Goal: Task Accomplishment & Management: Manage account settings

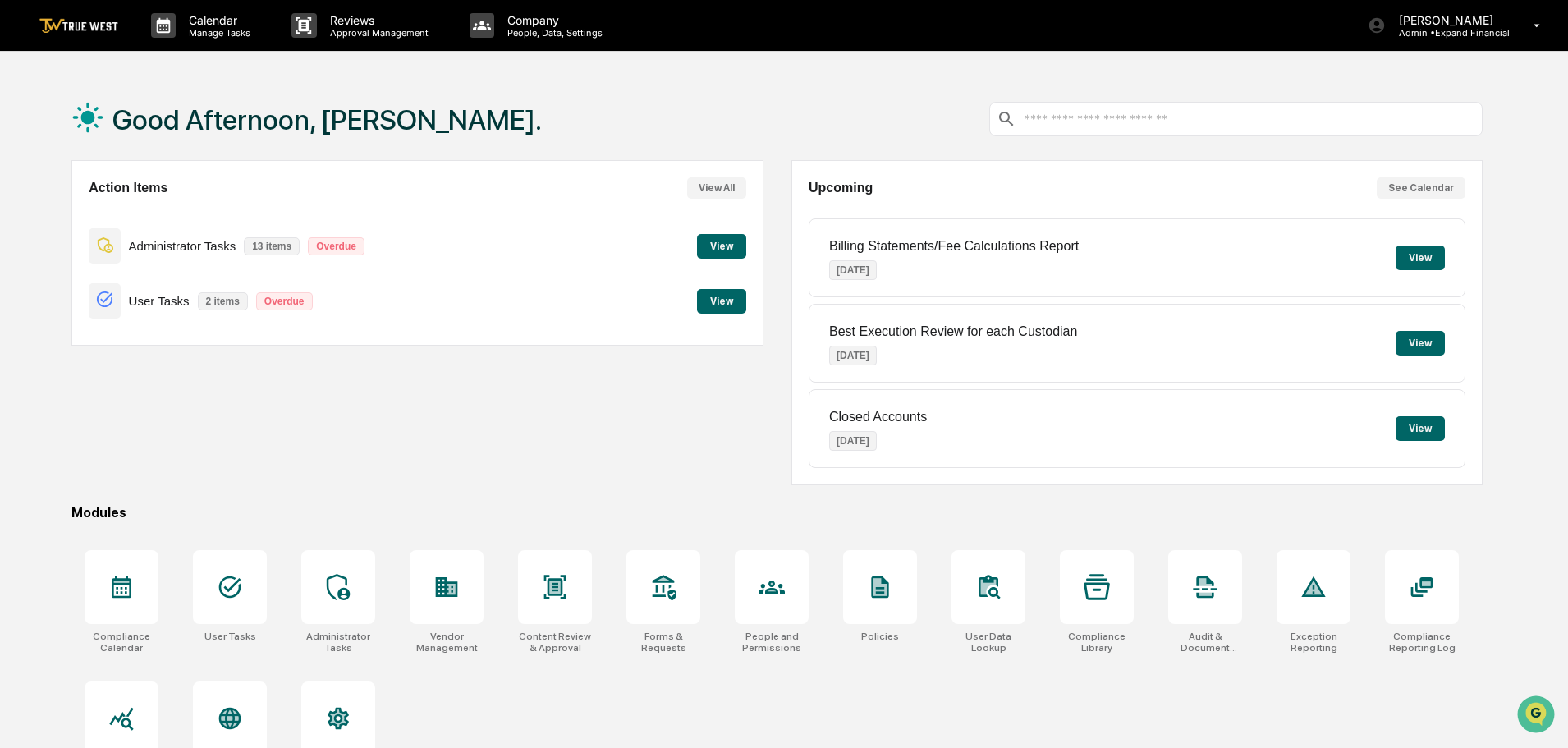
click at [708, 259] on div "Administrator Tasks 13 items Overdue View" at bounding box center [417, 245] width 657 height 55
click at [702, 256] on button "View" at bounding box center [721, 246] width 49 height 24
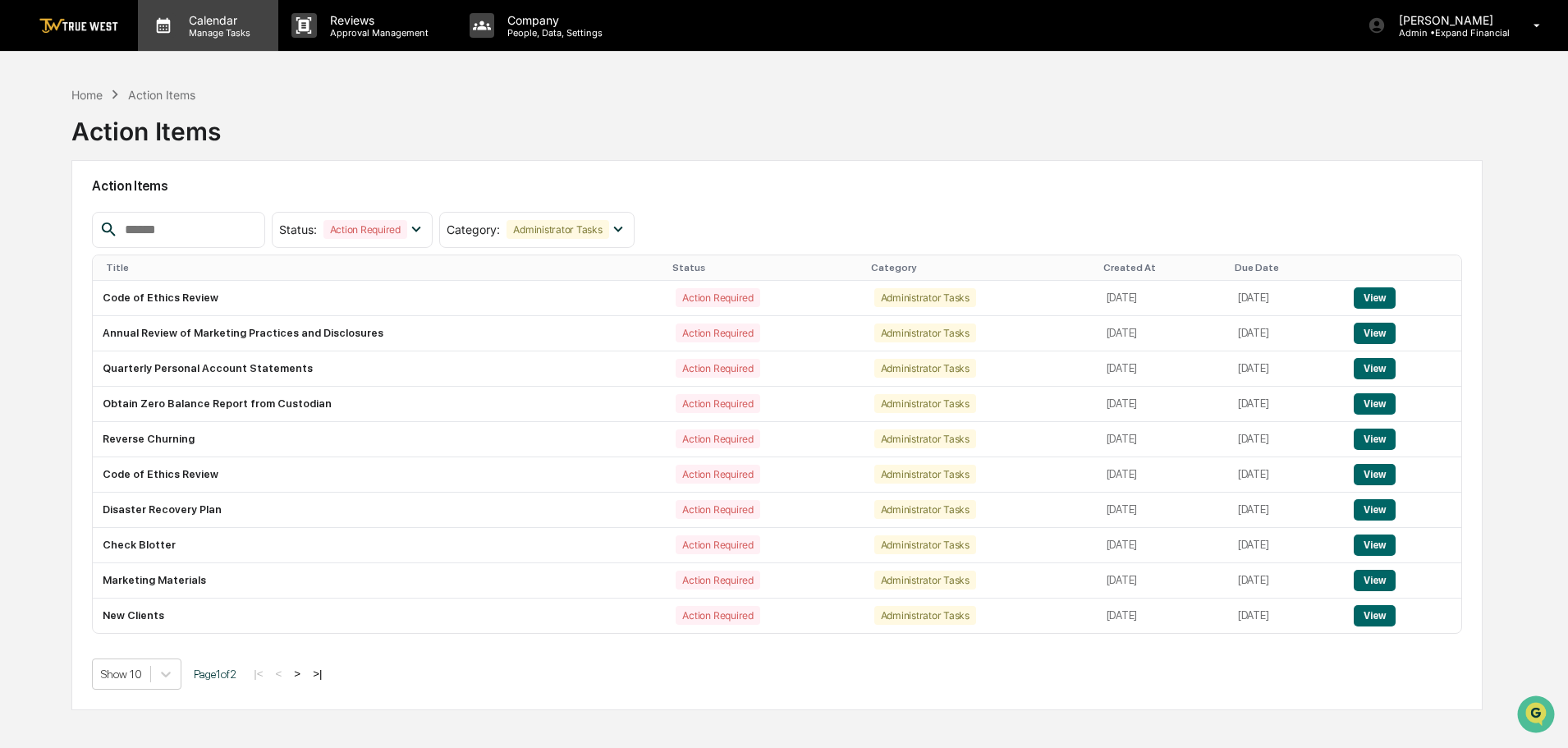
click at [196, 44] on div "Calendar Manage Tasks" at bounding box center [208, 25] width 140 height 51
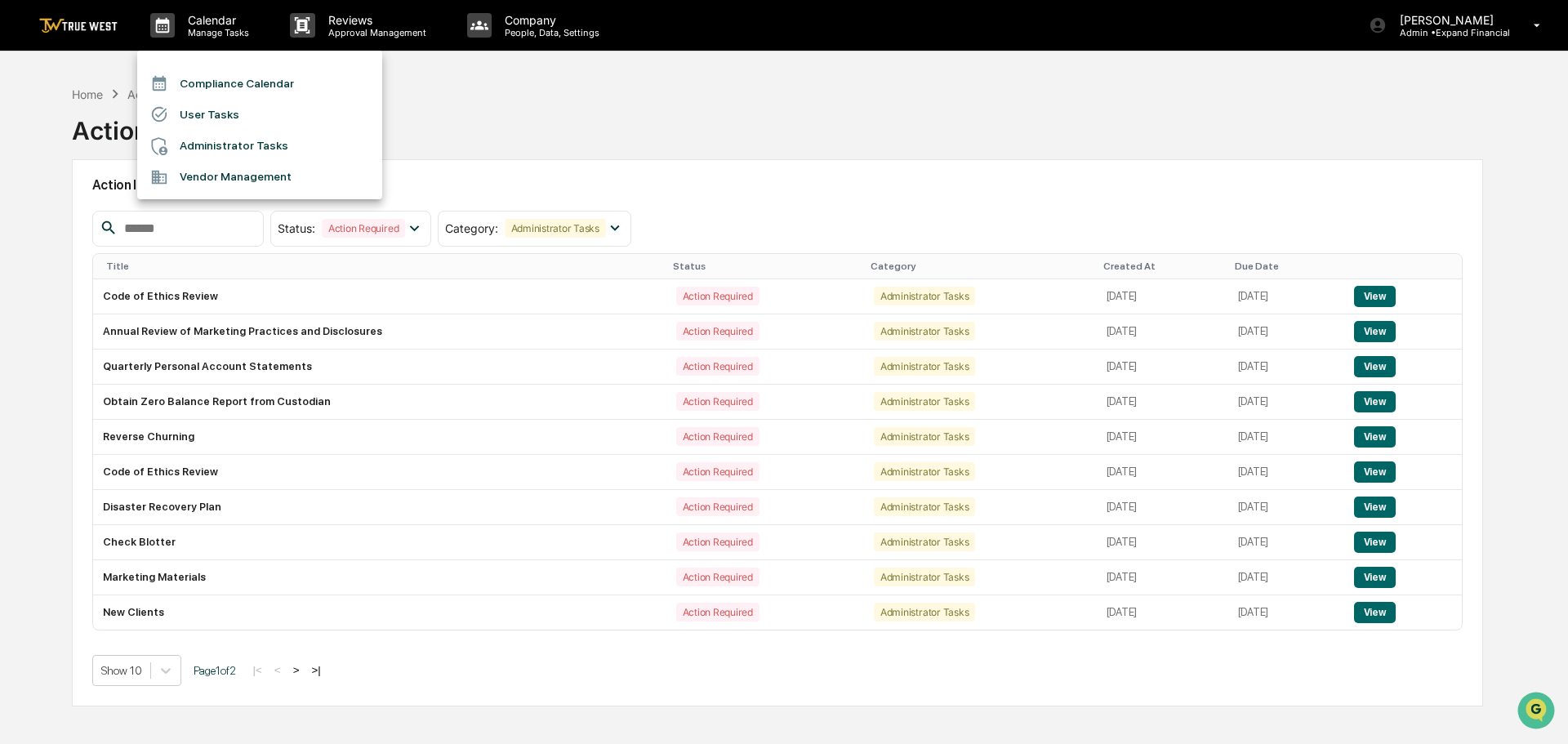
click at [203, 88] on li "Compliance Calendar" at bounding box center [260, 83] width 245 height 31
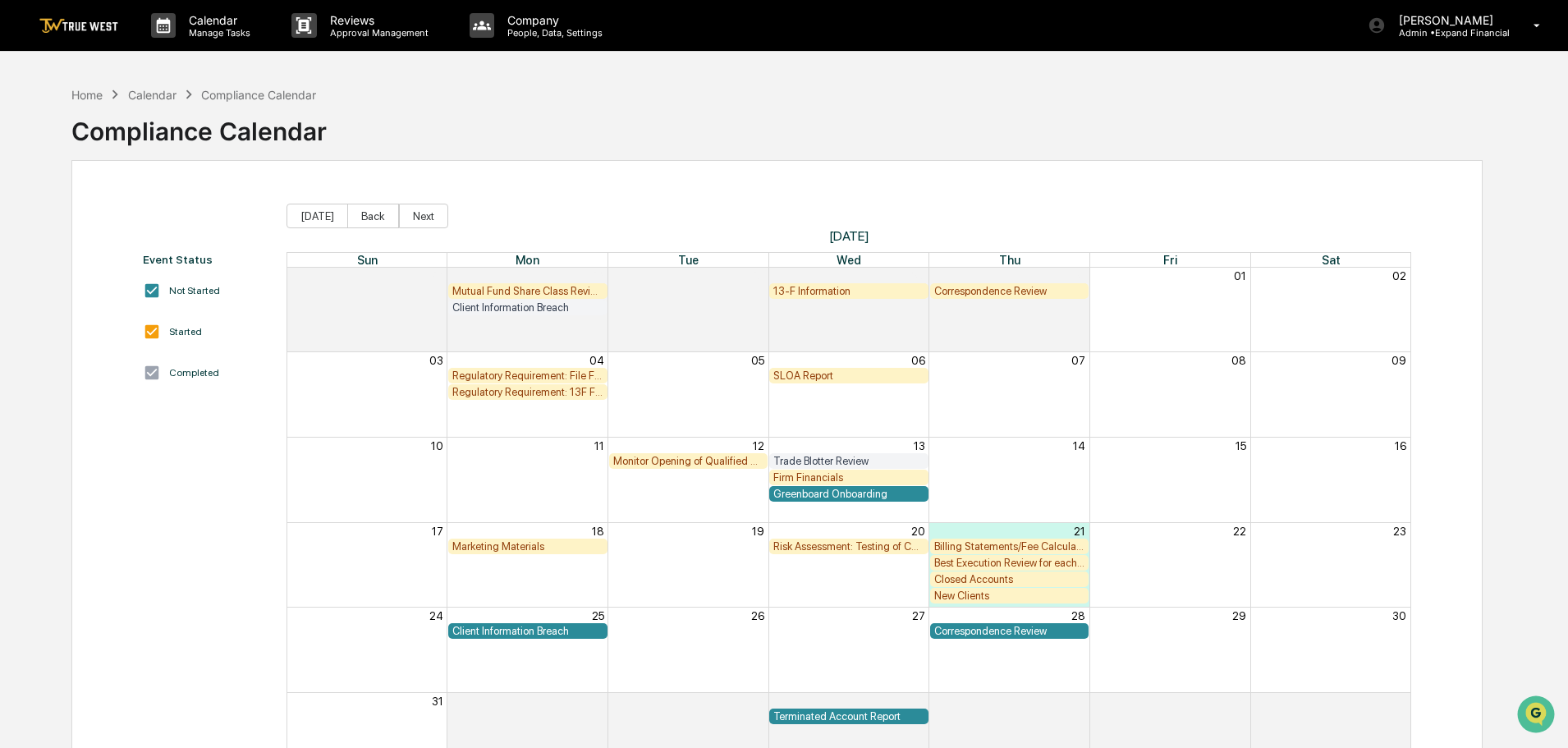
click at [978, 546] on div "Billing Statements/Fee Calculations Report" at bounding box center [1009, 546] width 151 height 13
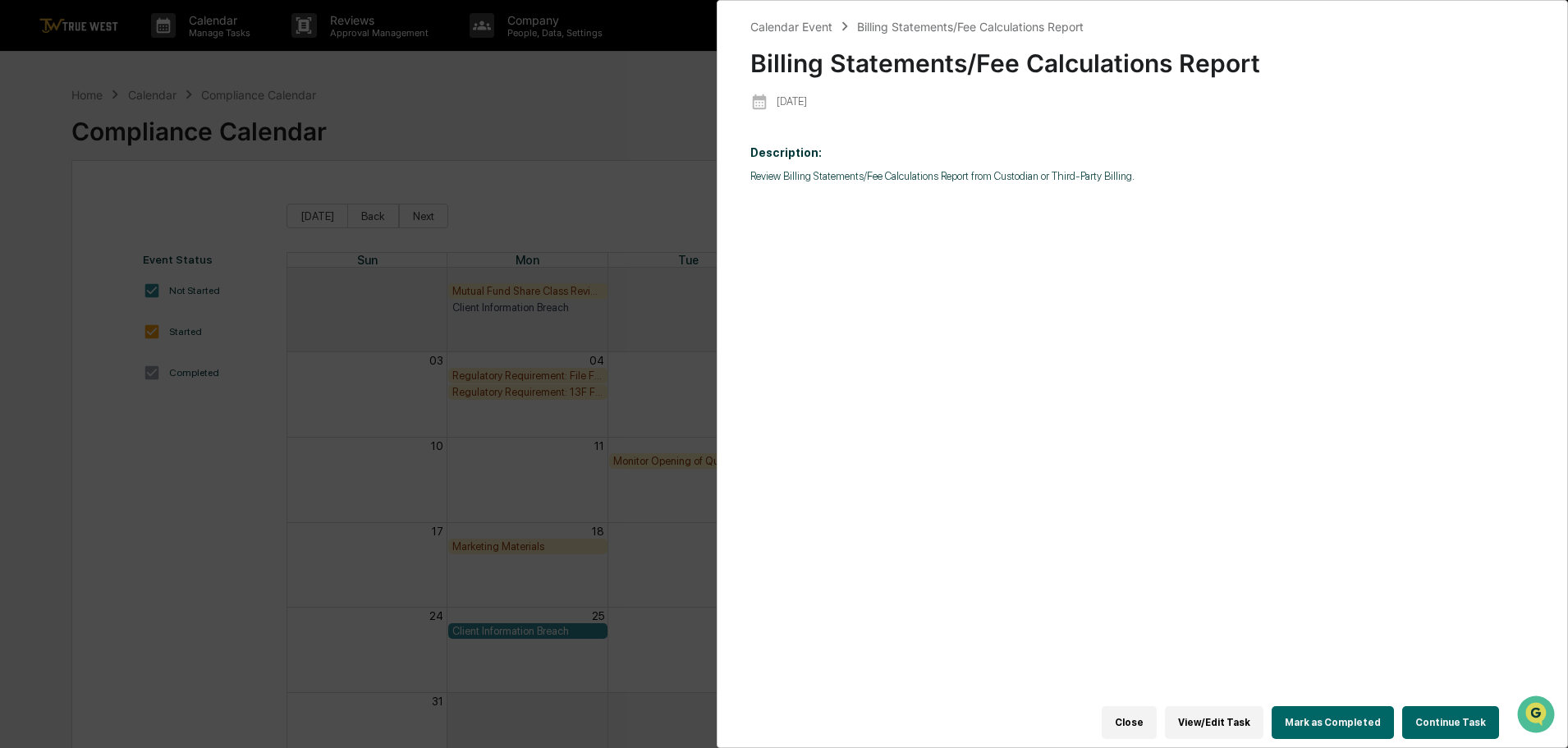
click at [1462, 717] on button "Continue Task" at bounding box center [1450, 722] width 97 height 33
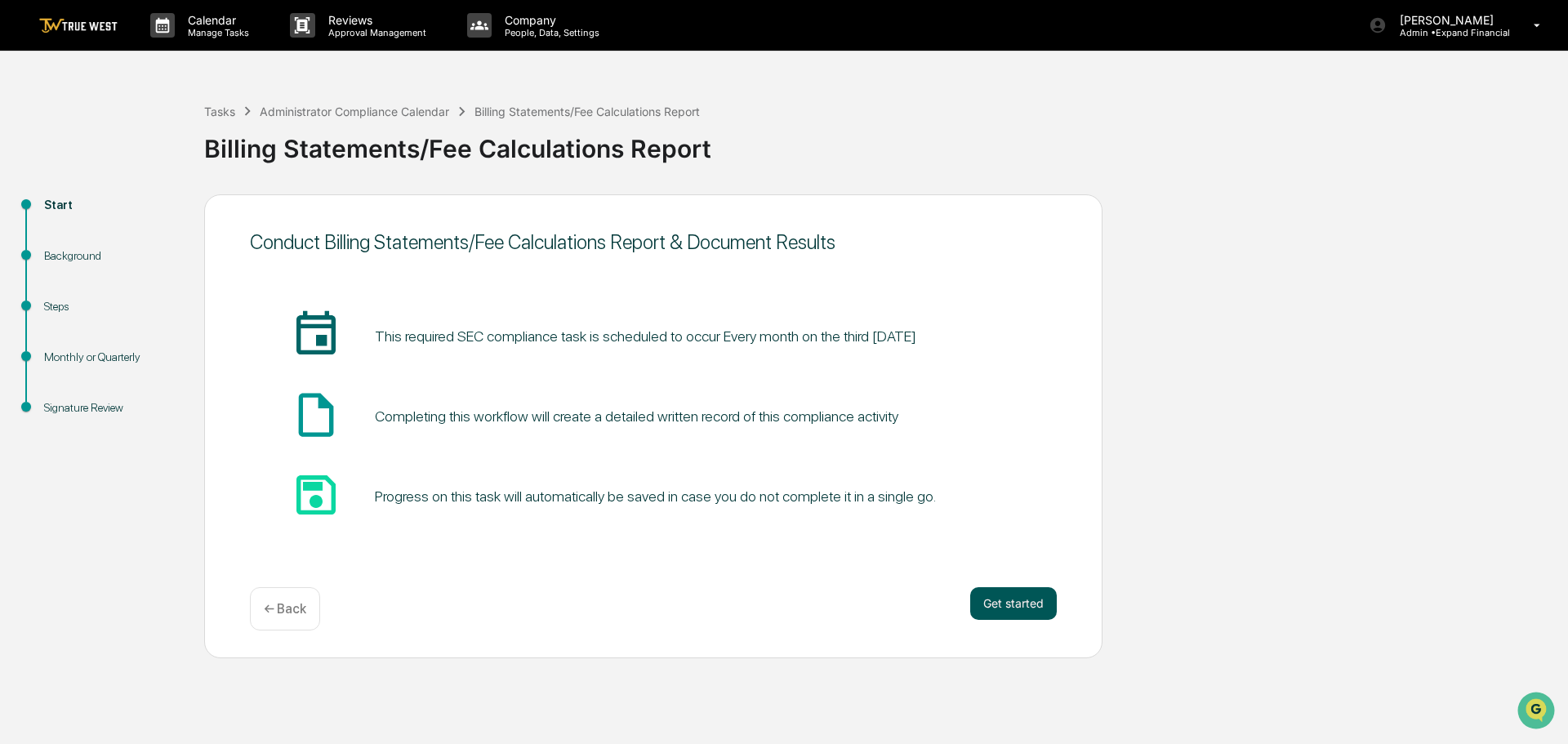
click at [1010, 608] on button "Get started" at bounding box center [1013, 603] width 87 height 33
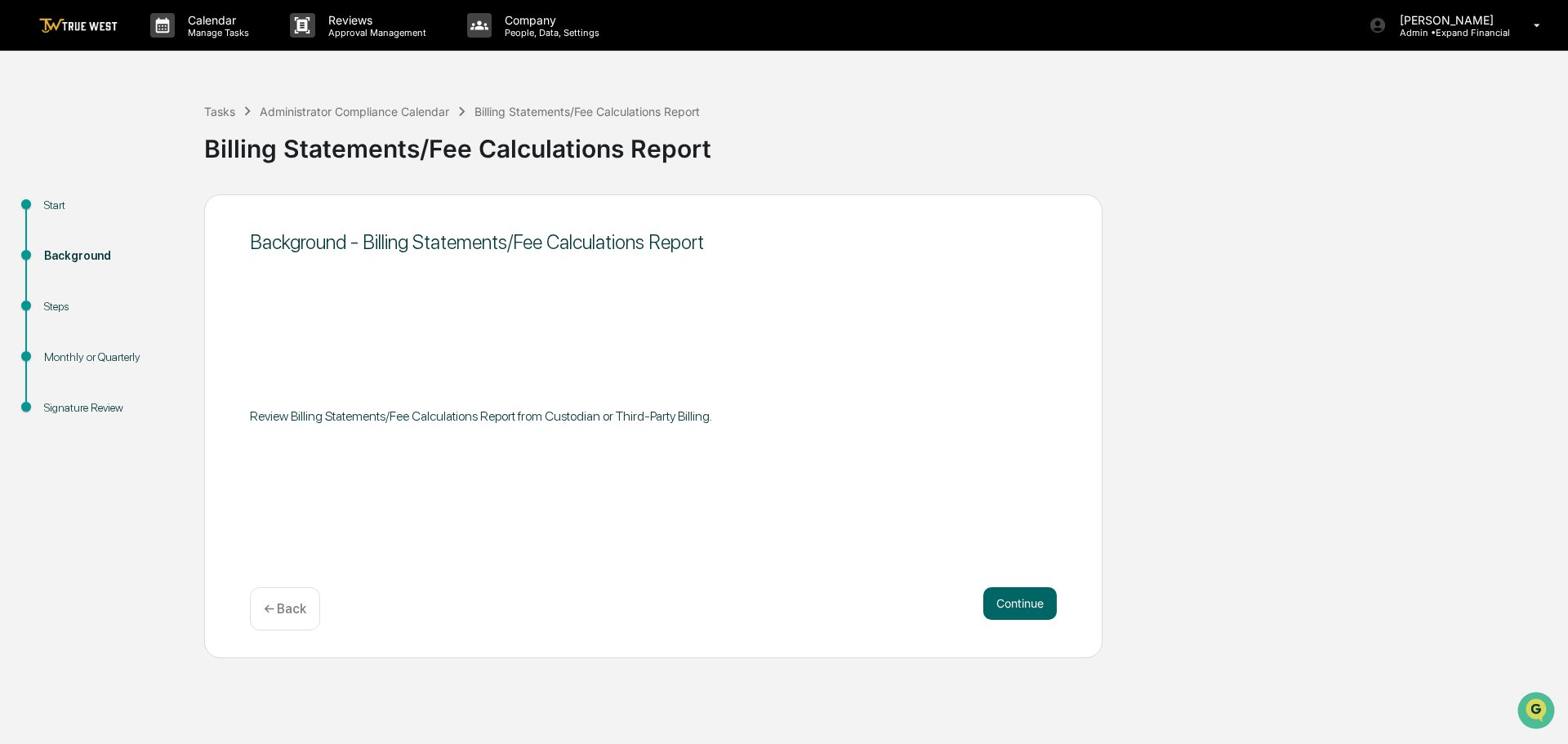
click at [274, 593] on div "← Back" at bounding box center [285, 608] width 71 height 43
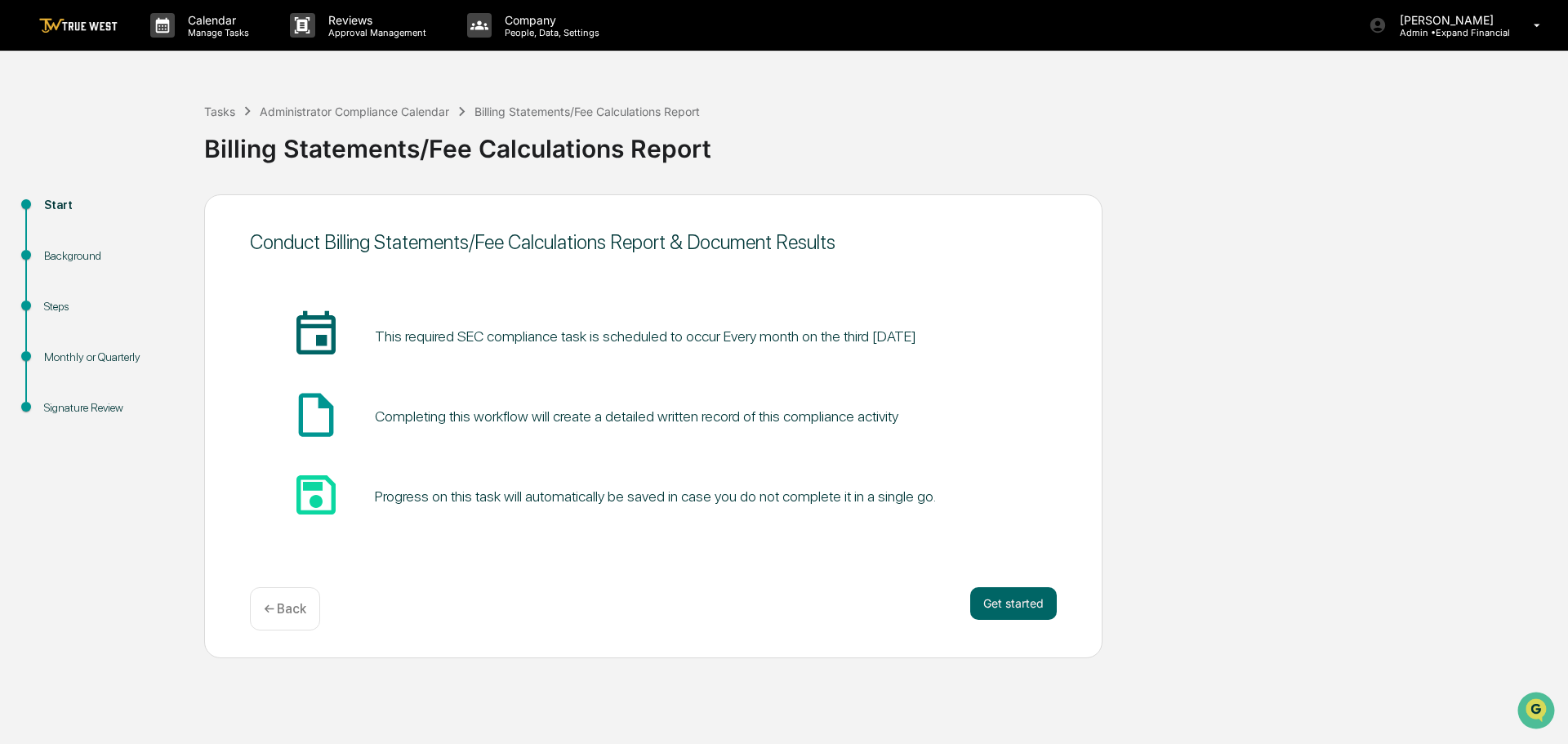
click at [274, 593] on div "← Back" at bounding box center [285, 608] width 71 height 43
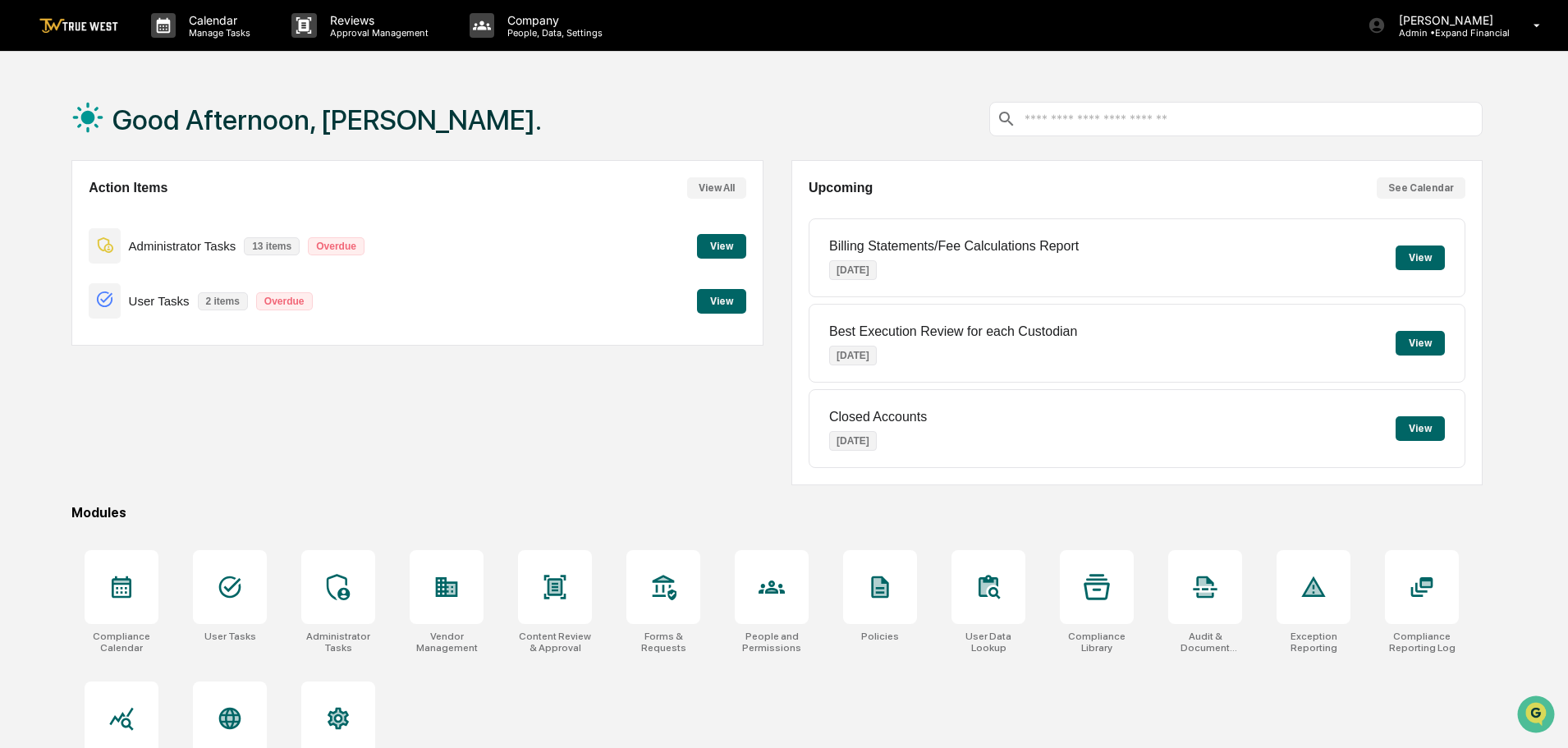
click at [1416, 264] on button "View" at bounding box center [1419, 257] width 49 height 24
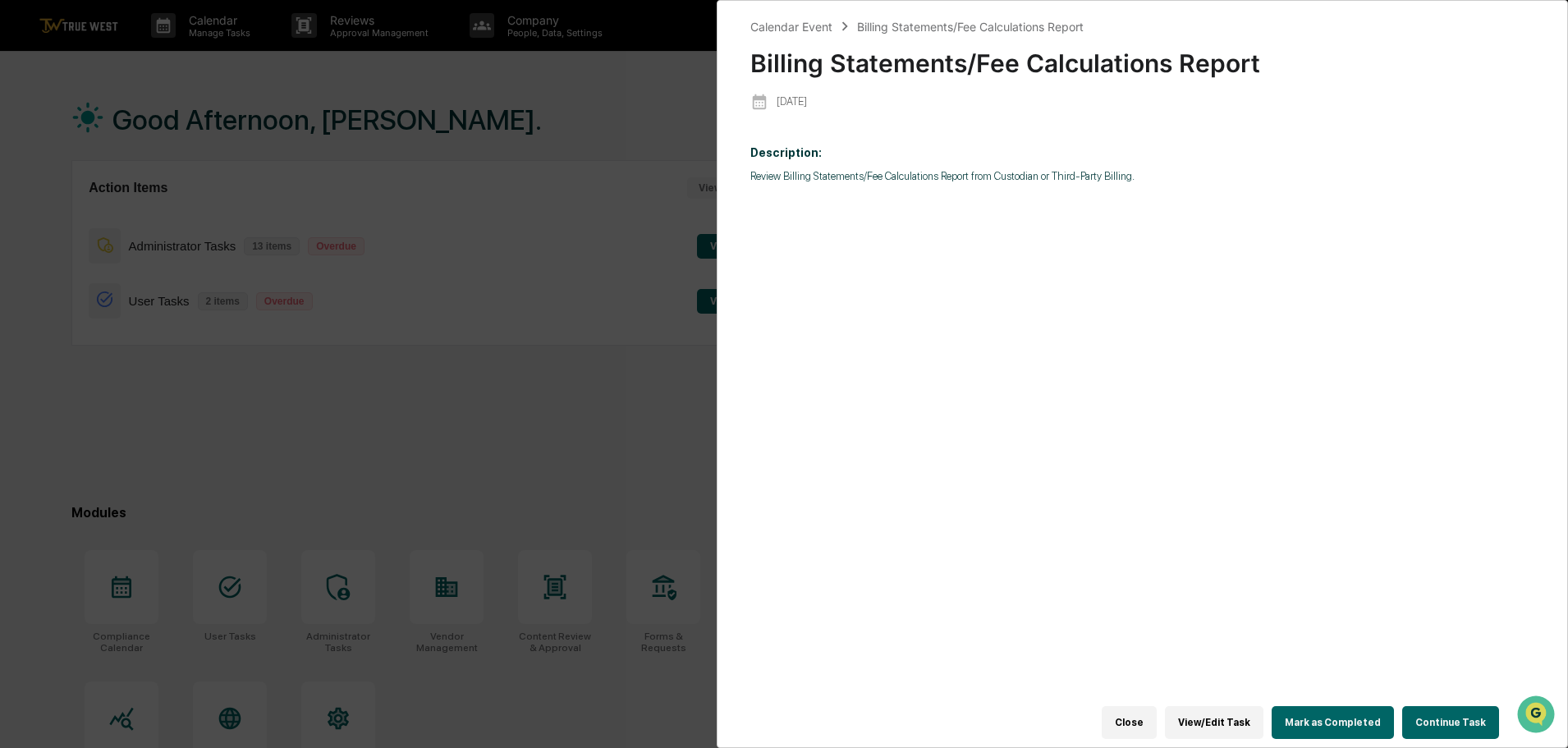
click at [1358, 706] on button "Mark as Completed" at bounding box center [1332, 722] width 122 height 33
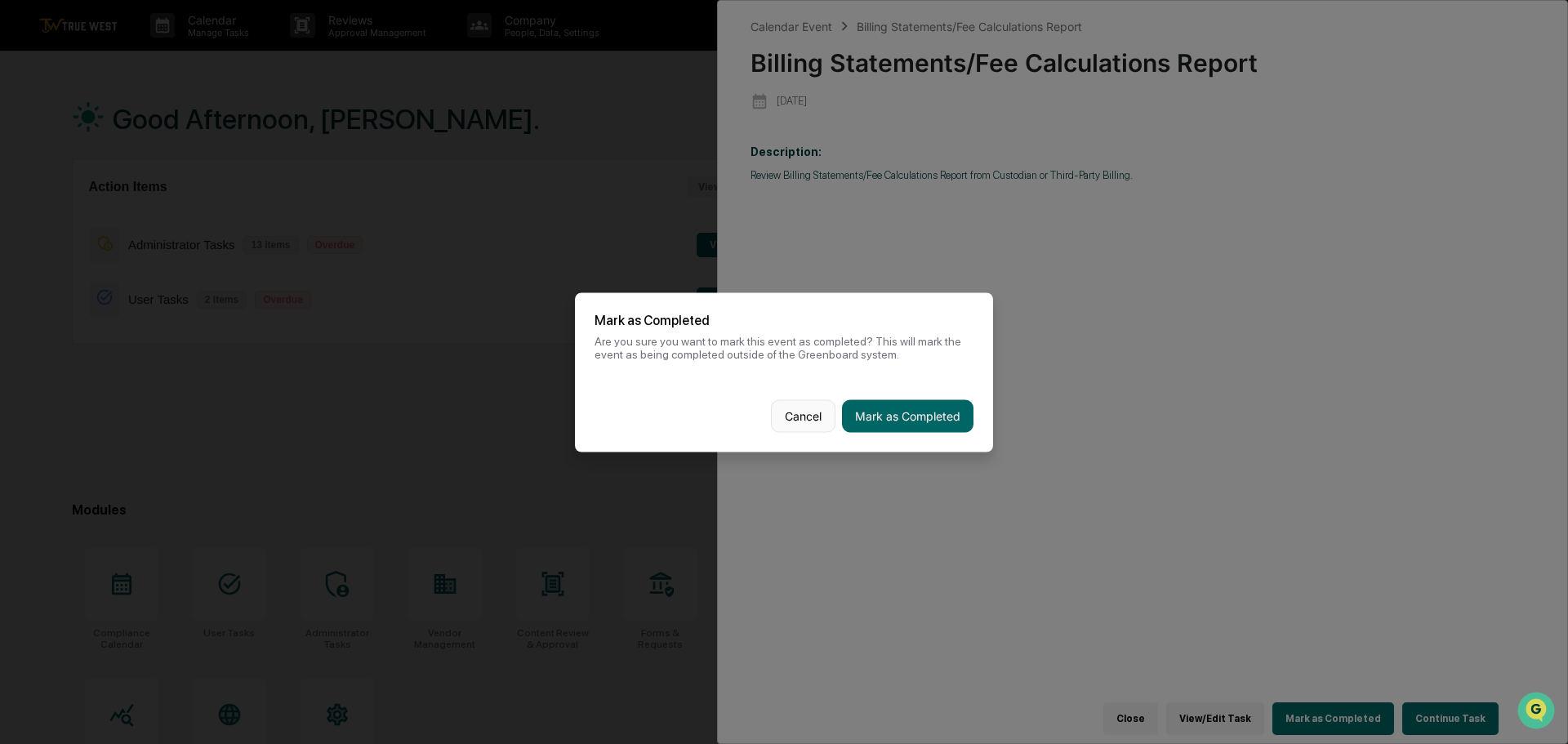
click at [802, 421] on button "Cancel" at bounding box center [803, 415] width 64 height 33
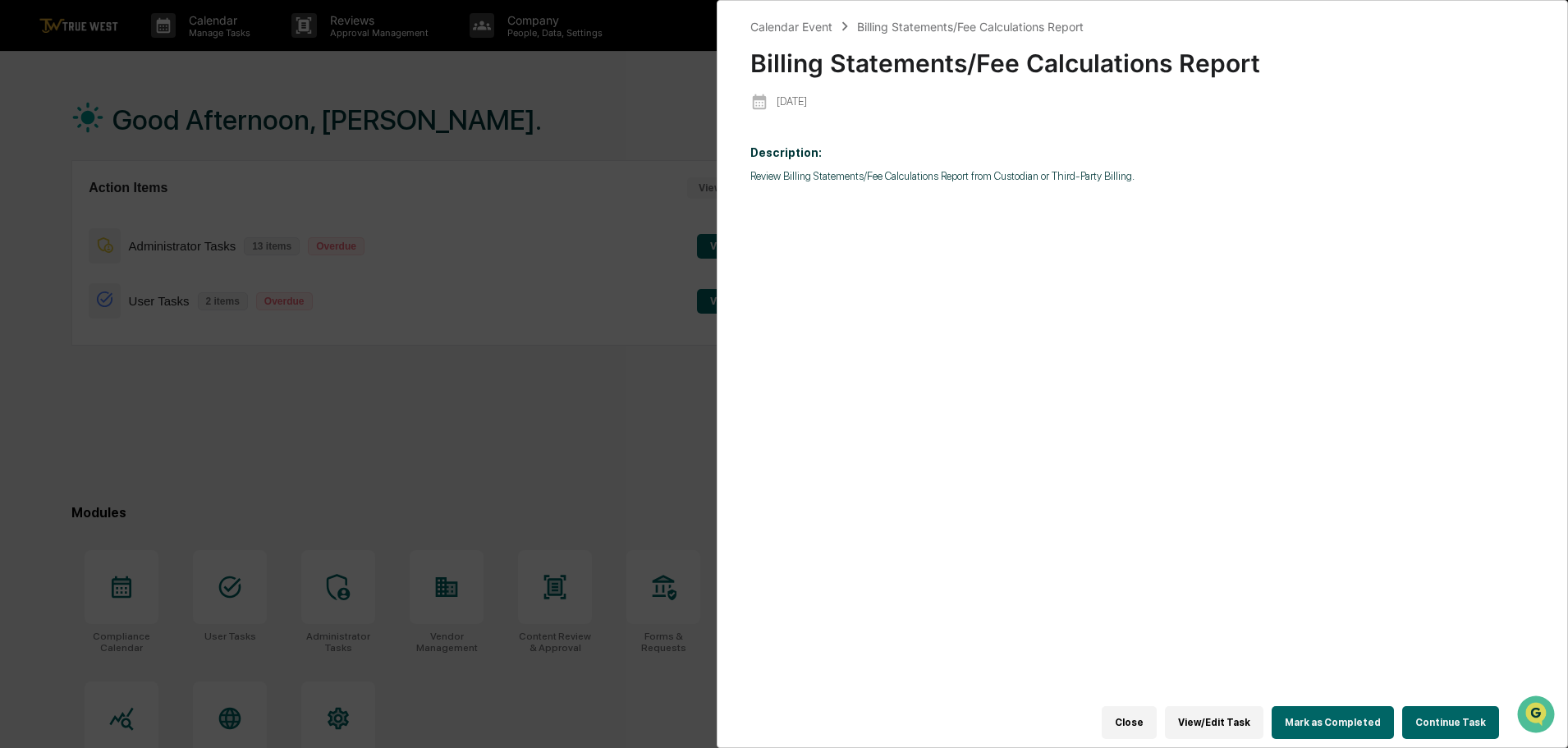
click at [1231, 712] on button "View/Edit Task" at bounding box center [1214, 722] width 99 height 33
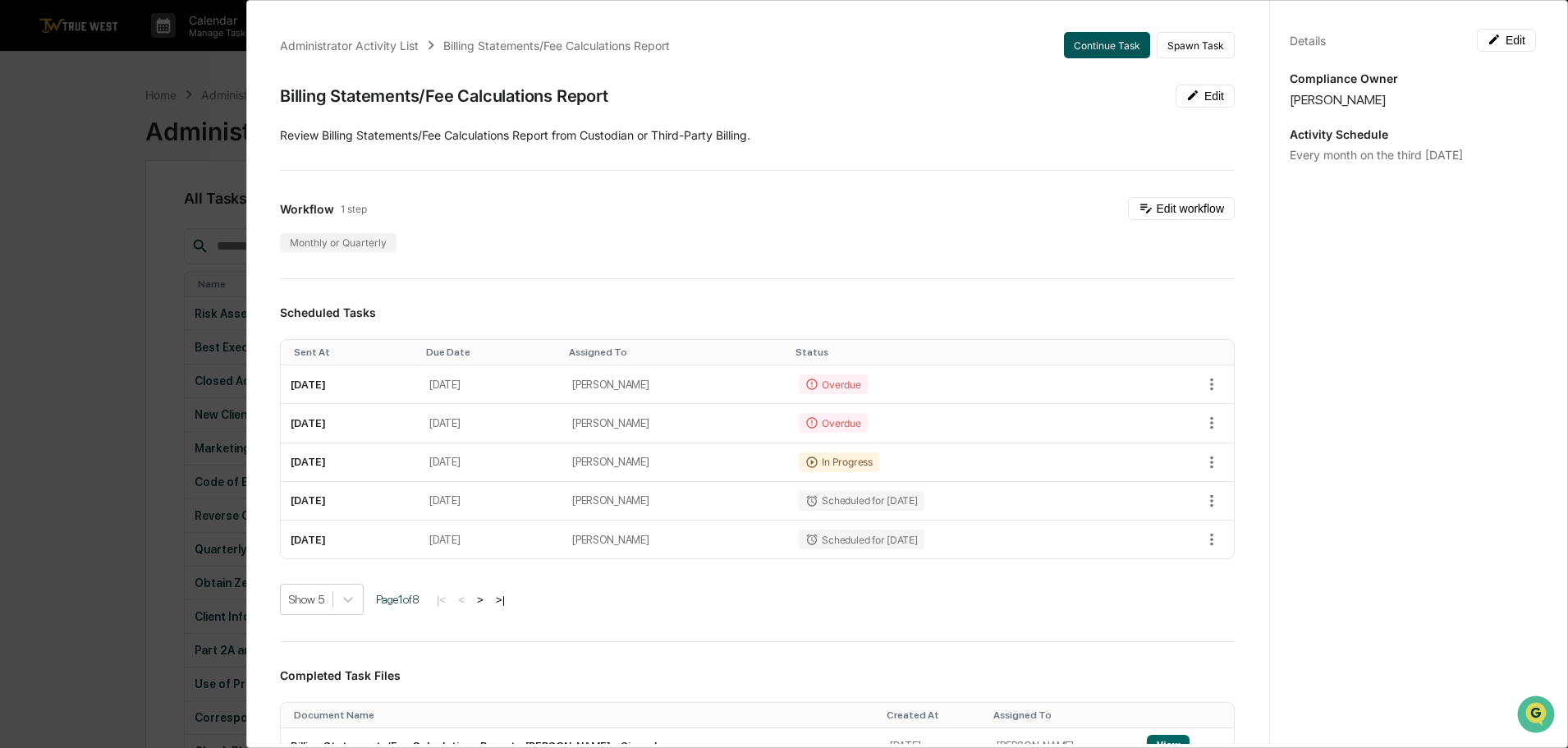
click at [1064, 52] on button "Continue Task" at bounding box center [1107, 45] width 86 height 26
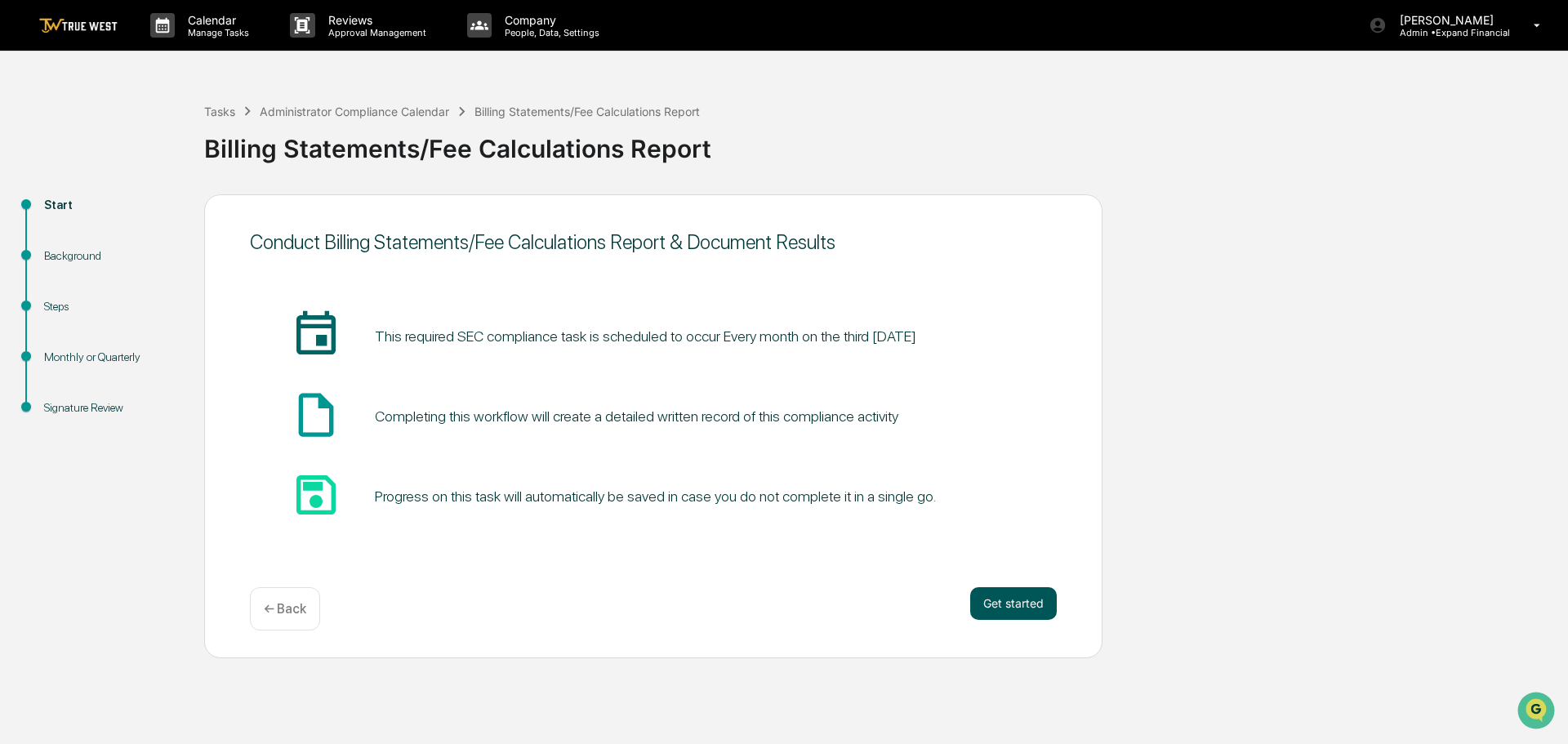
click at [1013, 602] on button "Get started" at bounding box center [1013, 603] width 87 height 33
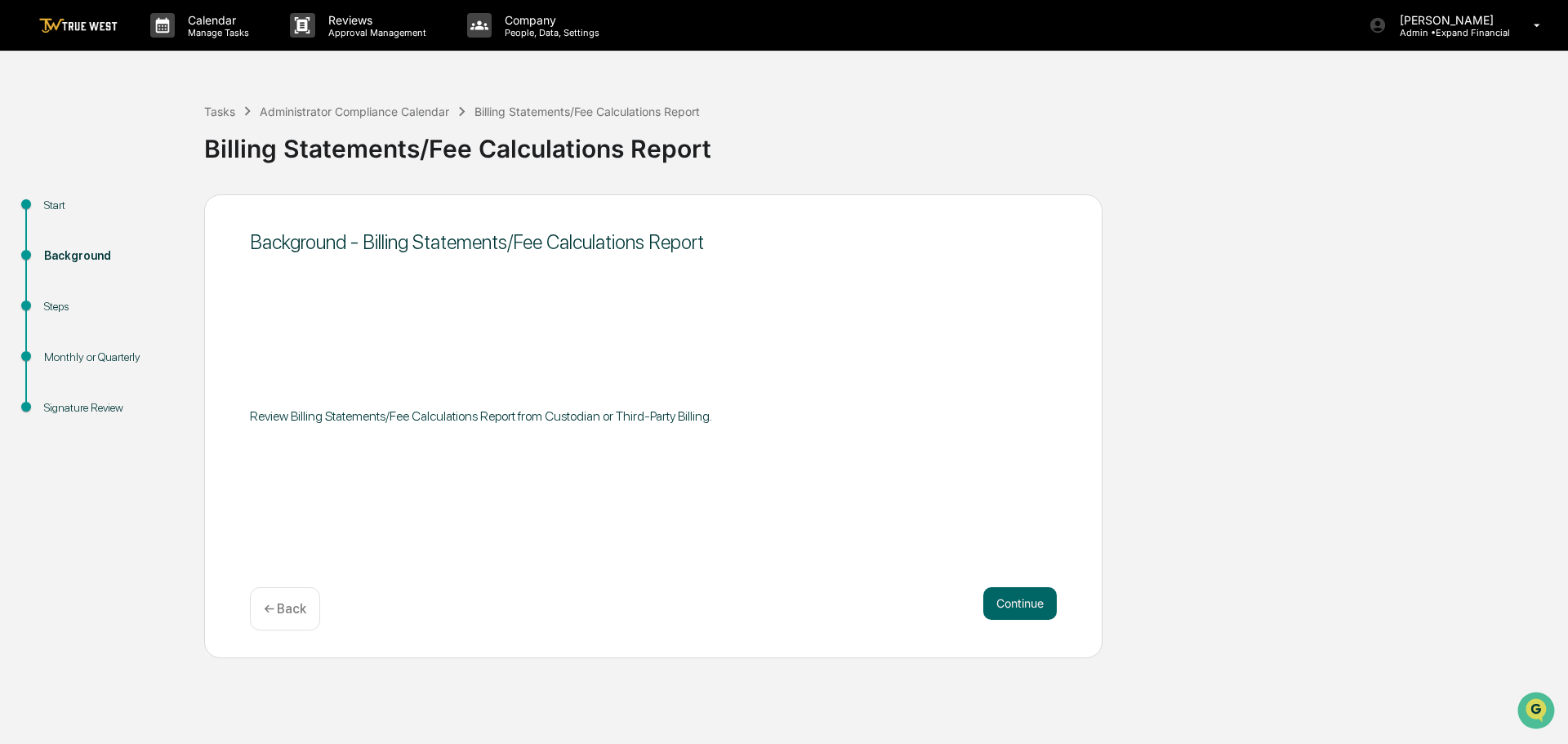
click at [1013, 602] on button "Continue" at bounding box center [1020, 603] width 73 height 33
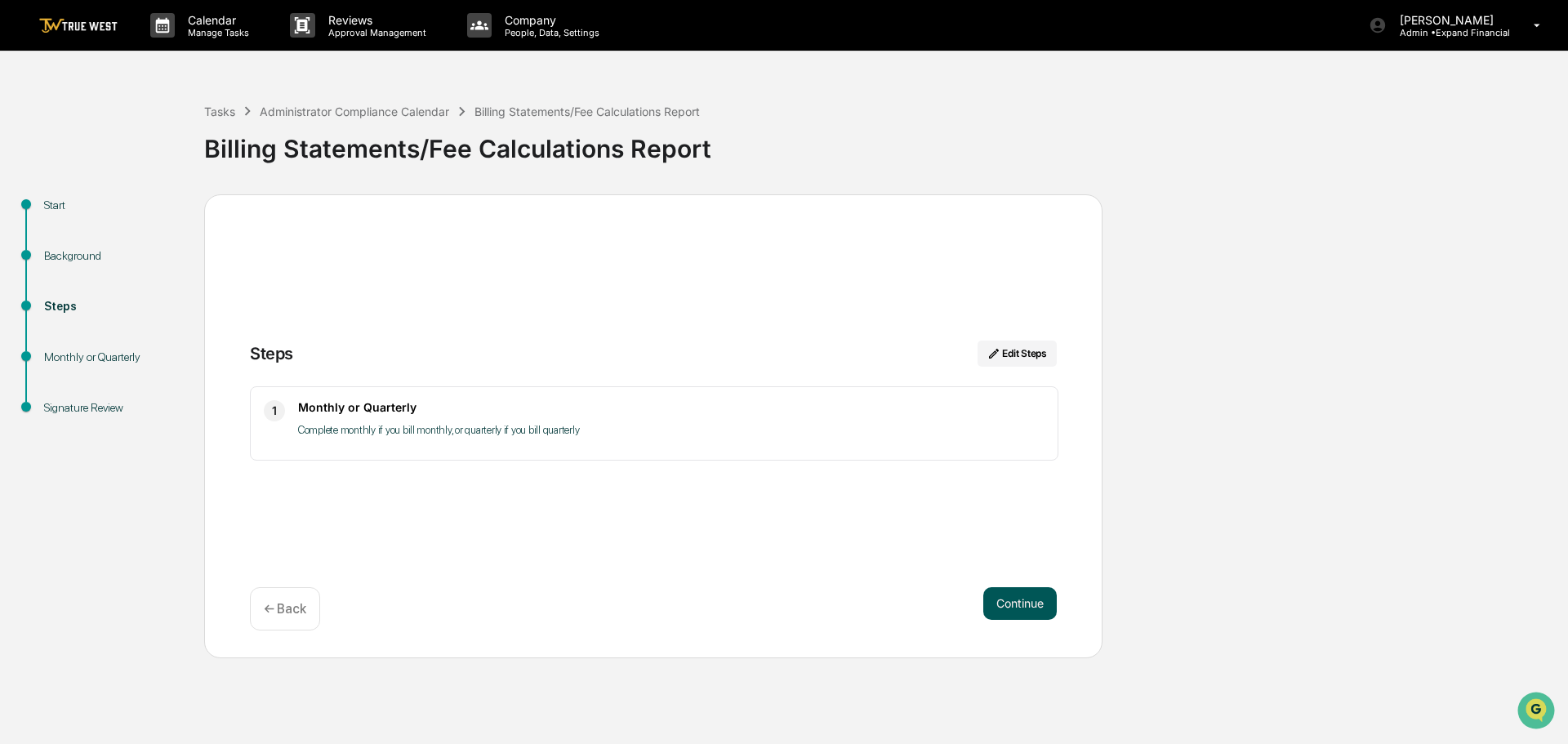
click at [1008, 603] on button "Continue" at bounding box center [1020, 603] width 73 height 33
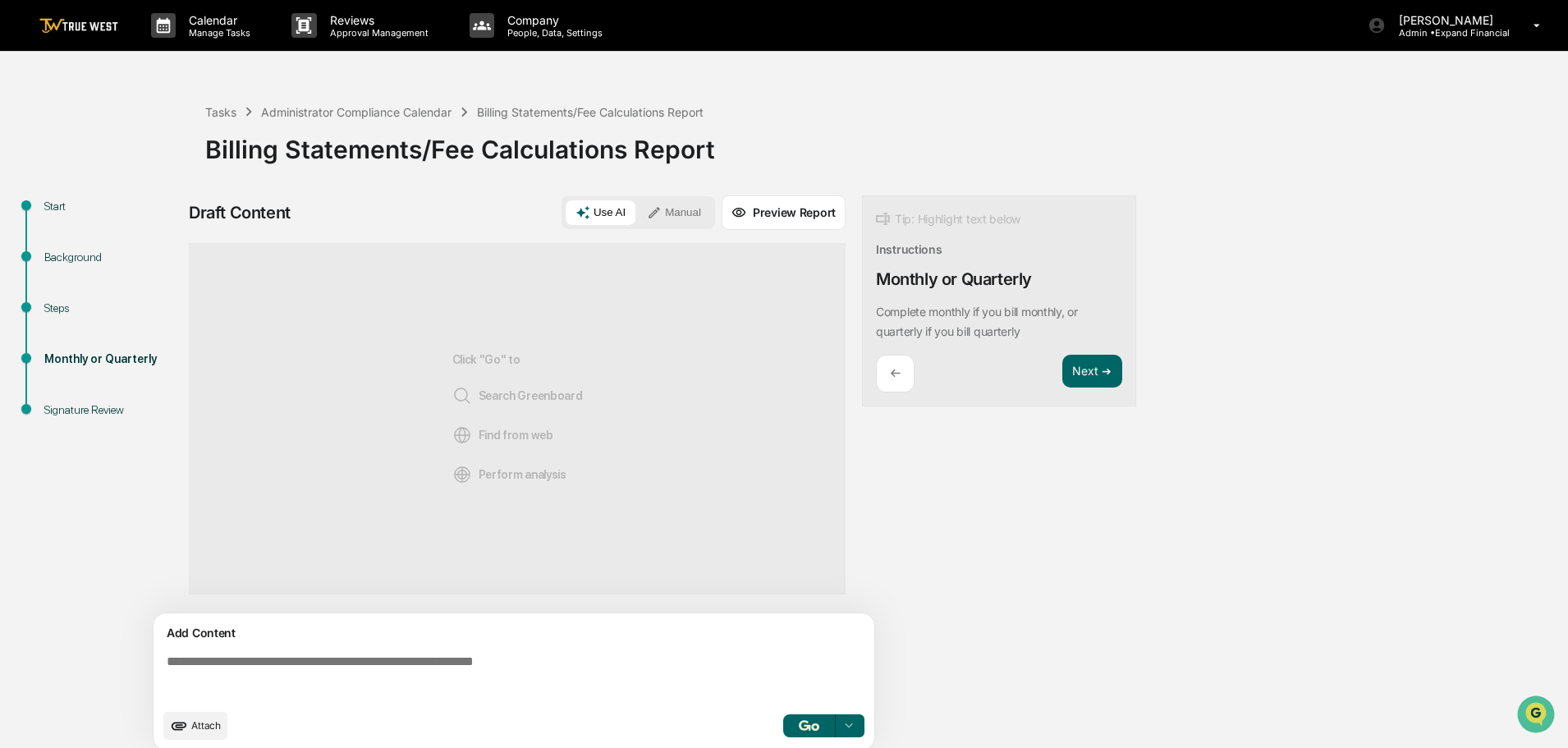
click at [197, 728] on span "Attach" at bounding box center [205, 726] width 30 height 13
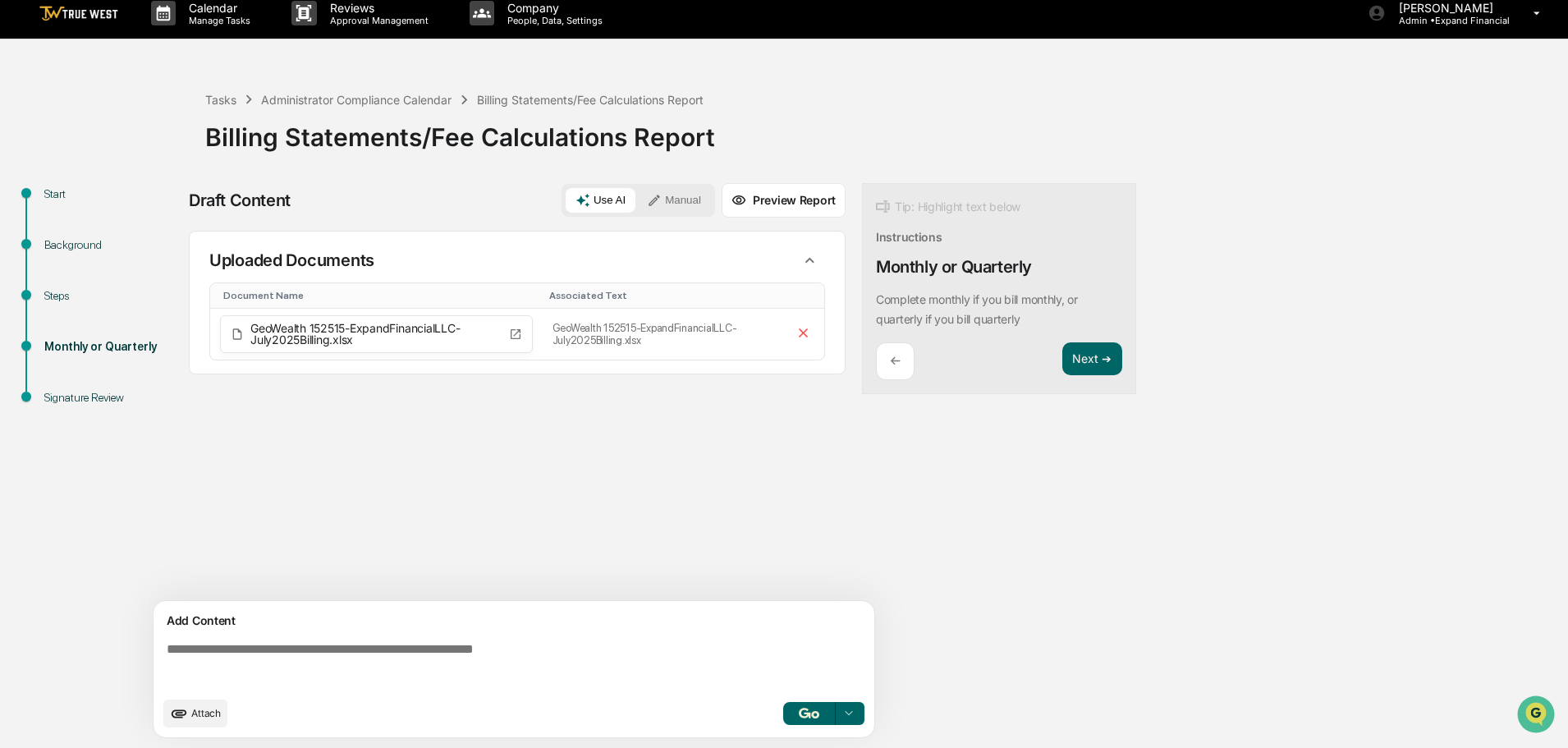
click at [324, 644] on textarea at bounding box center [517, 665] width 714 height 59
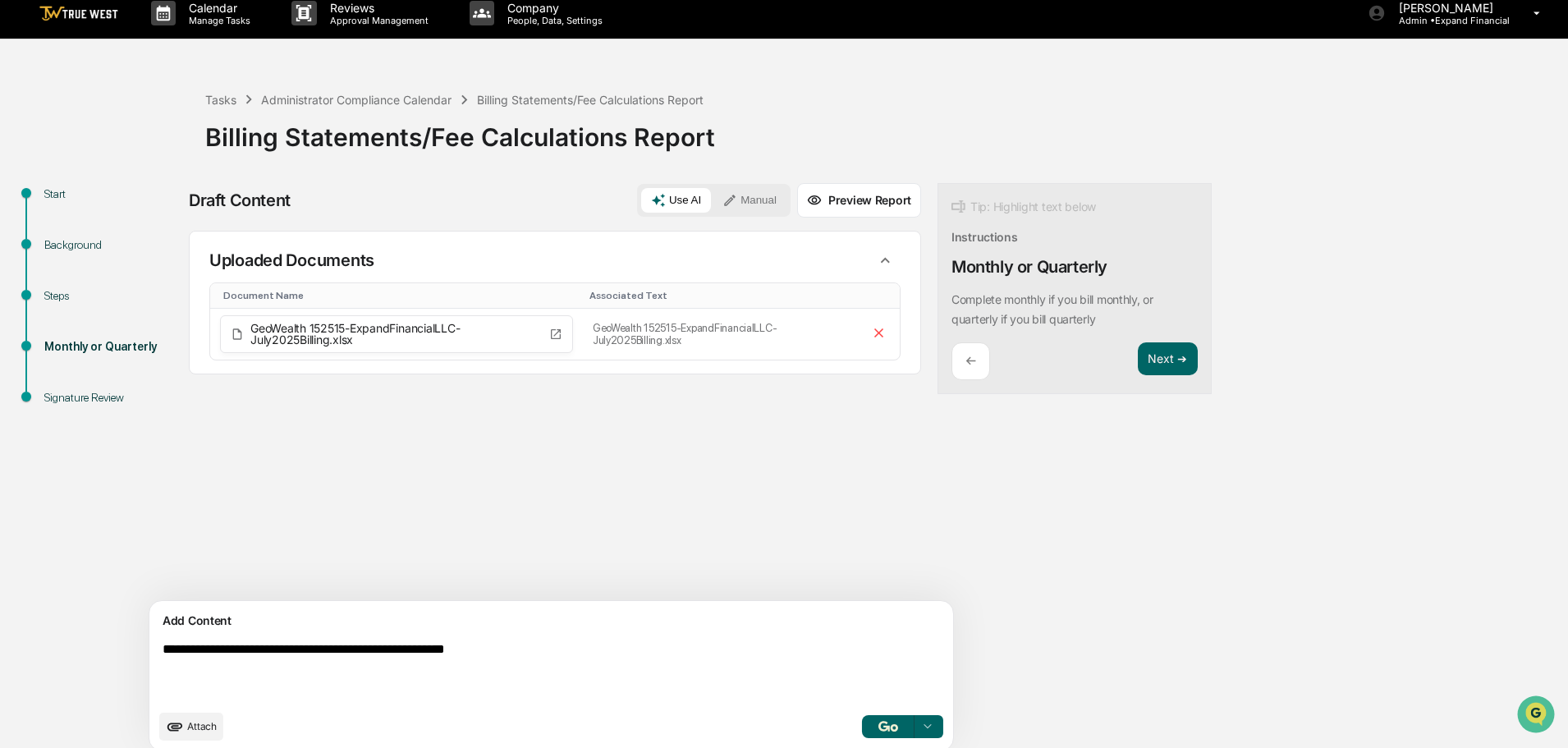
click at [222, 649] on textarea "**********" at bounding box center [513, 671] width 714 height 73
type textarea "**********"
click at [862, 733] on button "button" at bounding box center [888, 726] width 53 height 23
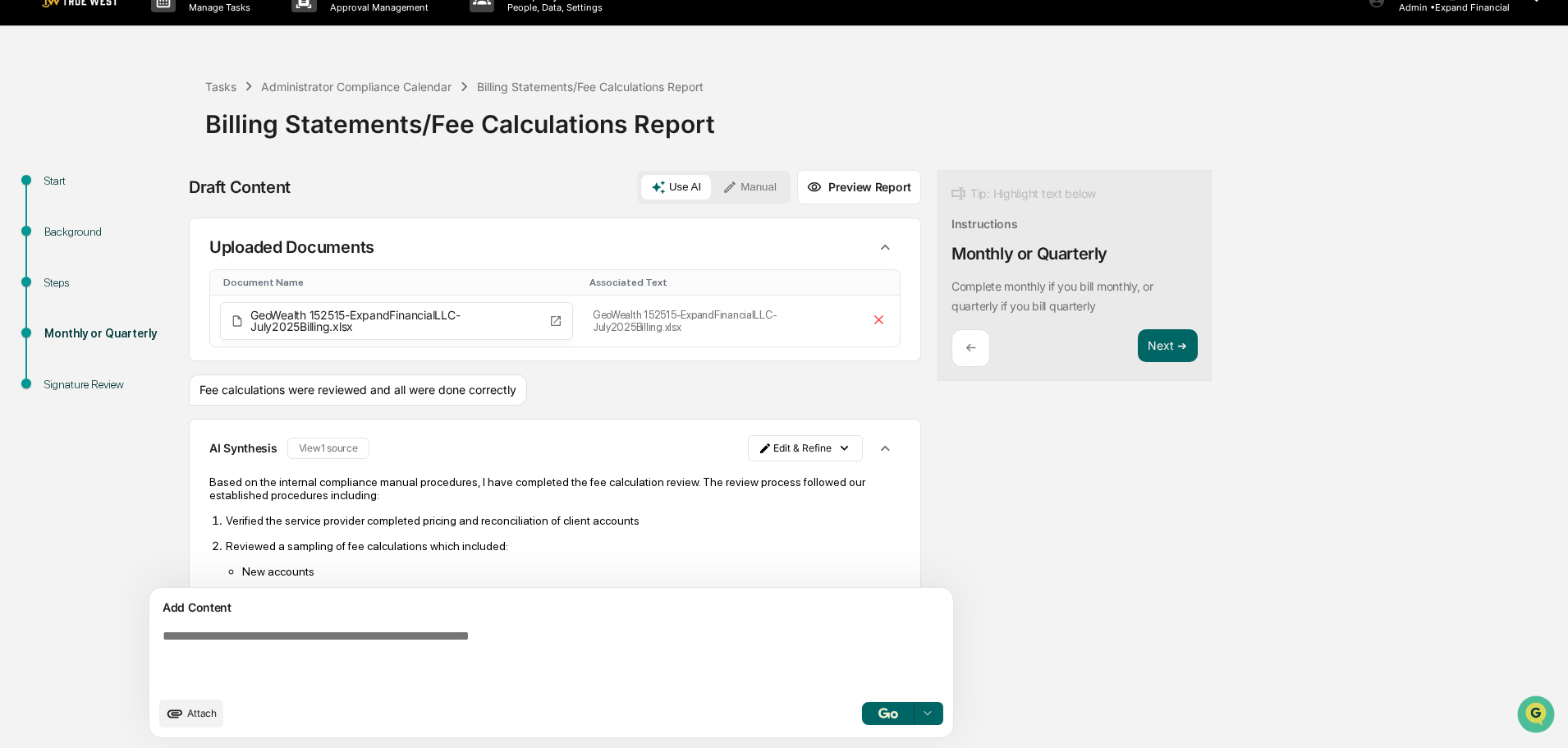
click at [797, 191] on button "Preview Report" at bounding box center [858, 187] width 124 height 34
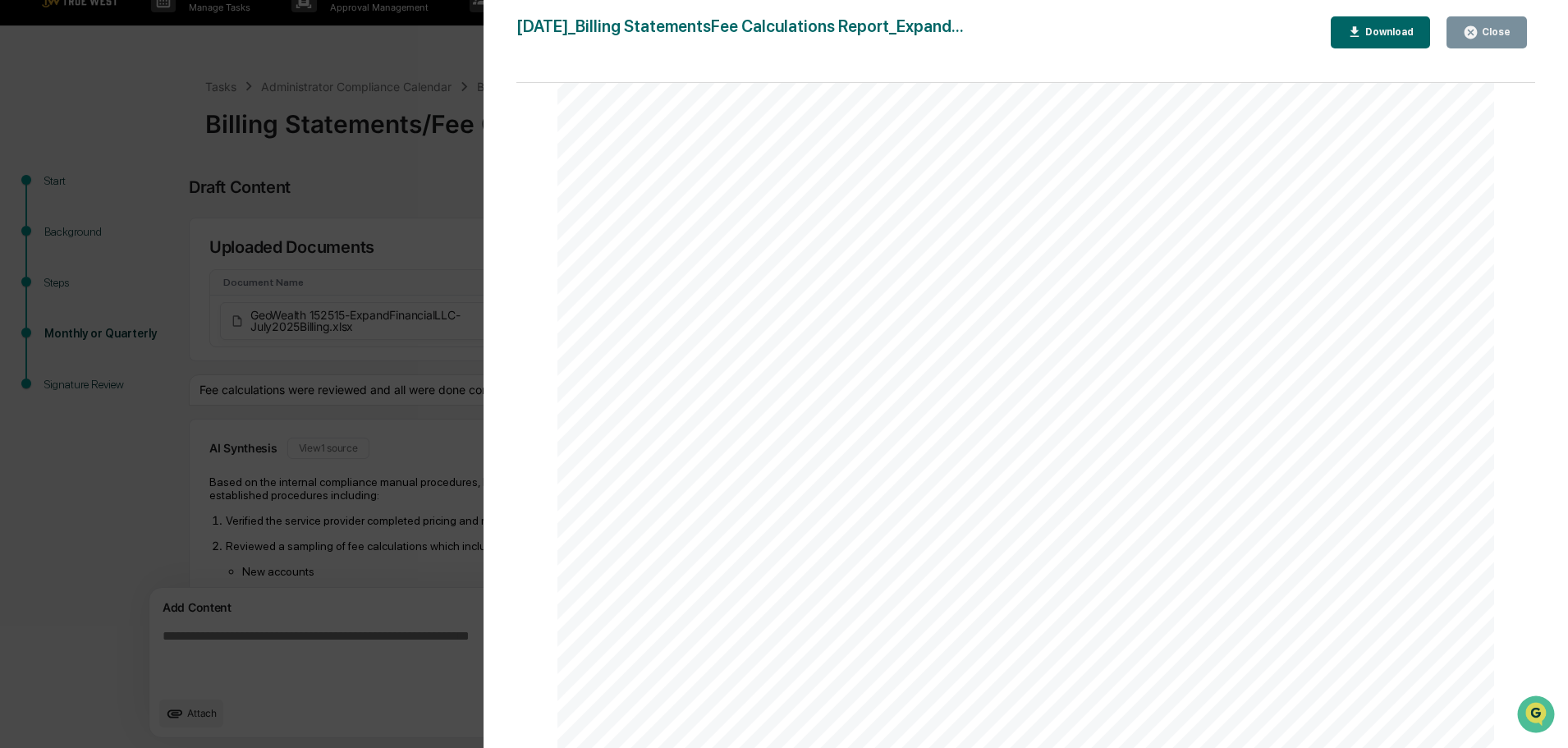
scroll to position [534, 0]
click at [1481, 33] on div "Close" at bounding box center [1494, 31] width 32 height 12
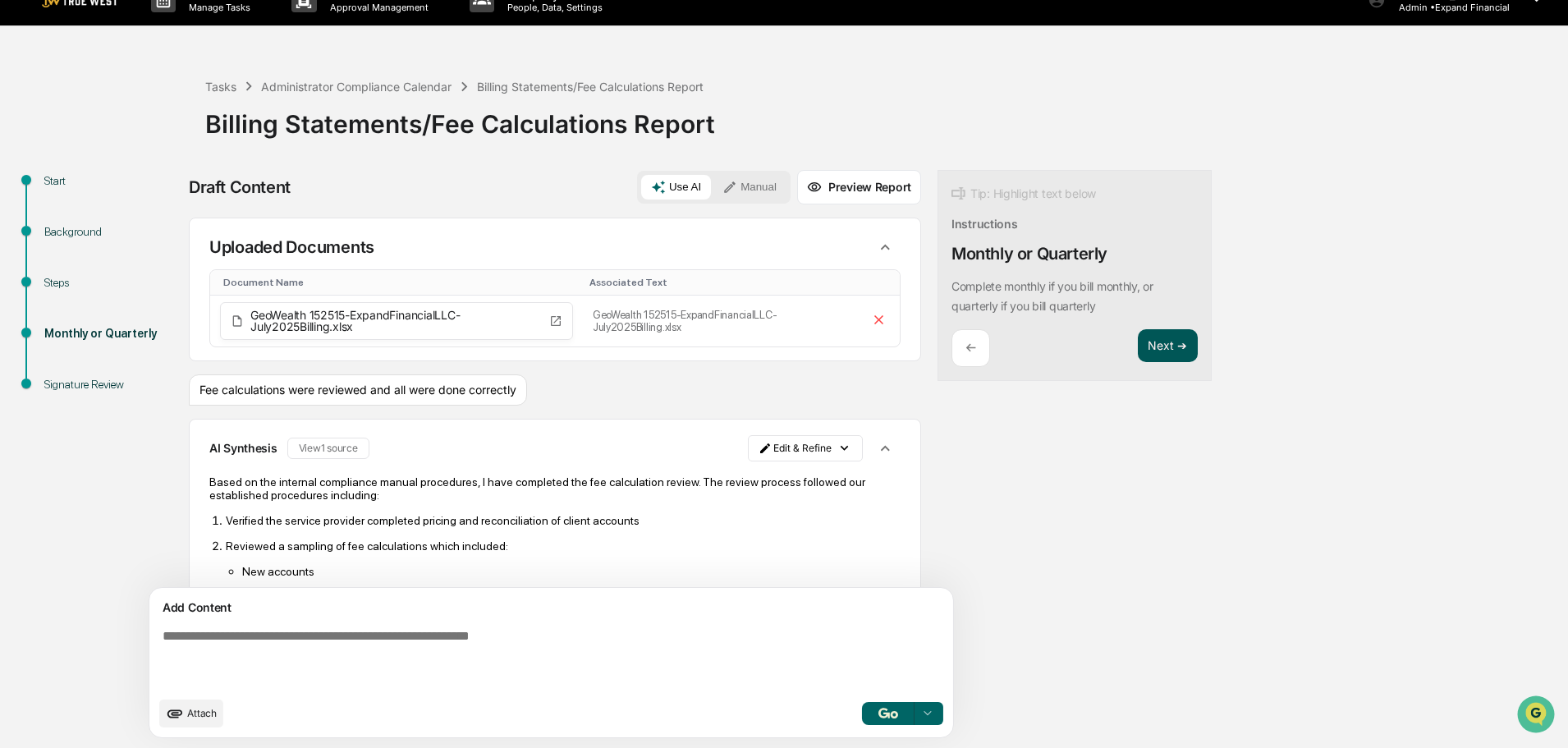
click at [1137, 349] on button "Next ➔" at bounding box center [1167, 346] width 60 height 34
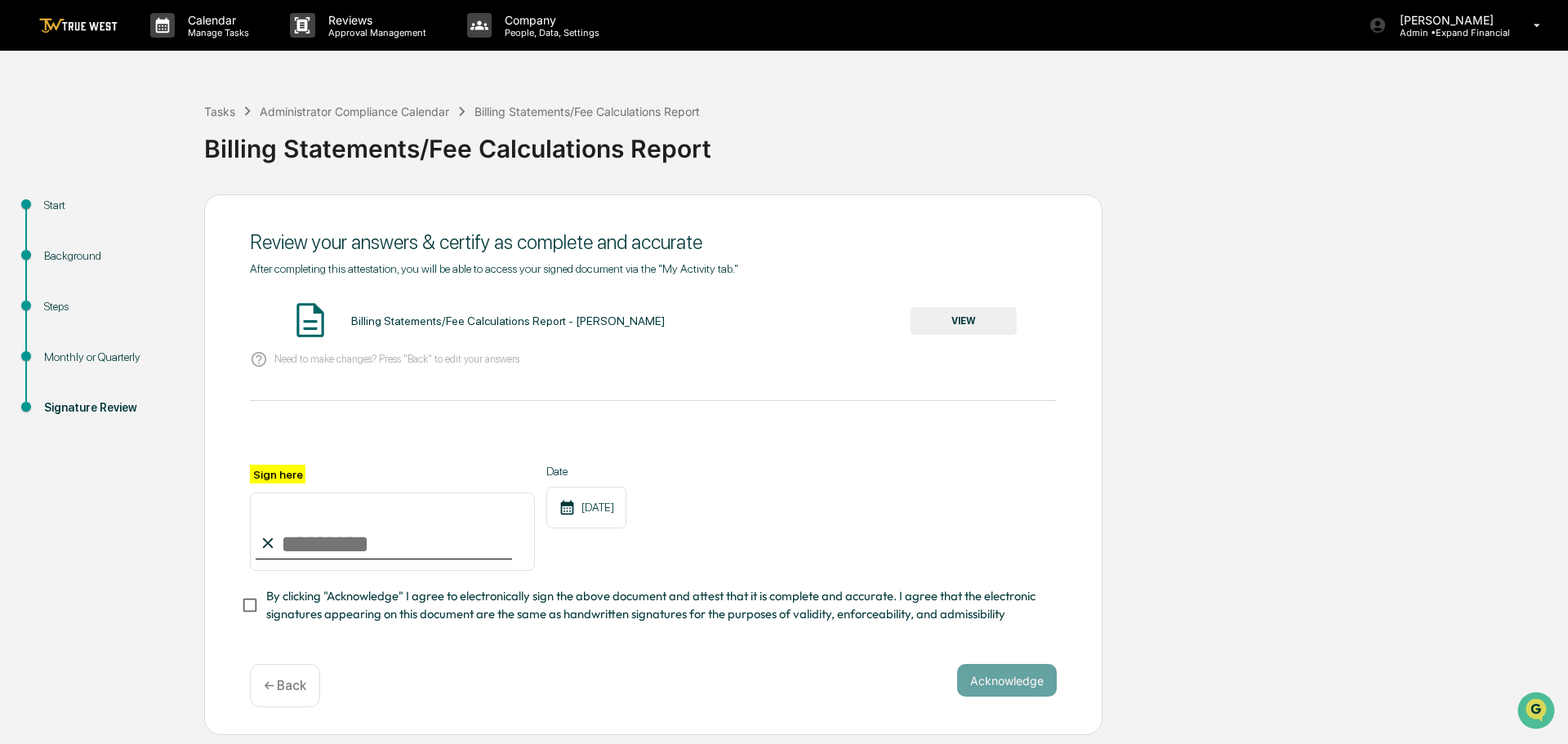
click at [966, 327] on button "VIEW" at bounding box center [963, 320] width 106 height 28
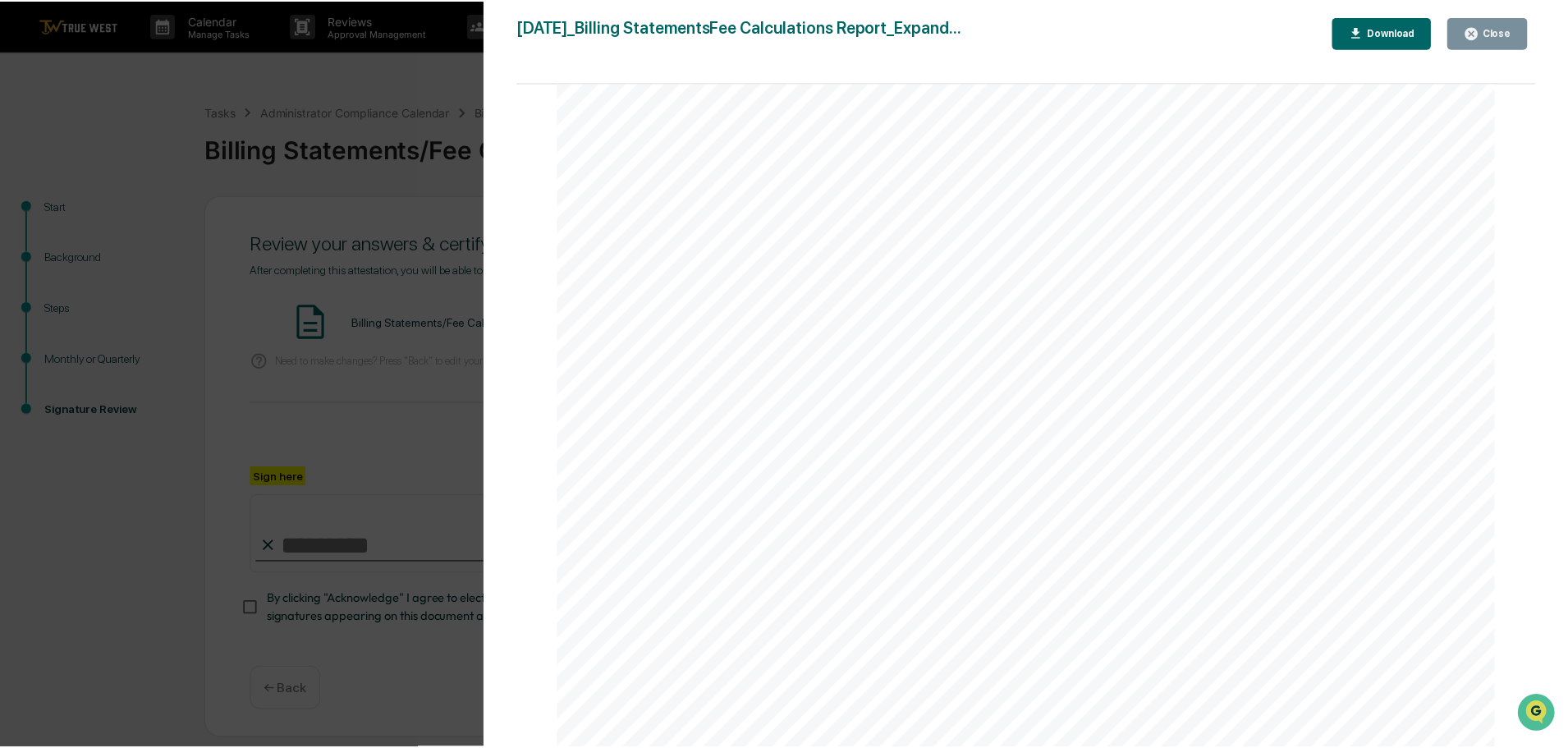
scroll to position [705, 0]
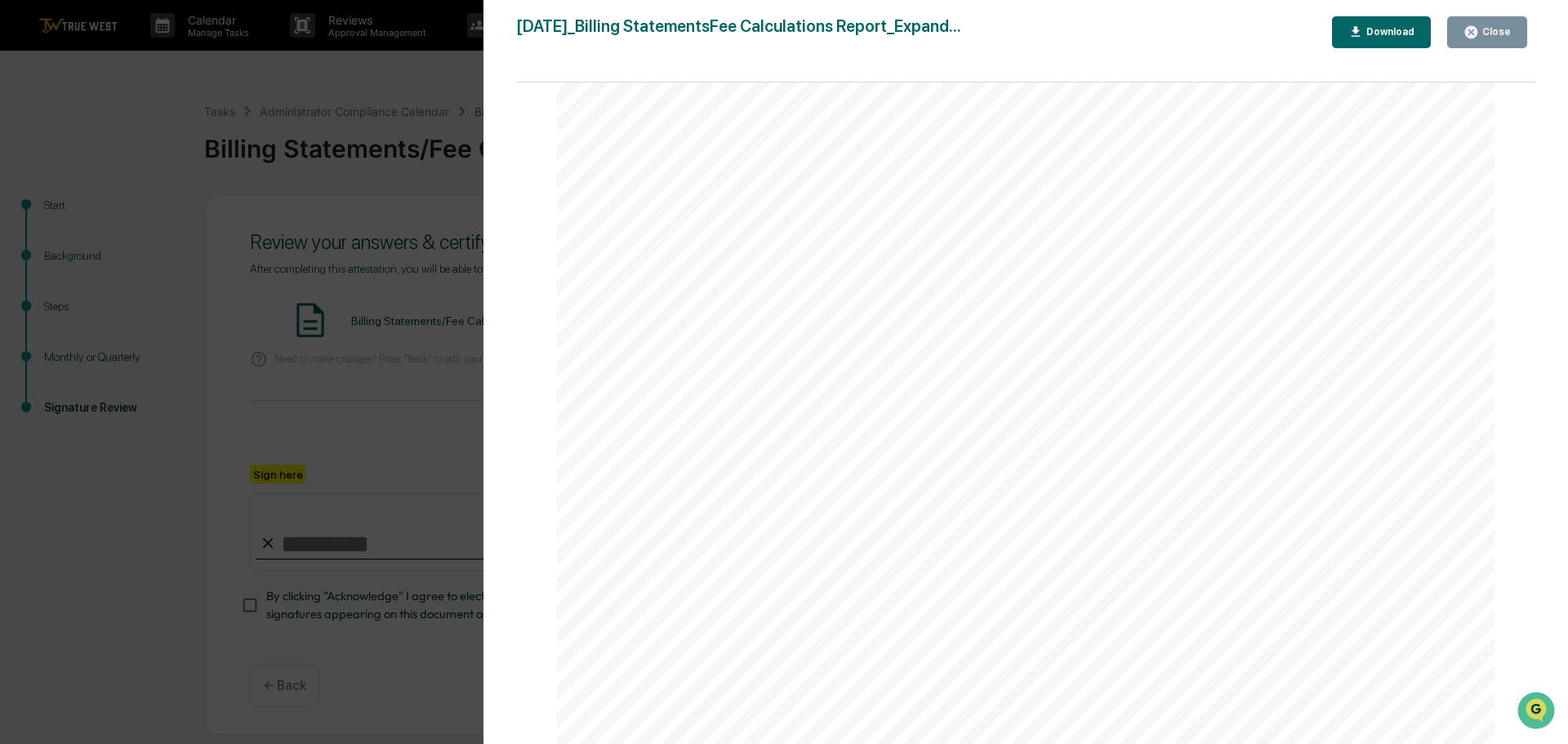
click at [1506, 28] on div "Close" at bounding box center [1495, 31] width 32 height 12
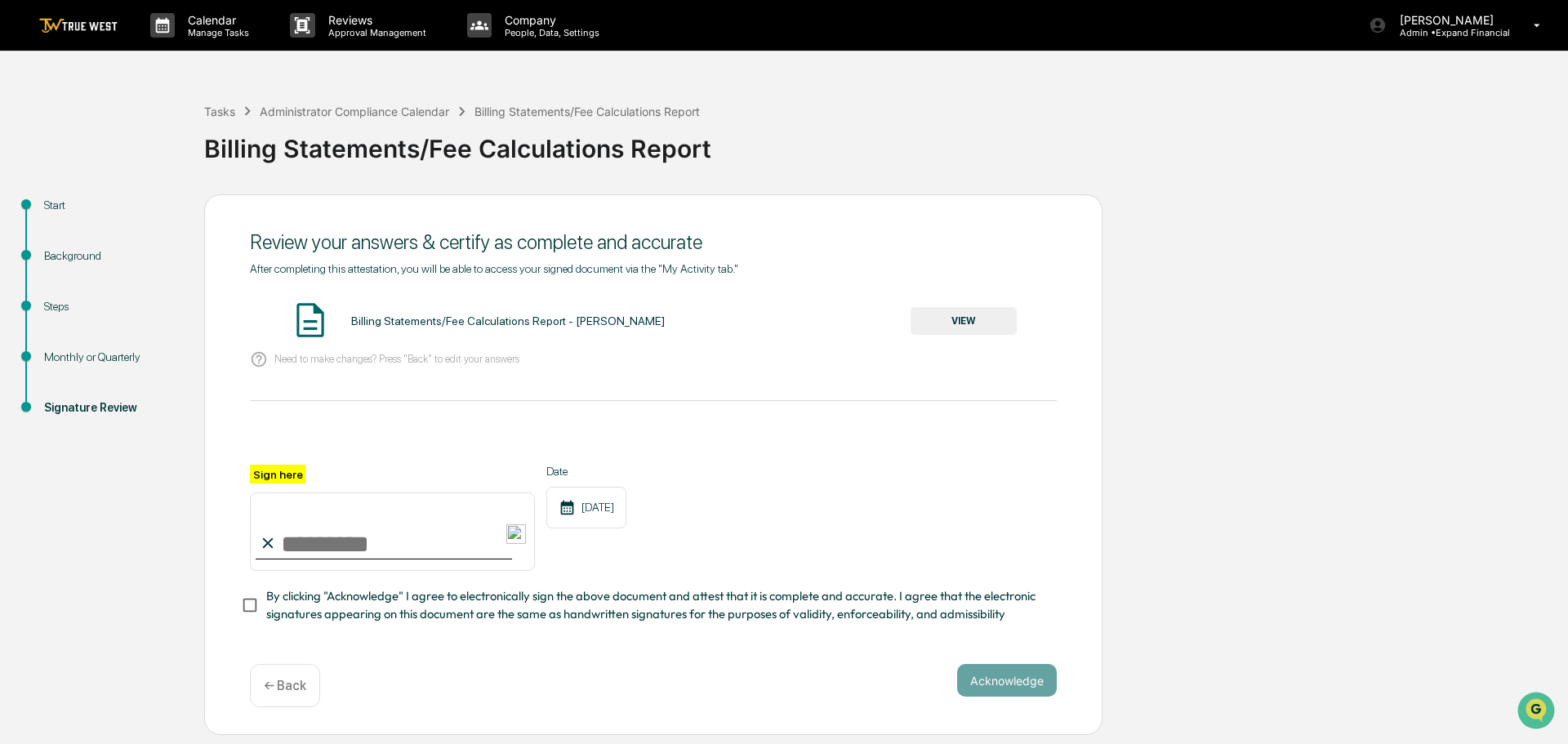
click at [388, 534] on input "Sign here" at bounding box center [392, 532] width 285 height 79
type input "**********"
click at [1019, 687] on button "Acknowledge" at bounding box center [1007, 680] width 100 height 33
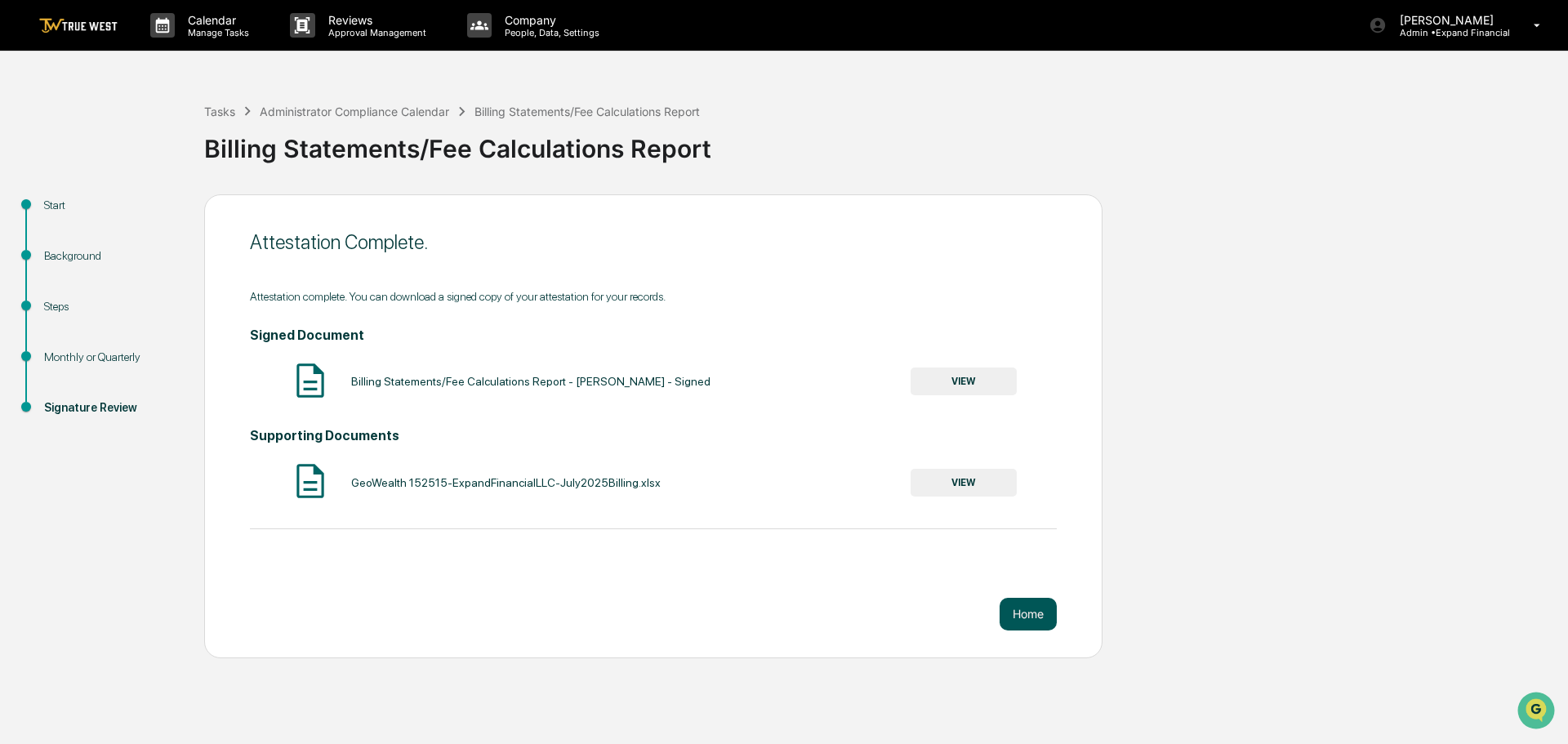
click at [1042, 612] on button "Home" at bounding box center [1028, 614] width 57 height 33
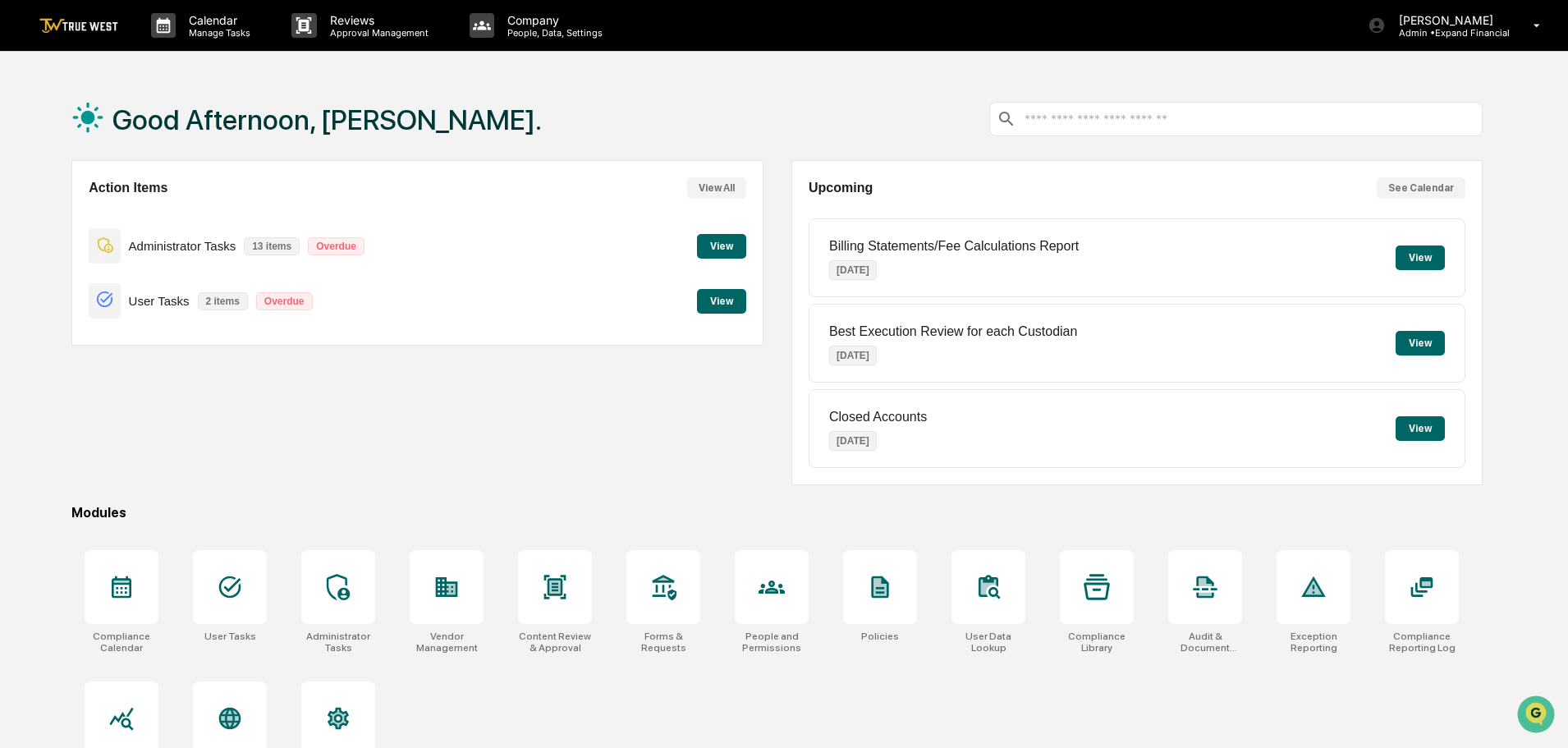
click at [712, 251] on button "View" at bounding box center [721, 246] width 49 height 24
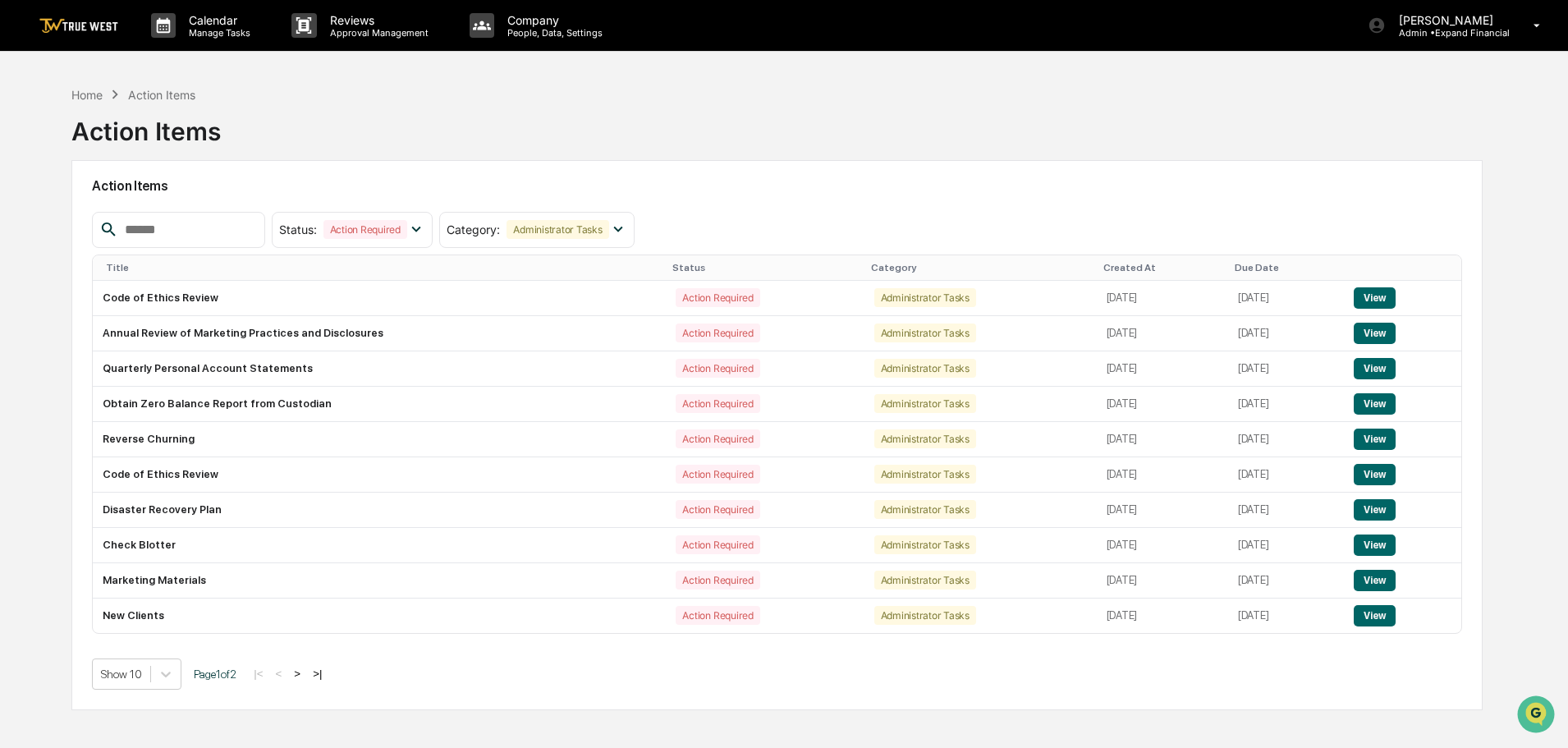
click at [304, 674] on button ">" at bounding box center [297, 674] width 16 height 14
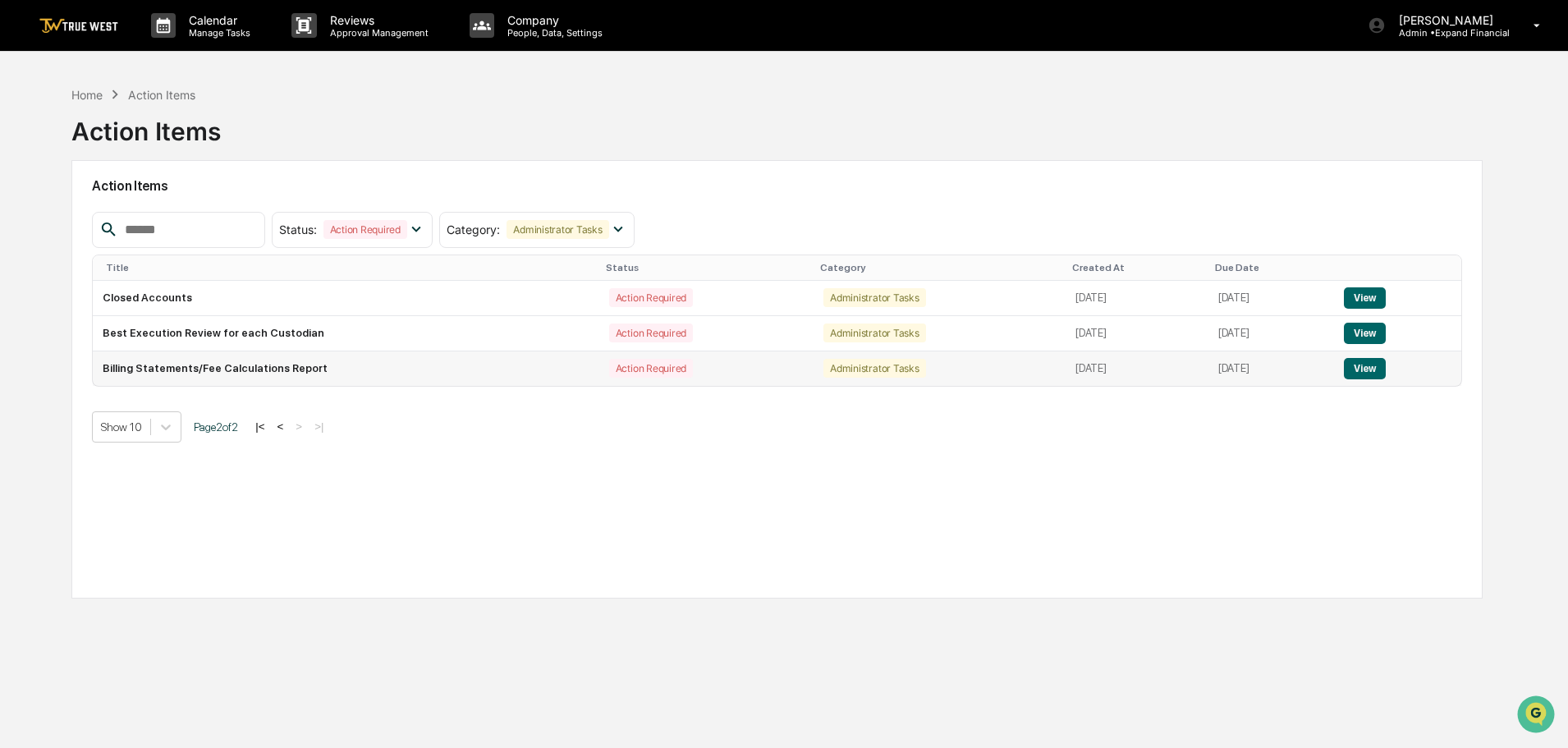
click at [1368, 365] on button "View" at bounding box center [1364, 369] width 42 height 22
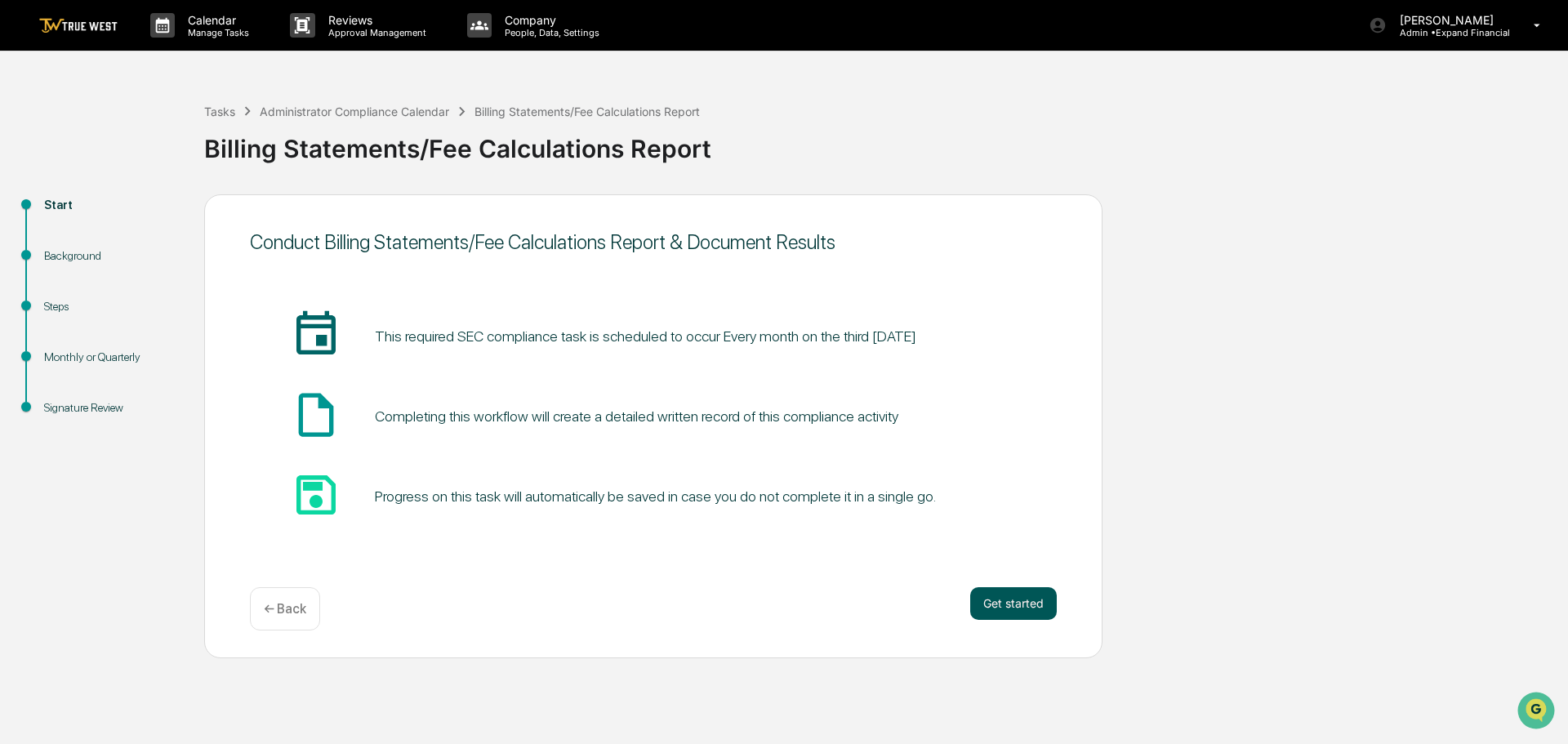
click at [986, 604] on button "Get started" at bounding box center [1013, 603] width 87 height 33
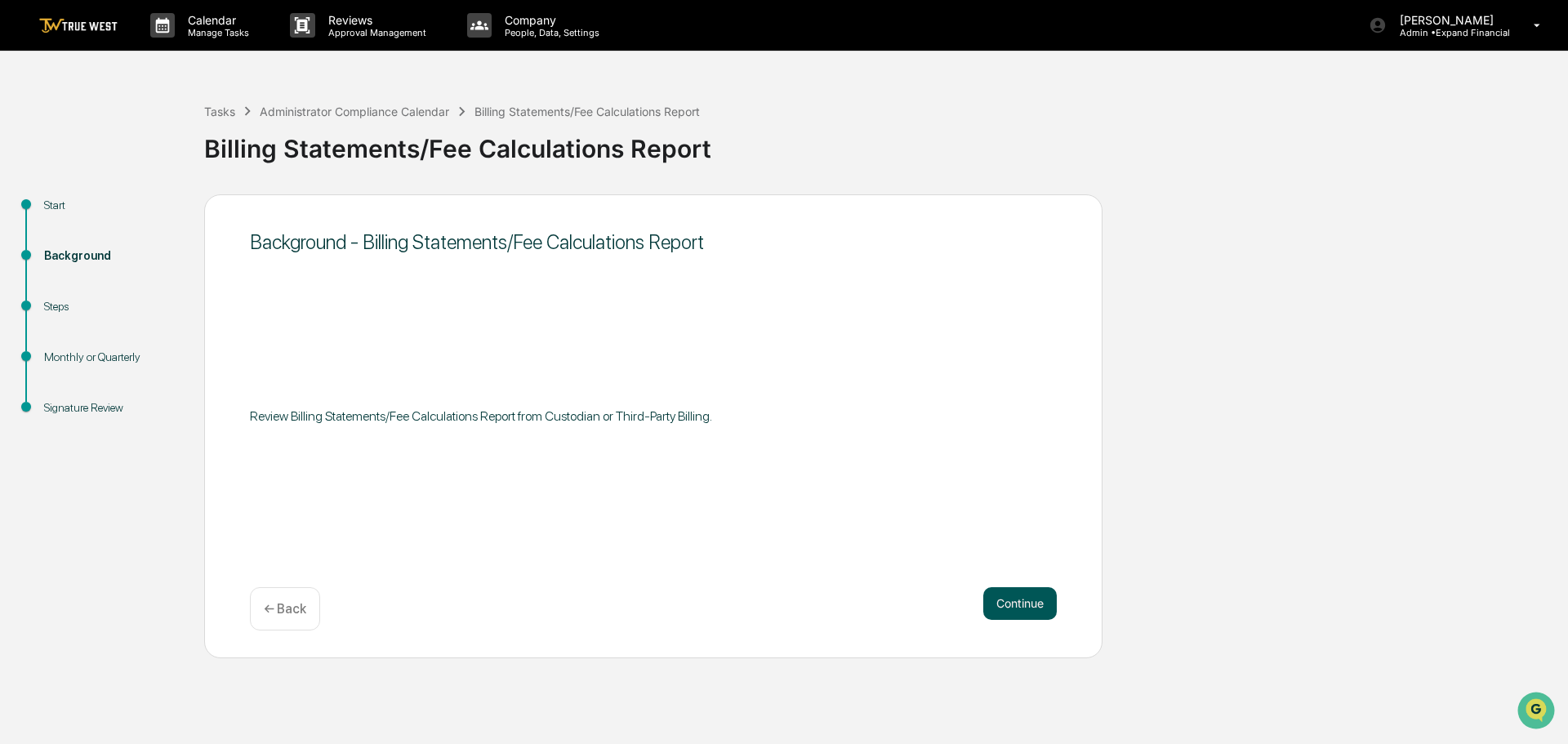
click at [994, 600] on button "Continue" at bounding box center [1020, 603] width 73 height 33
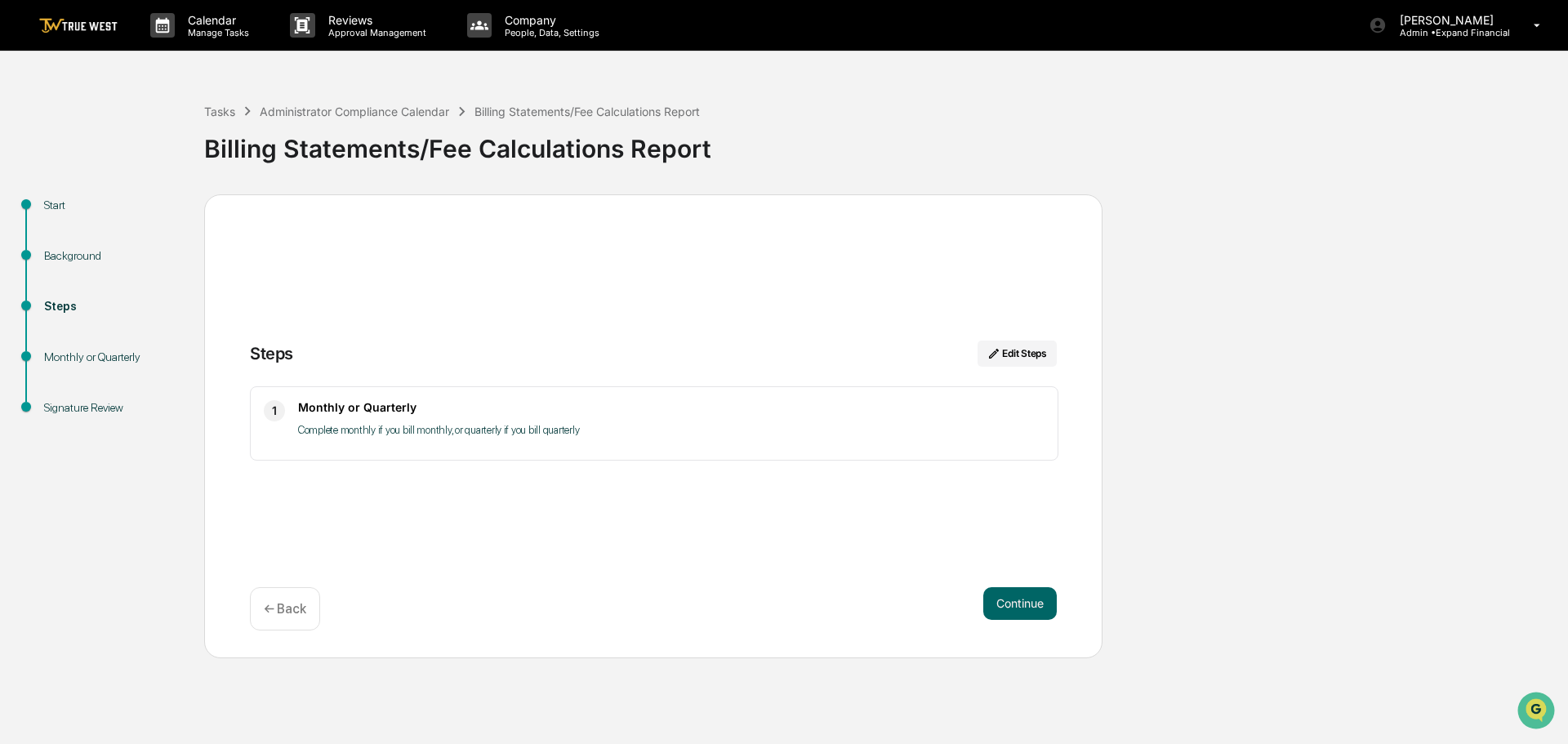
click at [994, 600] on button "Continue" at bounding box center [1020, 603] width 73 height 33
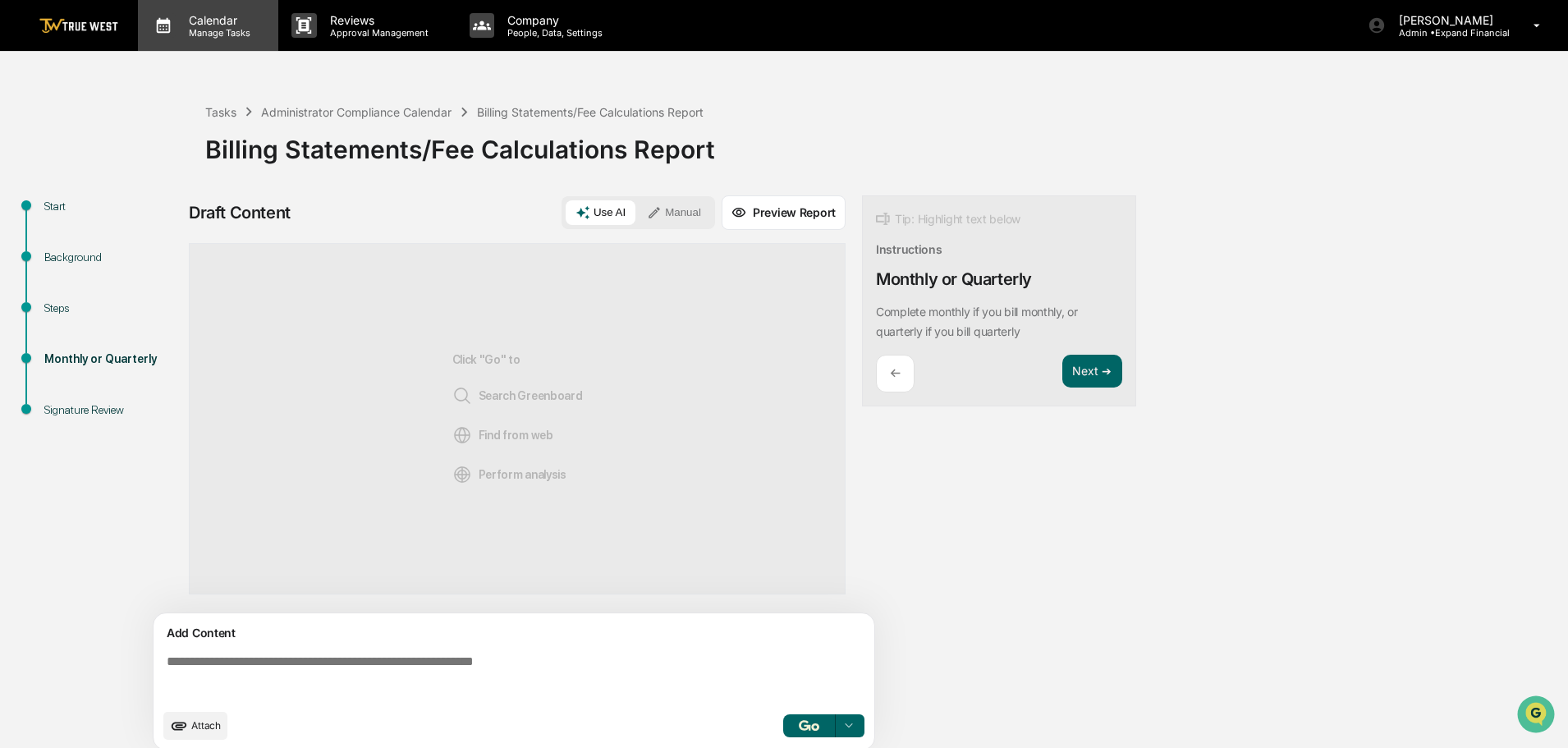
click at [196, 29] on p "Manage Tasks" at bounding box center [217, 32] width 83 height 12
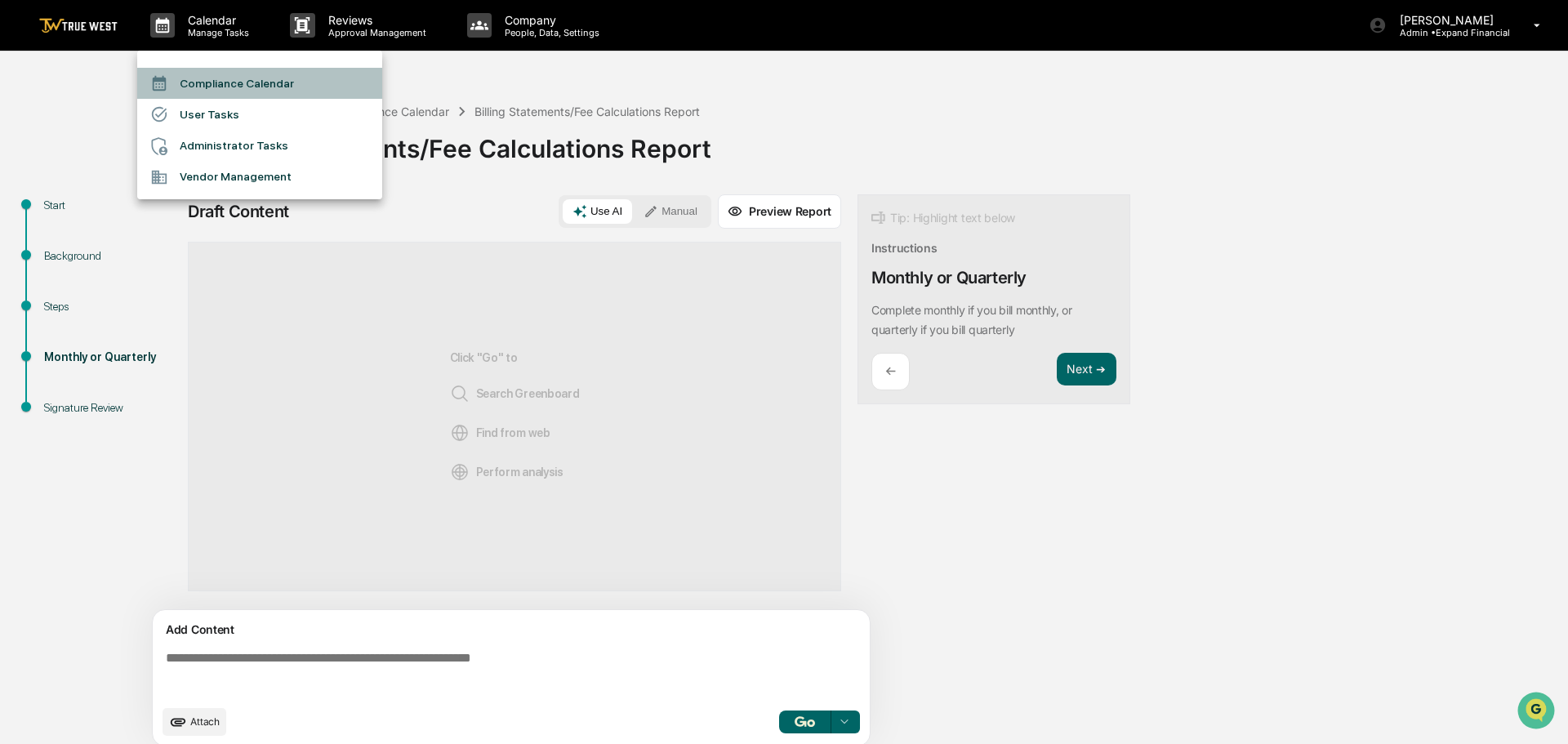
click at [212, 86] on li "Compliance Calendar" at bounding box center [260, 83] width 245 height 31
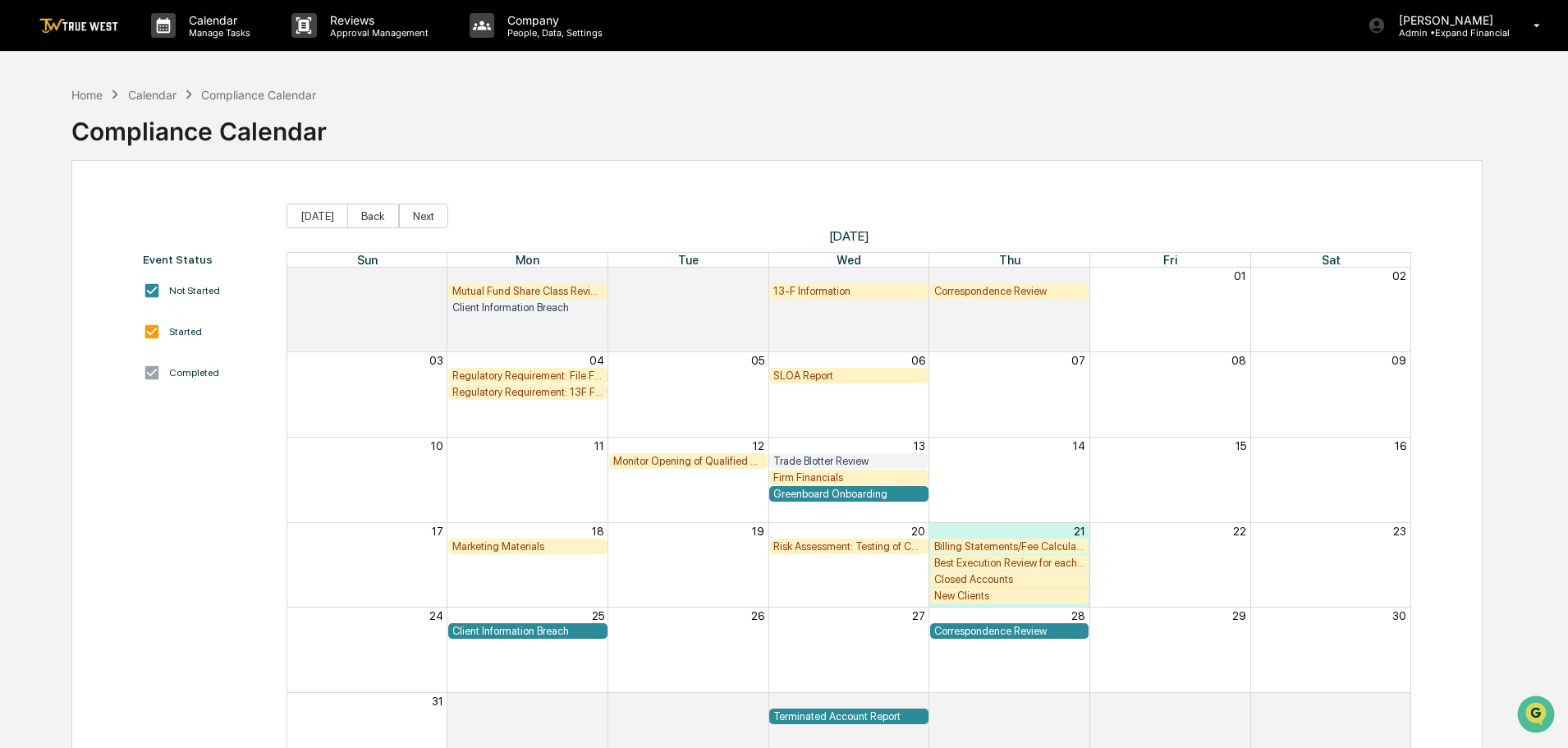
scroll to position [78, 0]
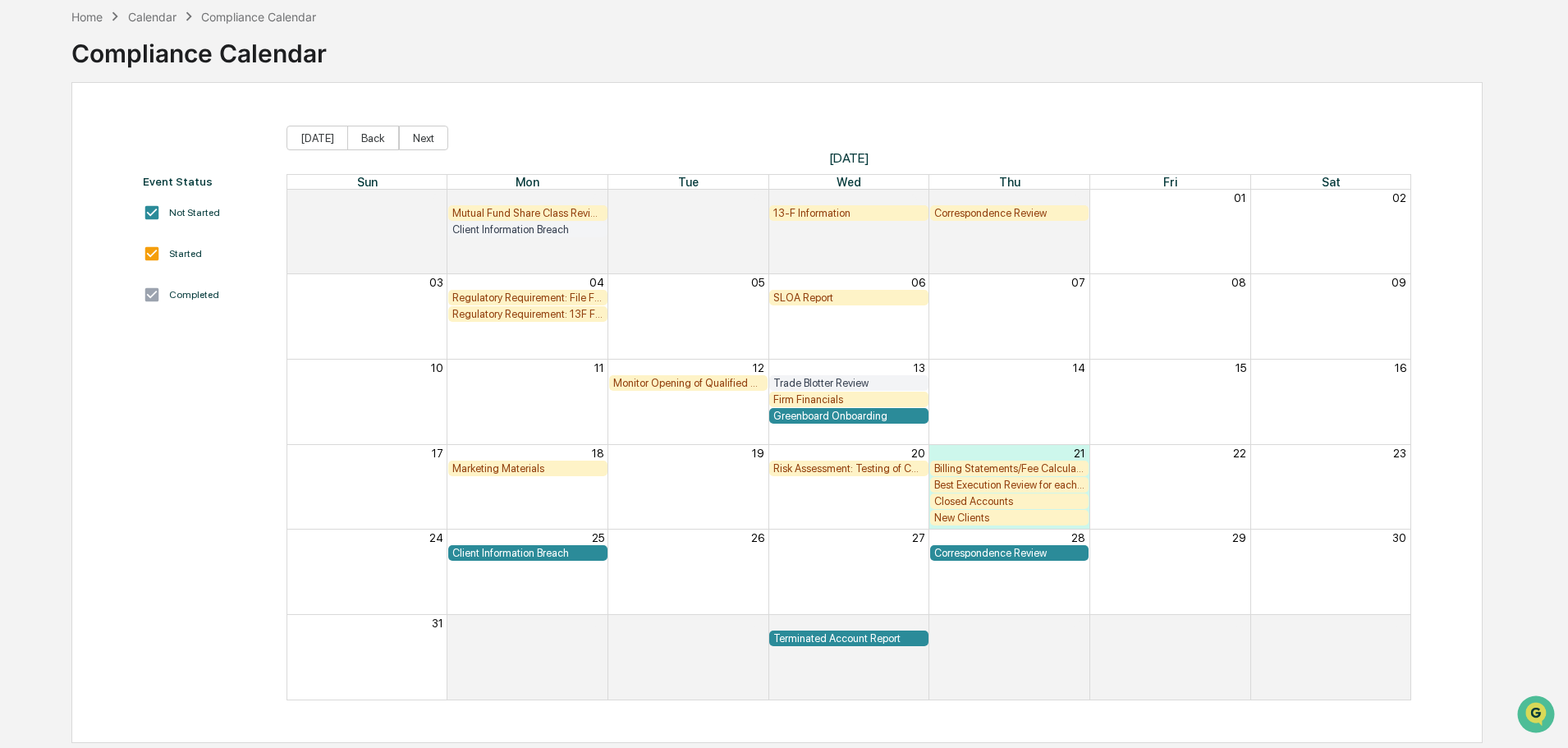
click at [956, 495] on div "Closed Accounts" at bounding box center [1009, 501] width 151 height 13
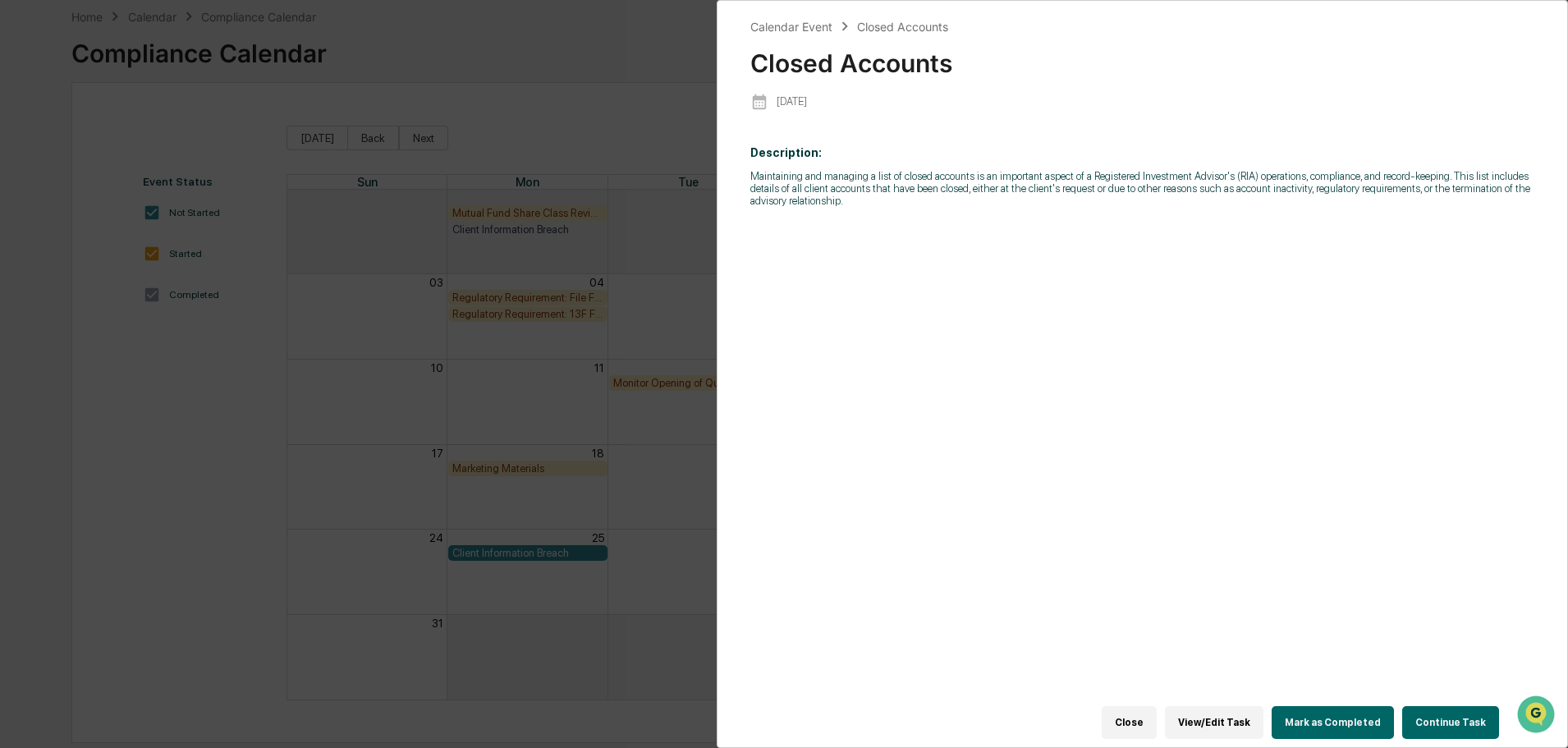
click at [1131, 710] on button "Close" at bounding box center [1128, 722] width 55 height 33
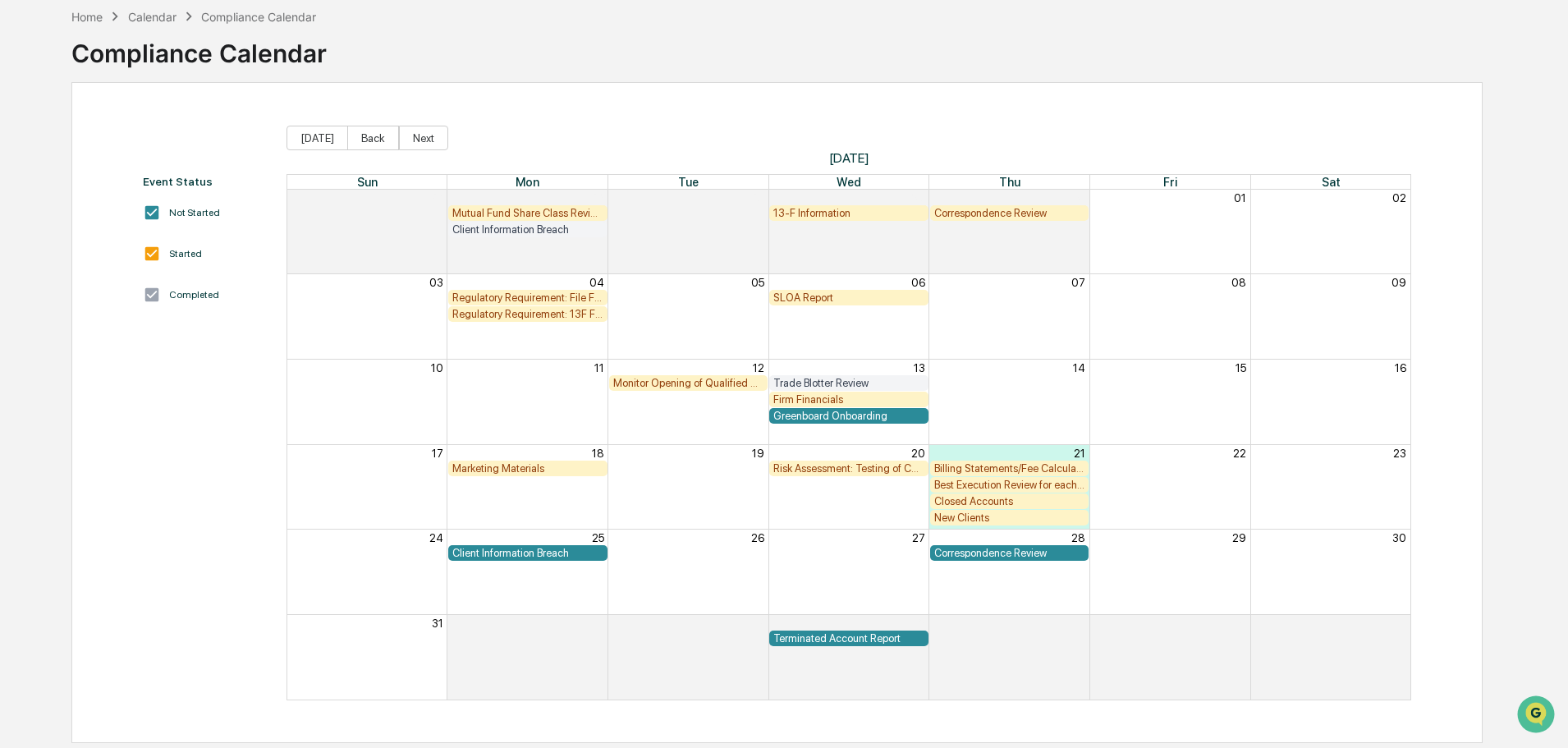
click at [986, 485] on div "Best Execution Review for each Custodian" at bounding box center [1009, 484] width 151 height 13
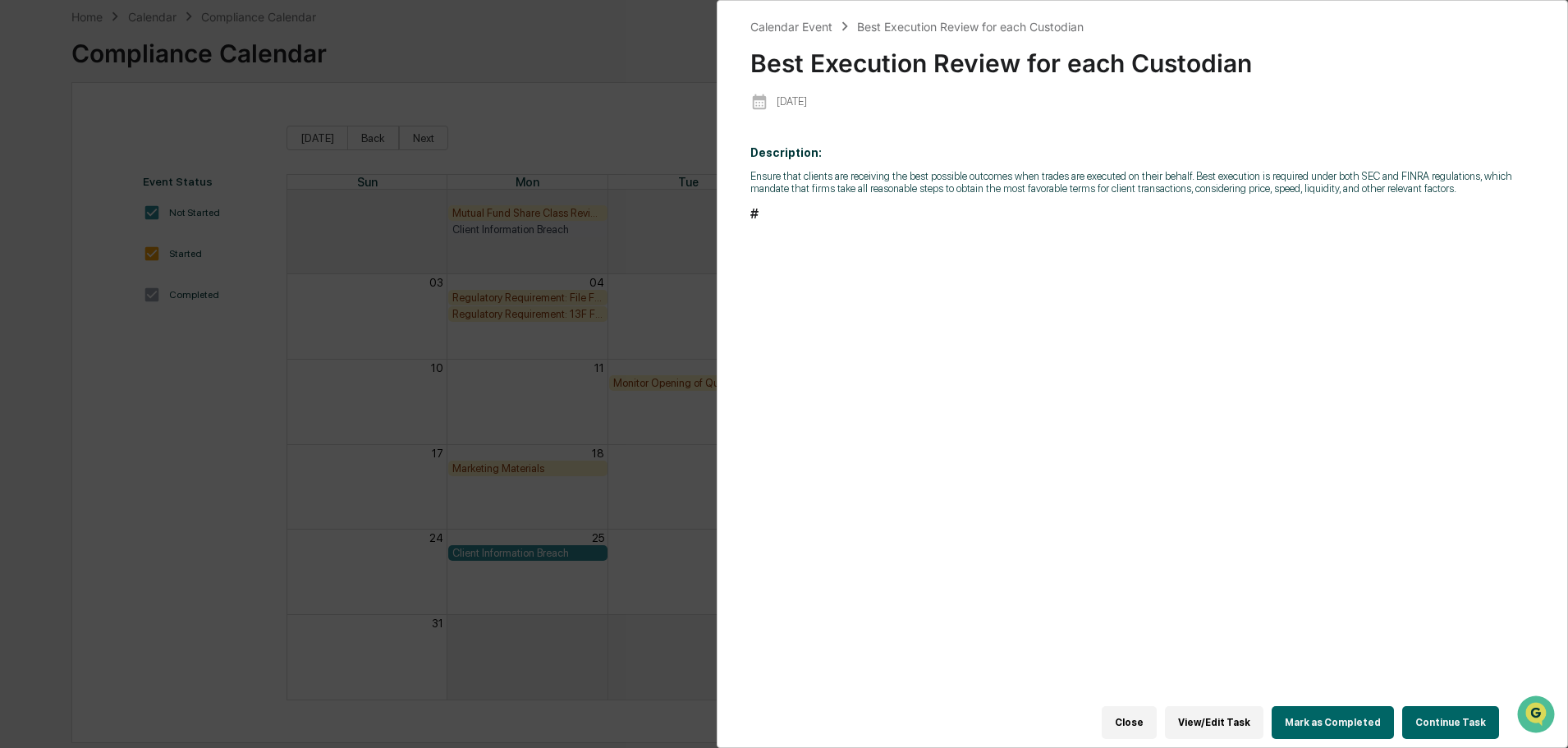
click at [1137, 719] on button "Close" at bounding box center [1128, 722] width 55 height 33
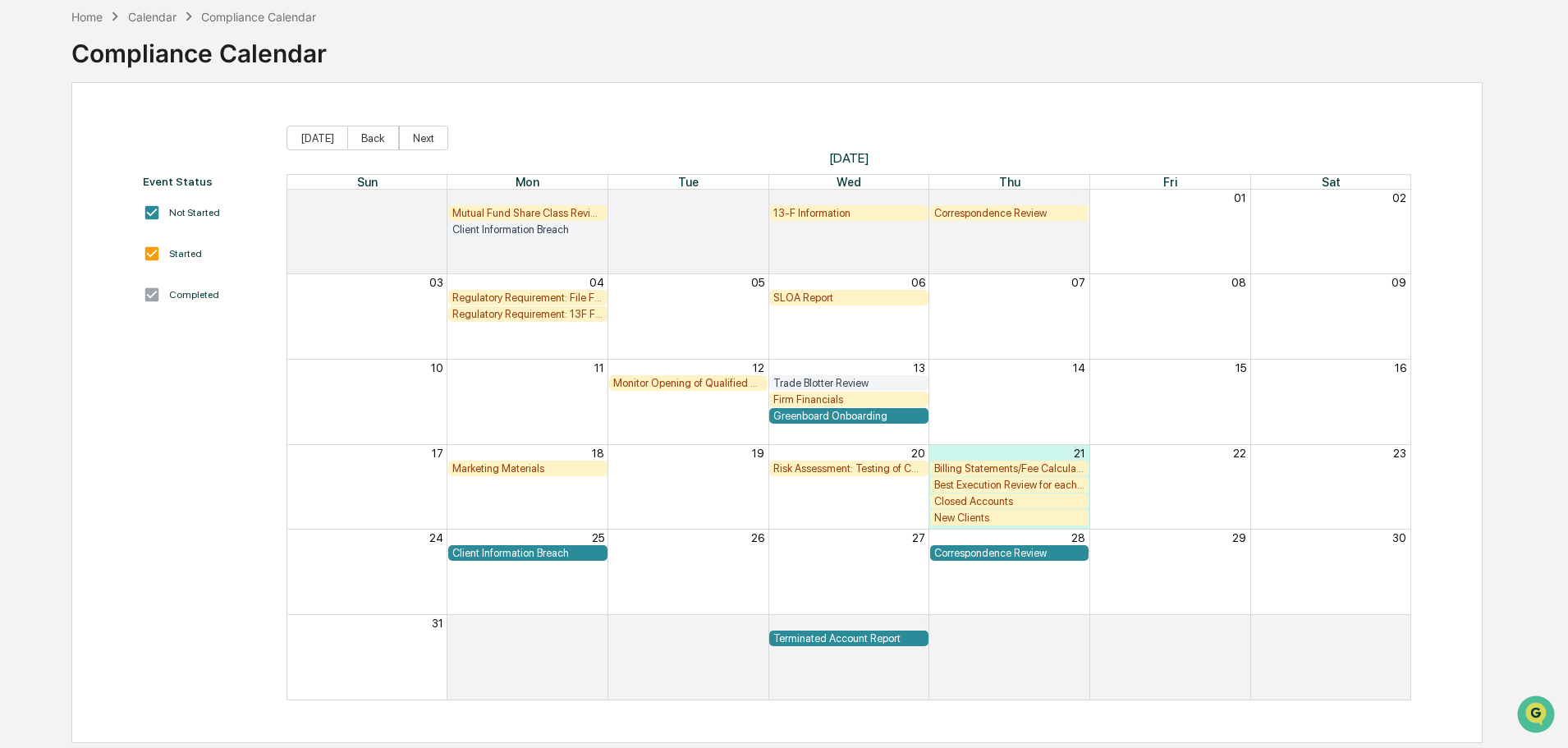
click at [967, 487] on div "Best Execution Review for each Custodian" at bounding box center [1009, 484] width 151 height 13
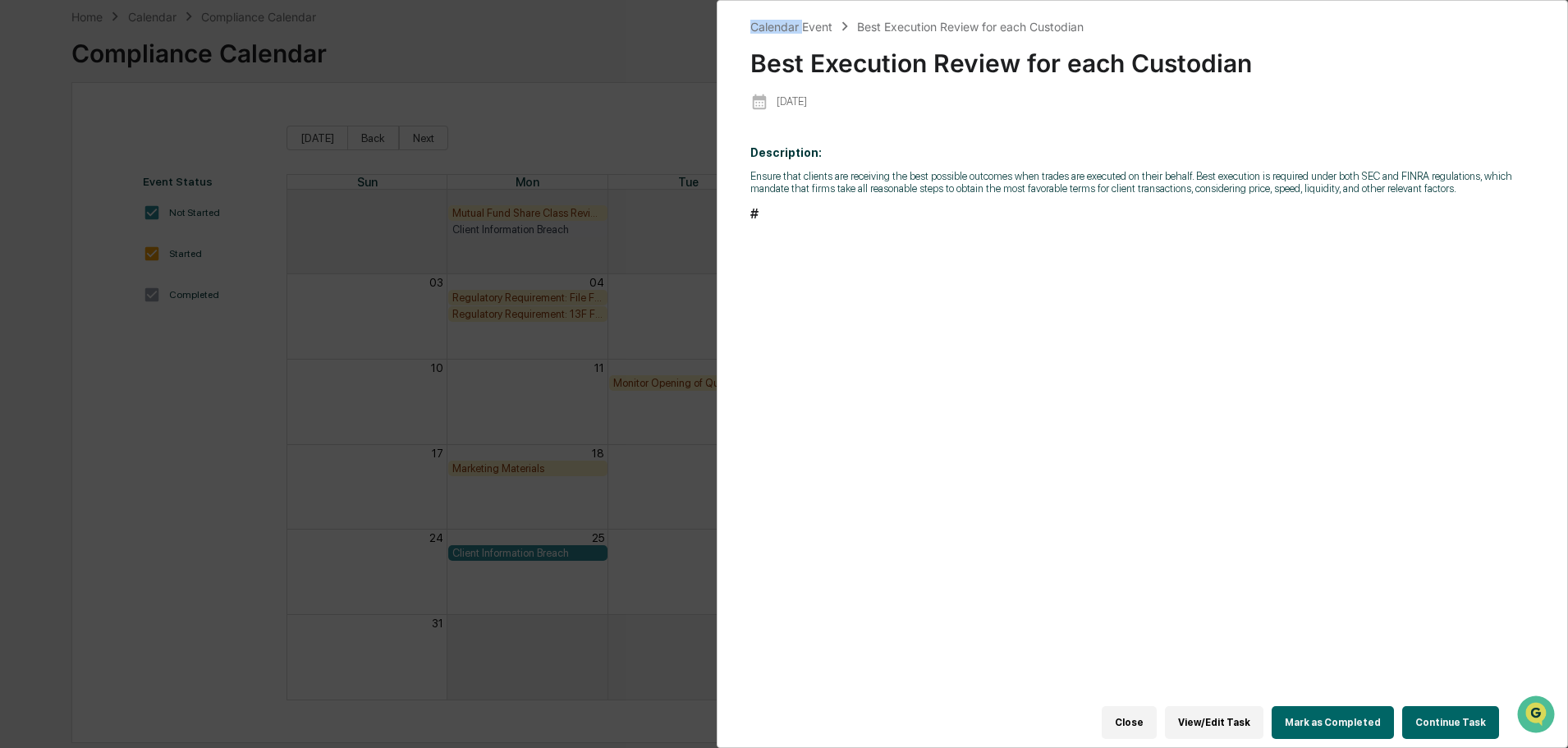
click at [967, 487] on div "Calendar Event Best Execution Review for each Custodian Best Execution Review f…" at bounding box center [784, 374] width 1568 height 748
click at [1243, 714] on button "View/Edit Task" at bounding box center [1214, 722] width 99 height 33
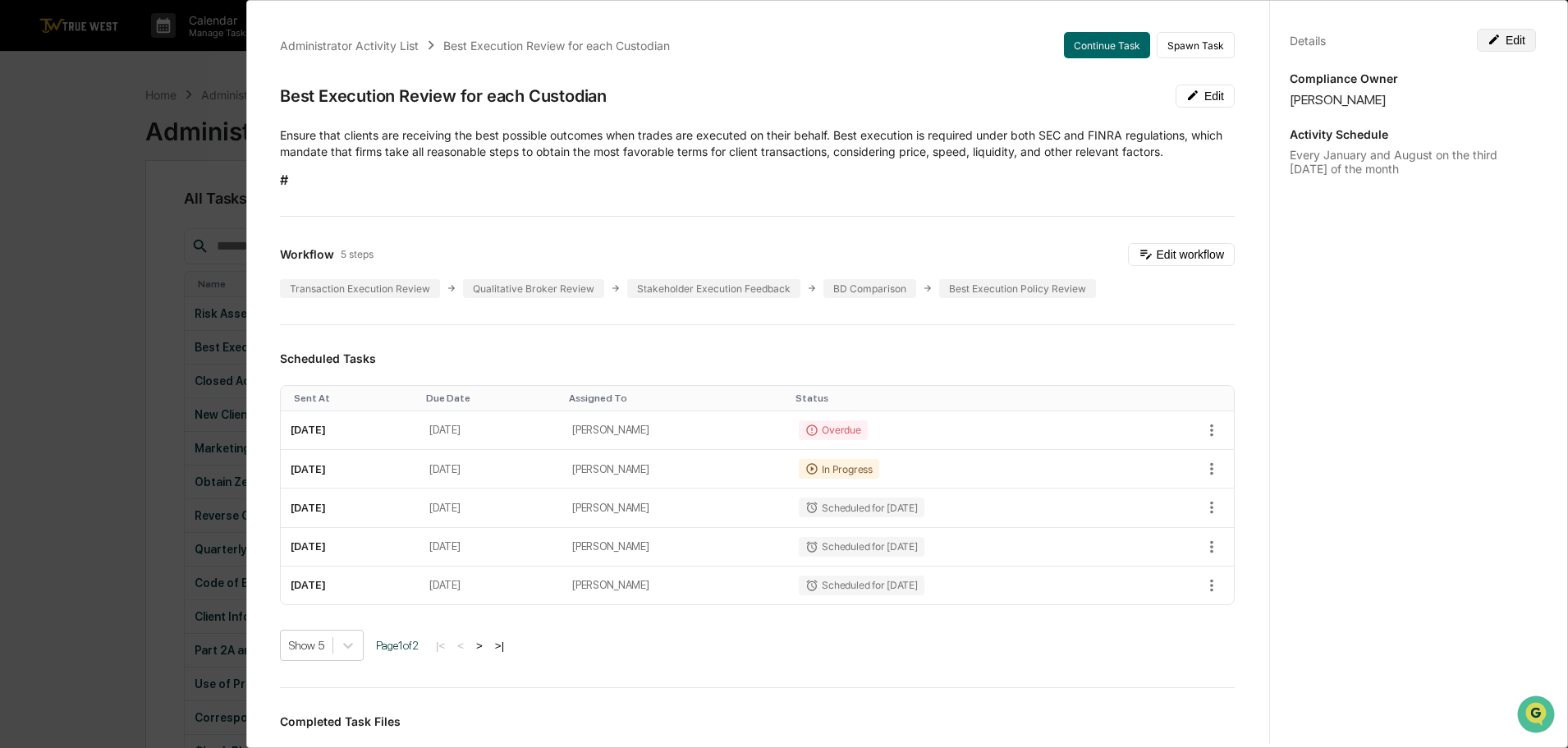
click at [1494, 47] on button "Edit" at bounding box center [1506, 40] width 59 height 23
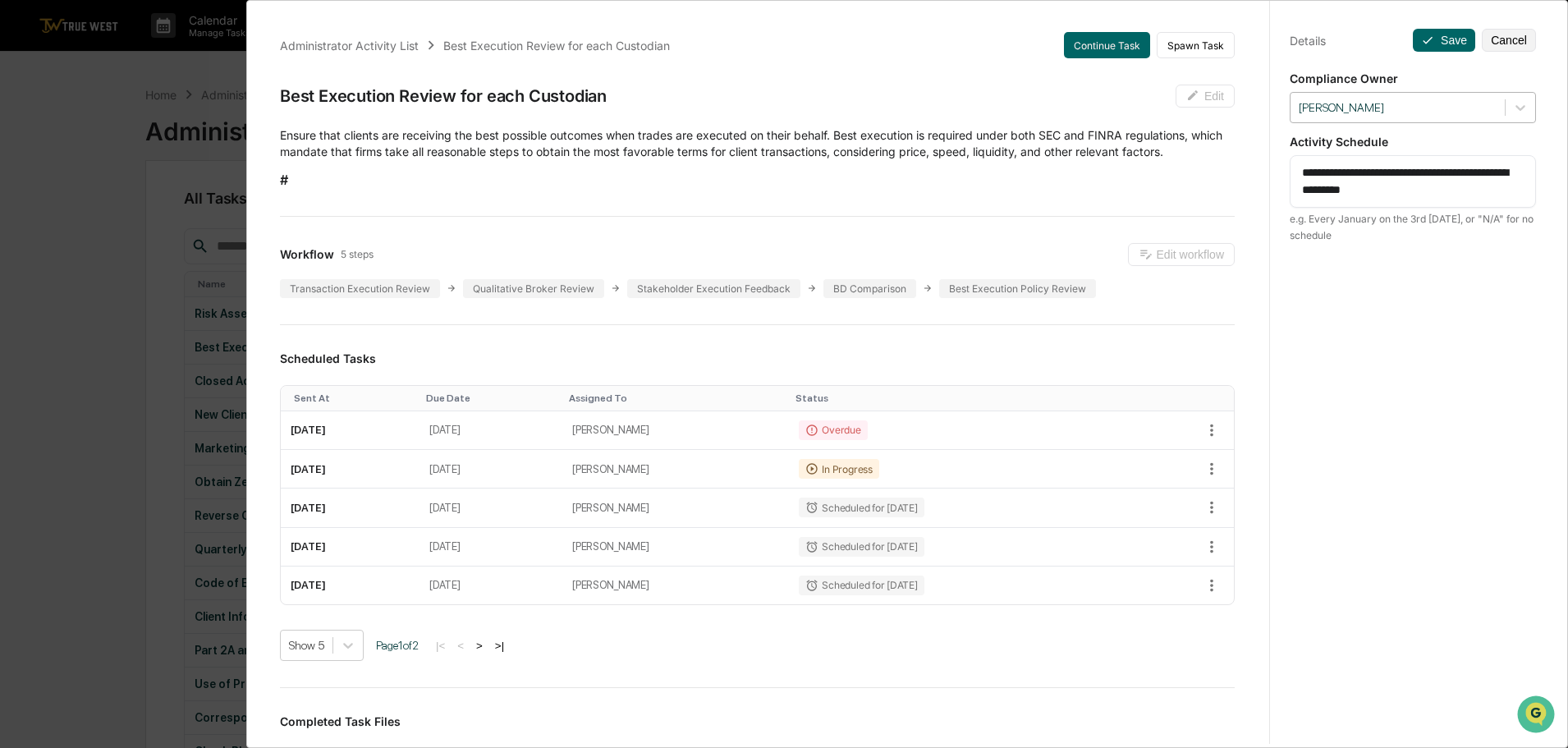
click at [1430, 109] on div at bounding box center [1398, 108] width 198 height 15
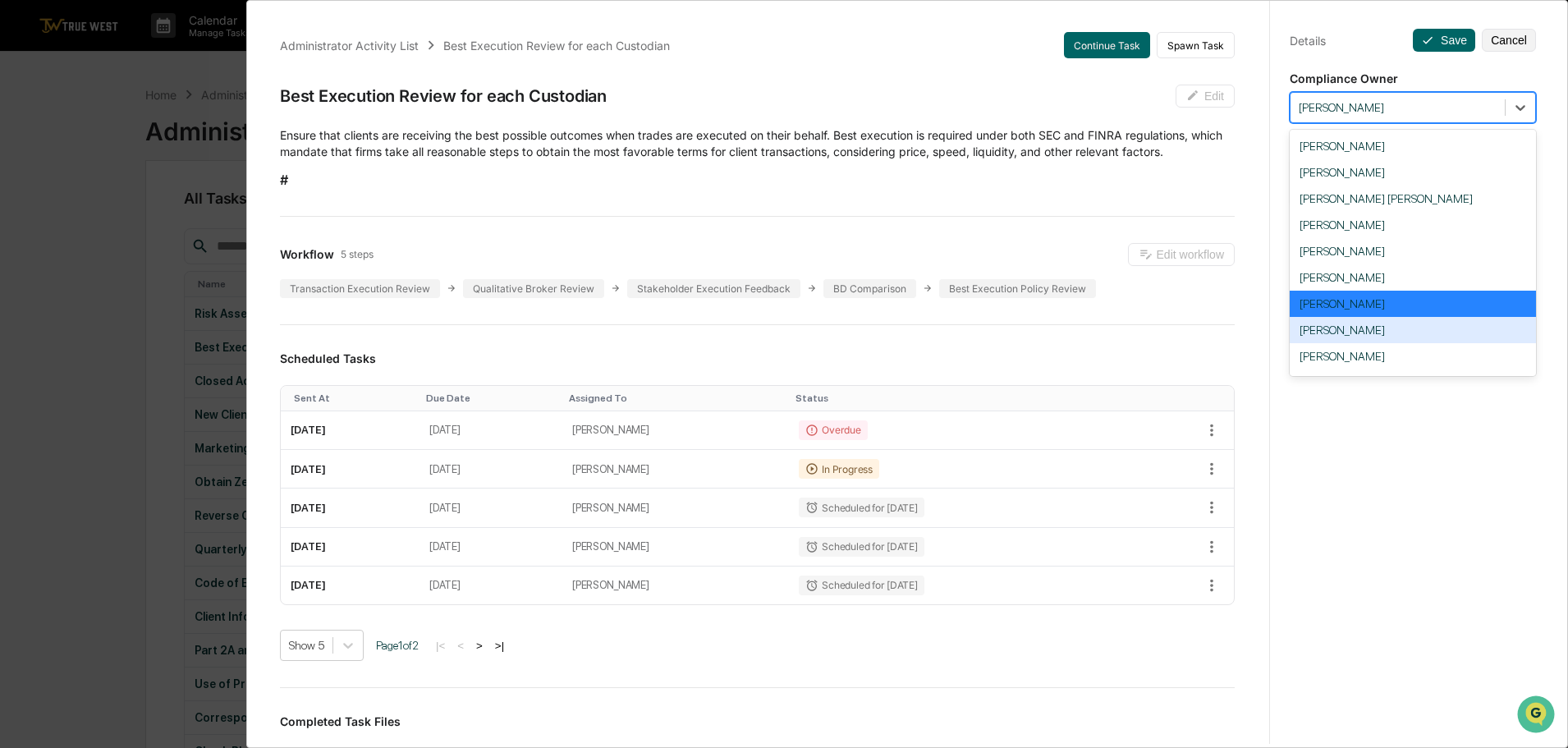
click at [1315, 323] on div "[PERSON_NAME]" at bounding box center [1412, 329] width 246 height 26
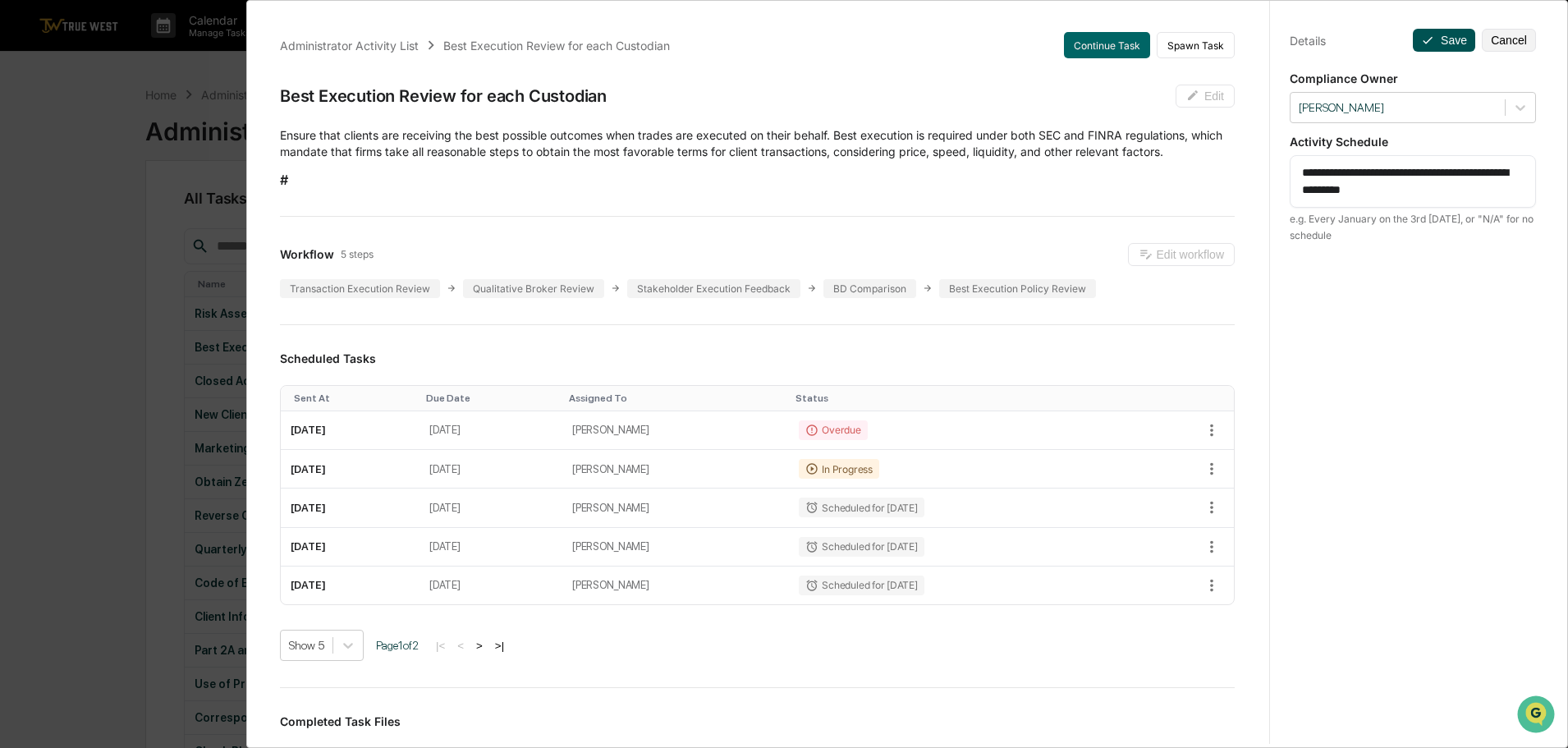
click at [1436, 34] on button "Save" at bounding box center [1444, 40] width 63 height 23
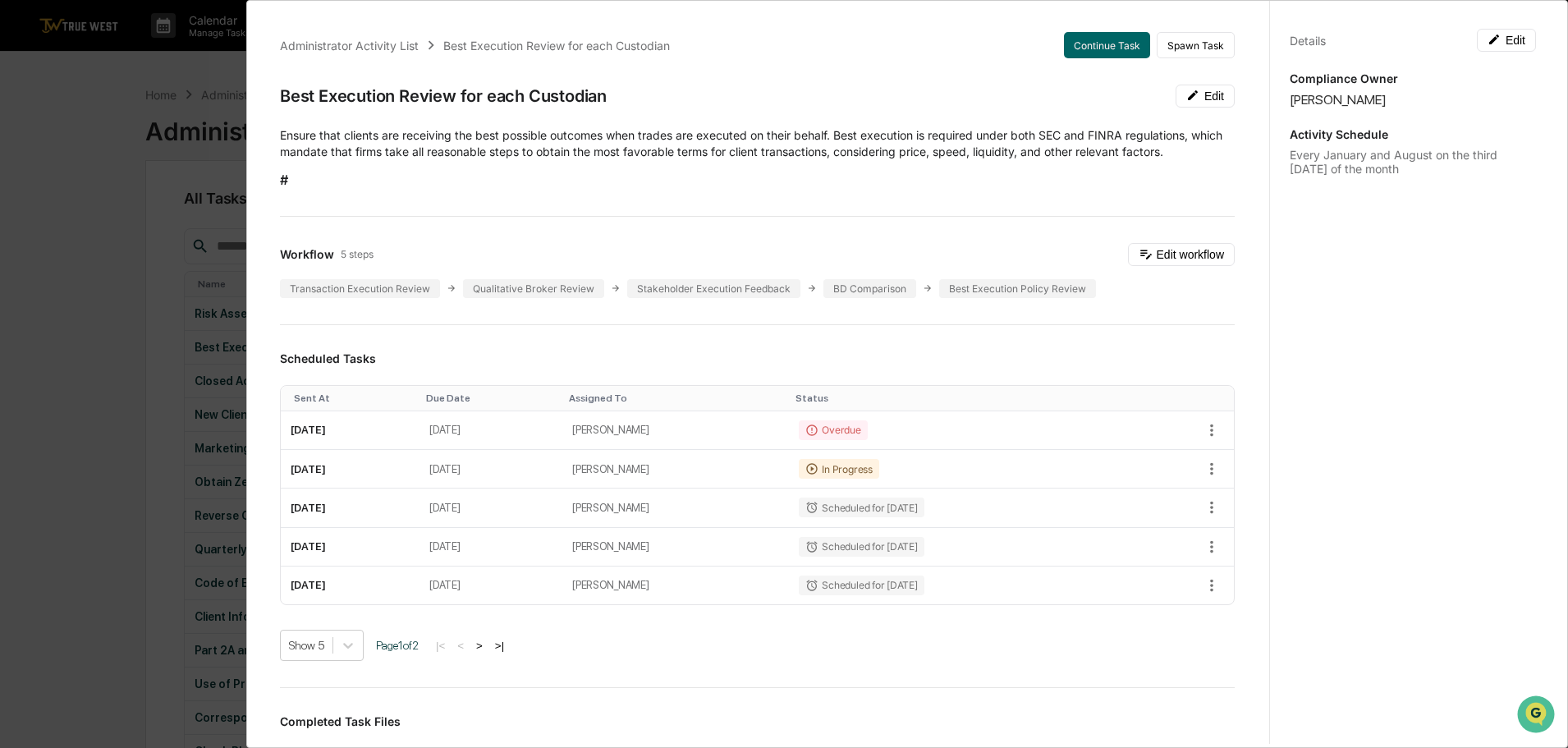
click at [114, 479] on div "Administrator Activity List Best Execution Review for each Custodian Continue T…" at bounding box center [784, 374] width 1568 height 748
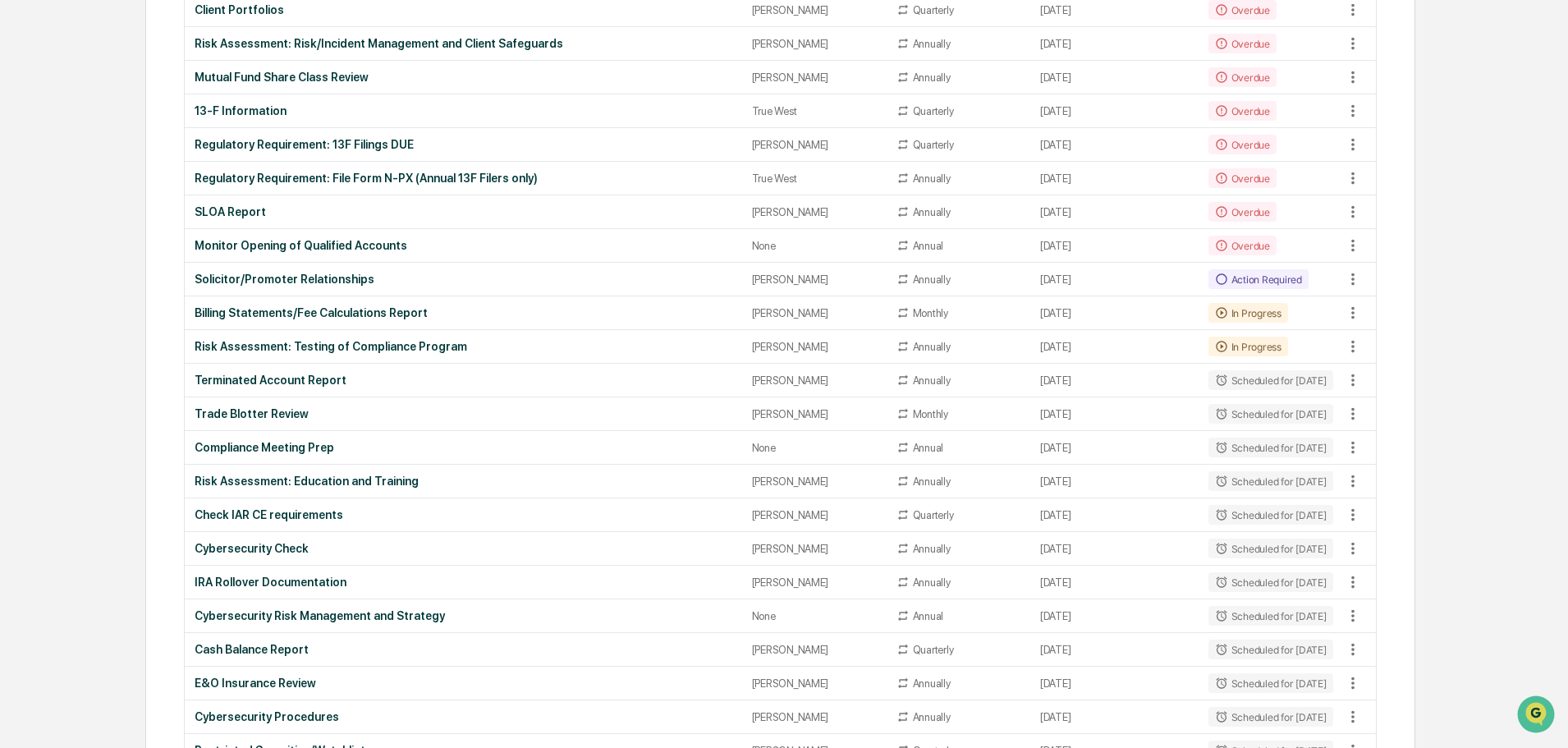
scroll to position [1149, 0]
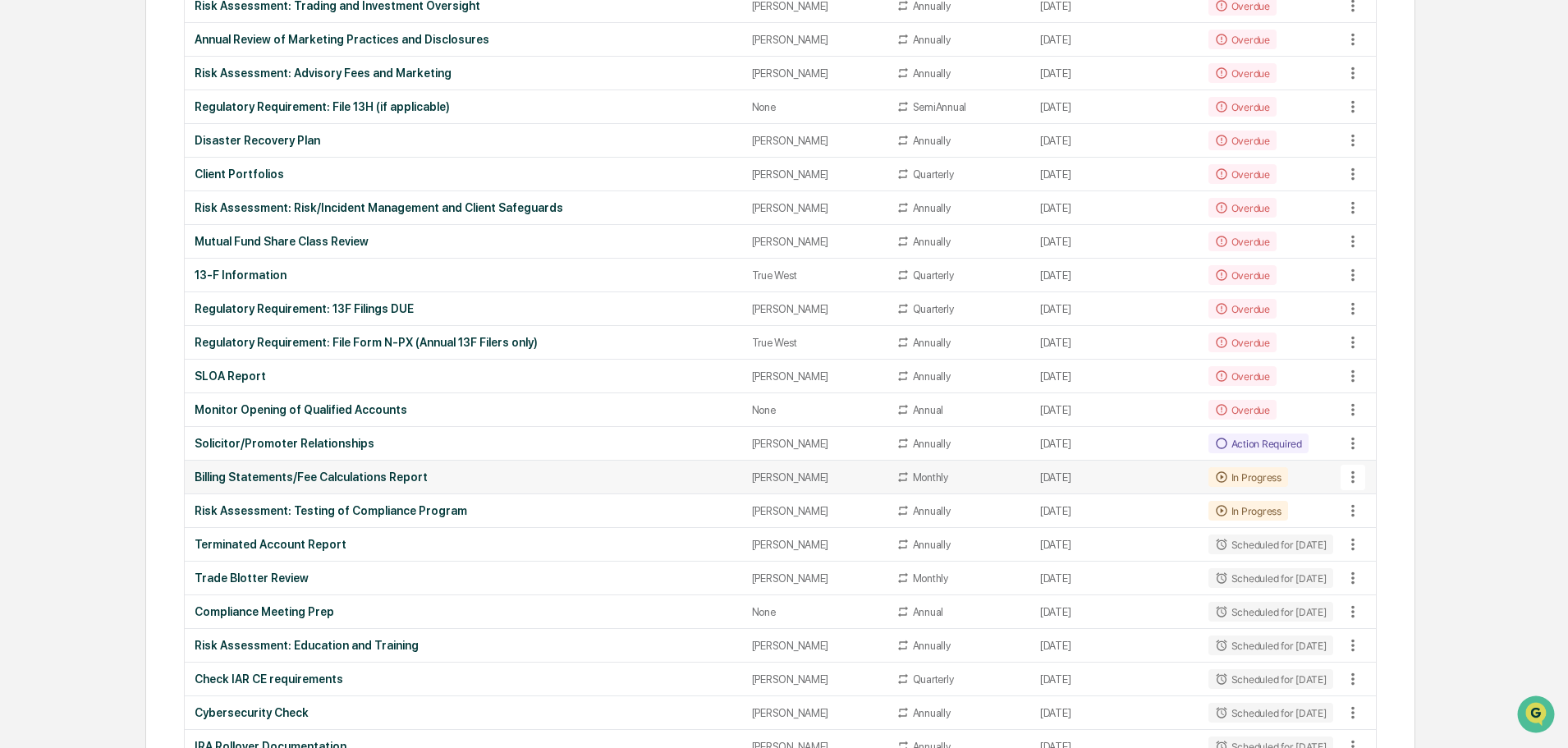
click at [381, 478] on div "Billing Statements/Fee Calculations Report" at bounding box center [463, 476] width 536 height 13
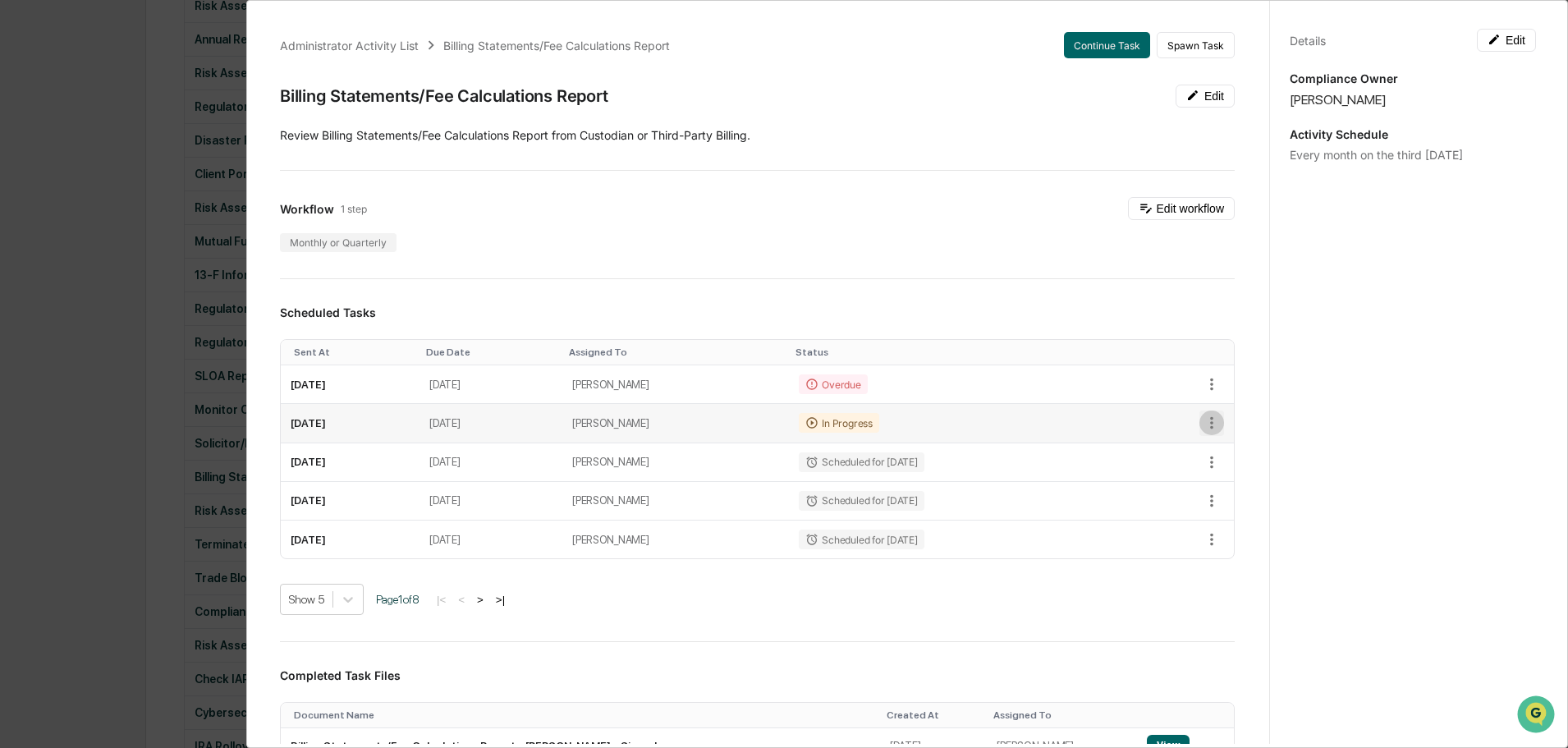
click at [1202, 427] on icon "button" at bounding box center [1211, 422] width 18 height 18
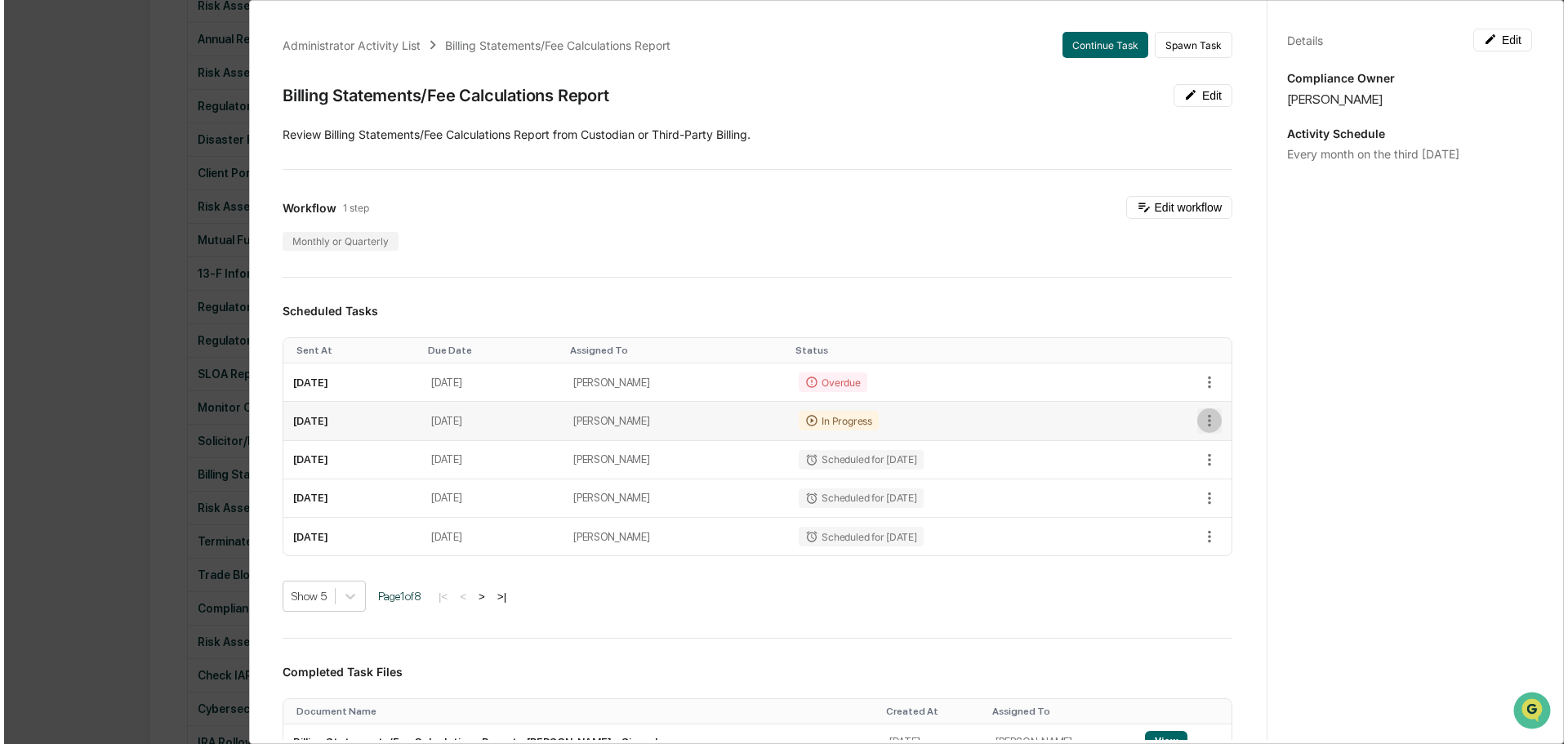
scroll to position [1144, 0]
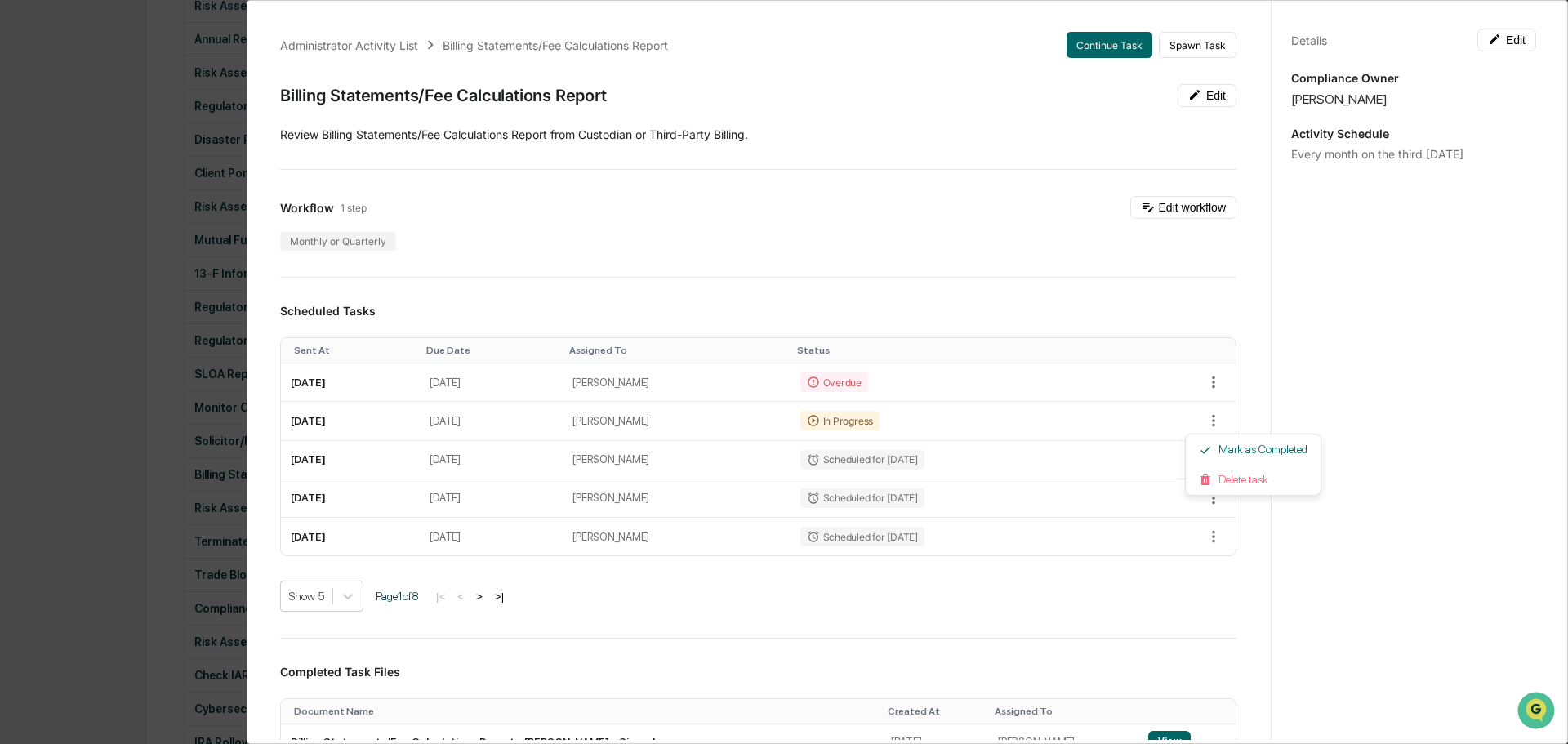
click at [1066, 708] on div at bounding box center [784, 372] width 1568 height 744
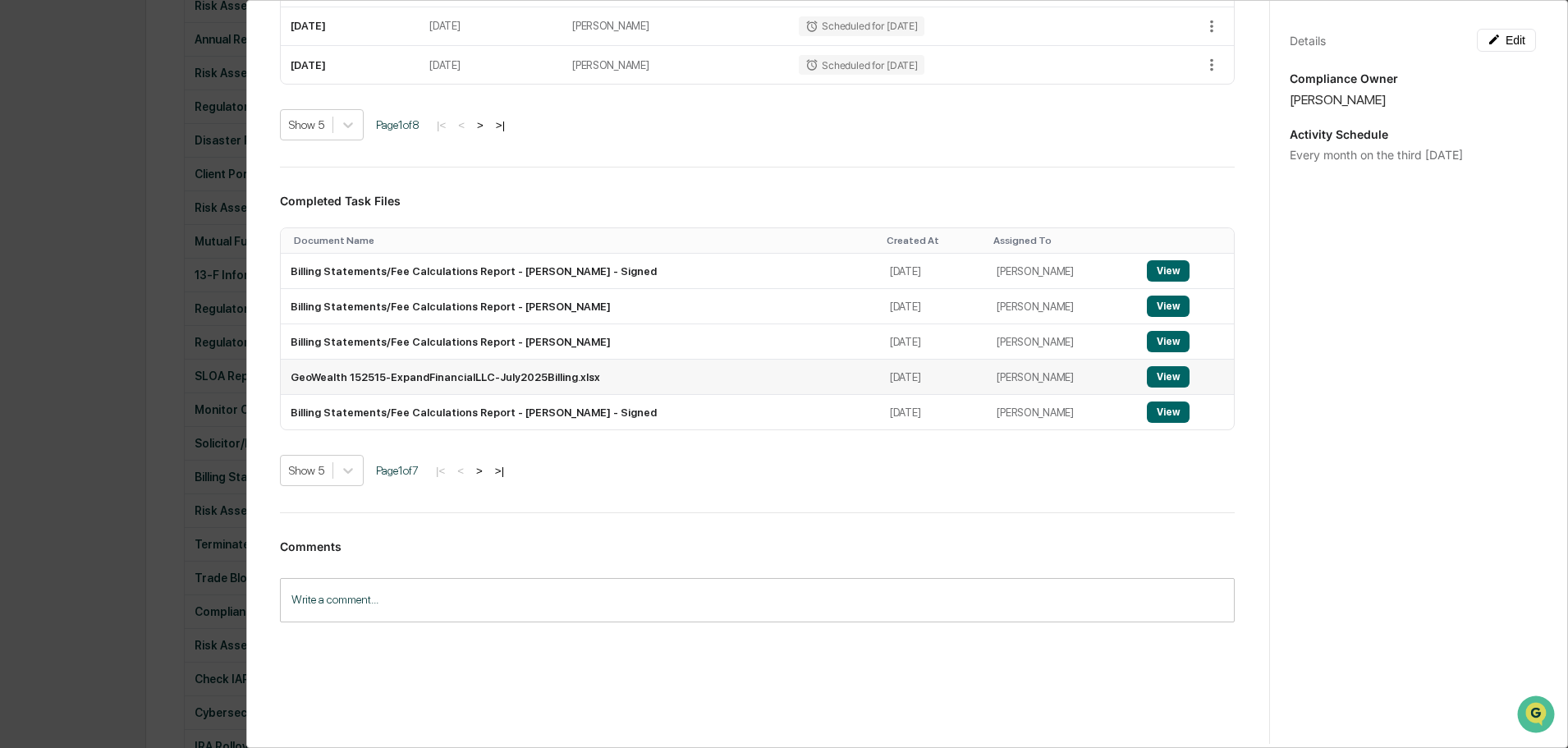
scroll to position [478, 0]
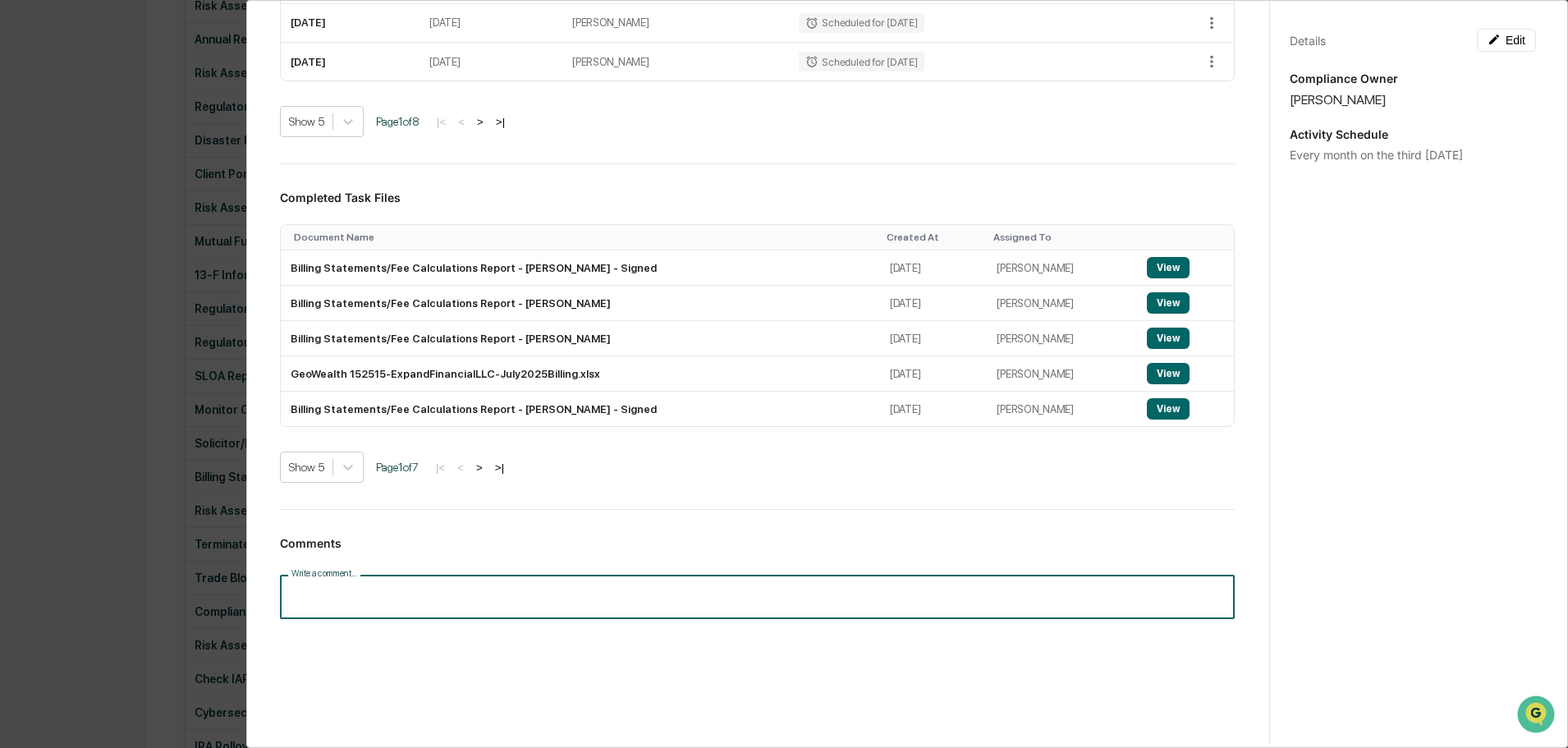
click at [494, 580] on input "Write a comment..." at bounding box center [757, 596] width 954 height 43
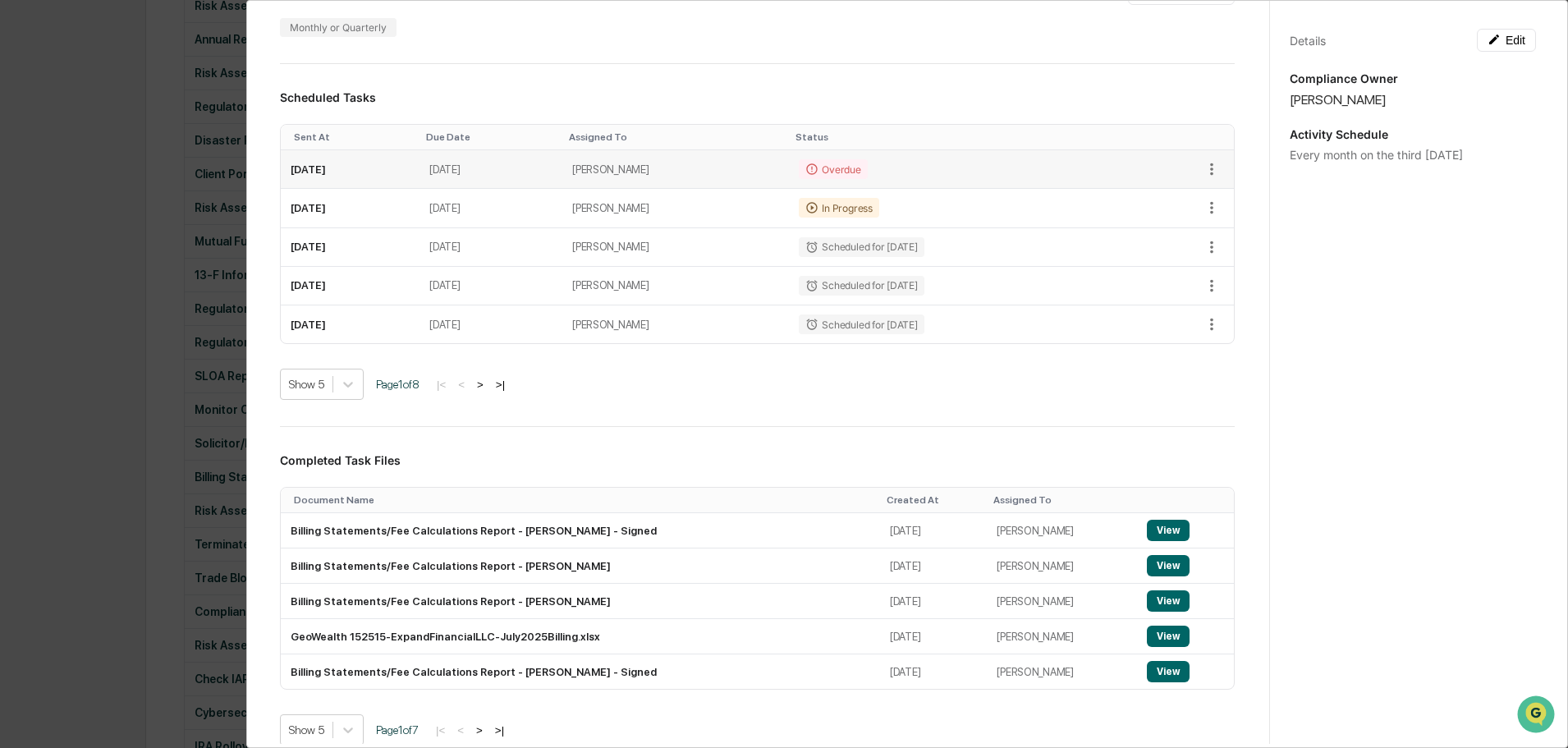
scroll to position [0, 0]
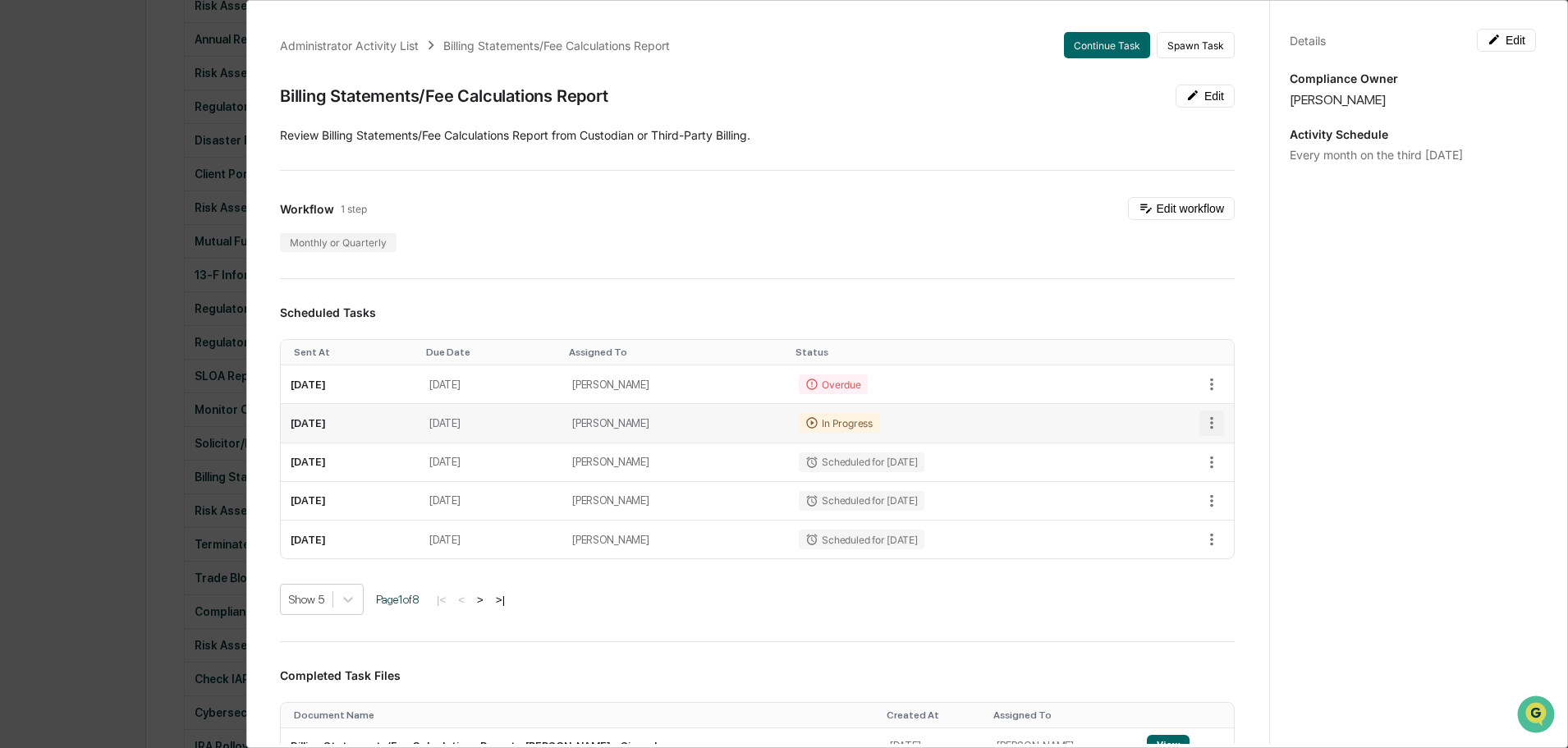
click at [1202, 427] on icon "button" at bounding box center [1211, 422] width 18 height 18
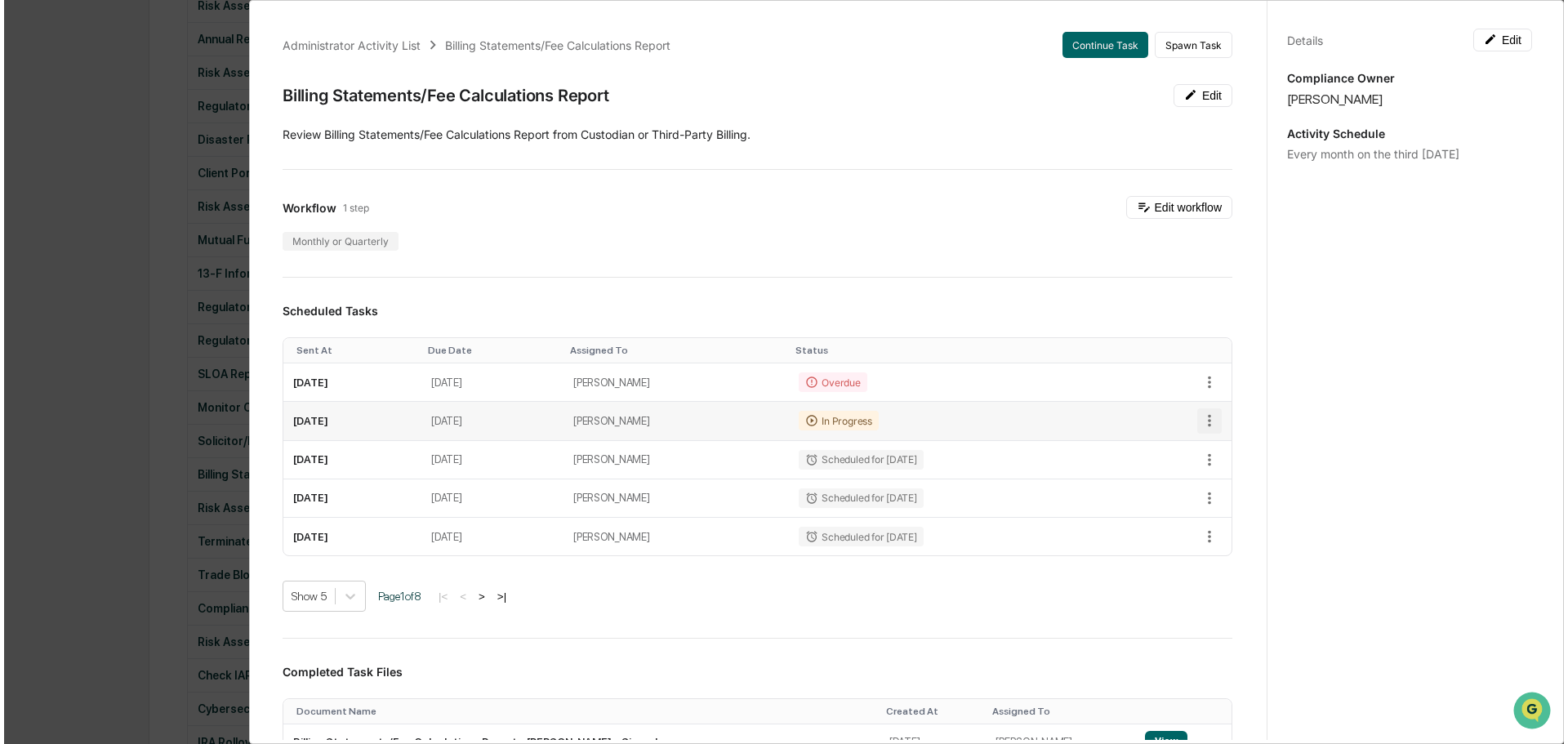
scroll to position [1144, 0]
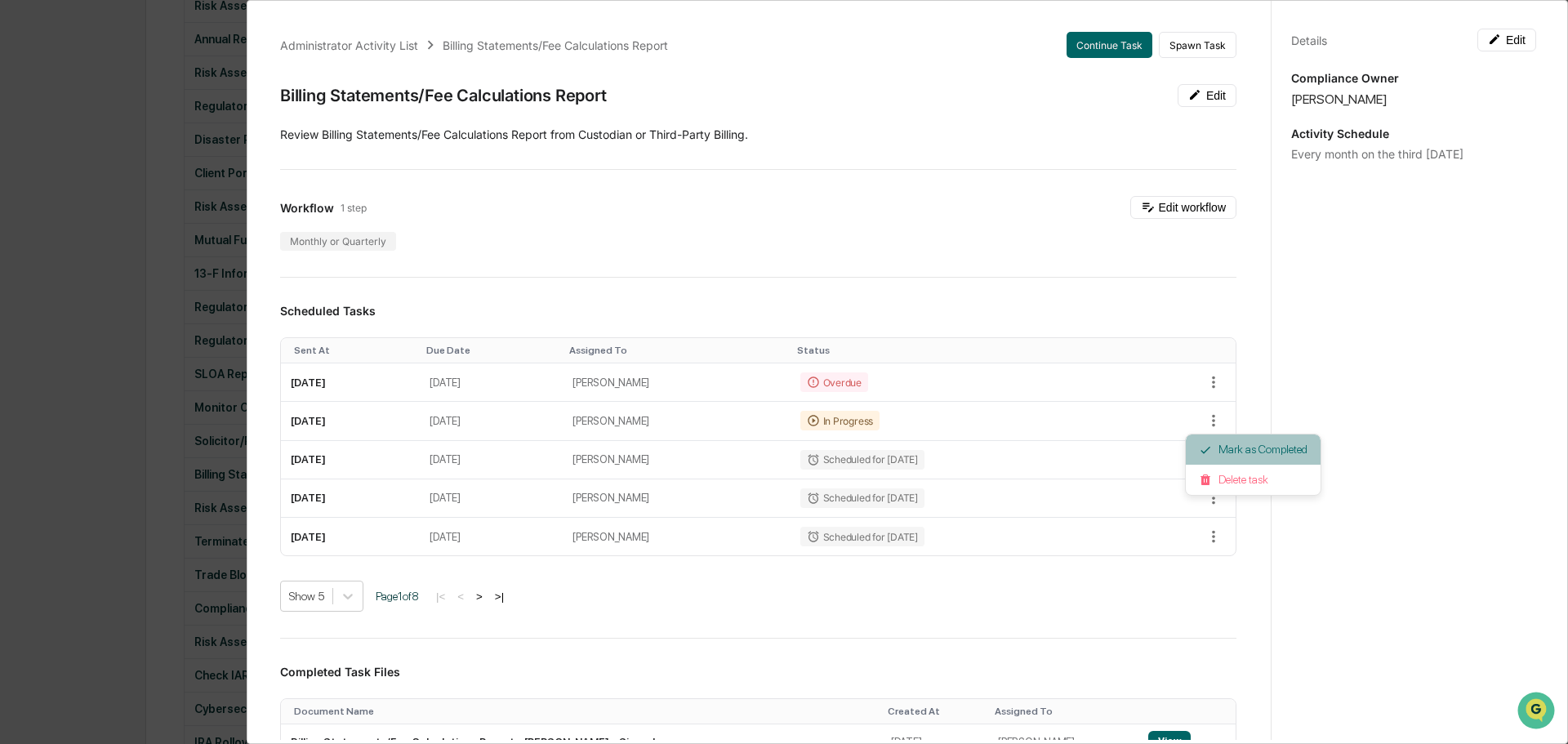
click at [1232, 455] on li "Mark as Completed" at bounding box center [1253, 450] width 135 height 30
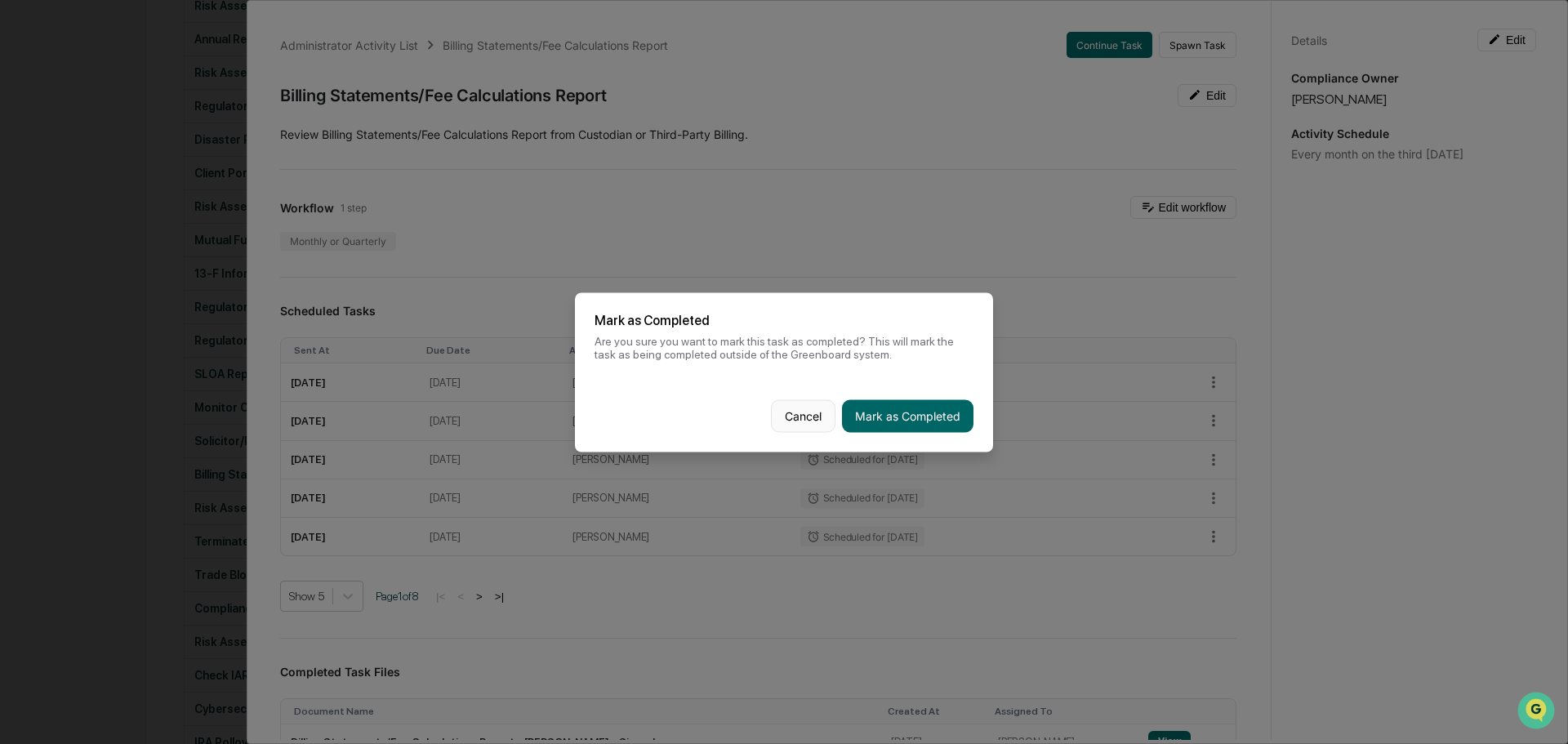
click at [792, 412] on button "Cancel" at bounding box center [803, 415] width 64 height 33
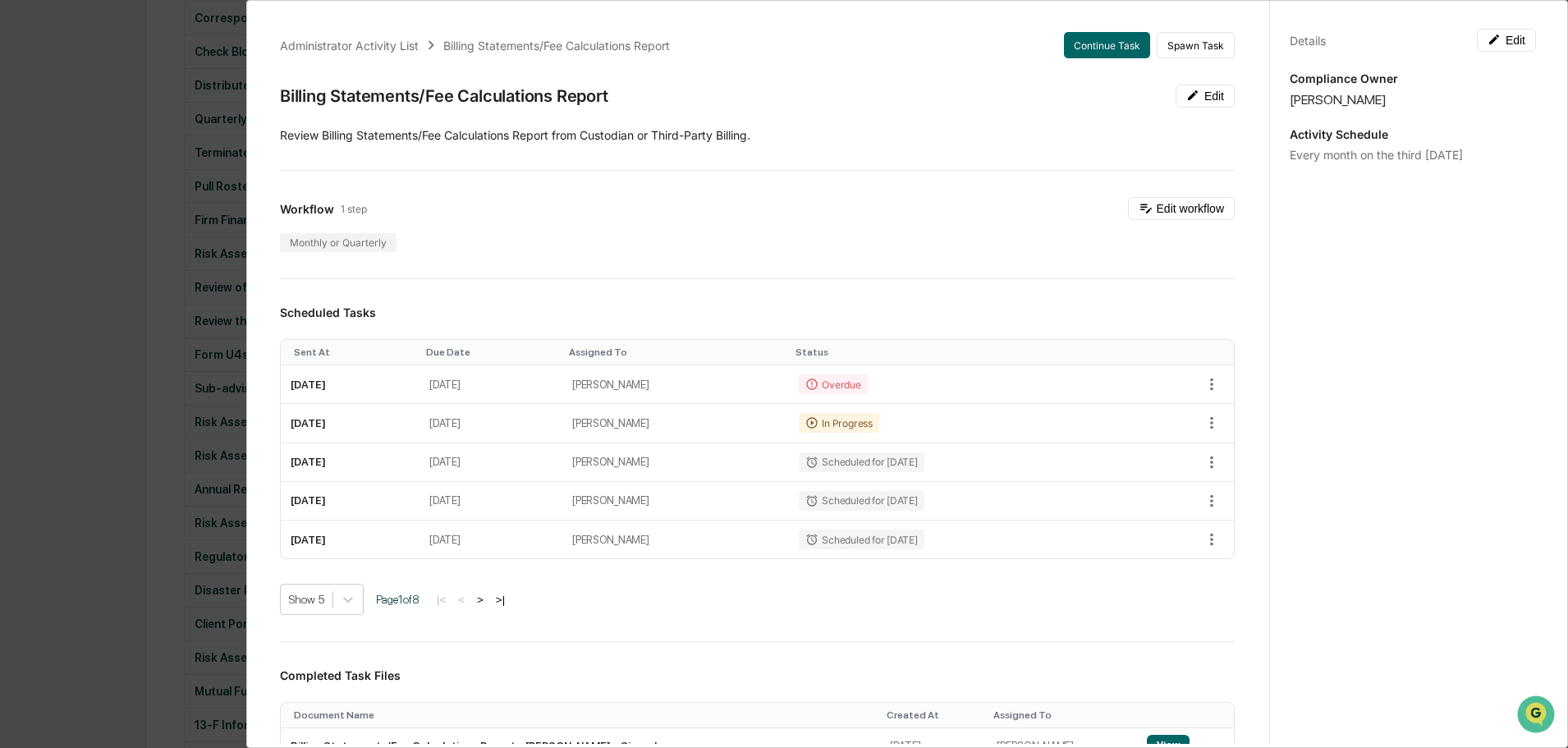
scroll to position [574, 0]
click at [1186, 94] on icon at bounding box center [1192, 95] width 13 height 13
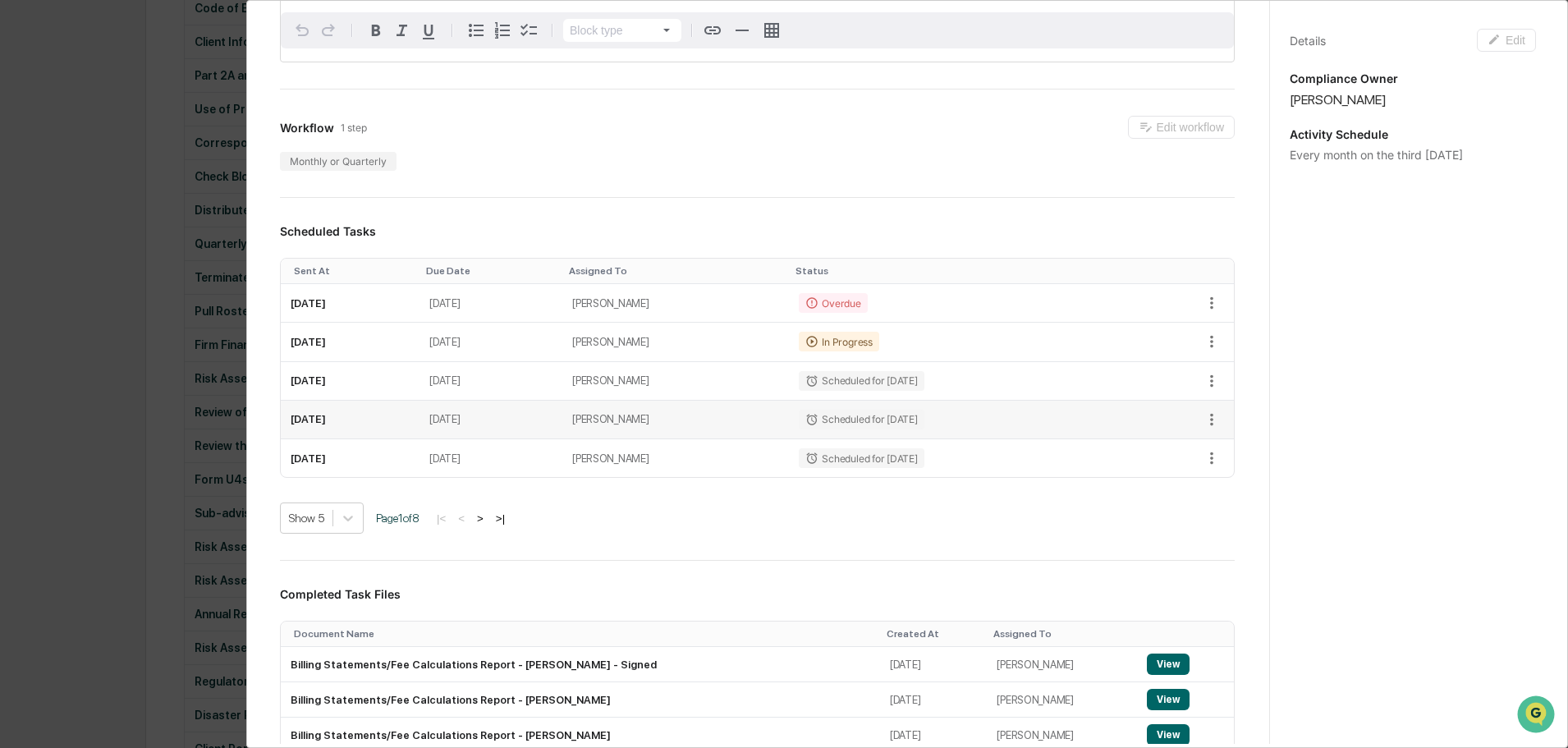
scroll to position [246, 0]
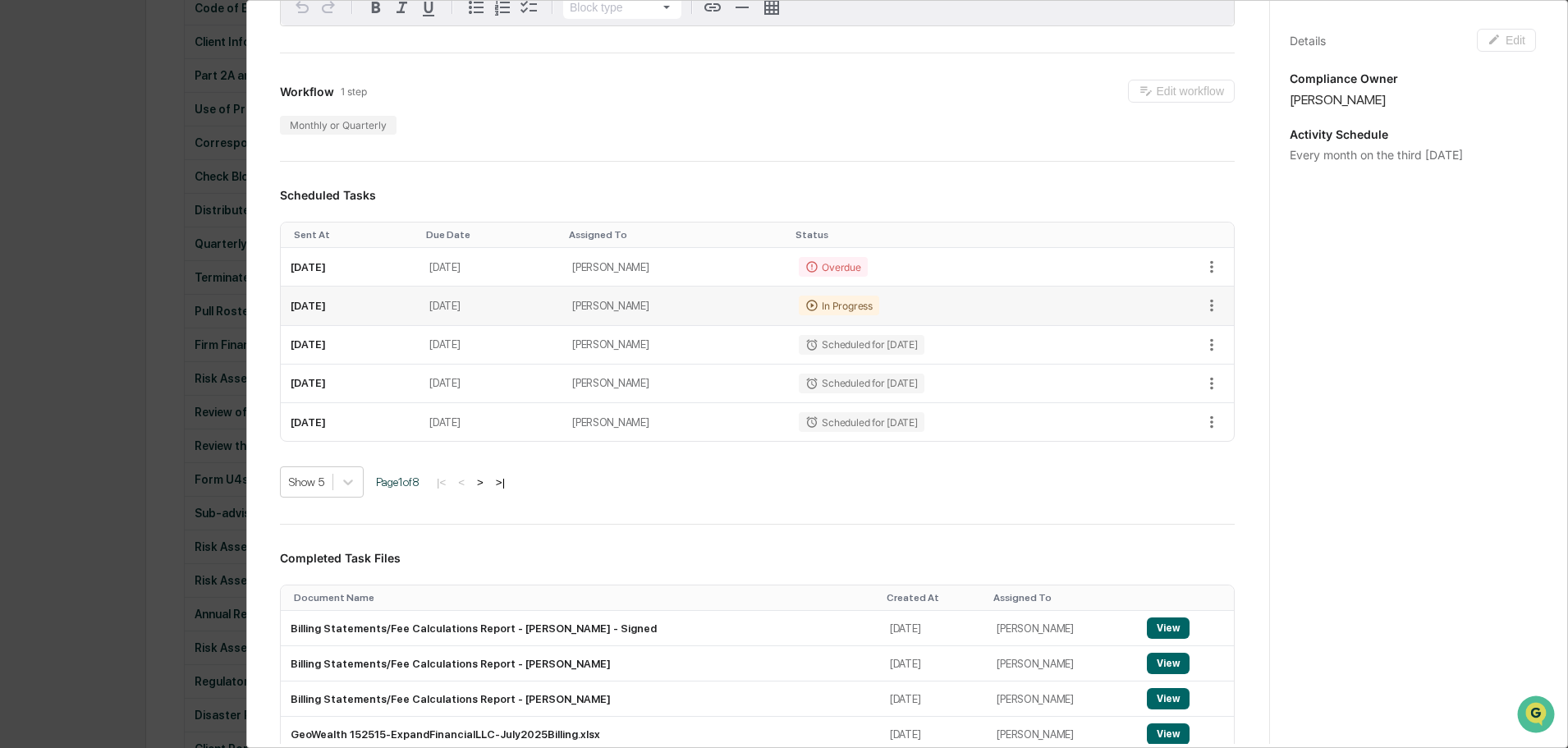
click at [878, 304] on div "In Progress" at bounding box center [838, 305] width 80 height 20
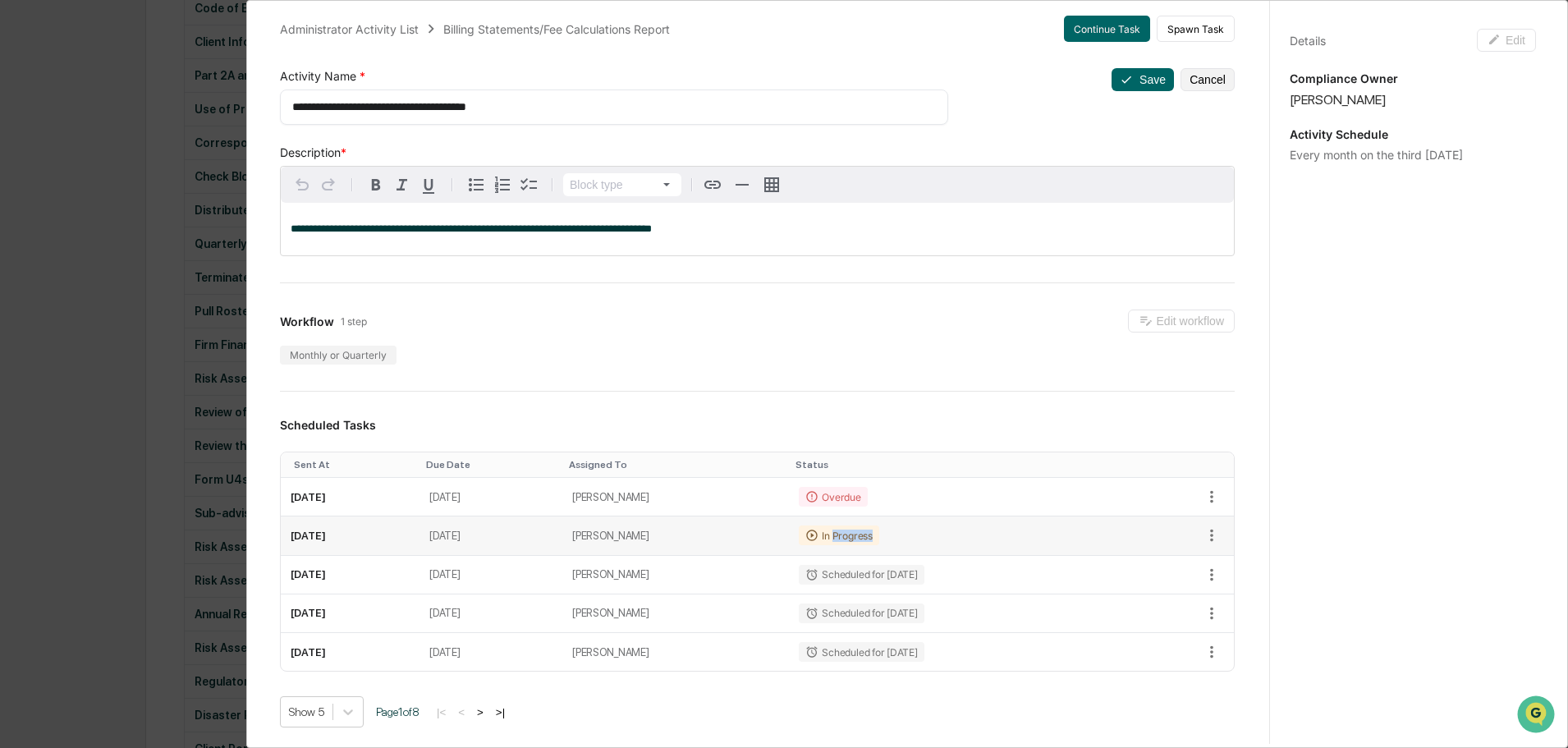
scroll to position [0, 0]
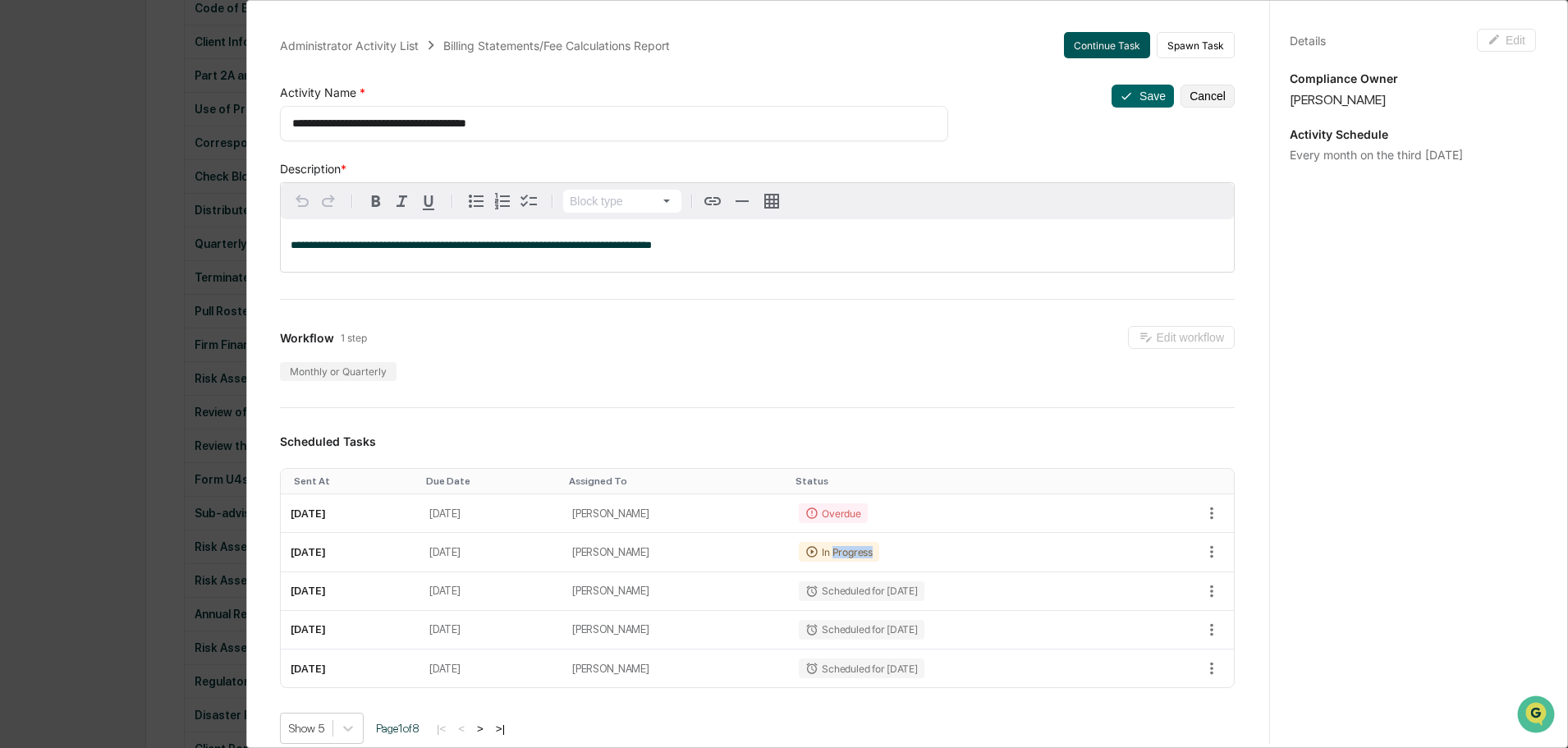
click at [1093, 48] on button "Continue Task" at bounding box center [1107, 45] width 86 height 26
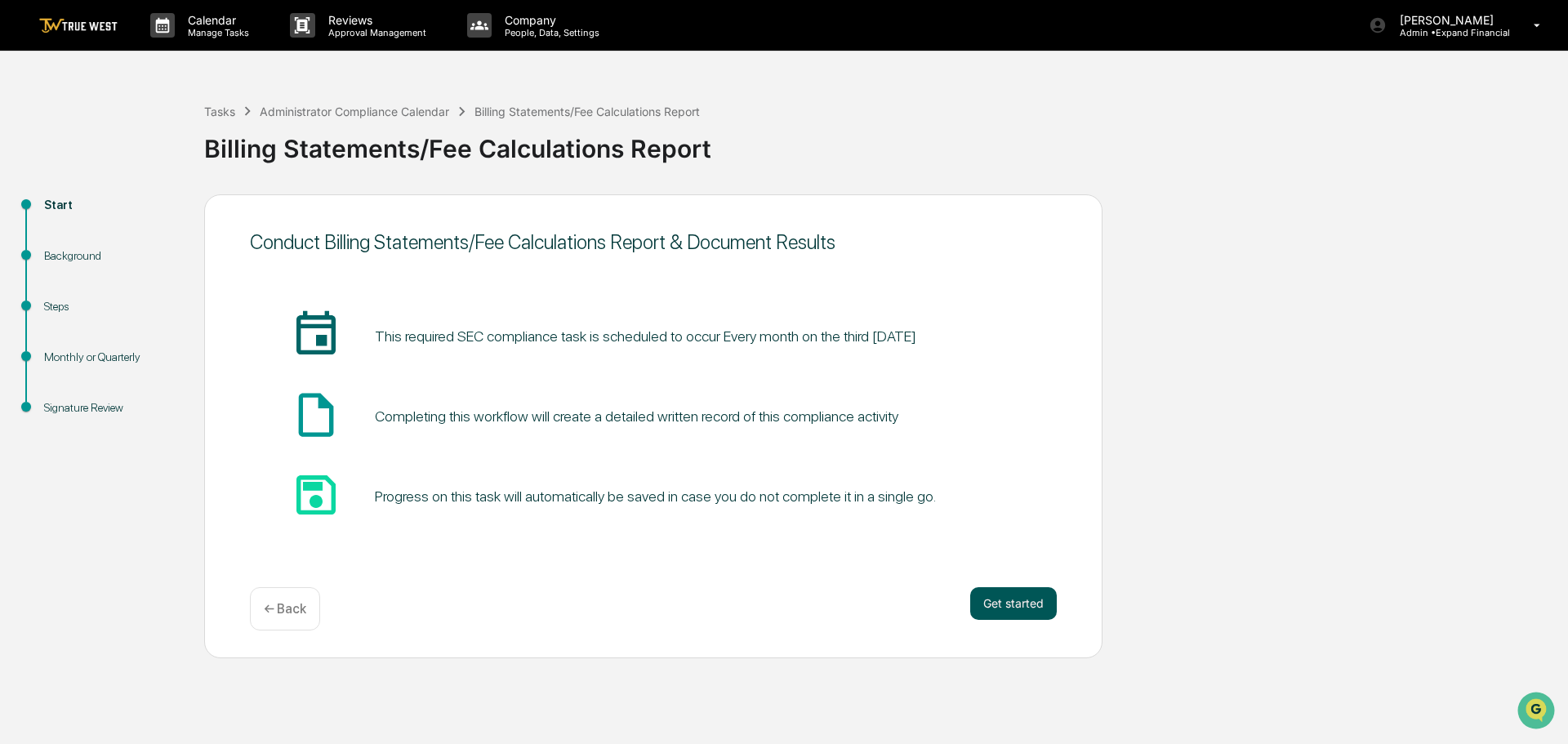
click at [1040, 589] on button "Get started" at bounding box center [1013, 603] width 87 height 33
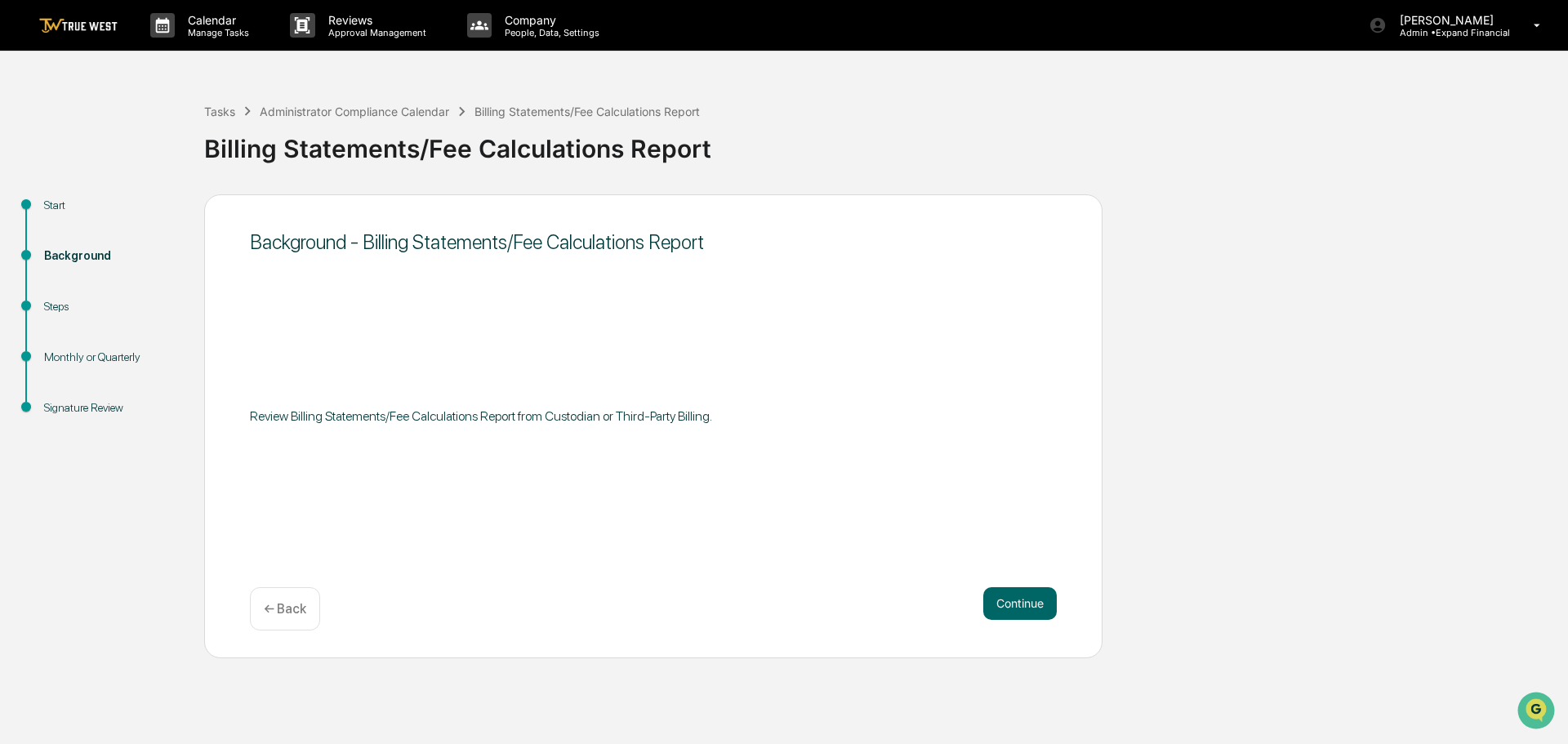
click at [1040, 589] on button "Continue" at bounding box center [1020, 603] width 73 height 33
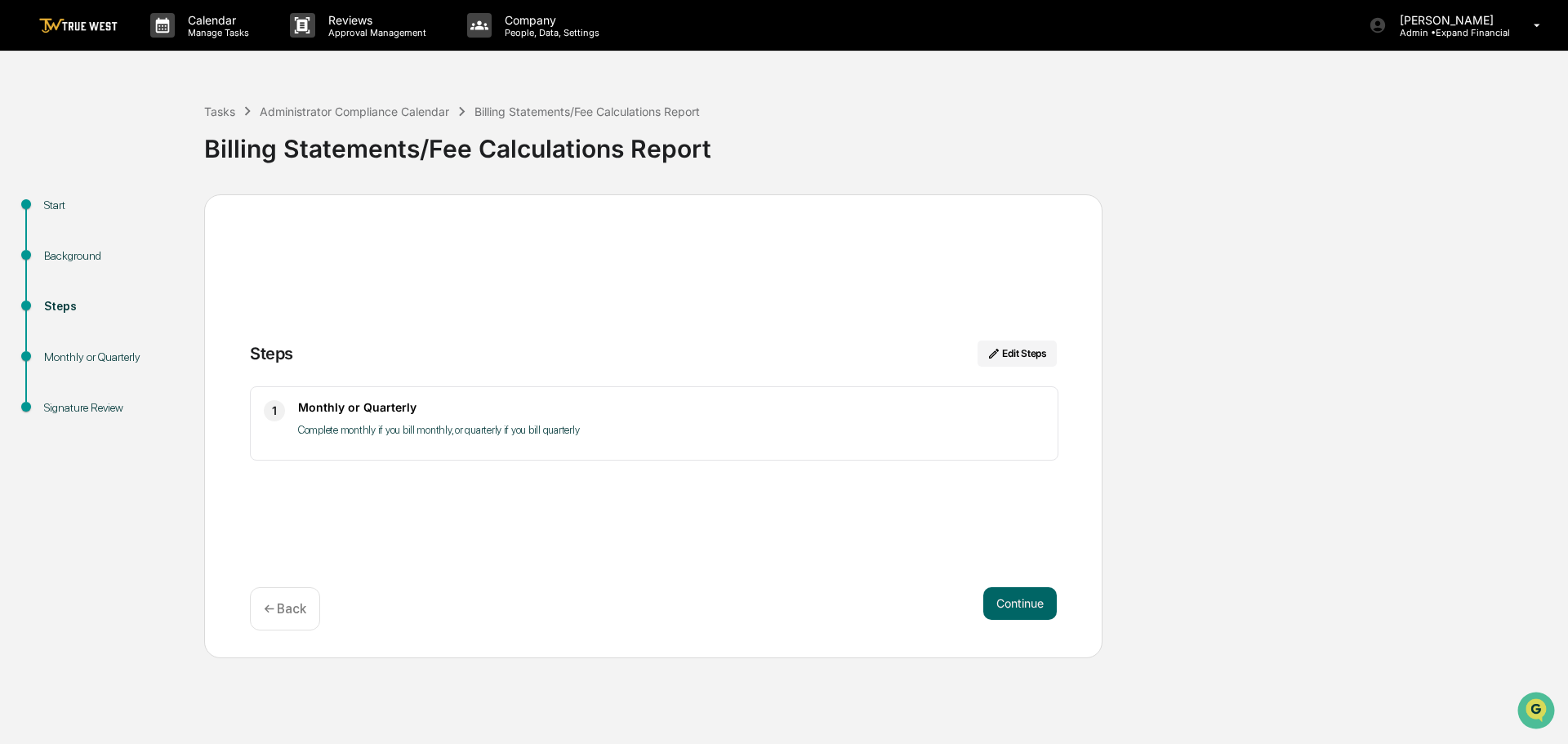
click at [1040, 589] on button "Continue" at bounding box center [1020, 603] width 73 height 33
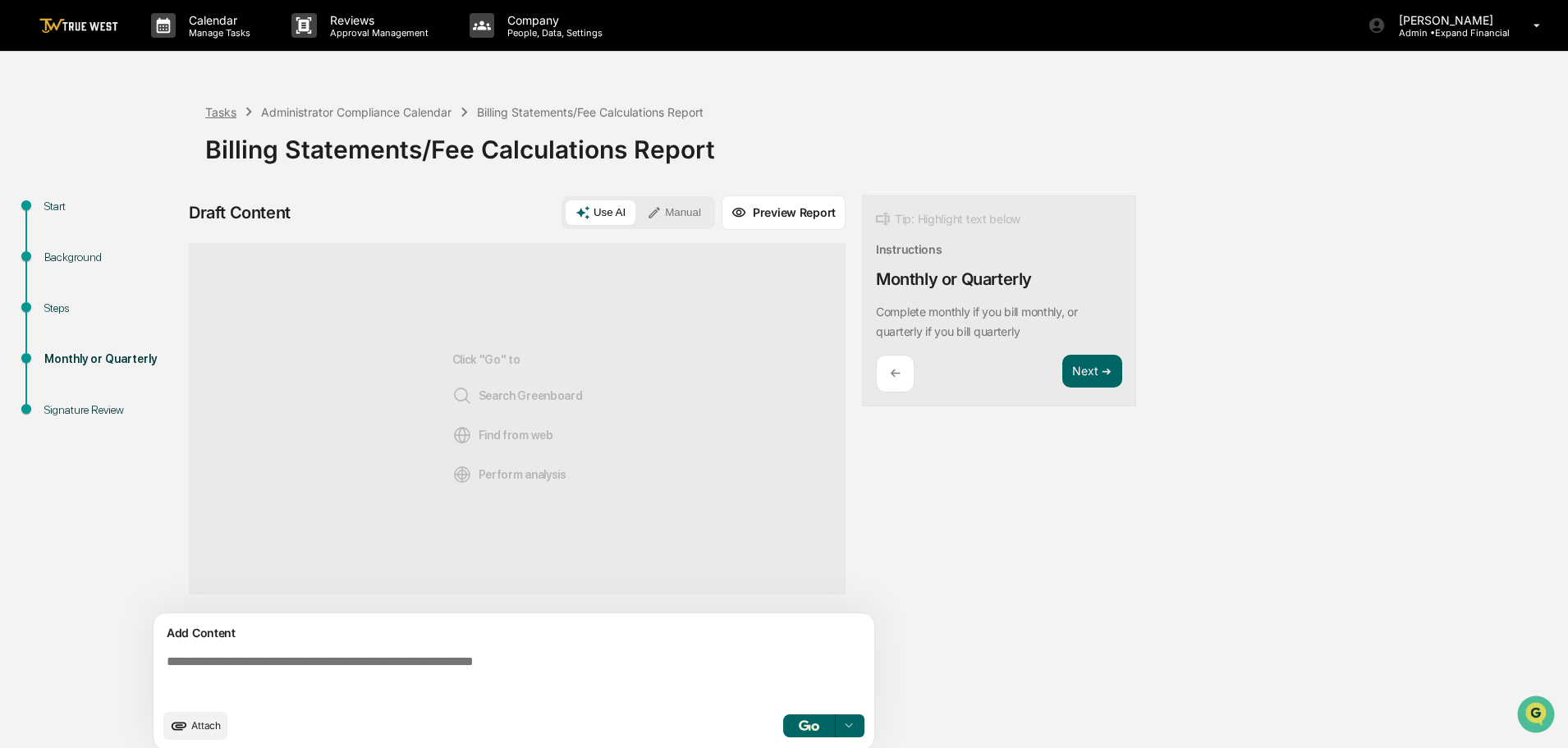
click at [227, 117] on div "Tasks" at bounding box center [221, 112] width 31 height 14
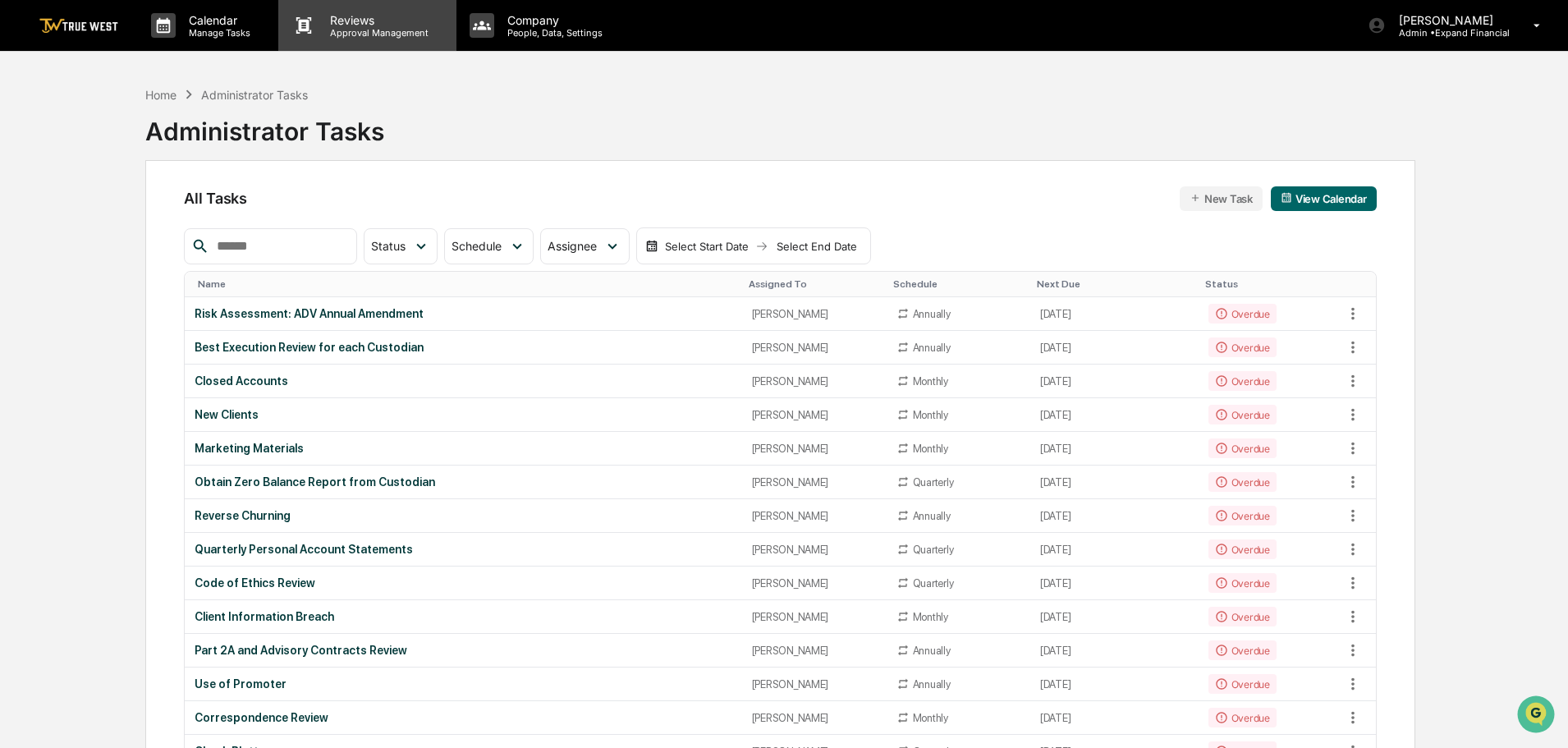
click at [356, 24] on p "Reviews" at bounding box center [377, 21] width 120 height 14
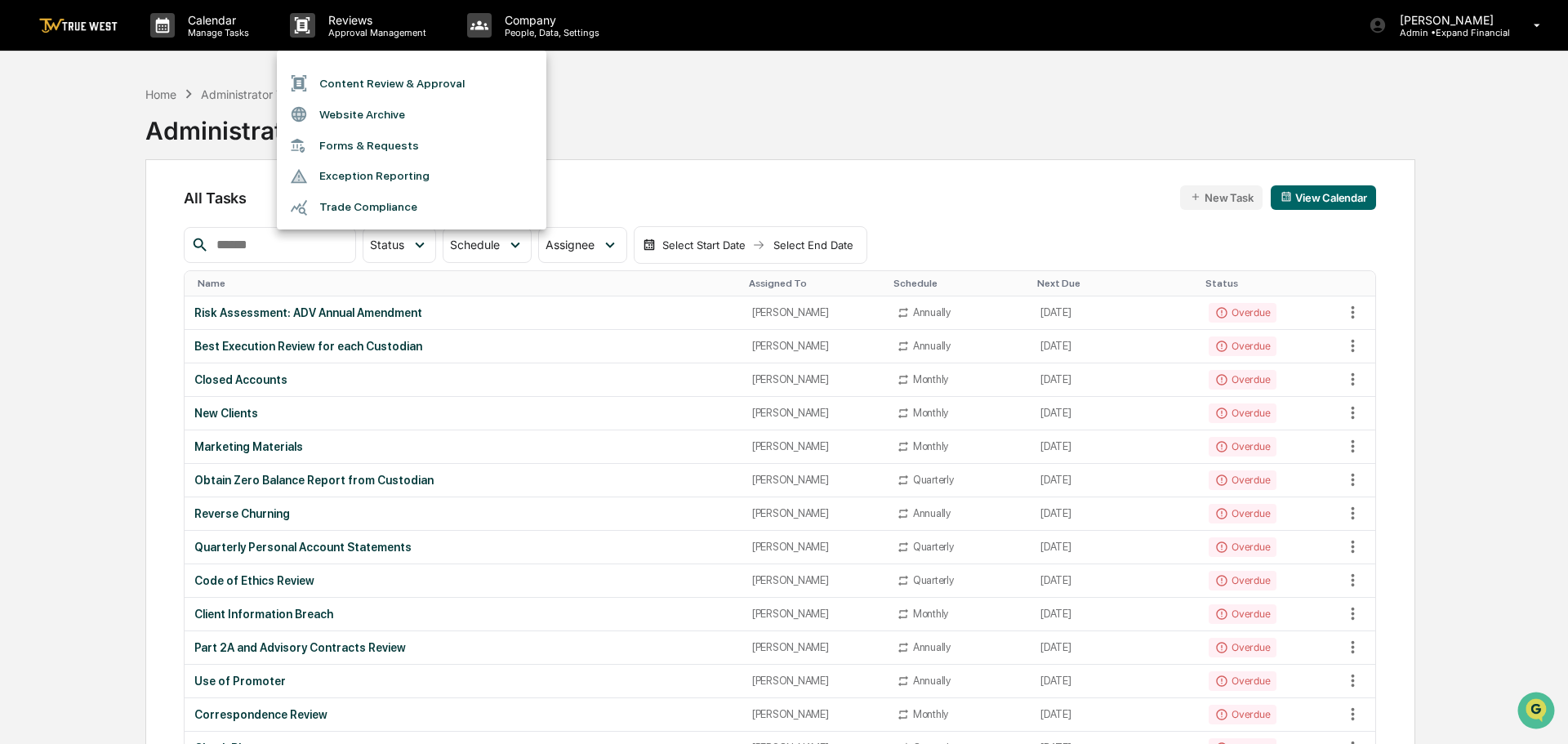
click at [204, 24] on div at bounding box center [784, 372] width 1568 height 744
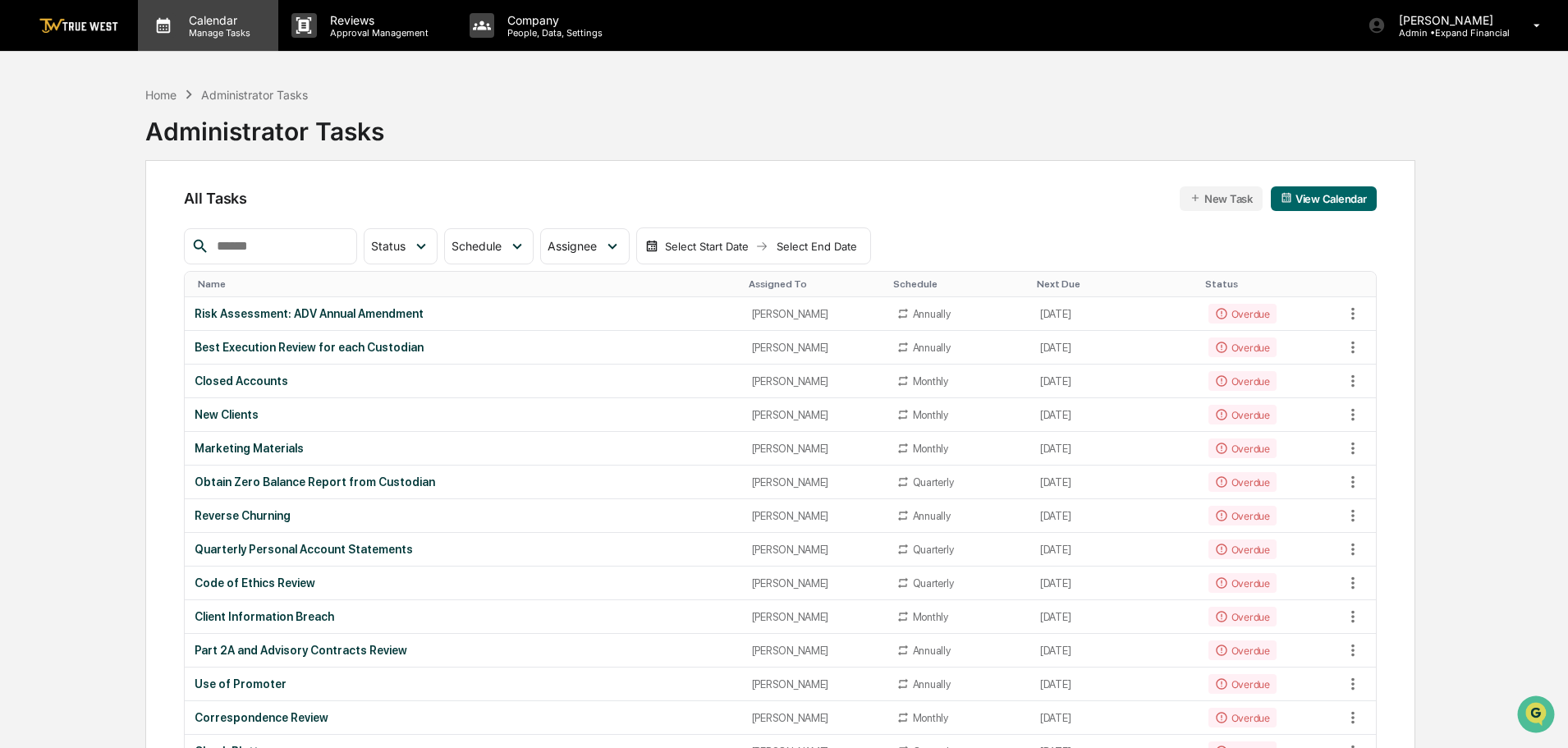
click at [208, 24] on p "Calendar" at bounding box center [217, 21] width 83 height 14
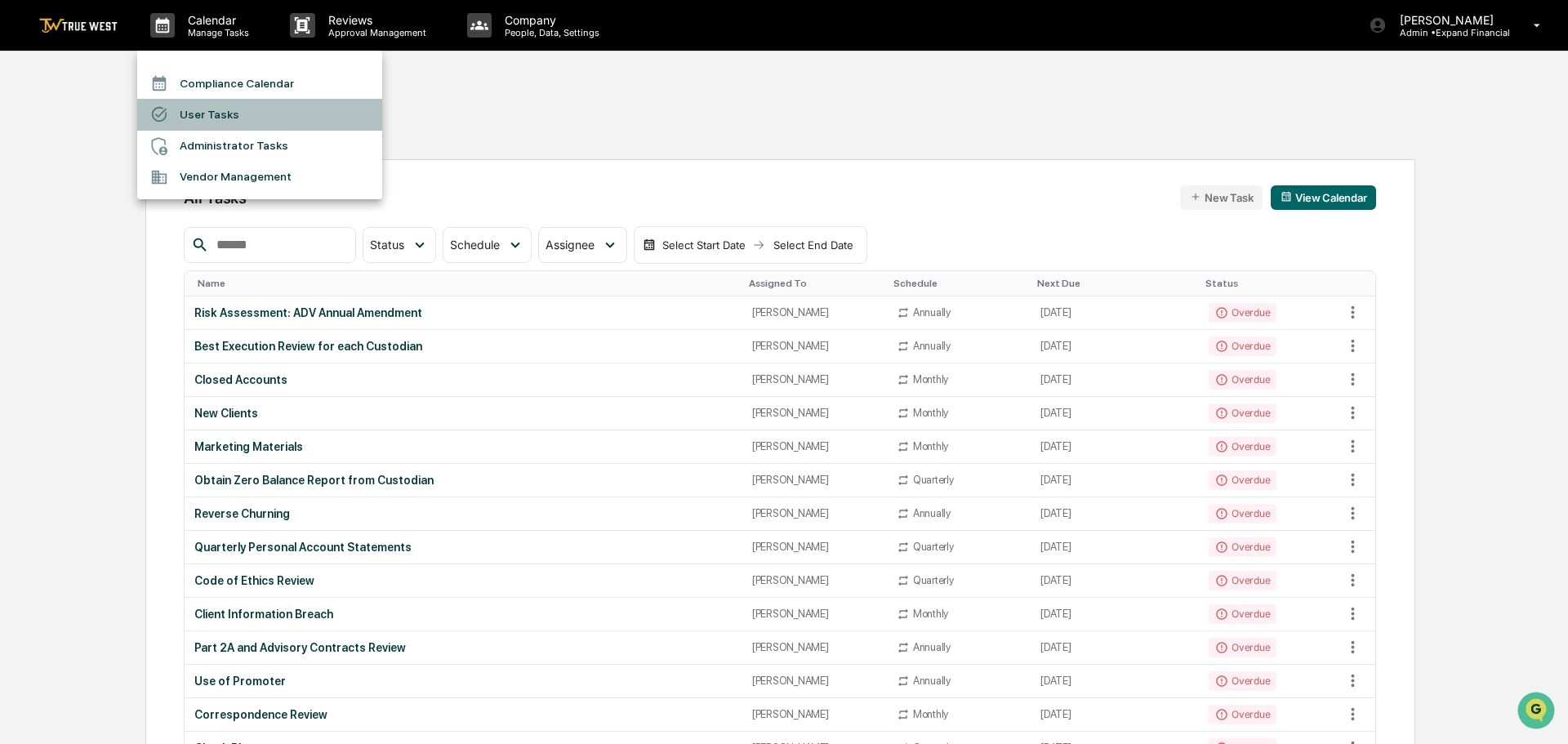
click at [223, 109] on li "User Tasks" at bounding box center [260, 114] width 245 height 31
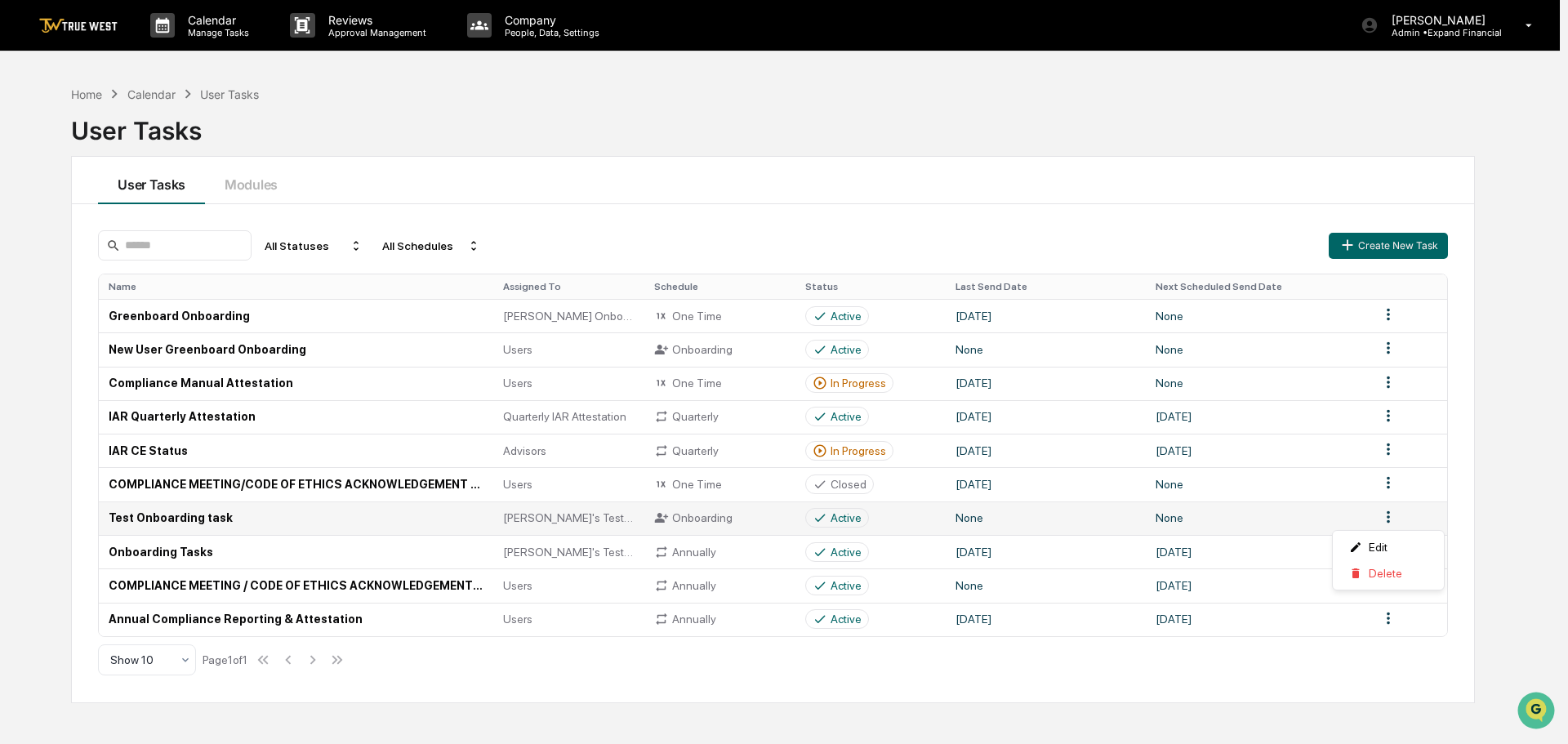
click at [1381, 514] on html "Calendar Manage Tasks Reviews Approval Management Company People, Data, Setting…" at bounding box center [784, 372] width 1568 height 744
click at [1369, 579] on div "Delete" at bounding box center [1388, 573] width 104 height 26
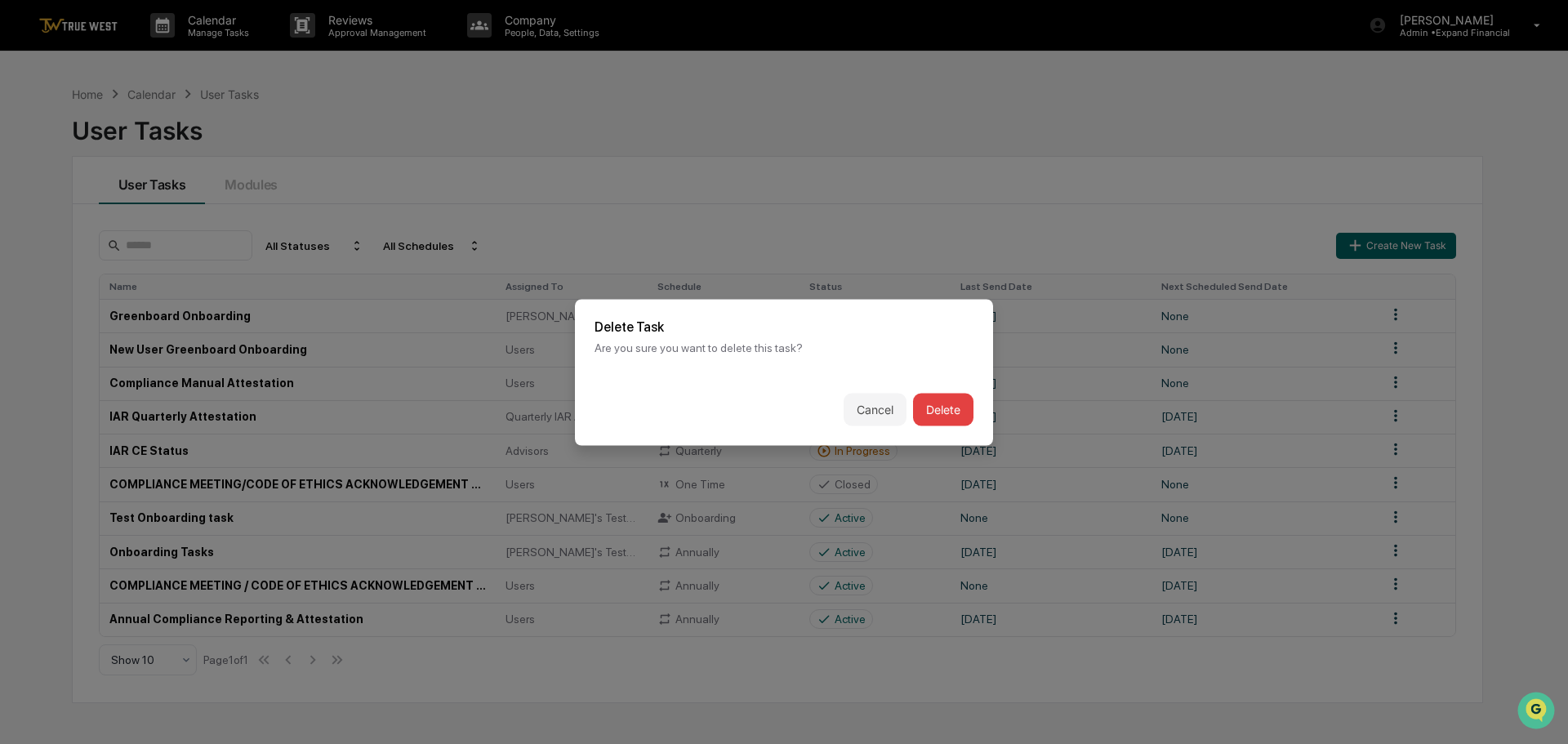
click at [943, 410] on button "Delete" at bounding box center [943, 409] width 61 height 33
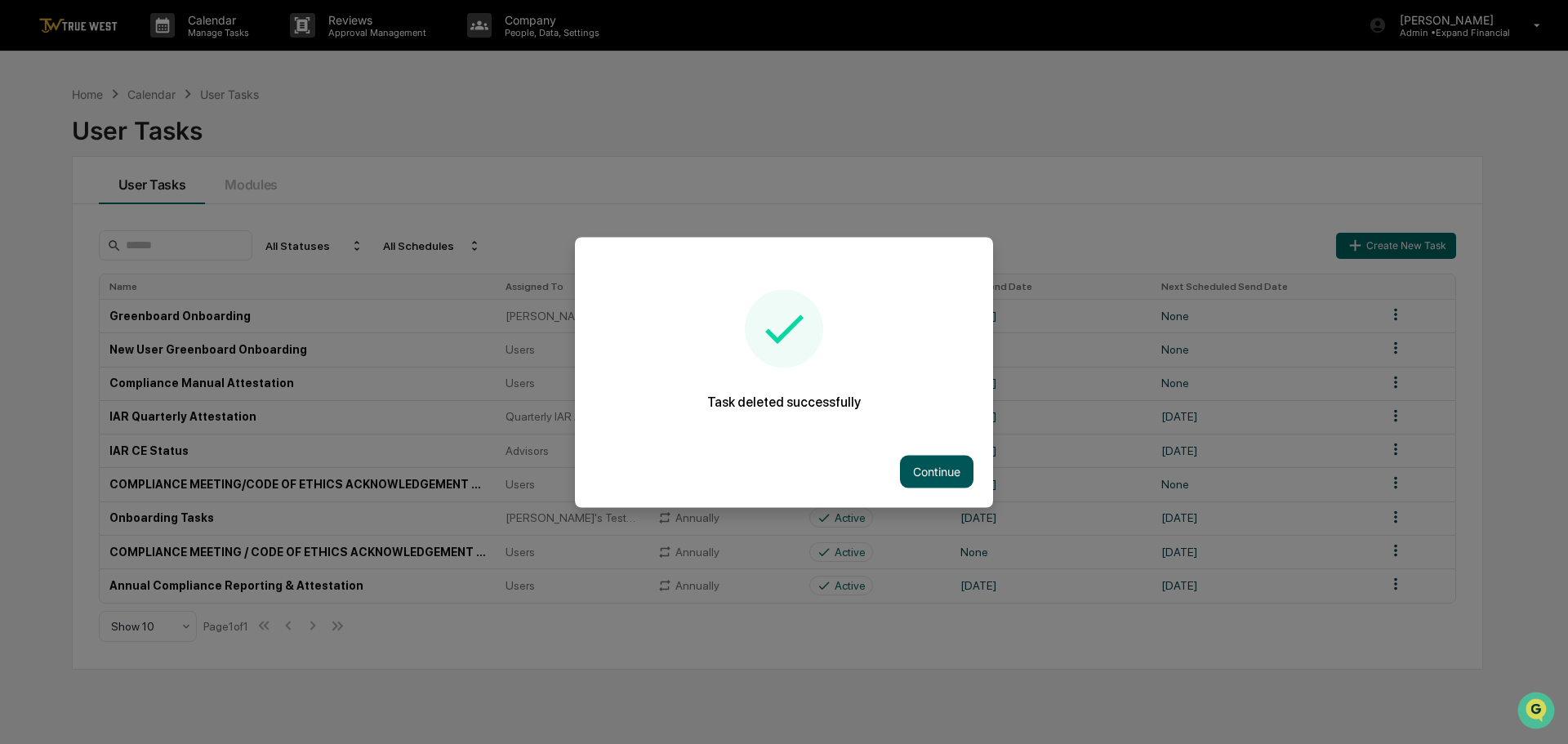
click at [946, 467] on button "Continue" at bounding box center [936, 471] width 73 height 33
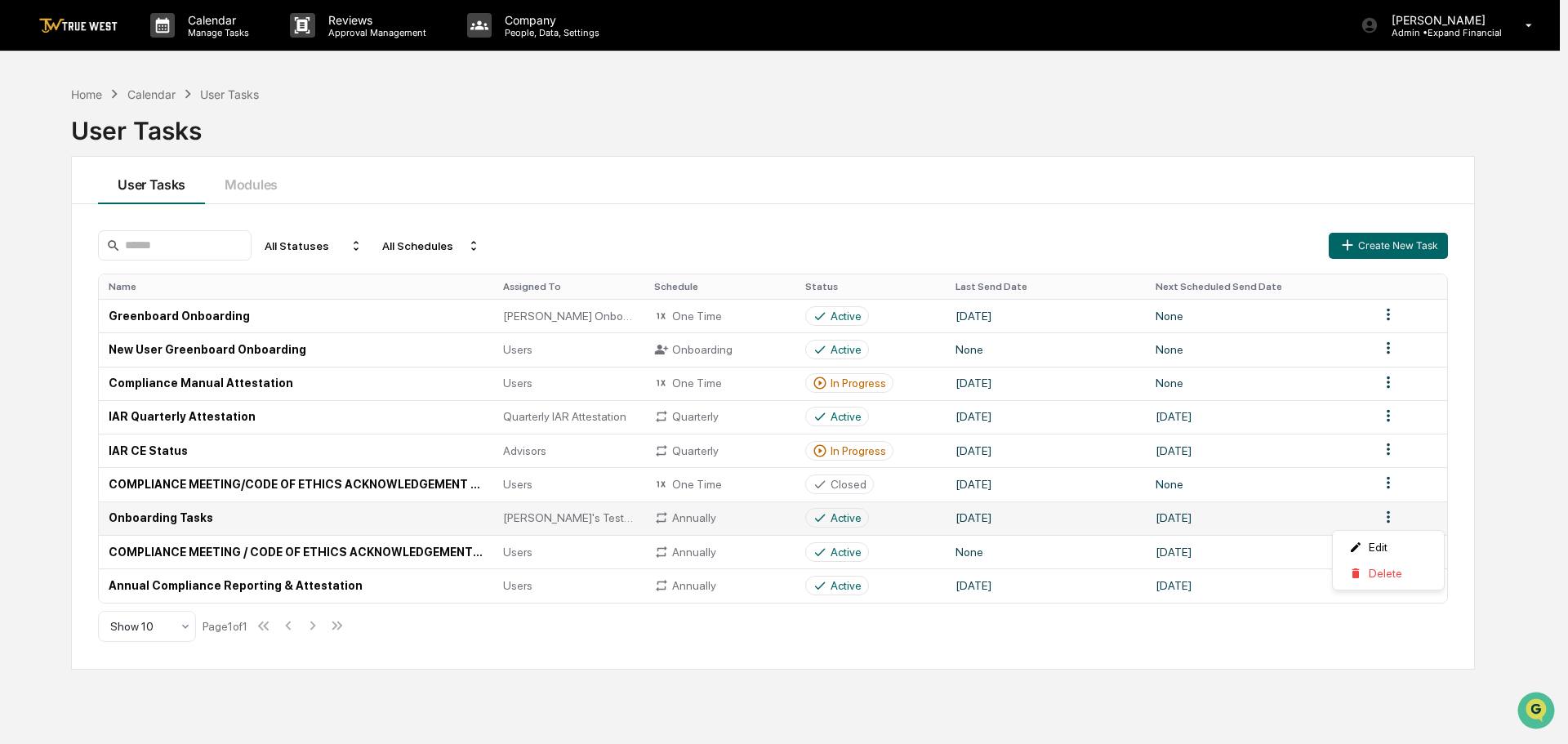
click at [1383, 517] on html "Calendar Manage Tasks Reviews Approval Management Company People, Data, Setting…" at bounding box center [784, 372] width 1568 height 744
click at [1372, 577] on div "Delete" at bounding box center [1388, 573] width 104 height 26
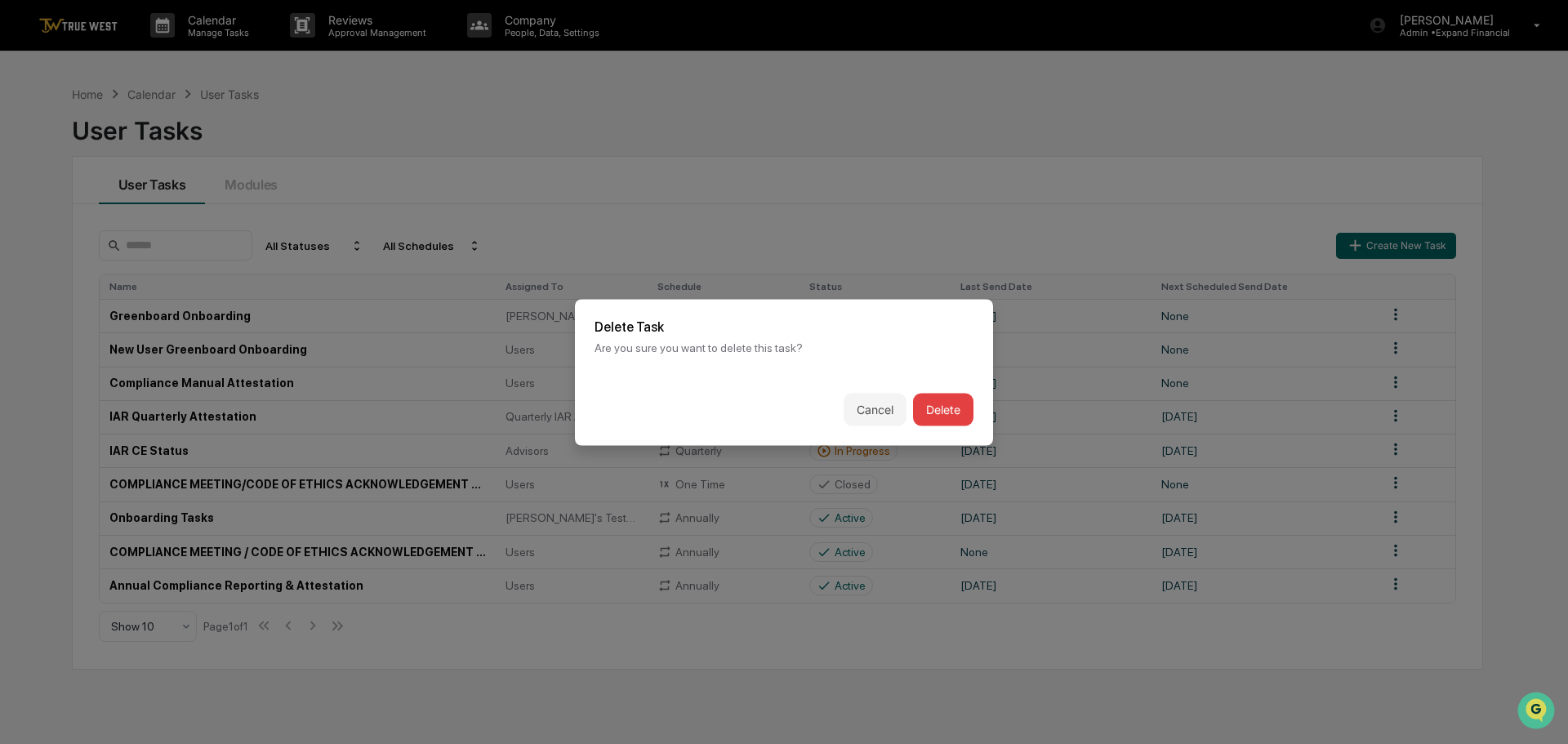
click at [950, 412] on button "Delete" at bounding box center [943, 409] width 61 height 33
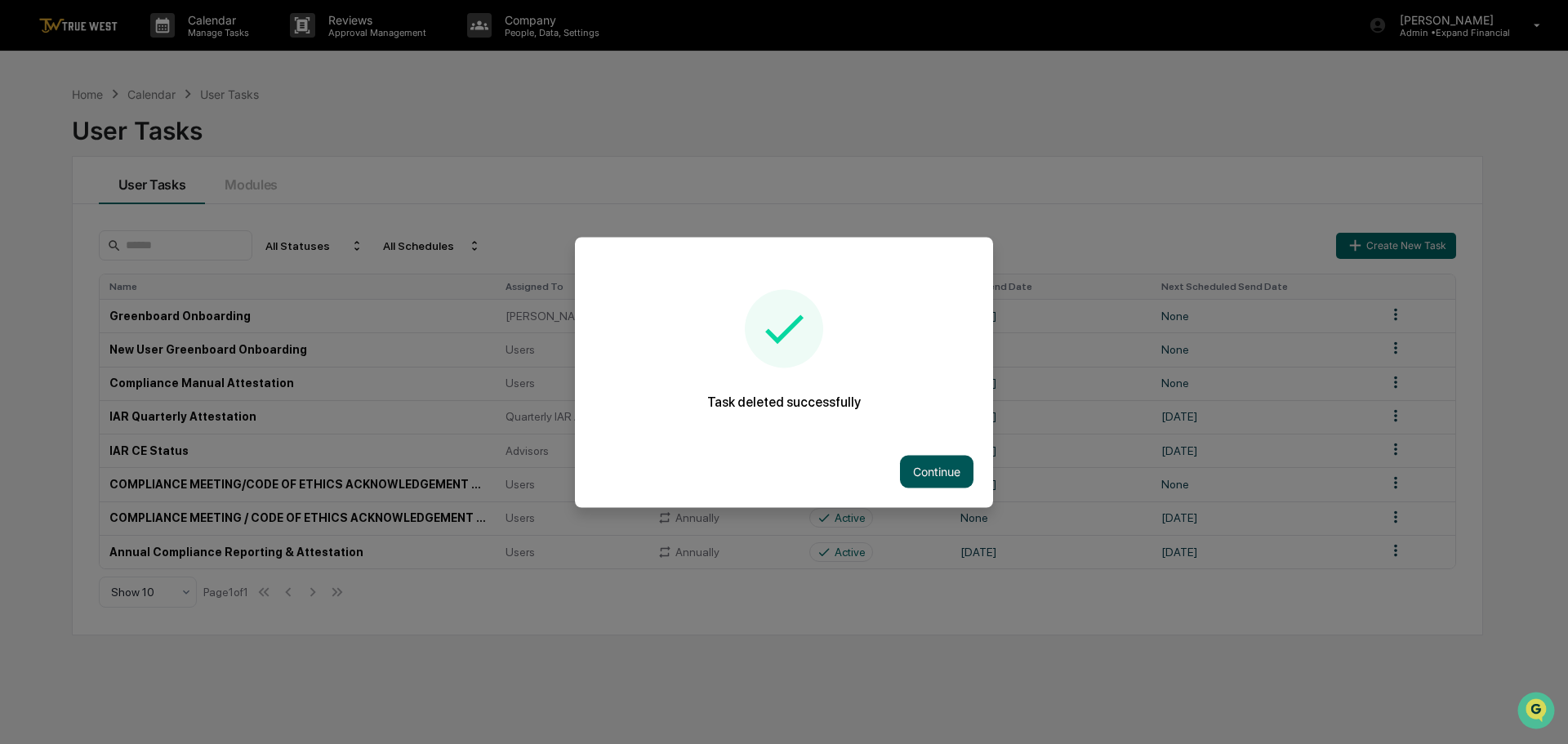
click at [946, 458] on button "Continue" at bounding box center [936, 471] width 73 height 33
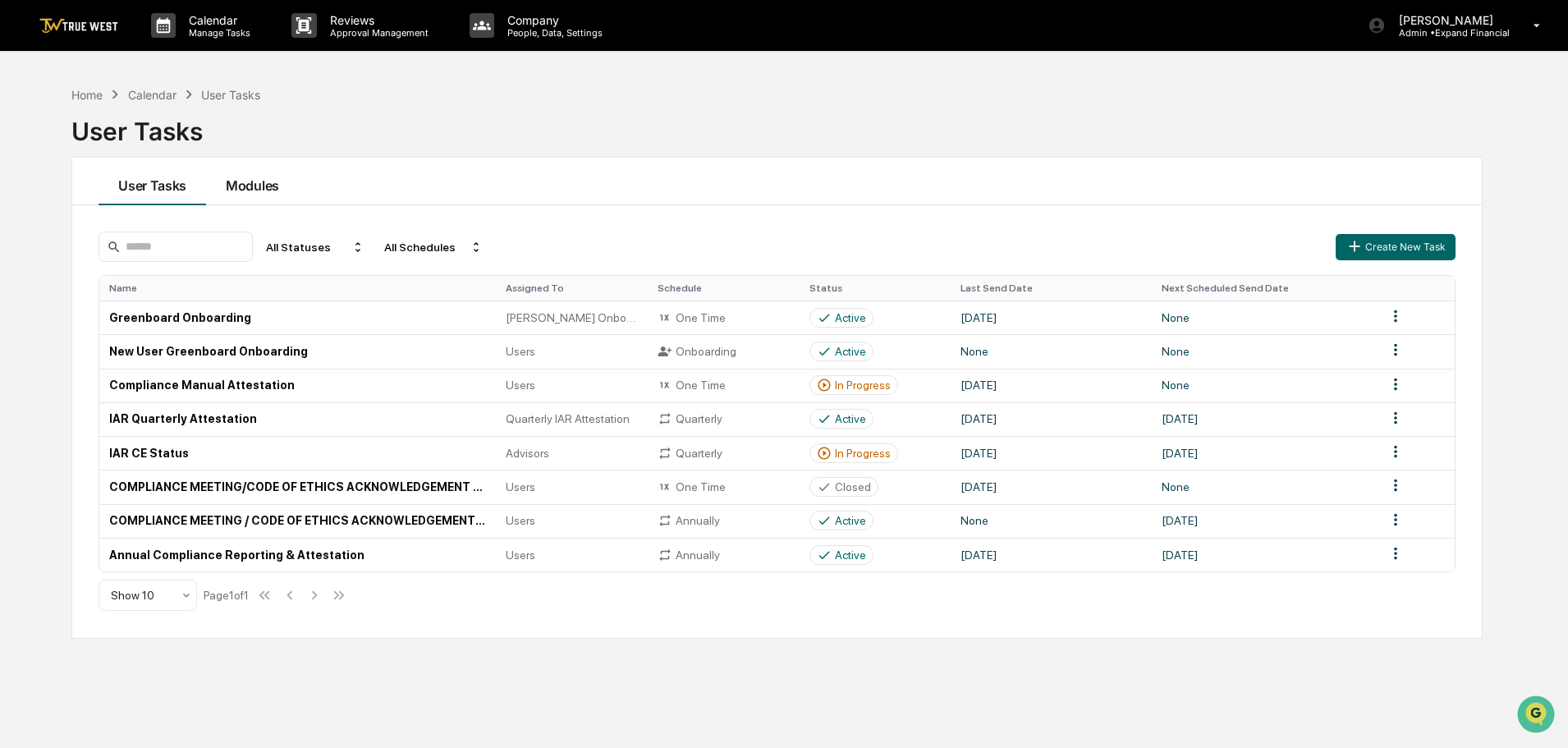
click at [246, 183] on button "Modules" at bounding box center [252, 181] width 92 height 48
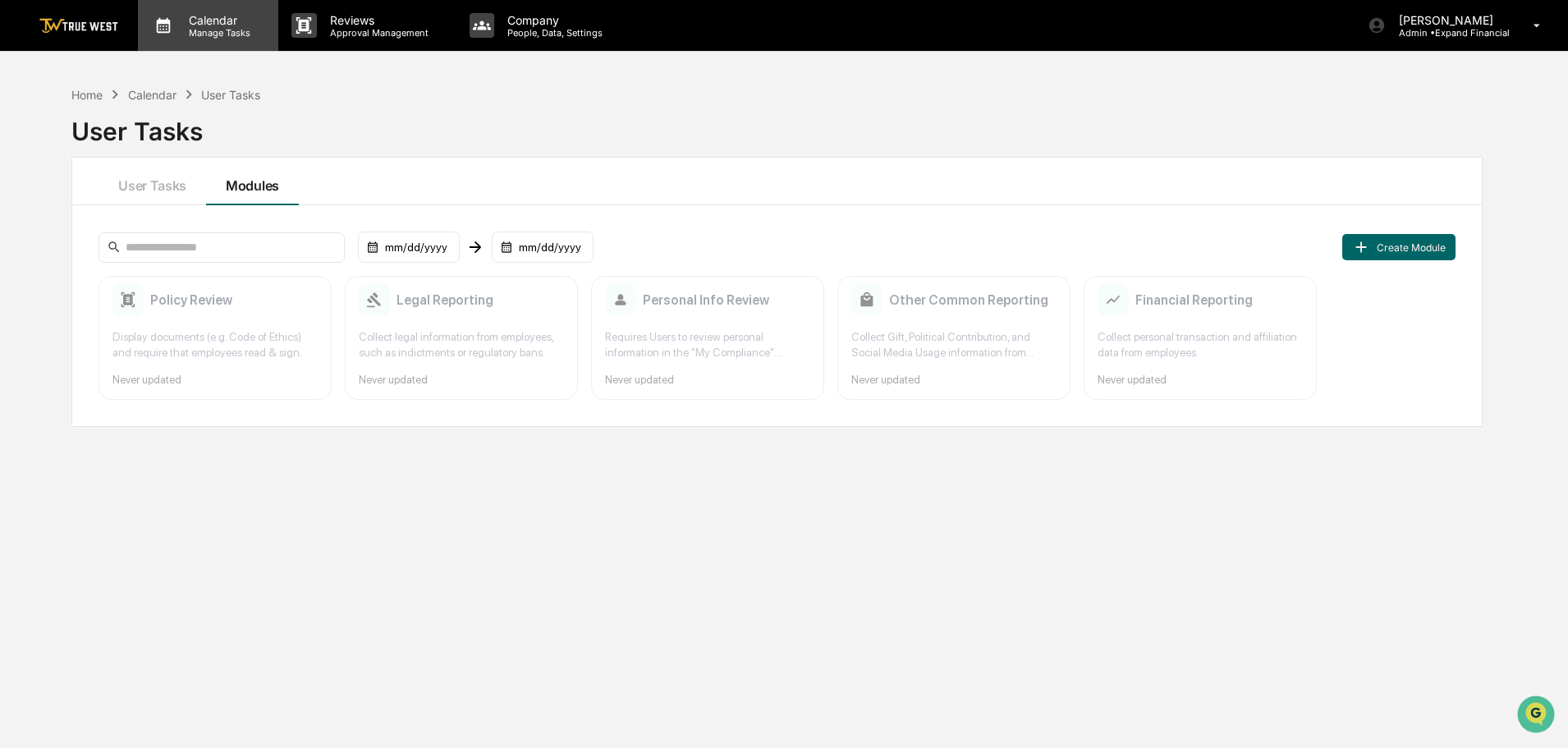
click at [234, 22] on p "Calendar" at bounding box center [217, 21] width 83 height 14
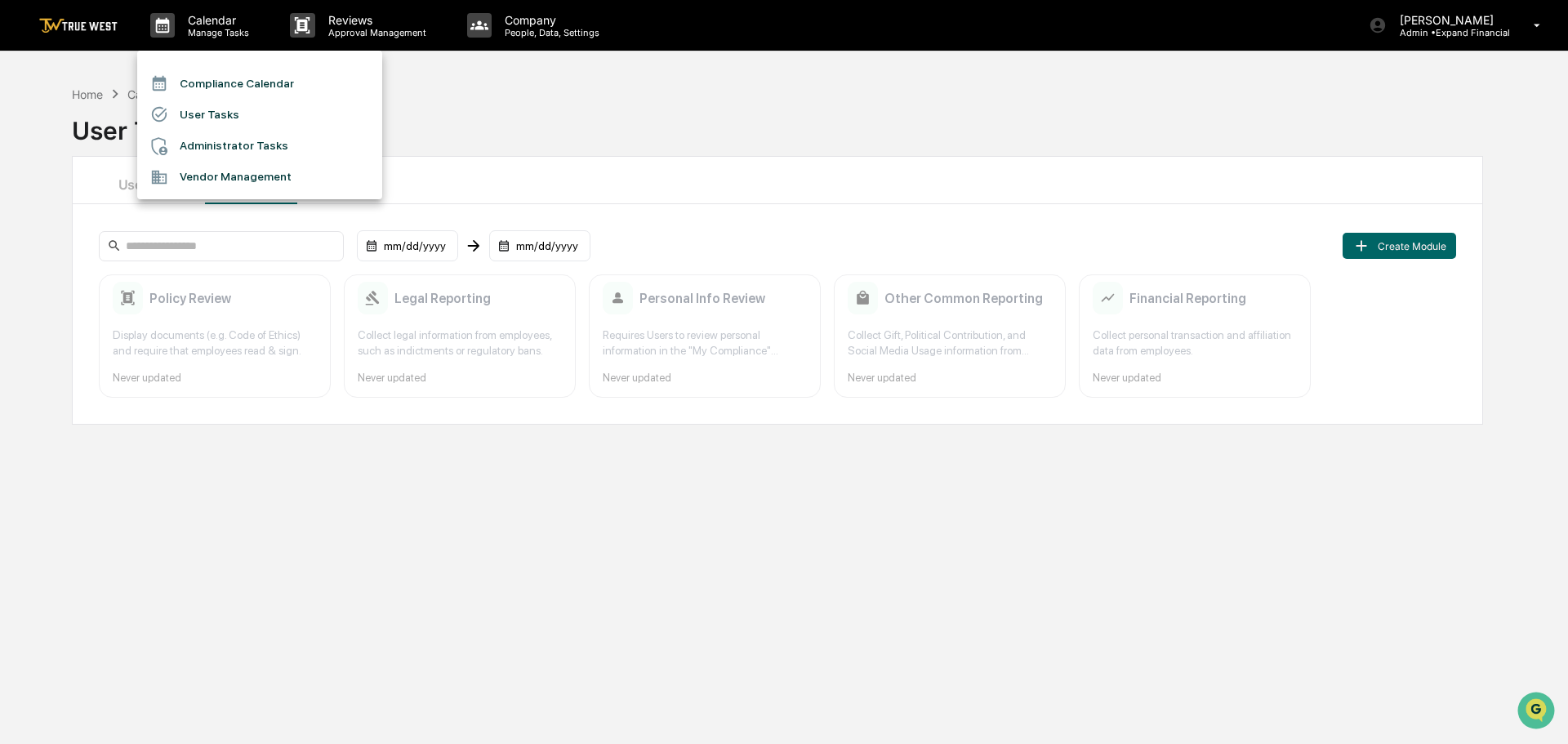
click at [254, 85] on li "Compliance Calendar" at bounding box center [260, 83] width 245 height 31
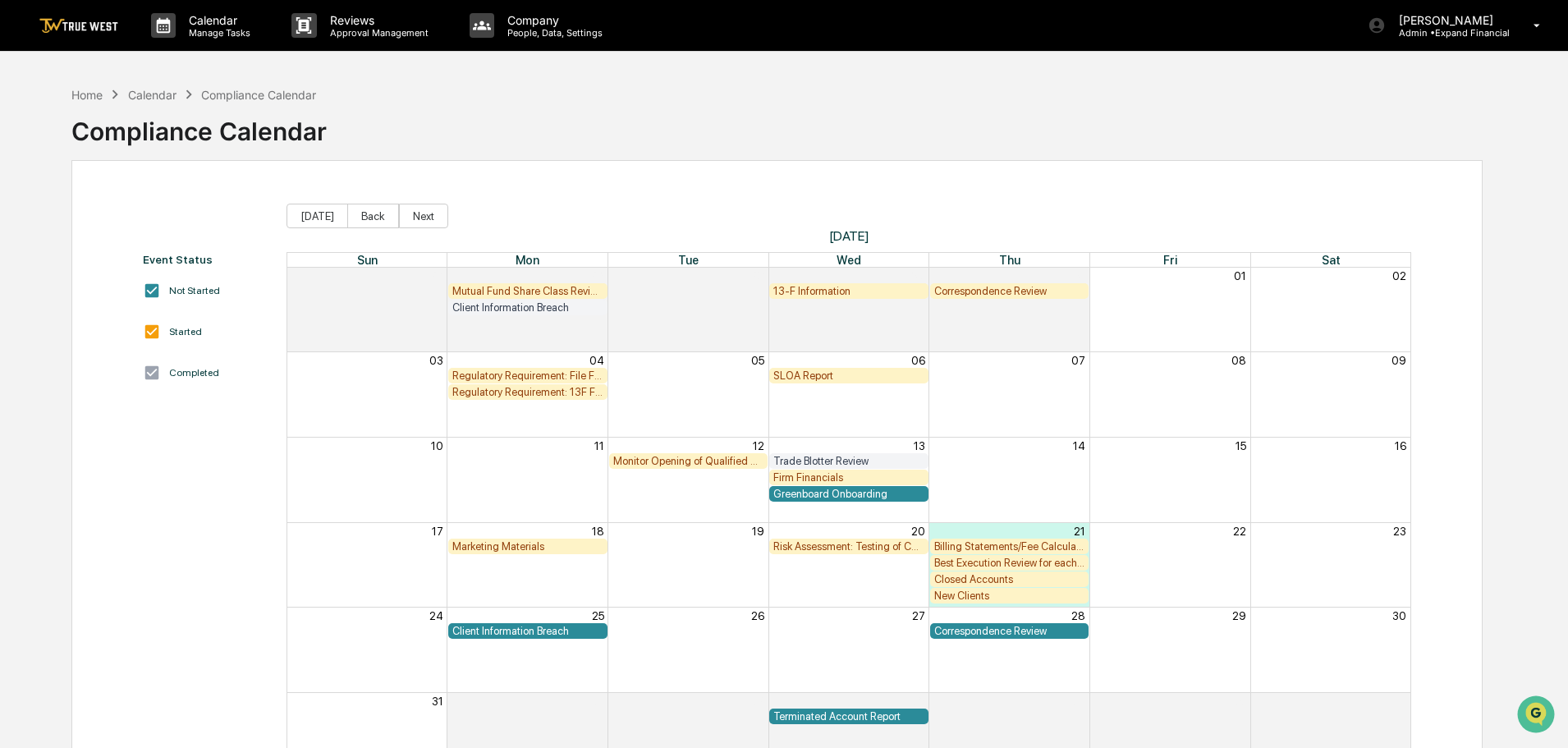
click at [977, 580] on div "Closed Accounts" at bounding box center [1009, 579] width 151 height 13
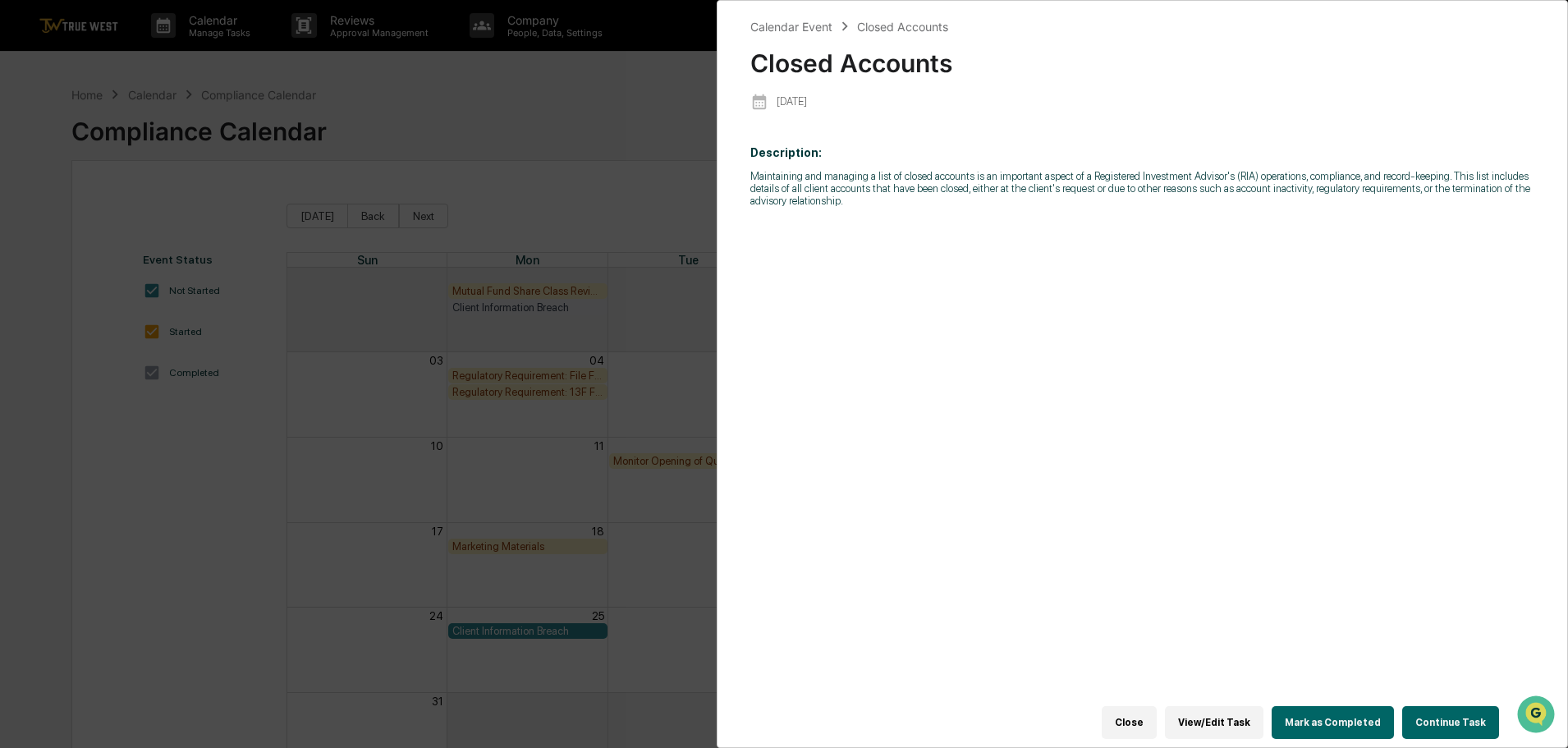
click at [1442, 706] on button "Continue Task" at bounding box center [1450, 722] width 97 height 33
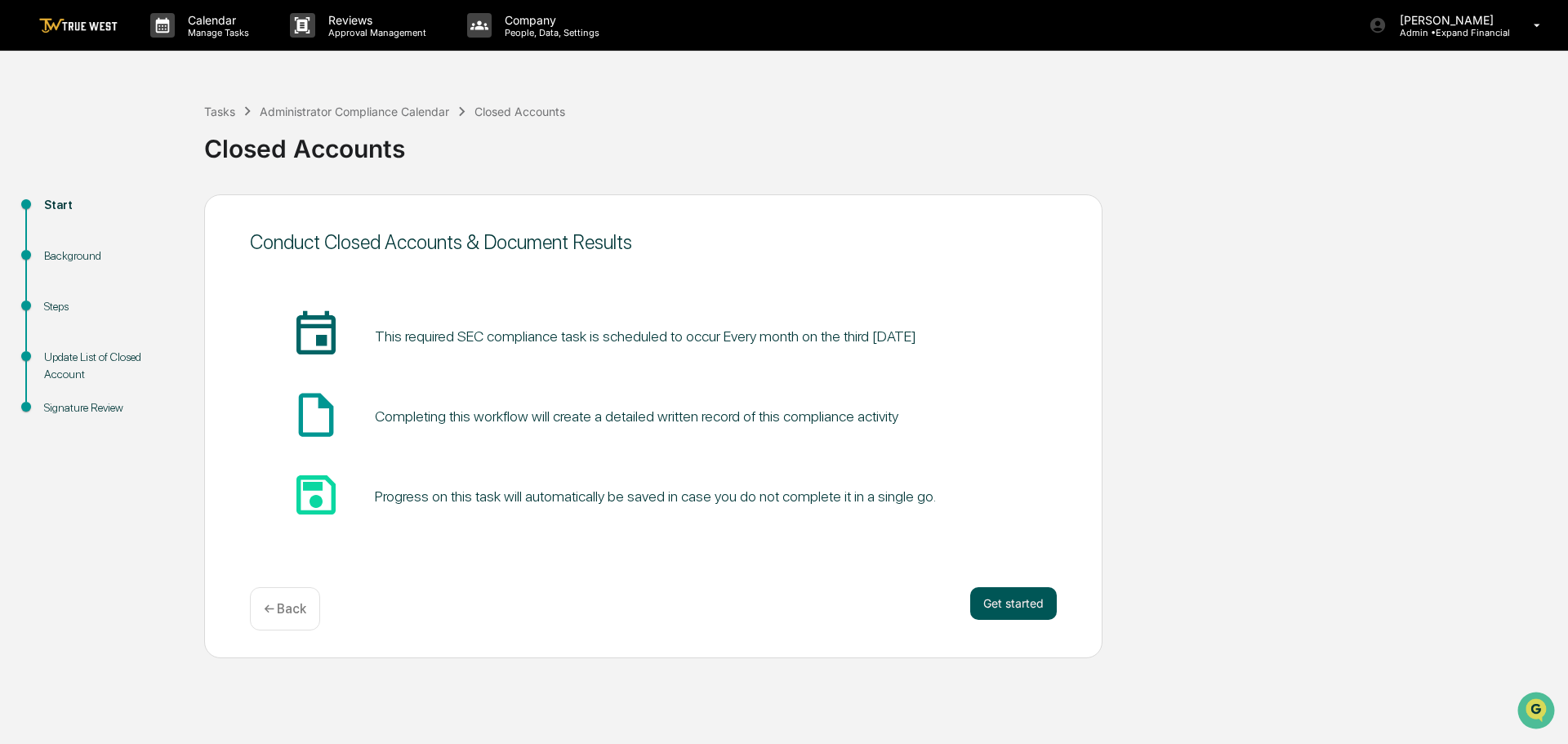
click at [999, 597] on button "Get started" at bounding box center [1013, 603] width 87 height 33
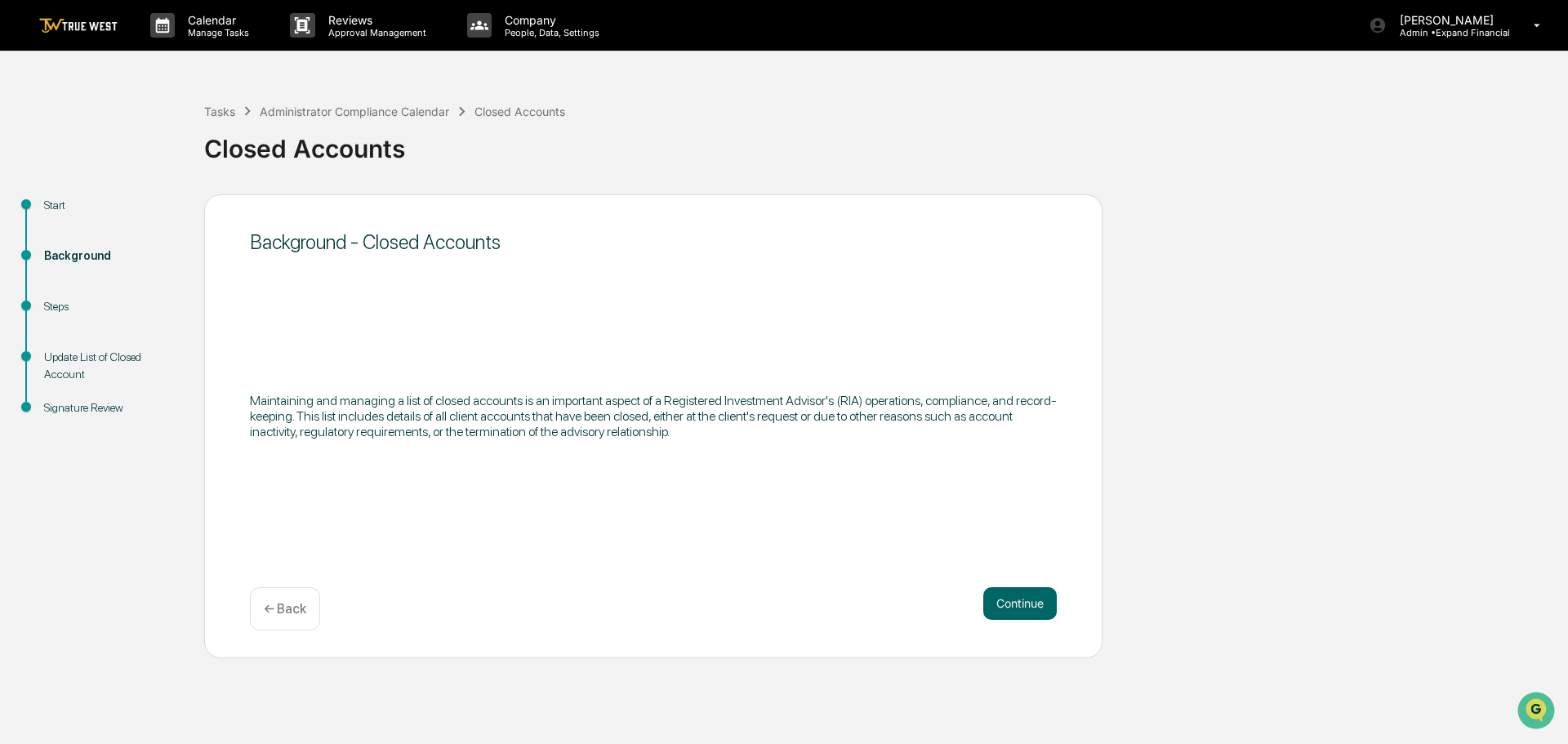
click at [999, 597] on button "Continue" at bounding box center [1020, 603] width 73 height 33
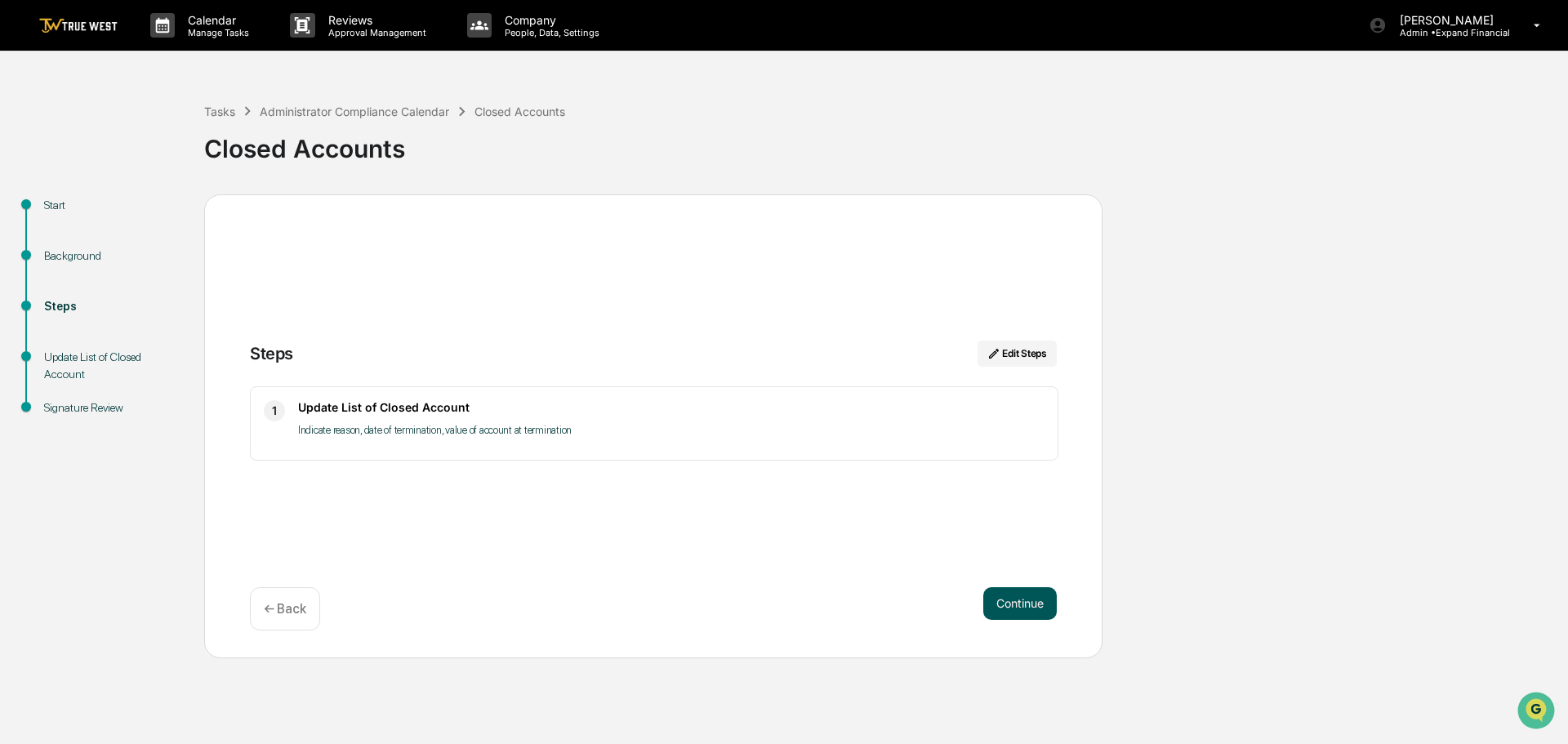
click at [1018, 608] on button "Continue" at bounding box center [1020, 603] width 73 height 33
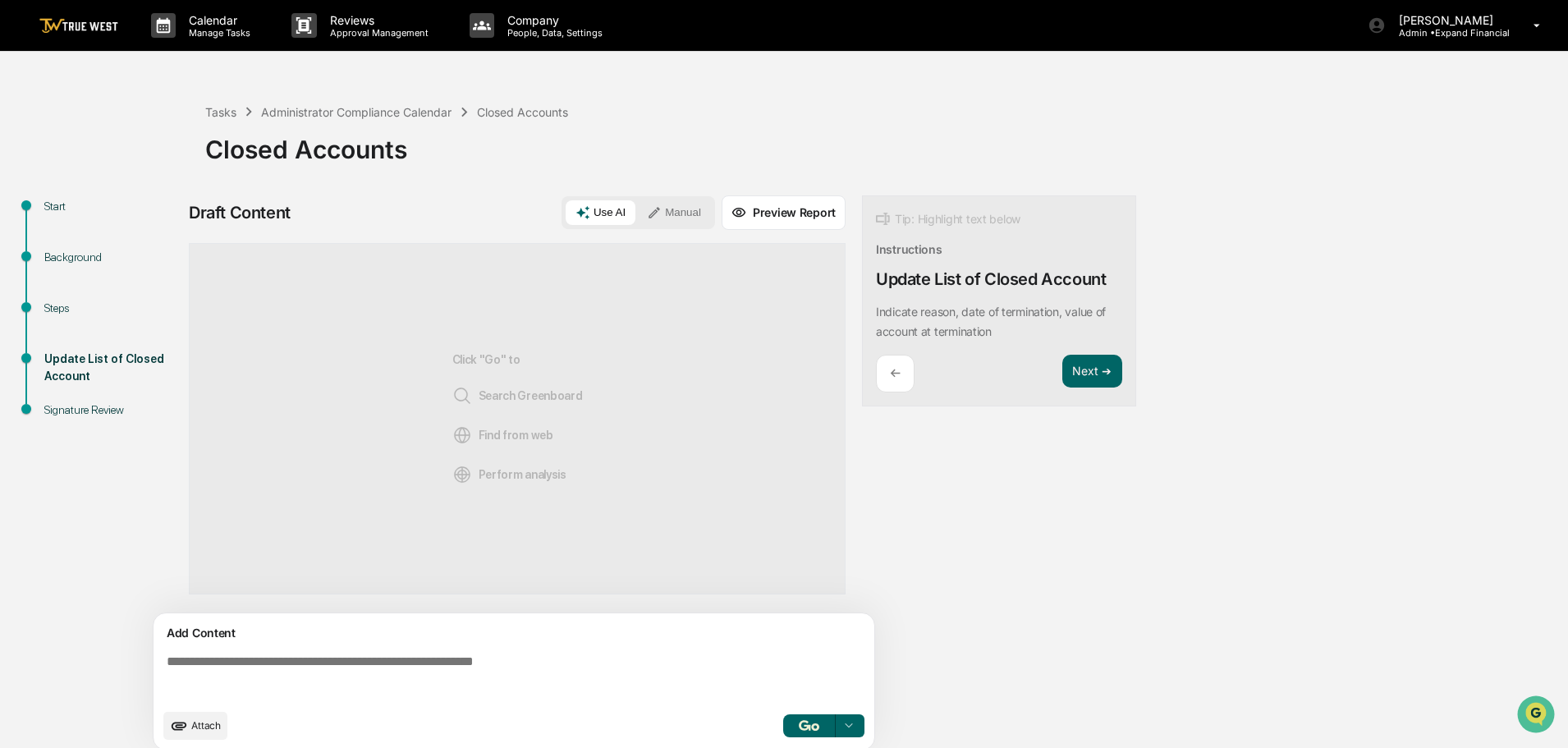
click at [191, 729] on span "Attach" at bounding box center [205, 726] width 30 height 13
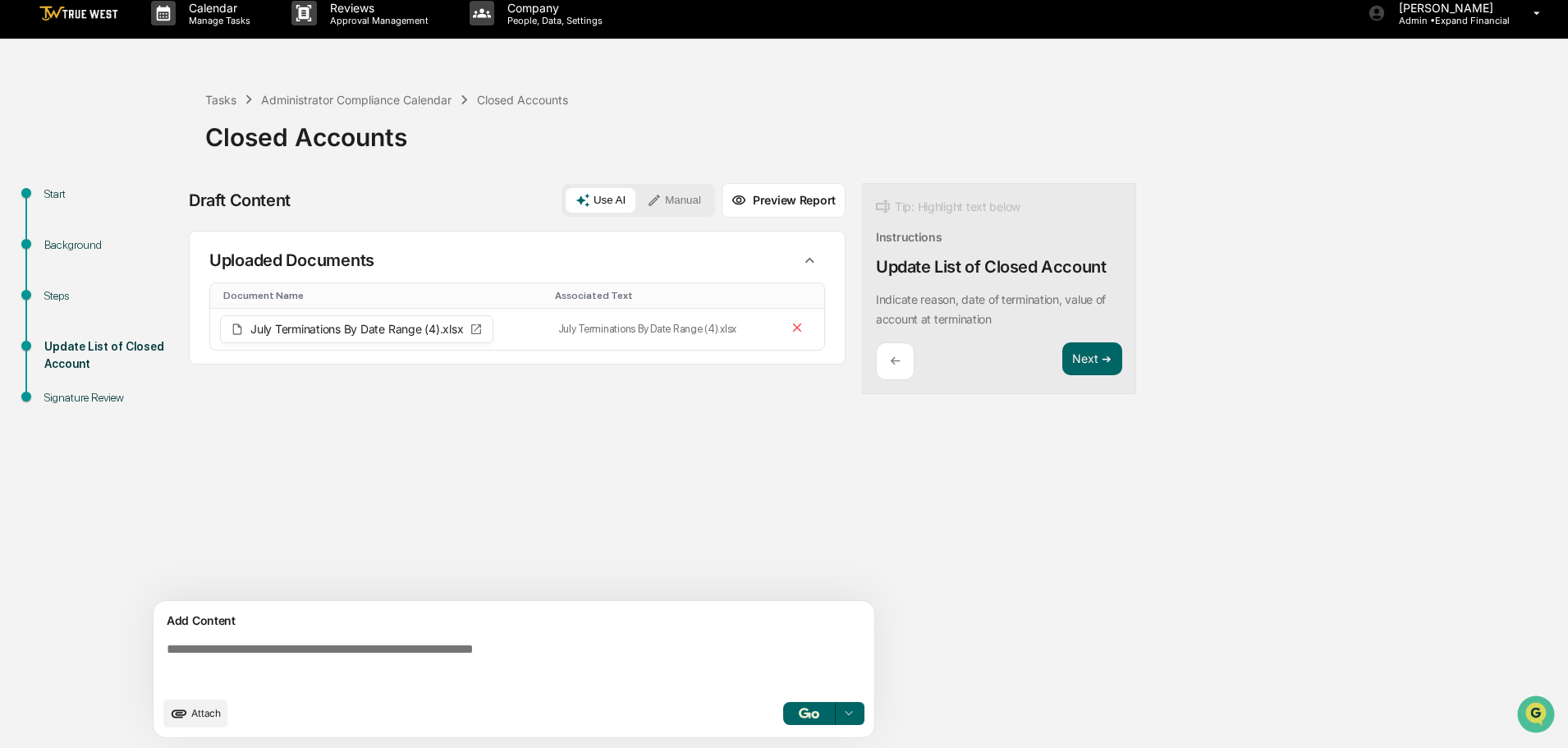
click at [343, 648] on textarea at bounding box center [517, 665] width 714 height 59
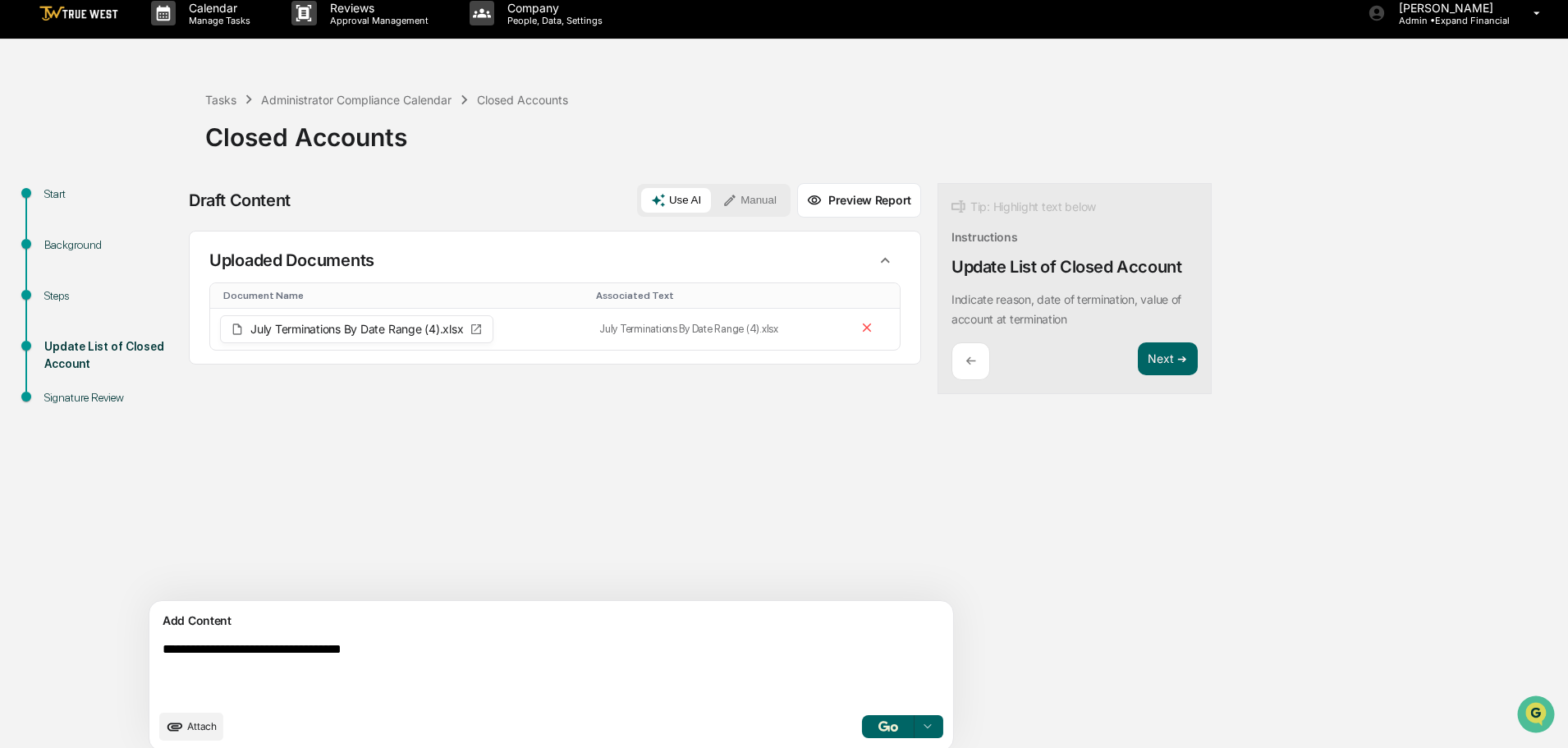
type textarea "**********"
drag, startPoint x: 404, startPoint y: 645, endPoint x: 19, endPoint y: 644, distance: 385.0
click at [19, 644] on div "**********" at bounding box center [783, 472] width 1551 height 578
click at [862, 729] on button "button" at bounding box center [888, 726] width 53 height 23
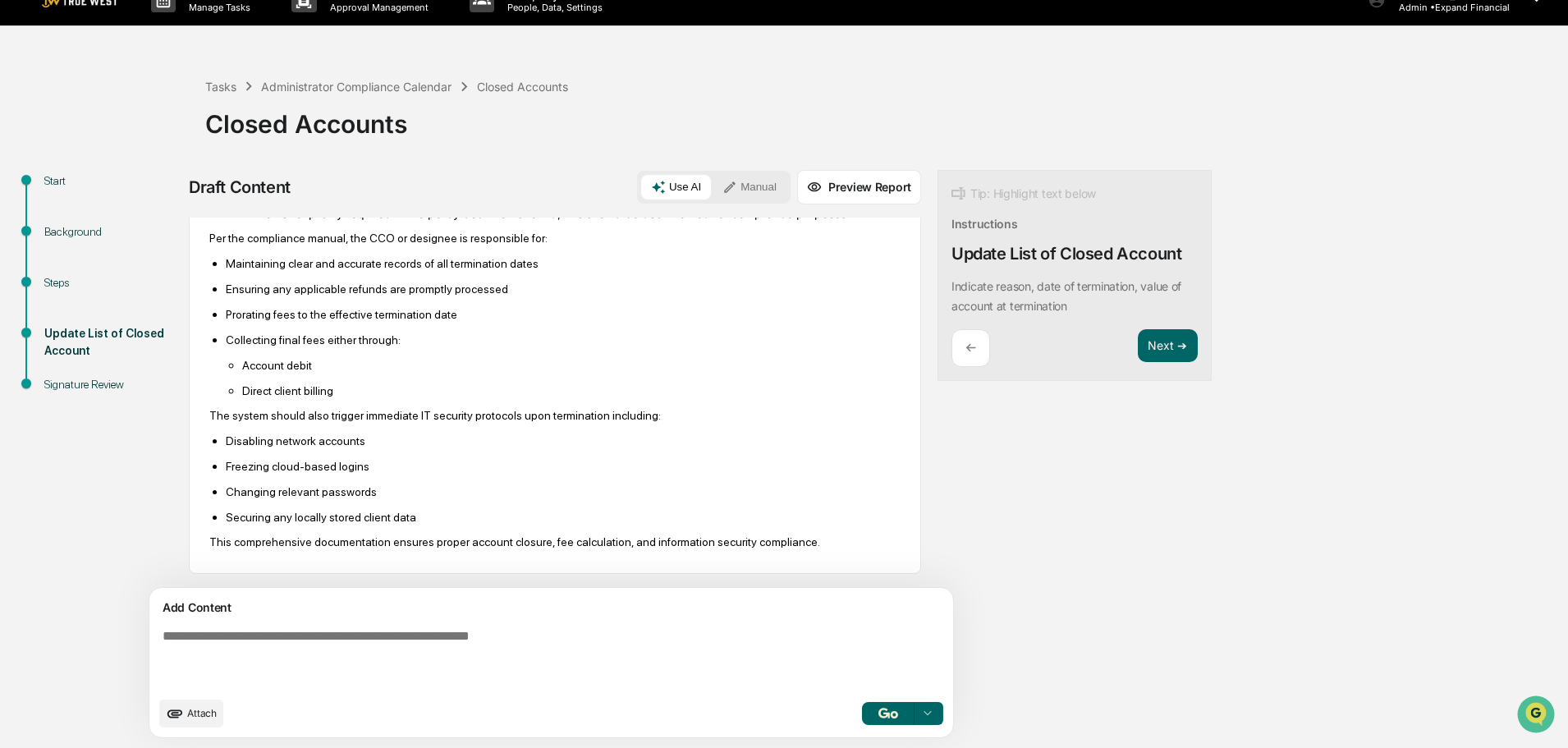
scroll to position [494, 0]
click at [1137, 344] on button "Next ➔" at bounding box center [1167, 346] width 60 height 34
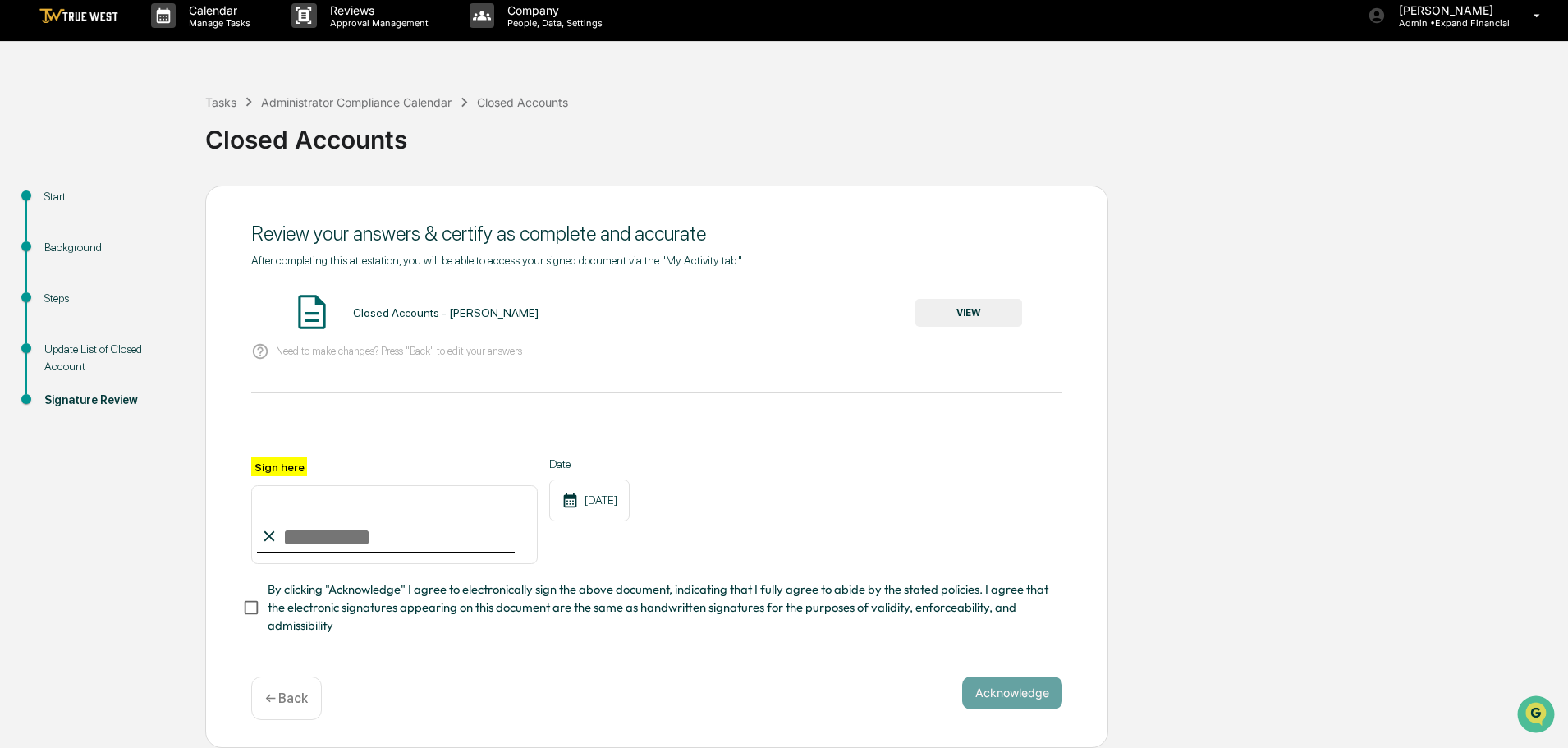
click at [967, 306] on button "VIEW" at bounding box center [968, 312] width 107 height 28
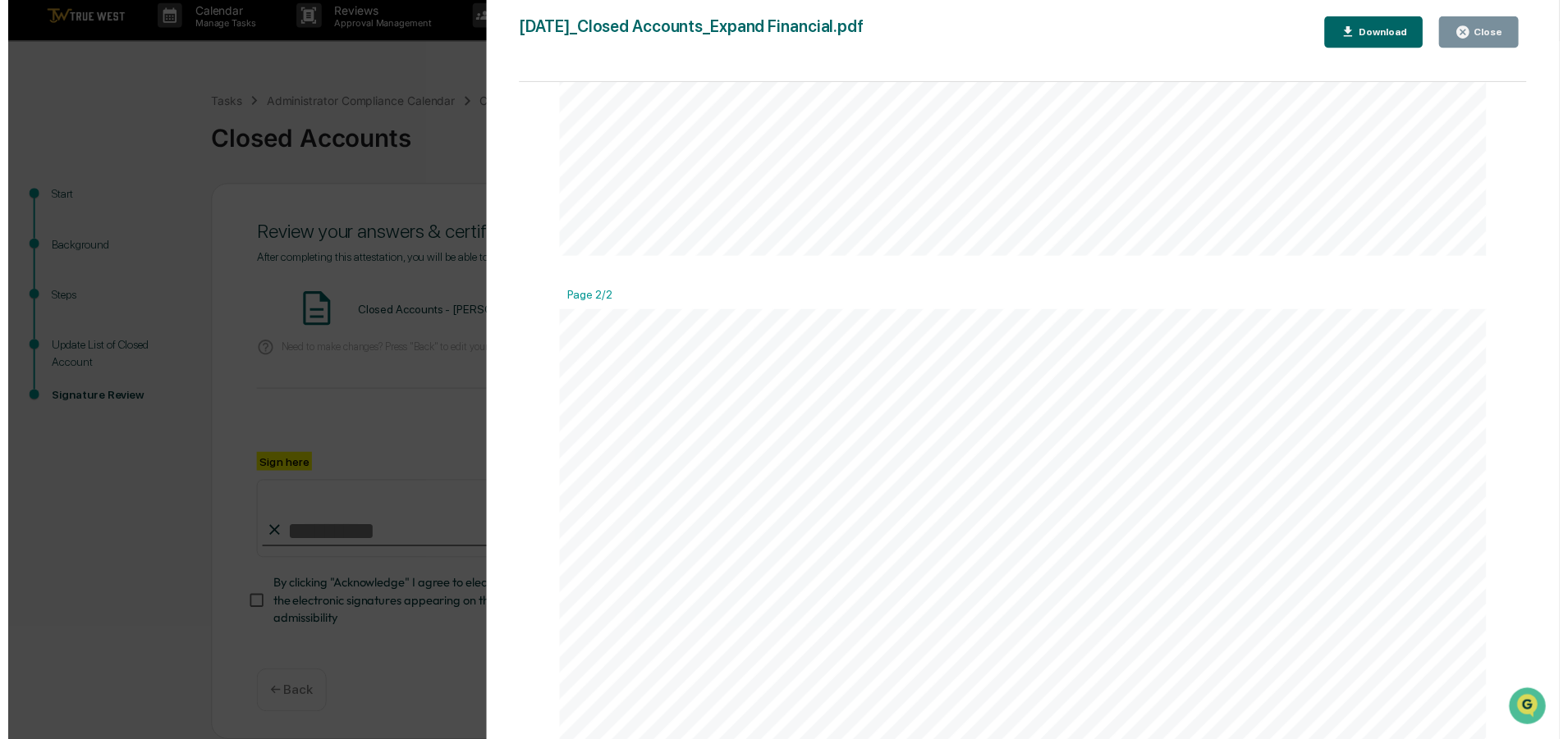
scroll to position [1091, 0]
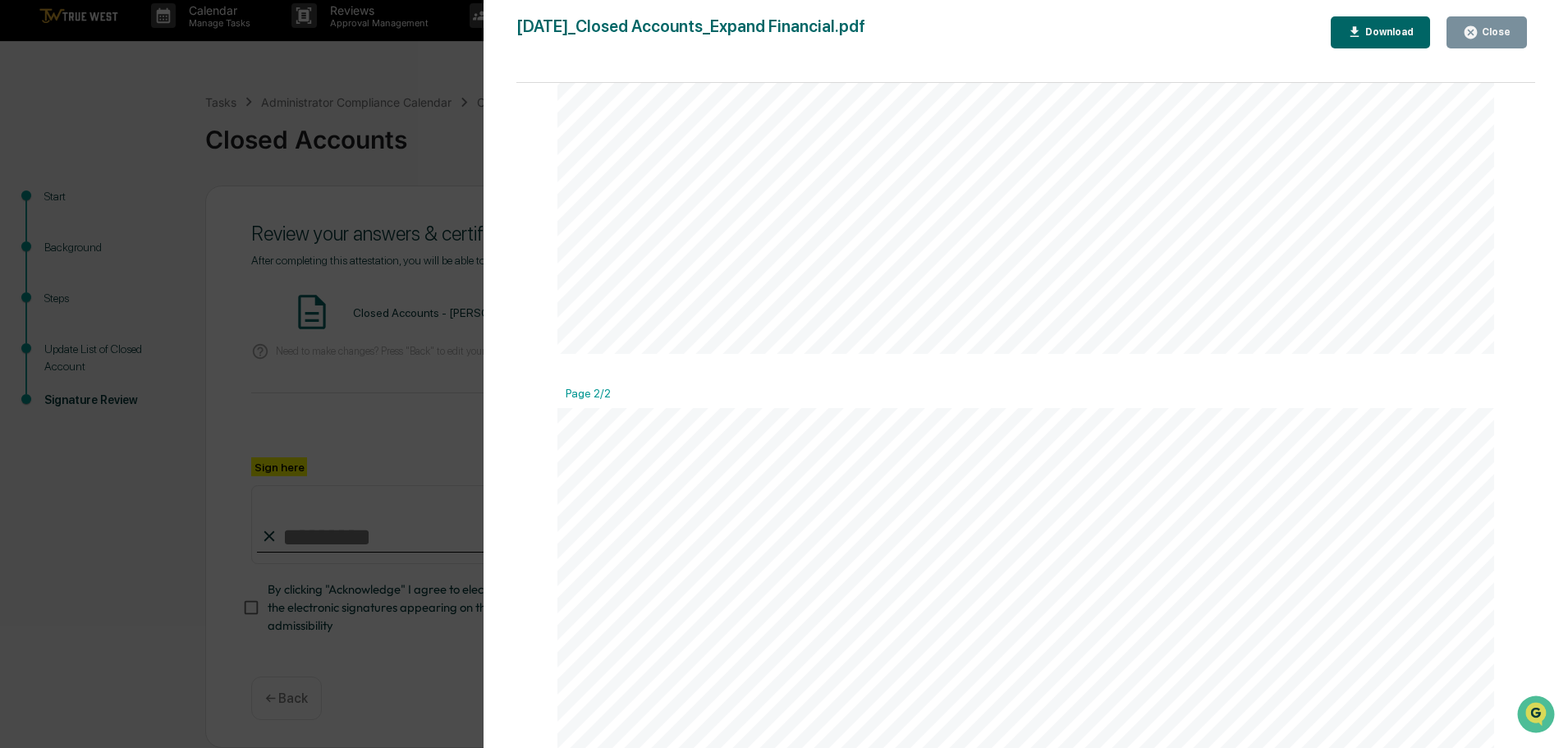
click at [1394, 30] on div "Download" at bounding box center [1388, 31] width 52 height 12
click at [1476, 35] on icon "button" at bounding box center [1470, 32] width 13 height 13
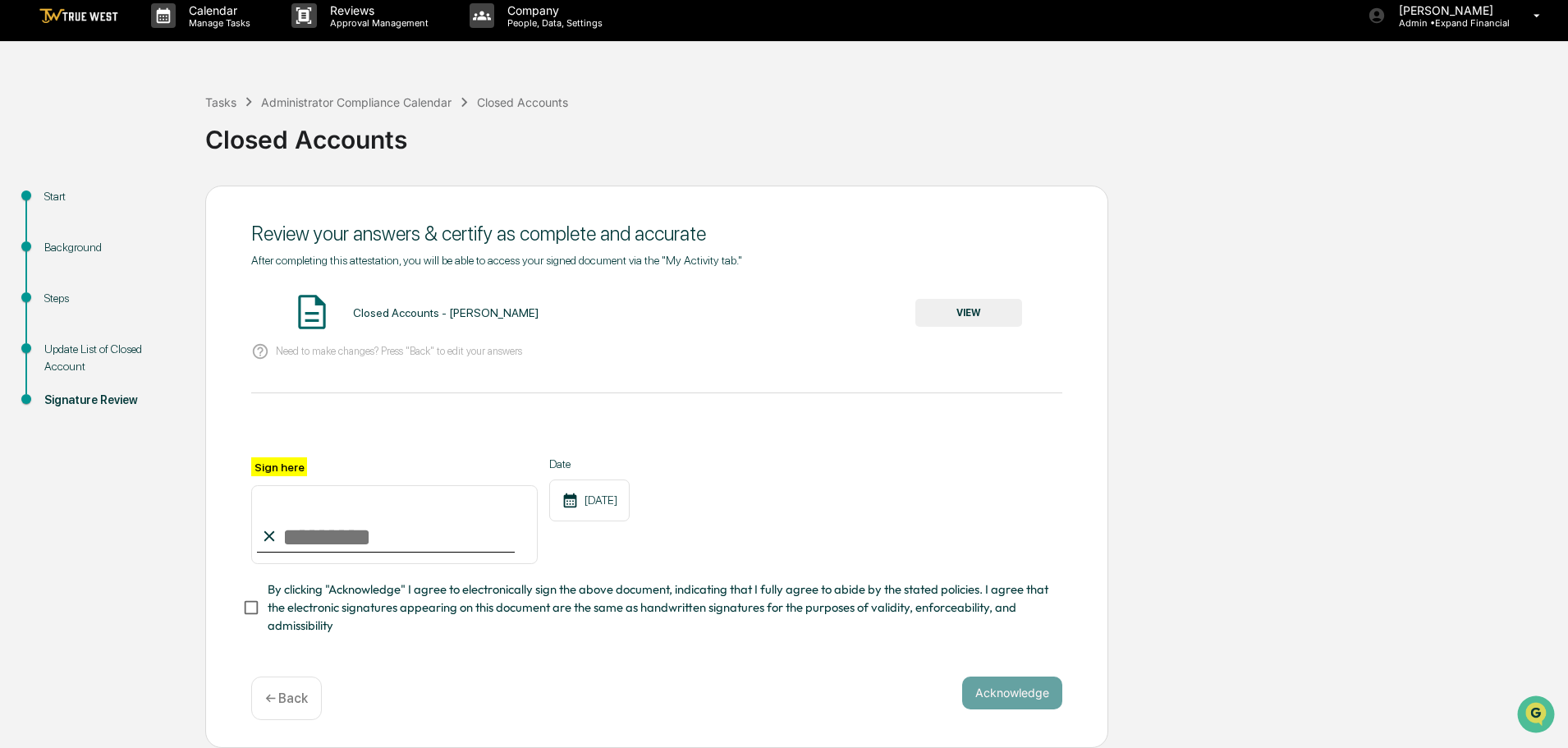
click at [375, 529] on input "Sign here" at bounding box center [394, 525] width 286 height 79
type input "**********"
click at [998, 690] on button "Acknowledge" at bounding box center [1012, 692] width 100 height 33
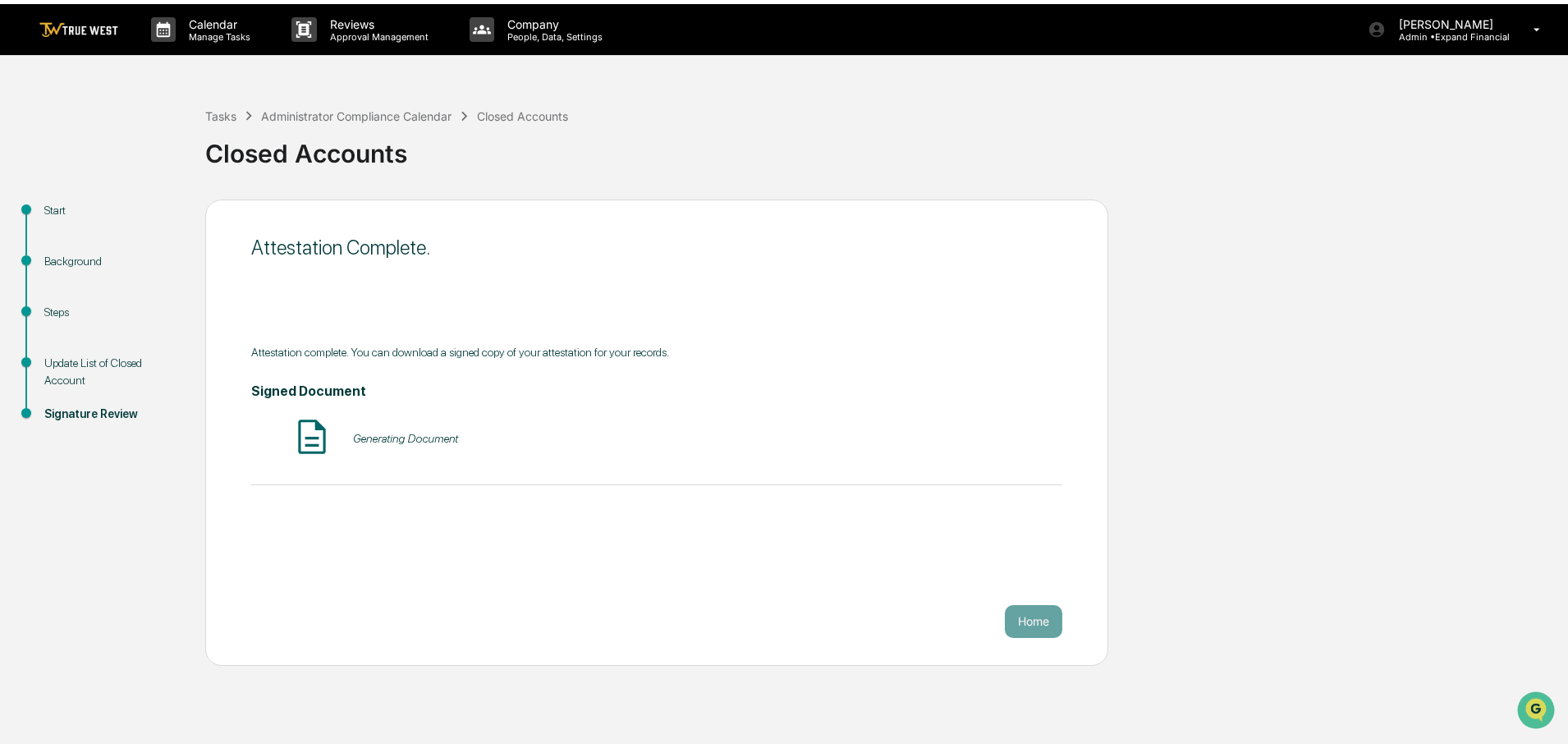
scroll to position [0, 0]
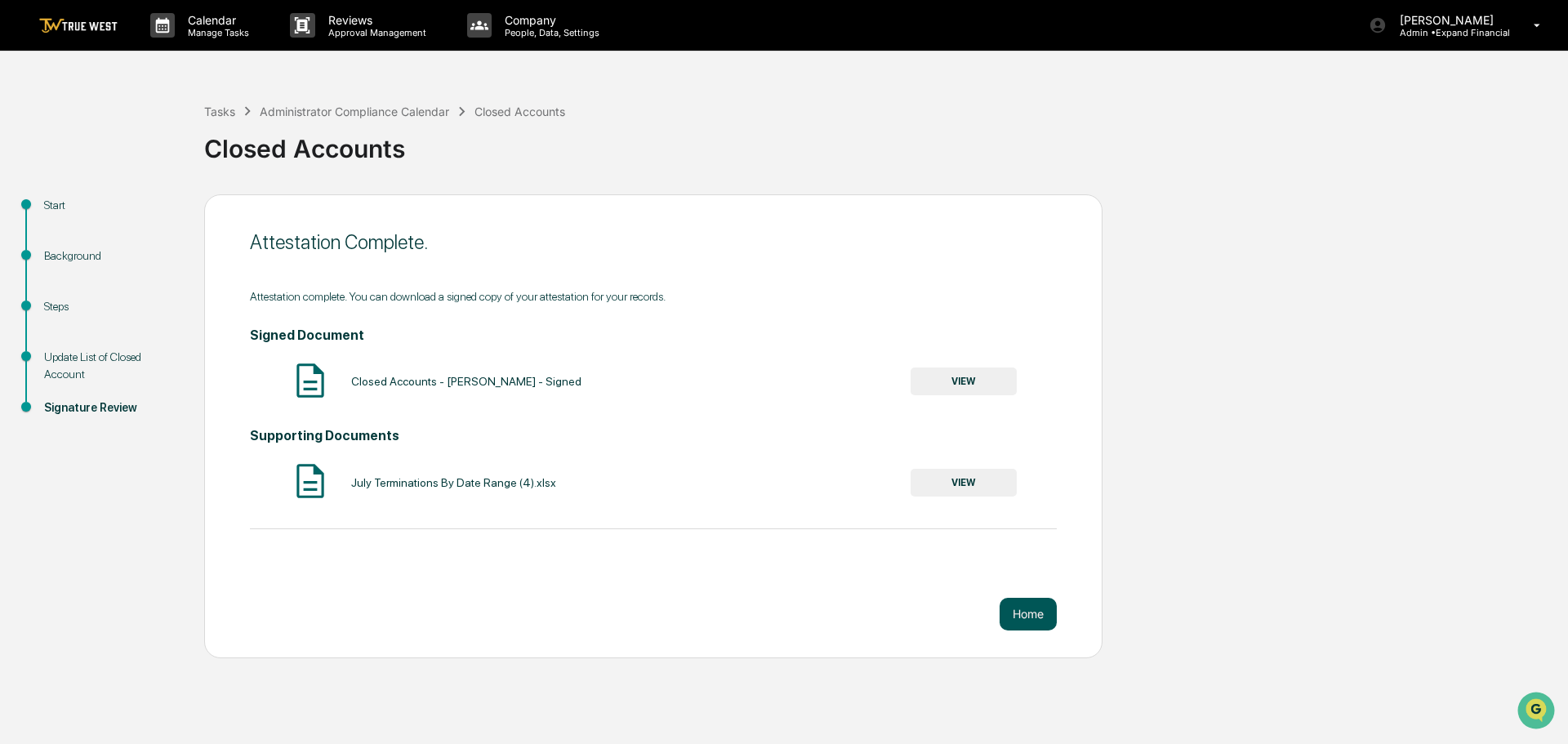
click at [1028, 608] on button "Home" at bounding box center [1028, 614] width 57 height 33
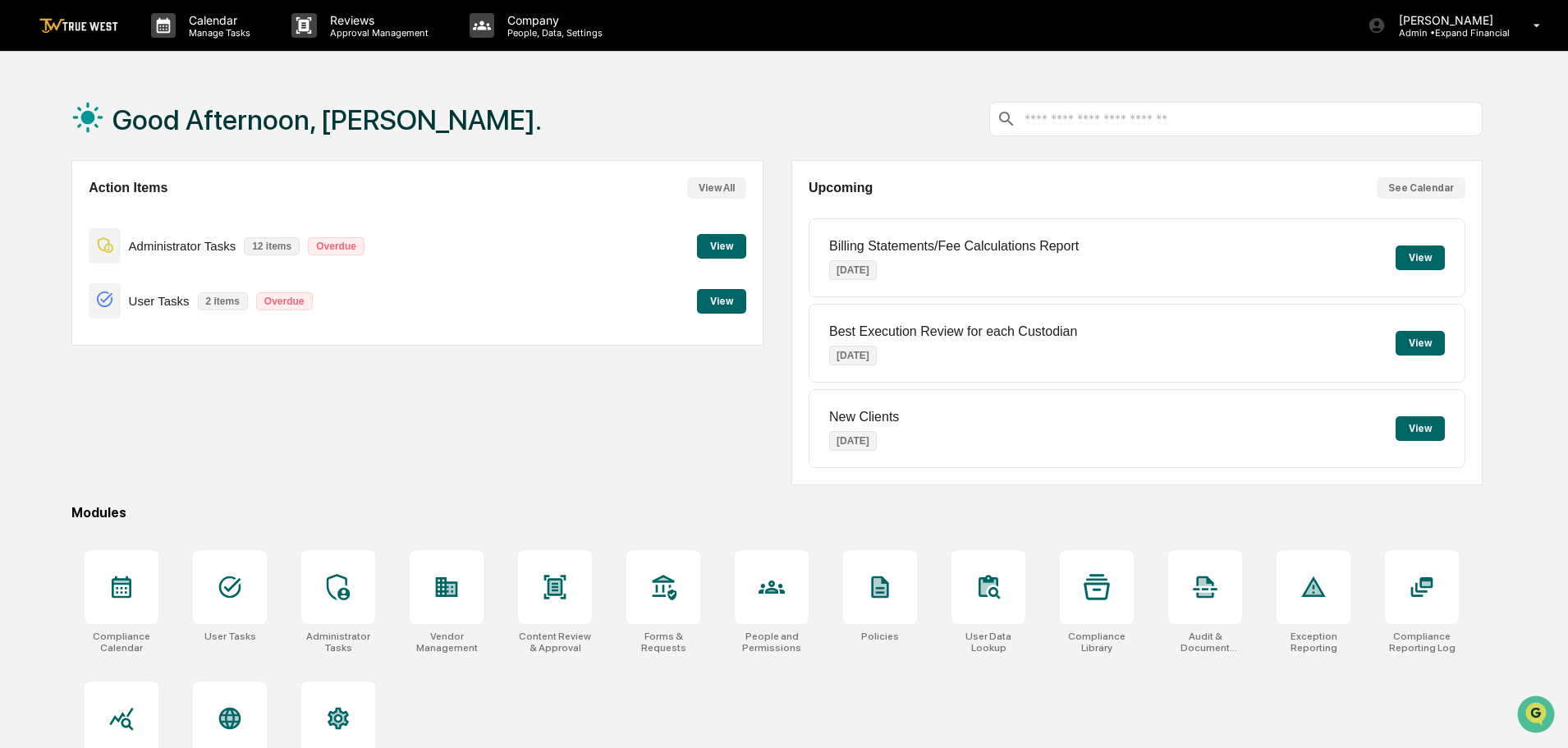
click at [714, 248] on button "View" at bounding box center [721, 246] width 49 height 24
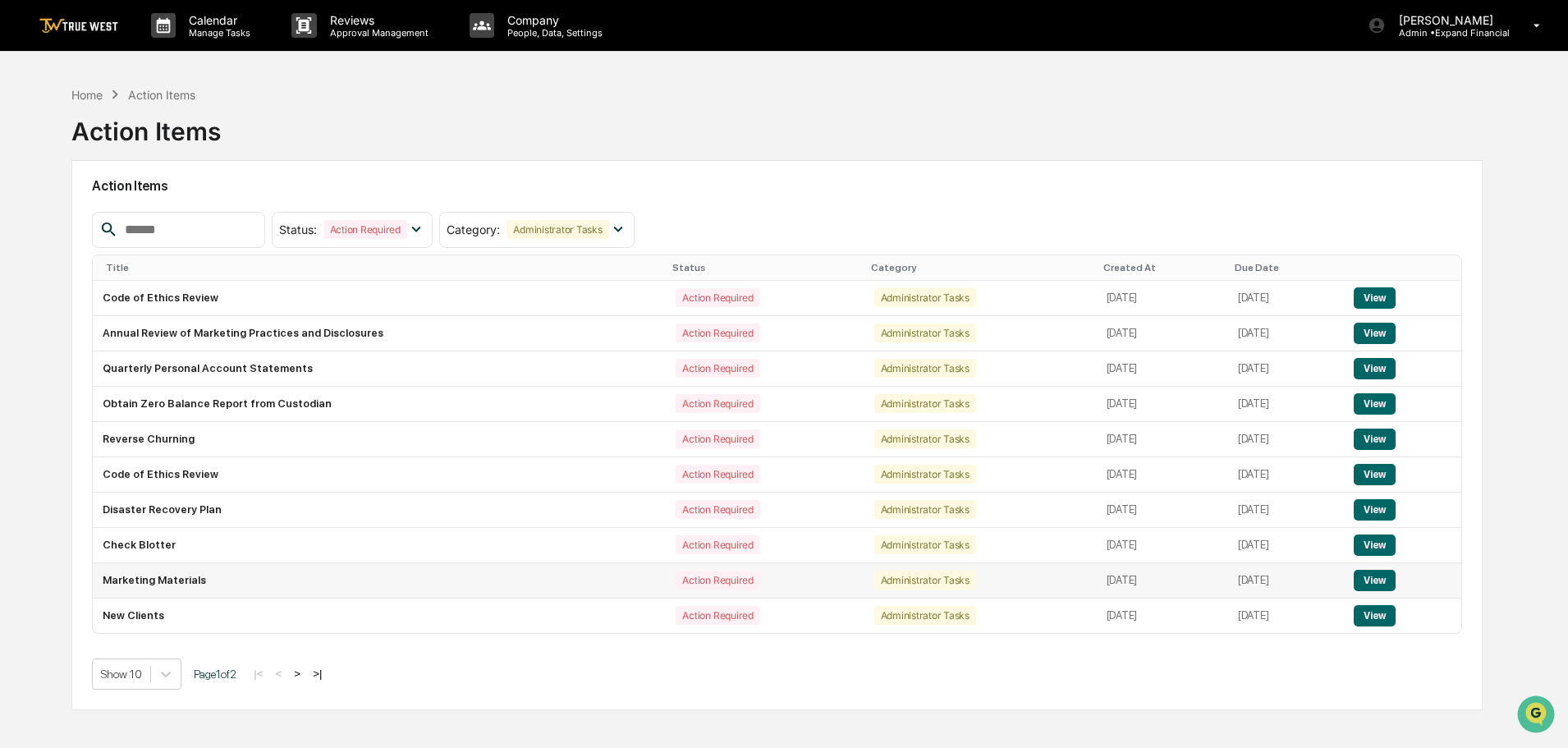
click at [1383, 574] on button "View" at bounding box center [1374, 580] width 42 height 22
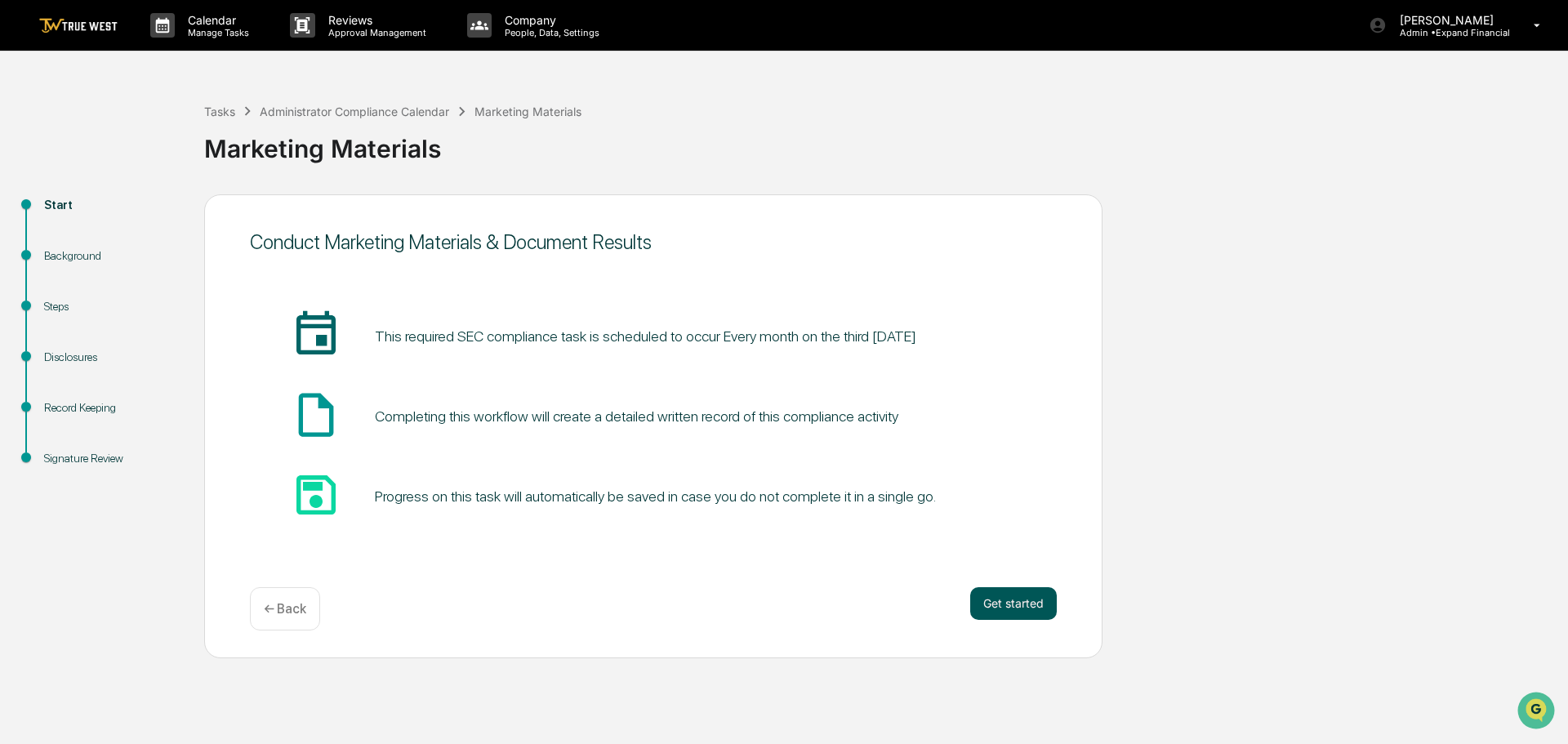
click at [1014, 603] on button "Get started" at bounding box center [1013, 603] width 87 height 33
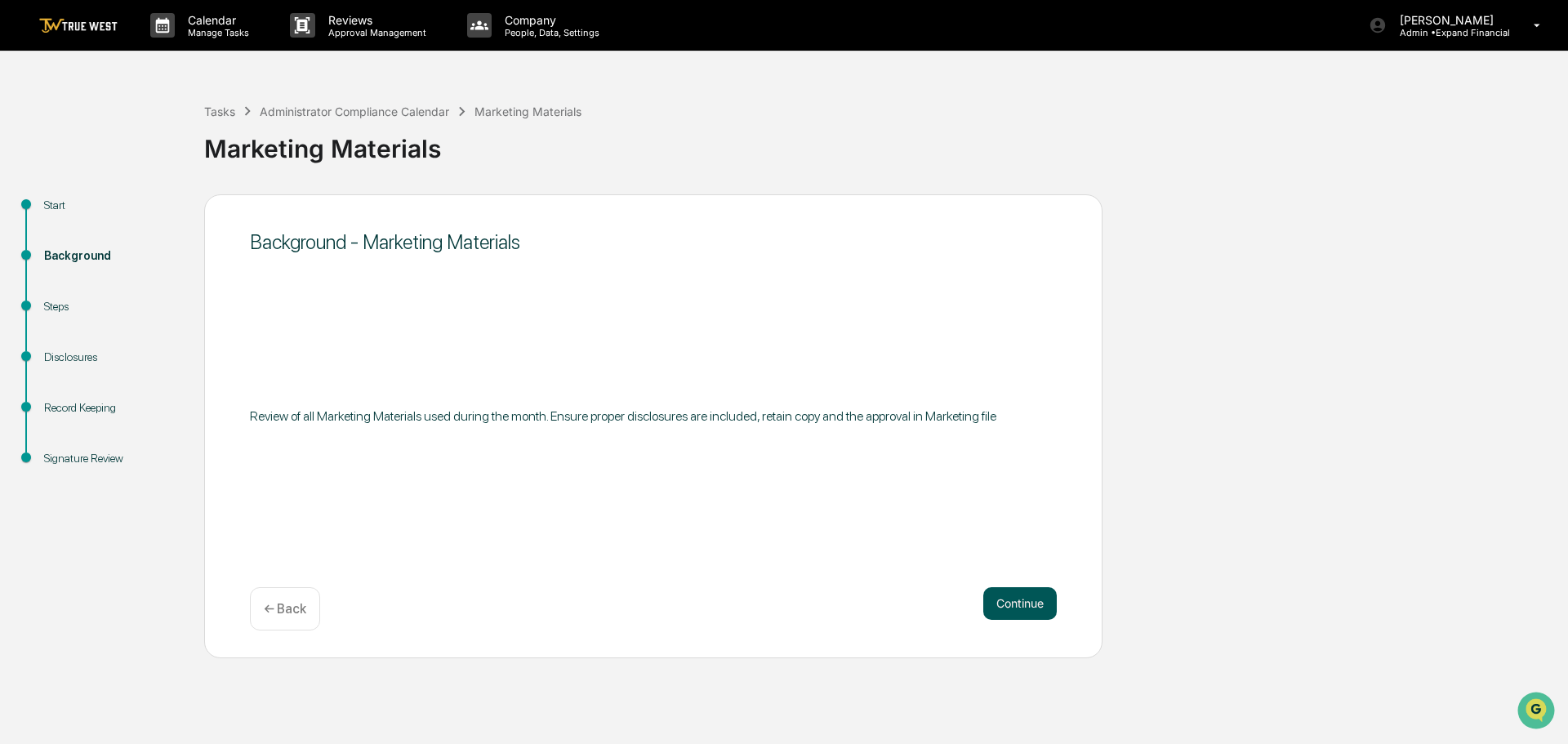
click at [1008, 599] on button "Continue" at bounding box center [1020, 603] width 73 height 33
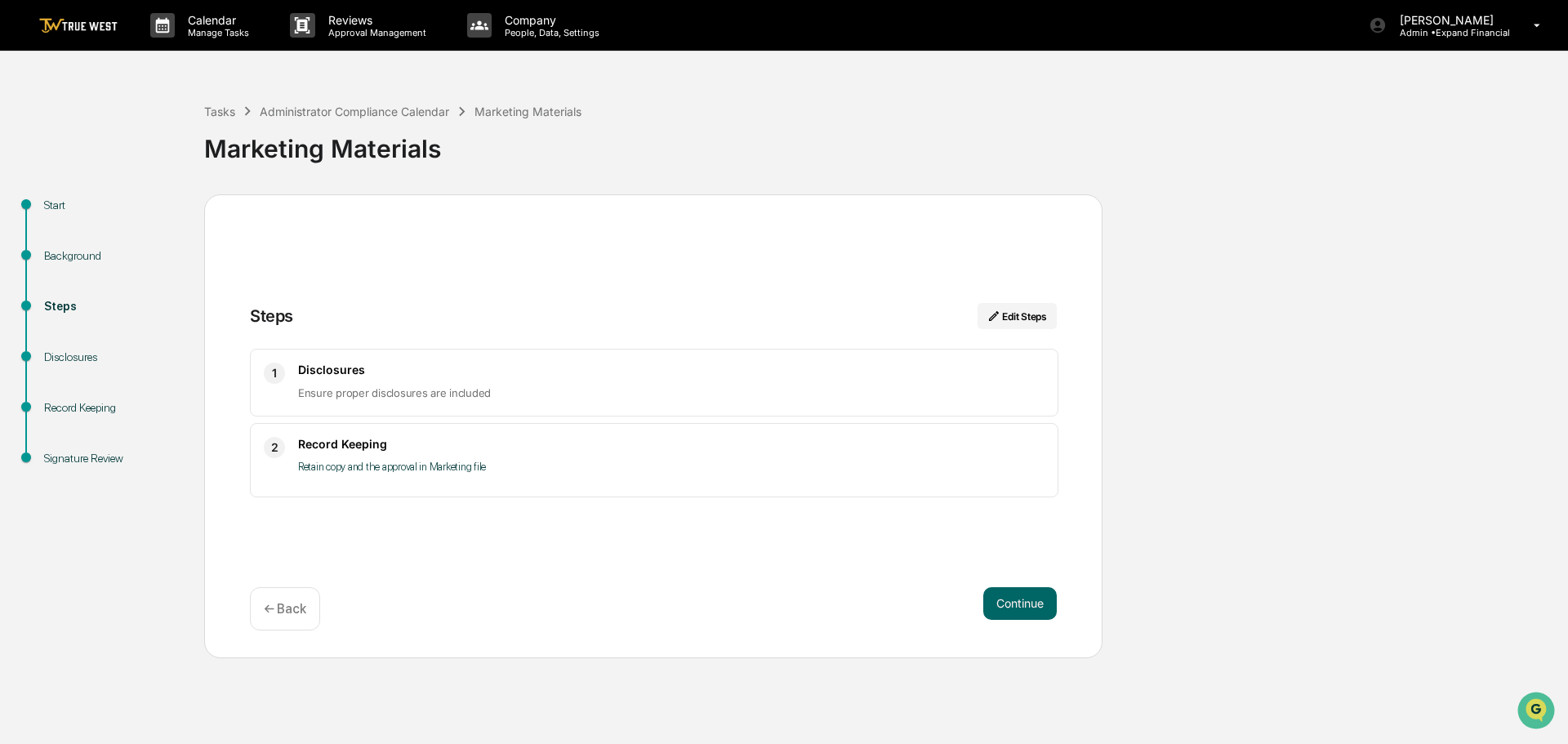
click at [1008, 599] on button "Continue" at bounding box center [1020, 603] width 73 height 33
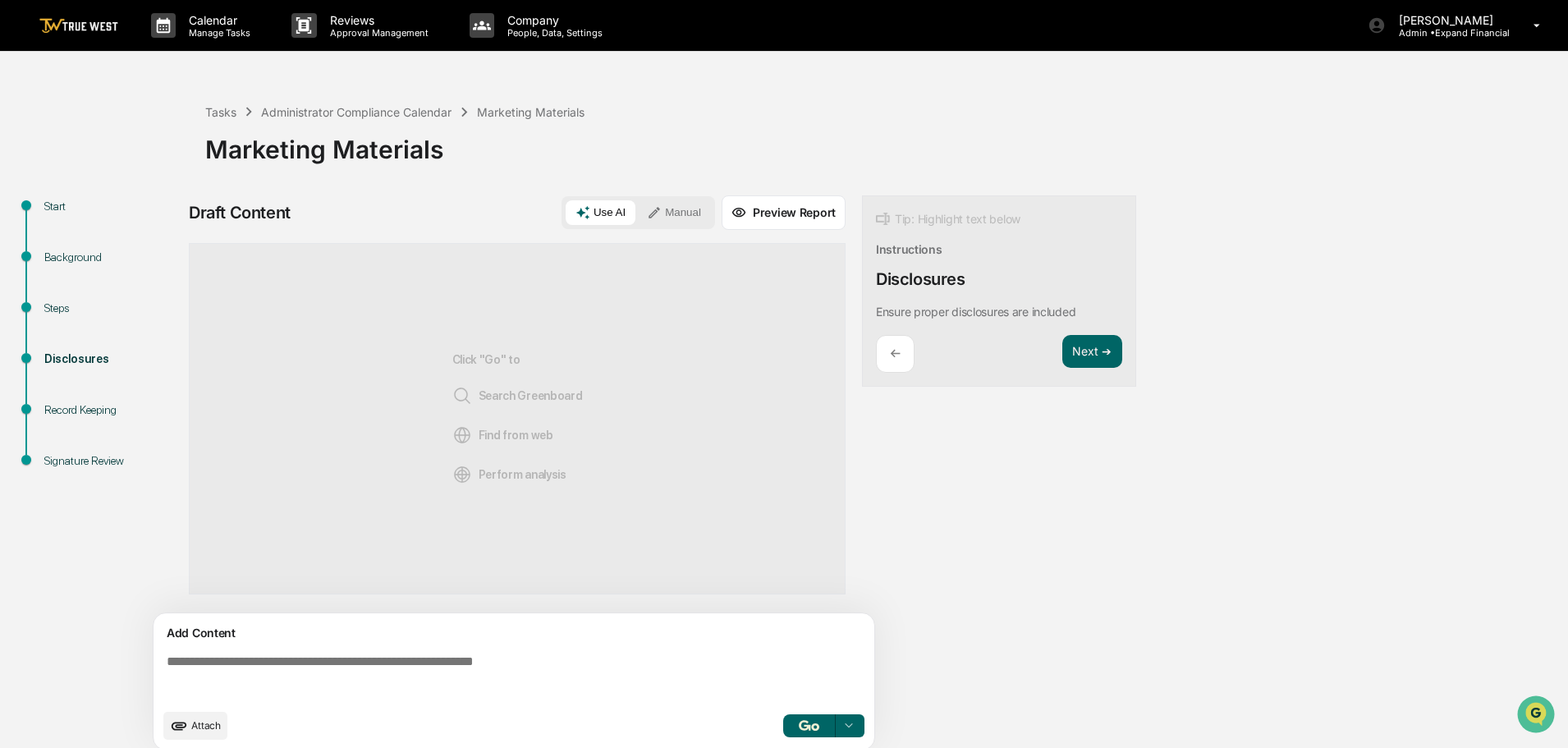
click at [399, 661] on textarea at bounding box center [517, 677] width 714 height 59
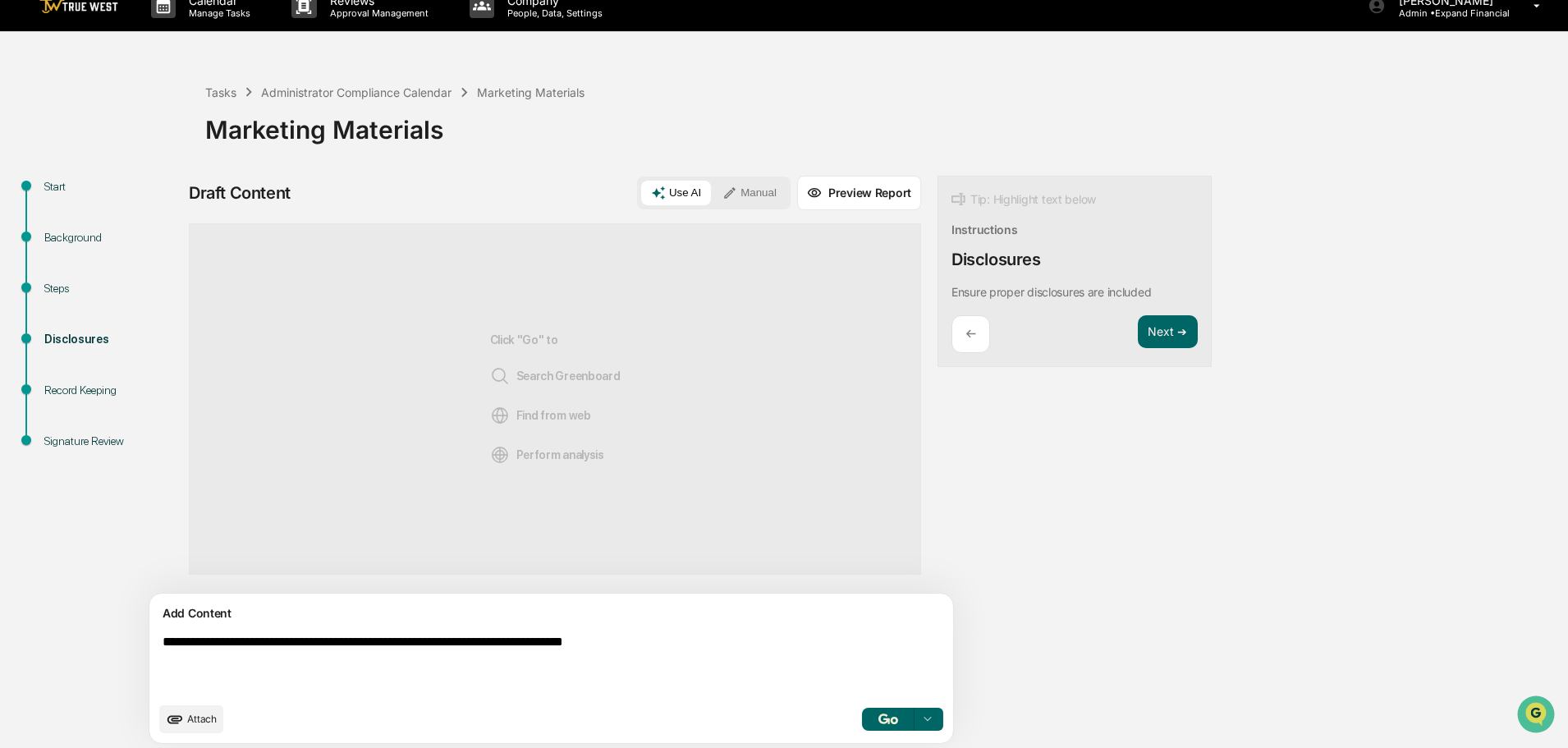
scroll to position [25, 0]
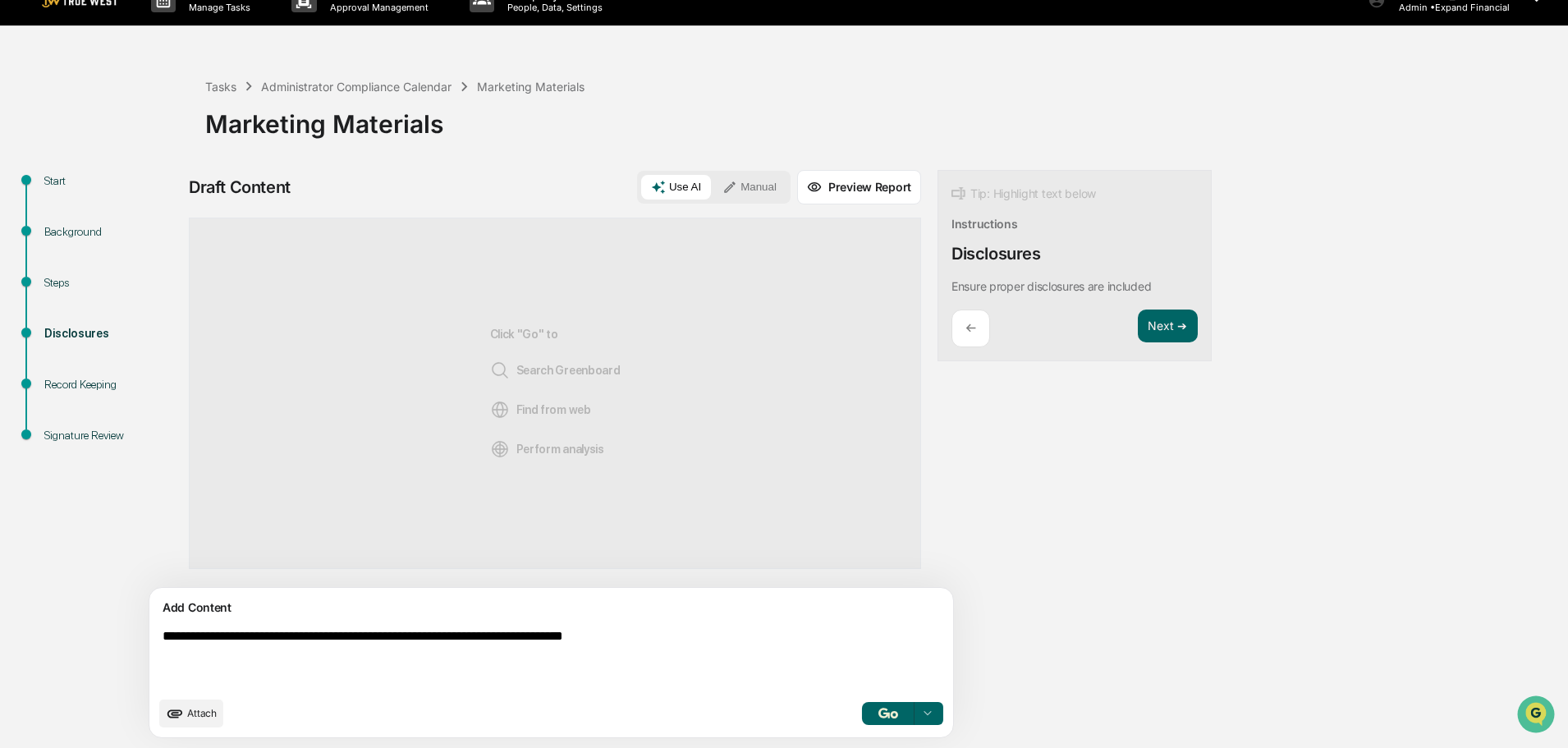
type textarea "**********"
click at [862, 704] on button "button" at bounding box center [888, 713] width 53 height 23
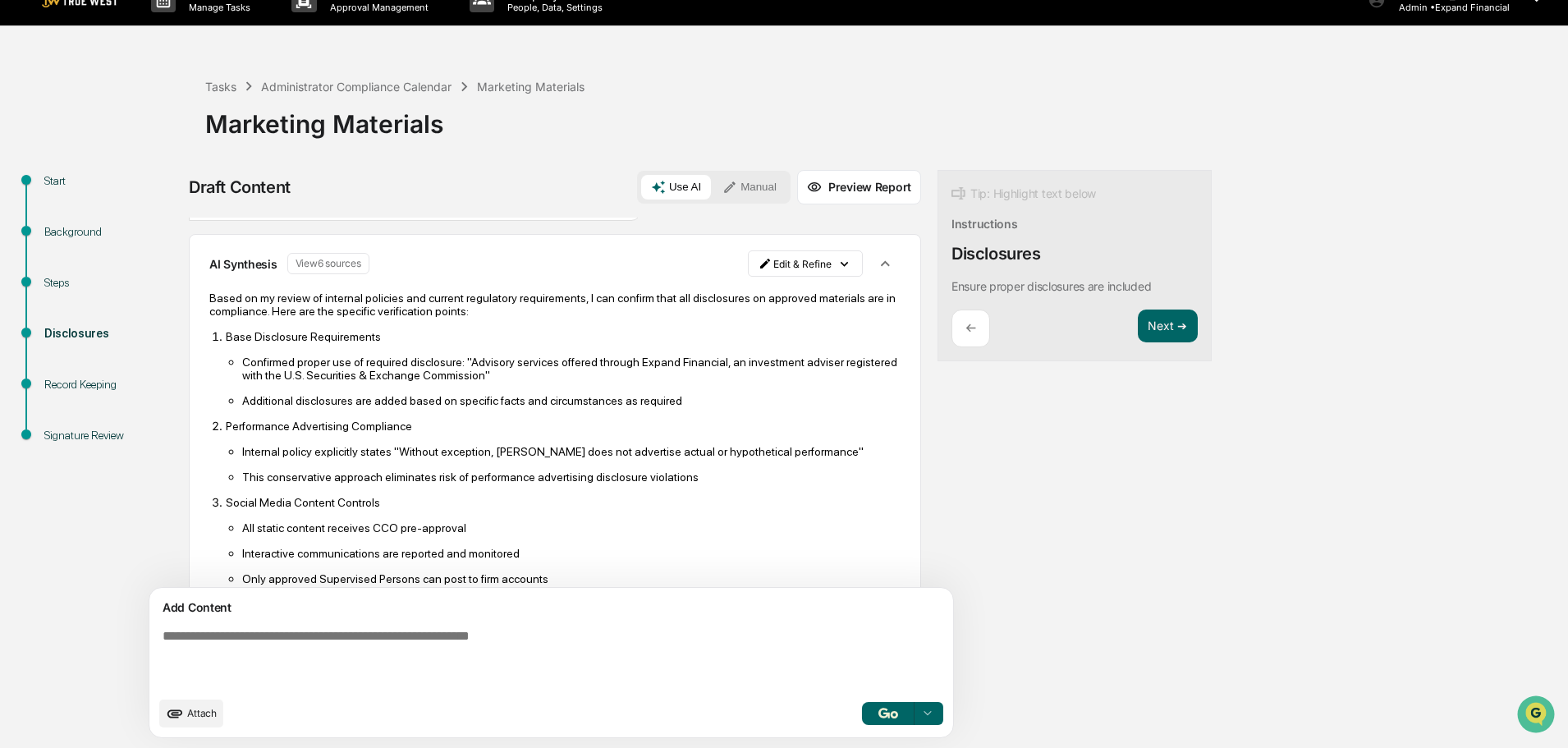
scroll to position [0, 0]
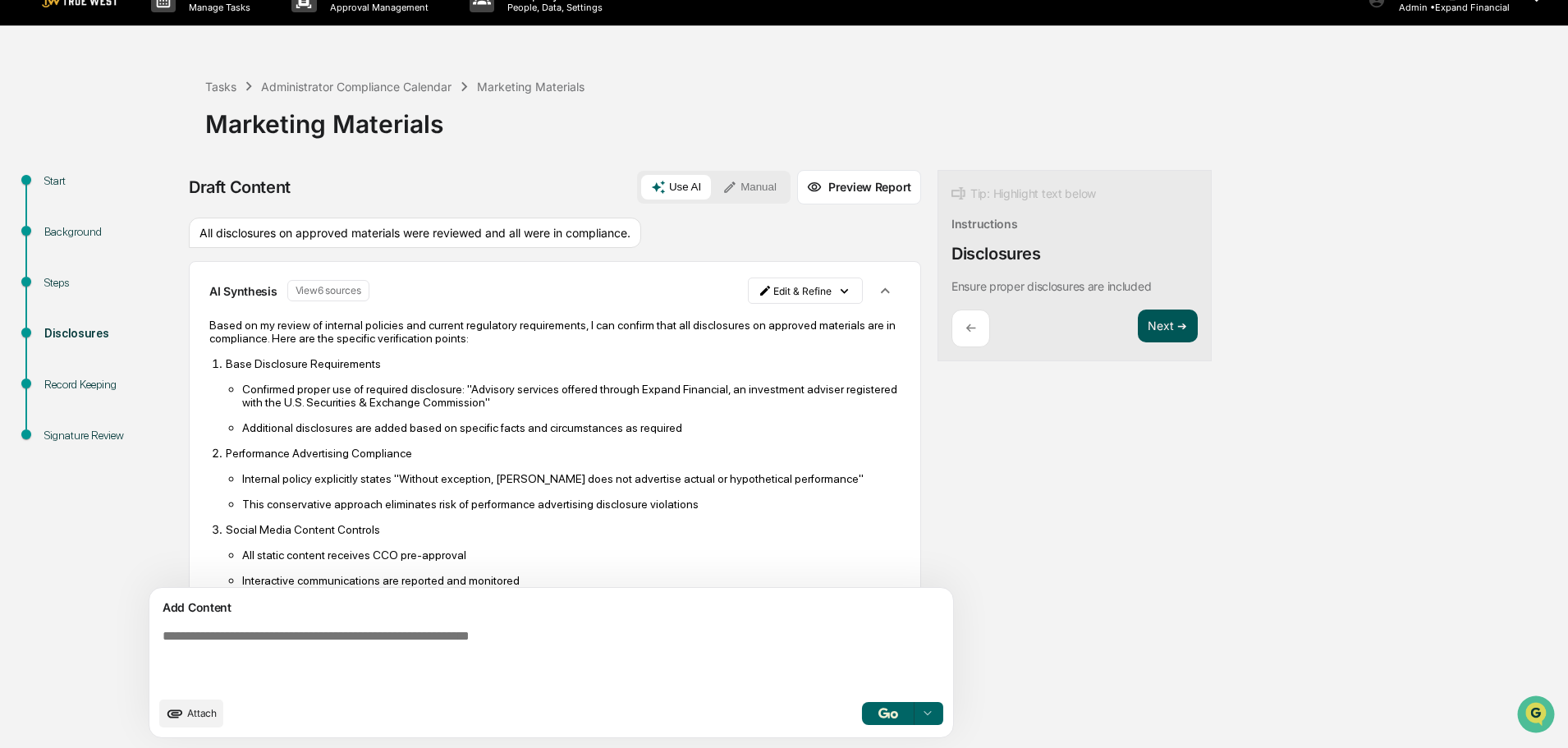
click at [1137, 336] on button "Next ➔" at bounding box center [1167, 326] width 60 height 34
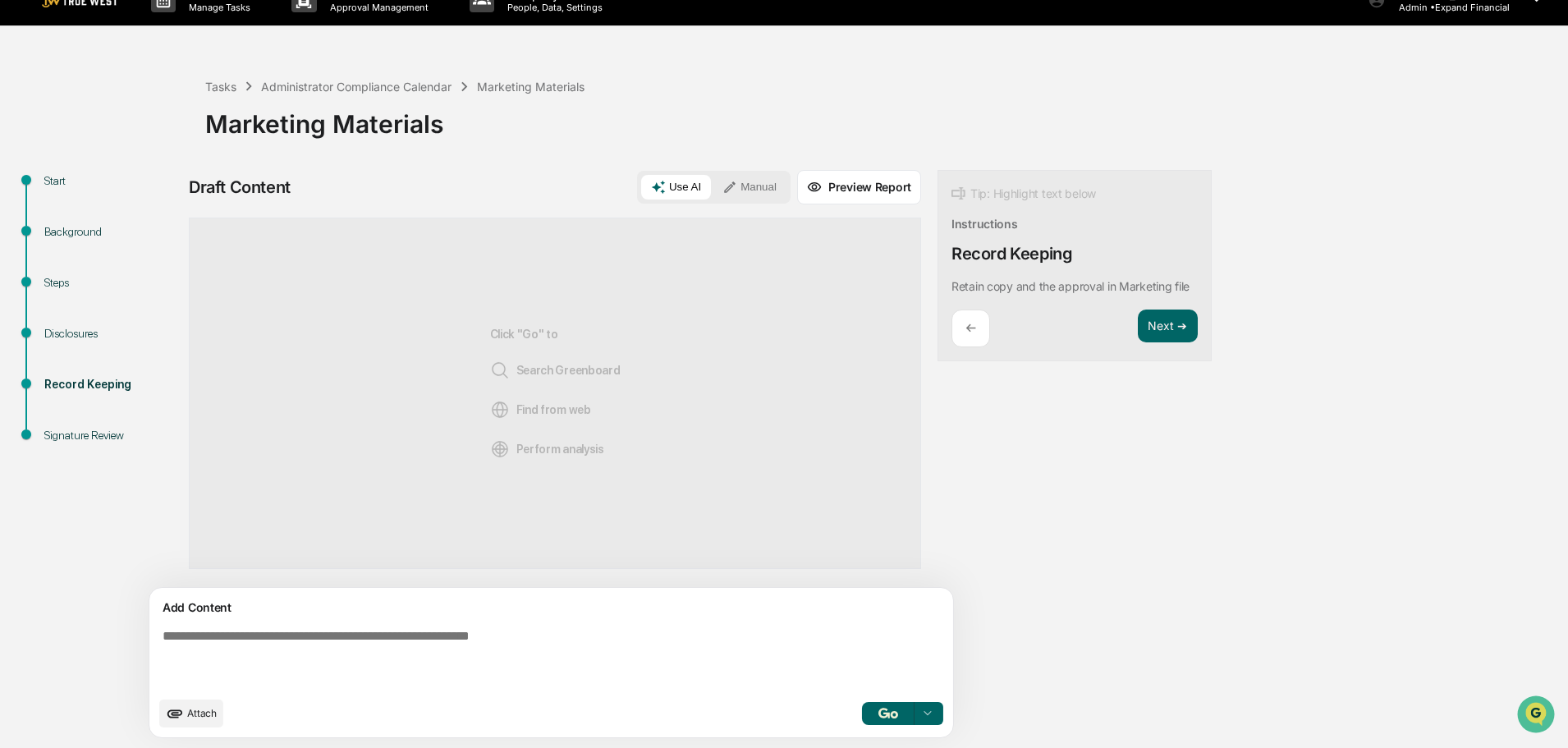
click at [384, 638] on textarea at bounding box center [513, 658] width 714 height 73
click at [499, 642] on textarea at bounding box center [513, 658] width 714 height 73
type textarea "**********"
click at [878, 712] on img "button" at bounding box center [888, 713] width 20 height 11
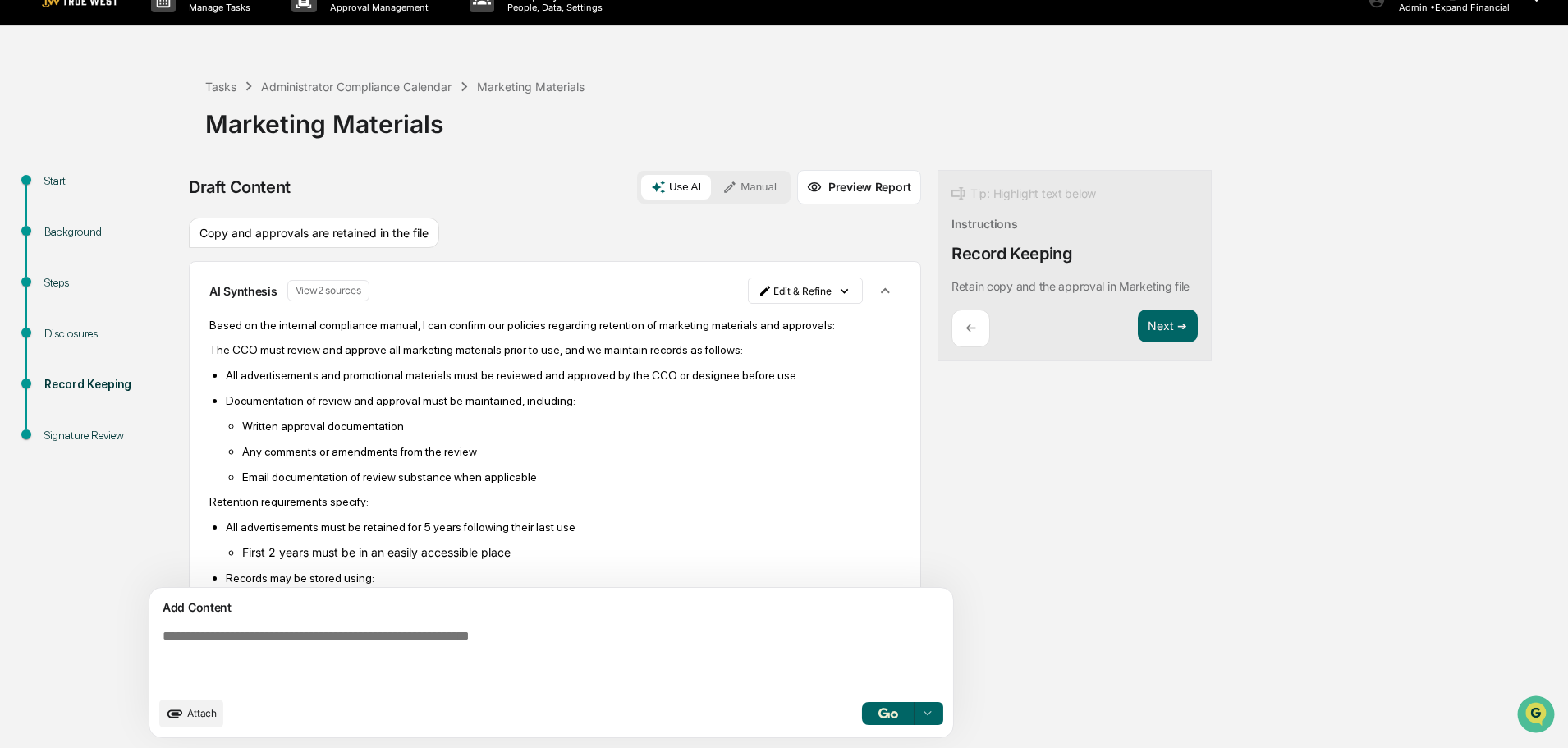
click at [712, 184] on button "Manual" at bounding box center [749, 187] width 74 height 24
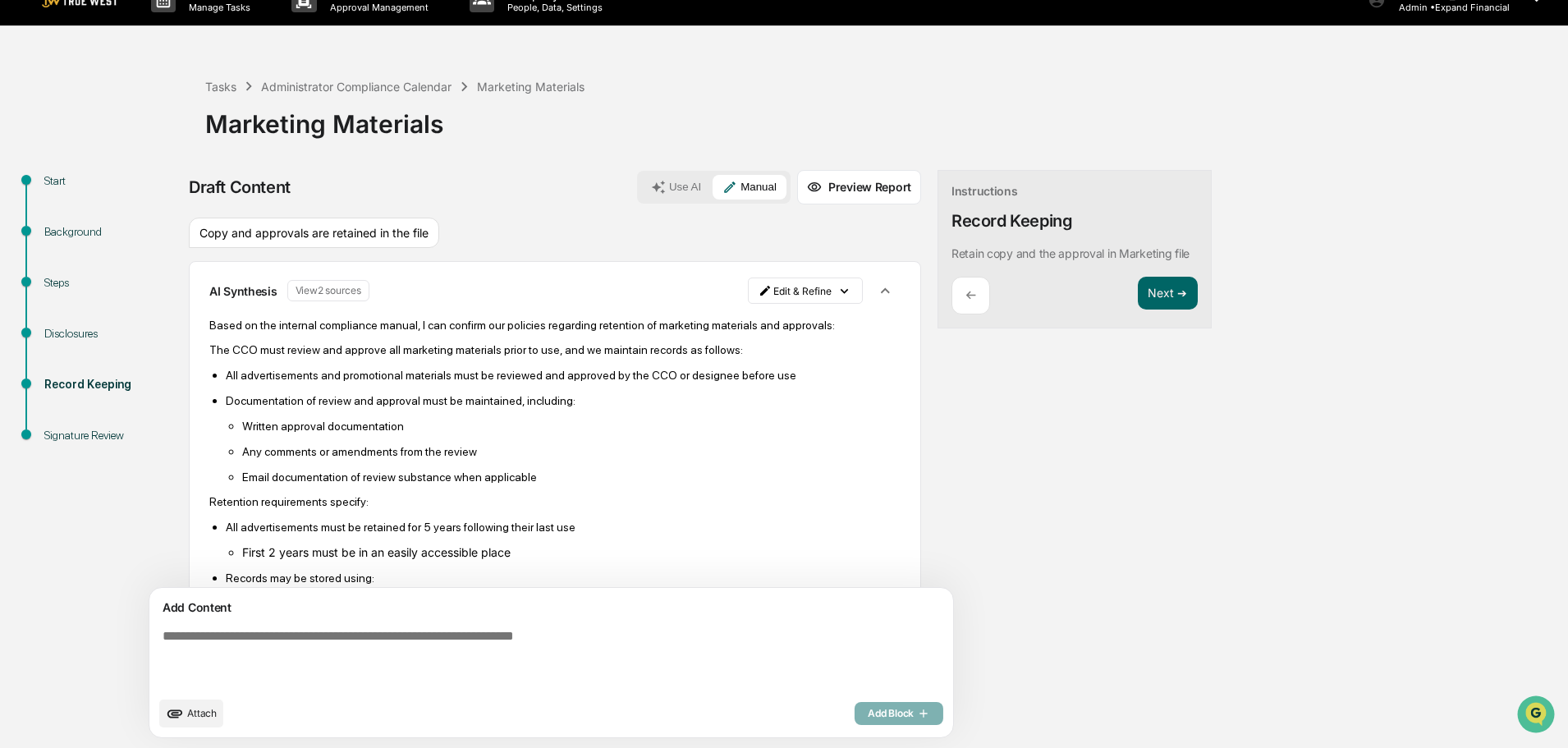
click at [284, 632] on textarea at bounding box center [513, 658] width 714 height 73
type textarea "**********"
click at [867, 719] on span "Add Block" at bounding box center [899, 713] width 63 height 13
click at [764, 291] on html "Calendar Manage Tasks Reviews Approval Management Company People, Data, Setting…" at bounding box center [784, 349] width 1568 height 748
click at [722, 352] on div "Delete Result" at bounding box center [723, 350] width 121 height 26
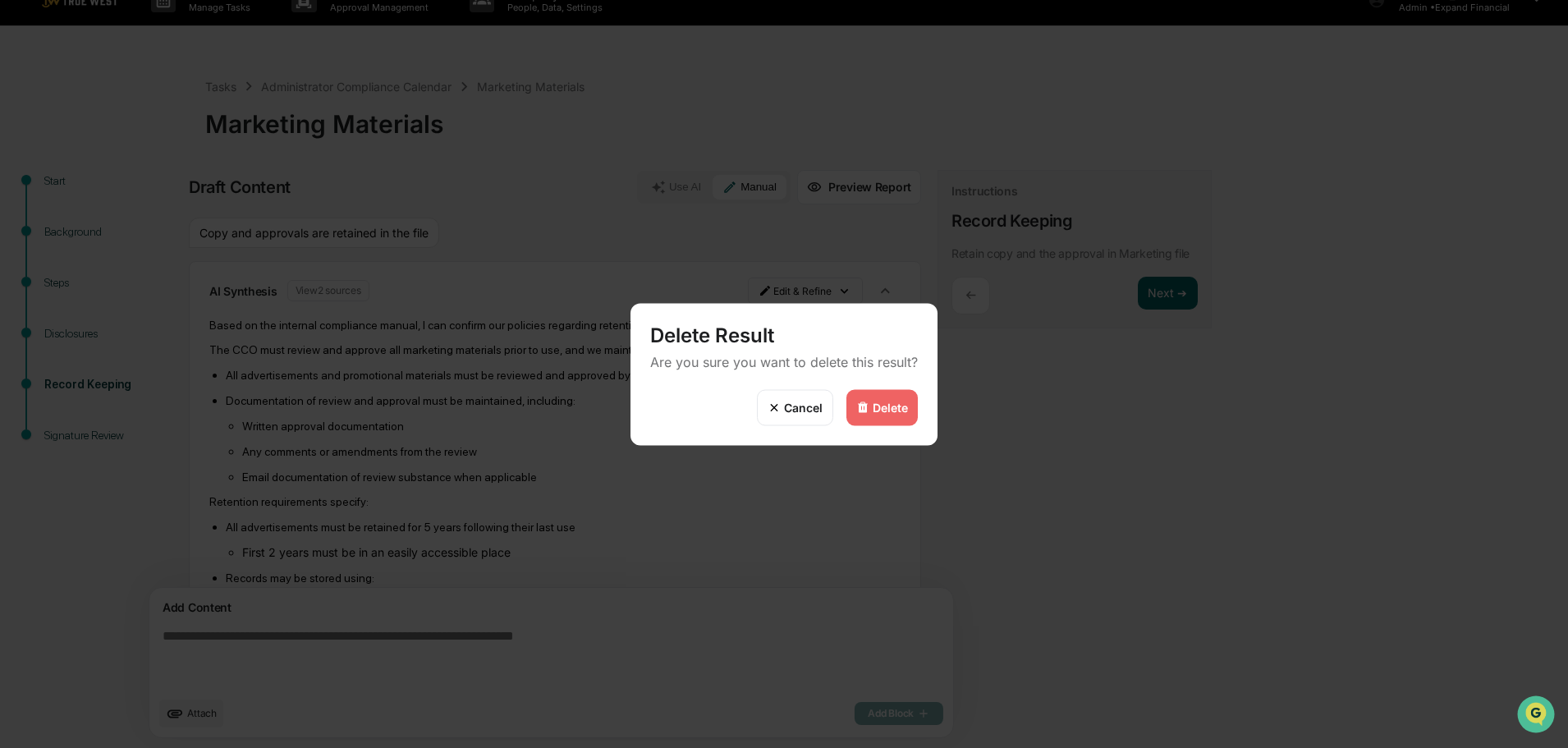
click at [879, 401] on div "Delete" at bounding box center [890, 408] width 35 height 14
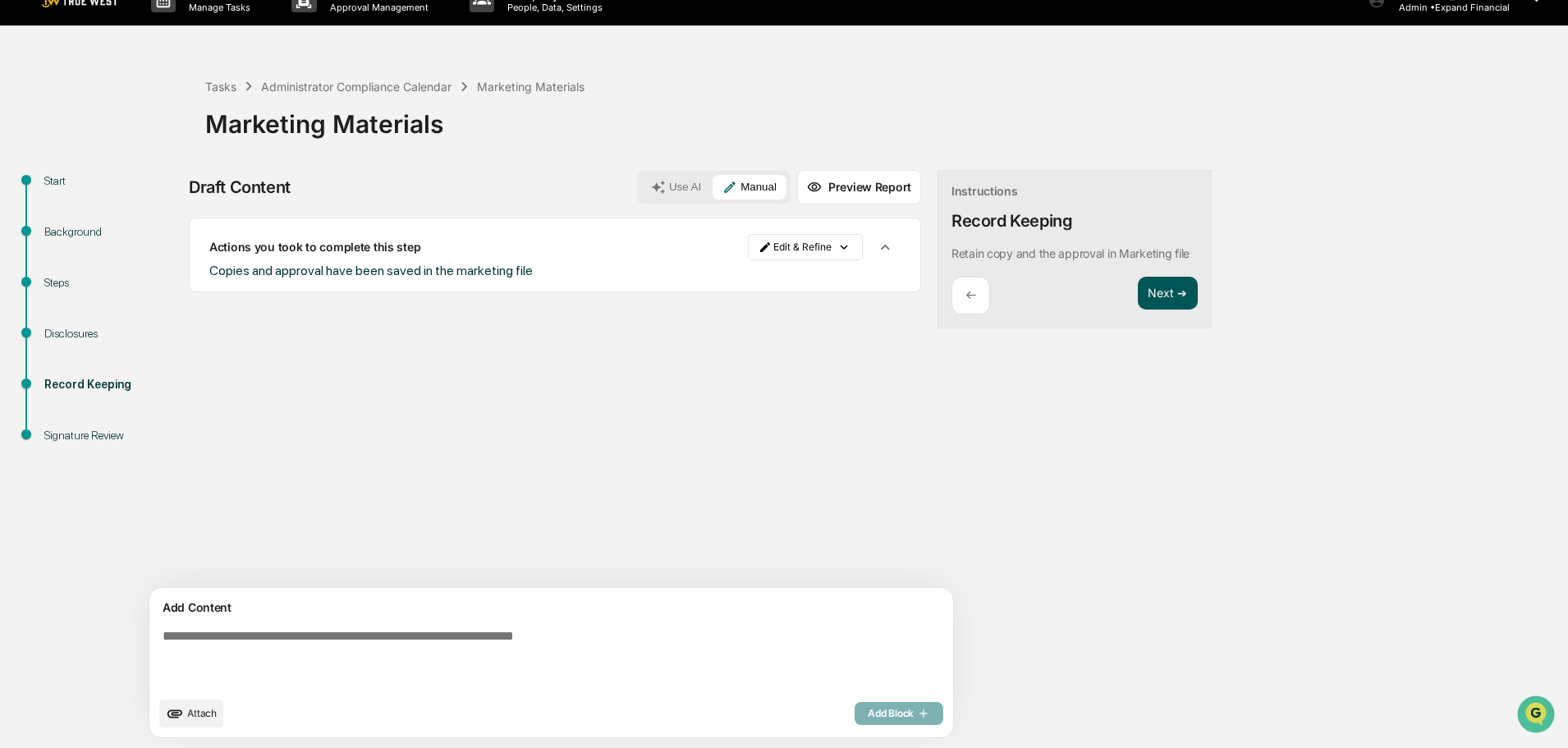
click at [1137, 293] on button "Next ➔" at bounding box center [1167, 293] width 60 height 34
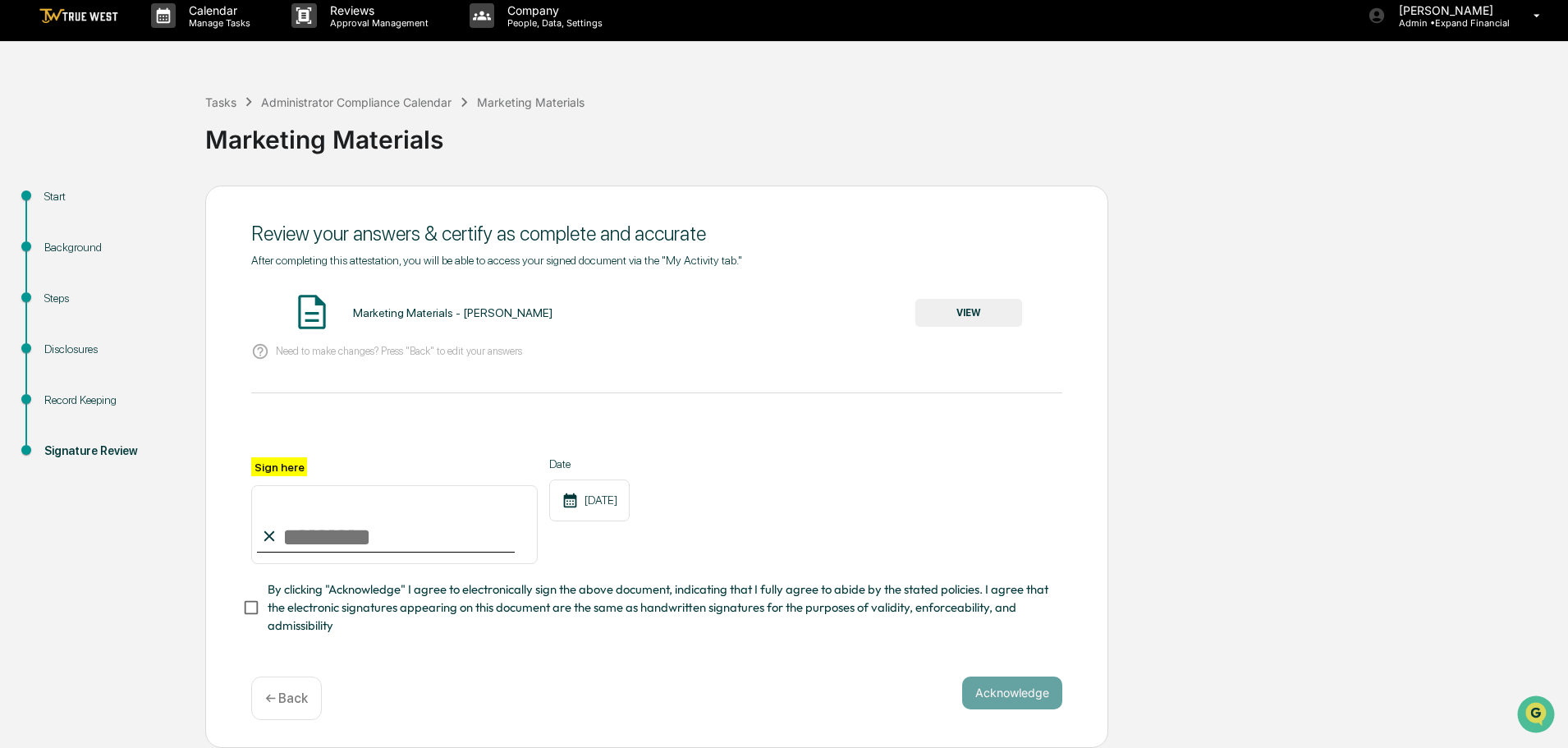
click at [993, 303] on button "VIEW" at bounding box center [968, 312] width 107 height 28
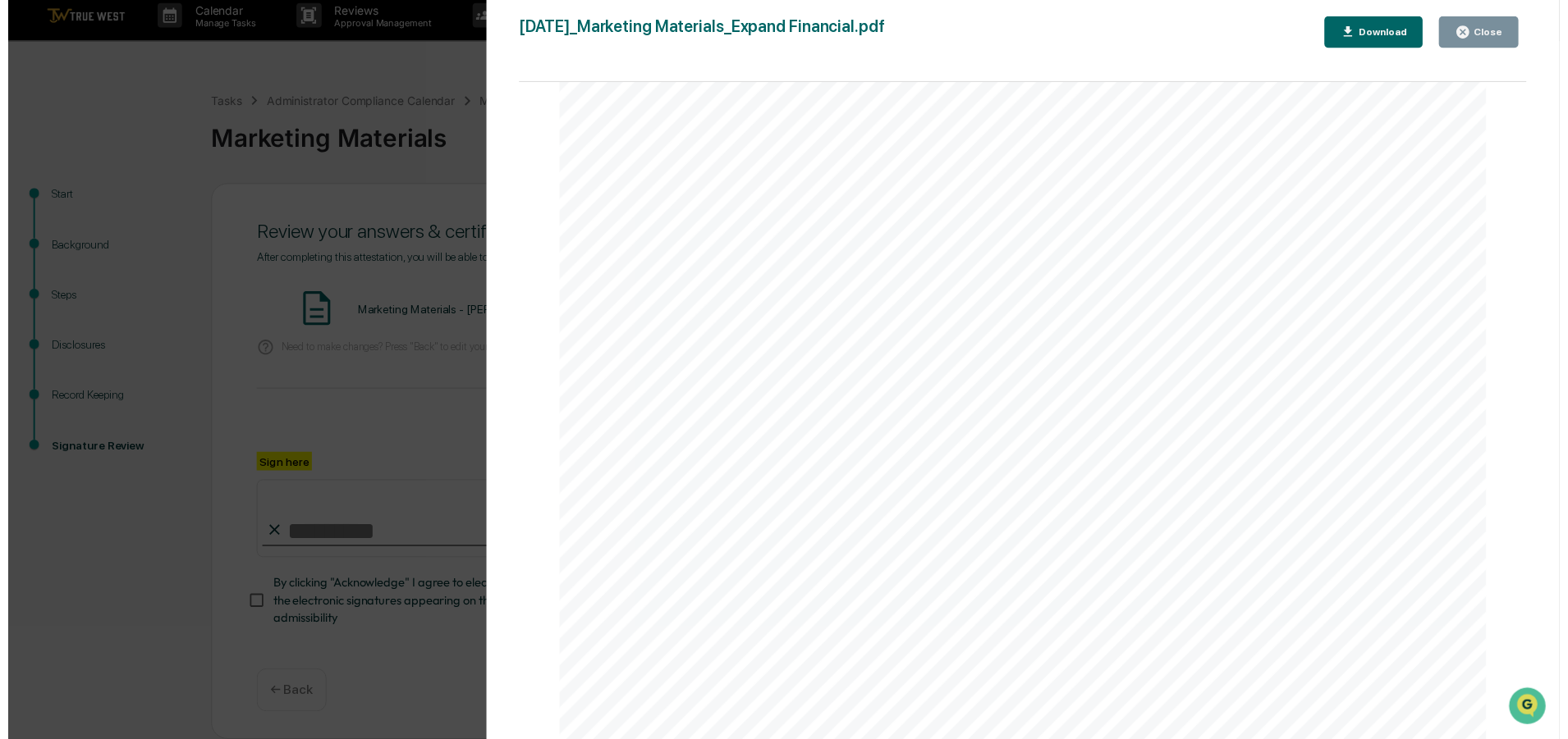
scroll to position [1723, 0]
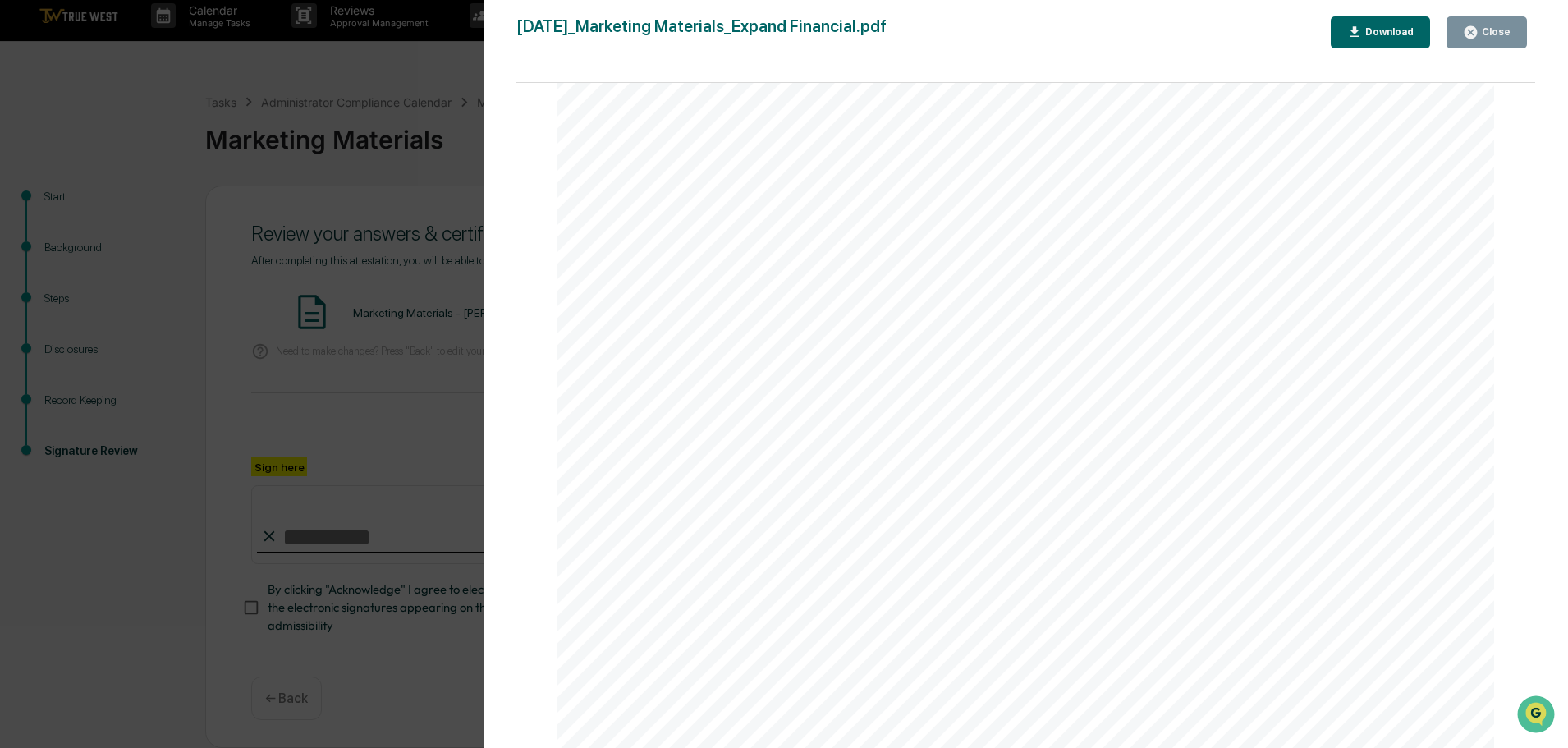
click at [1508, 24] on button "Close" at bounding box center [1486, 32] width 81 height 32
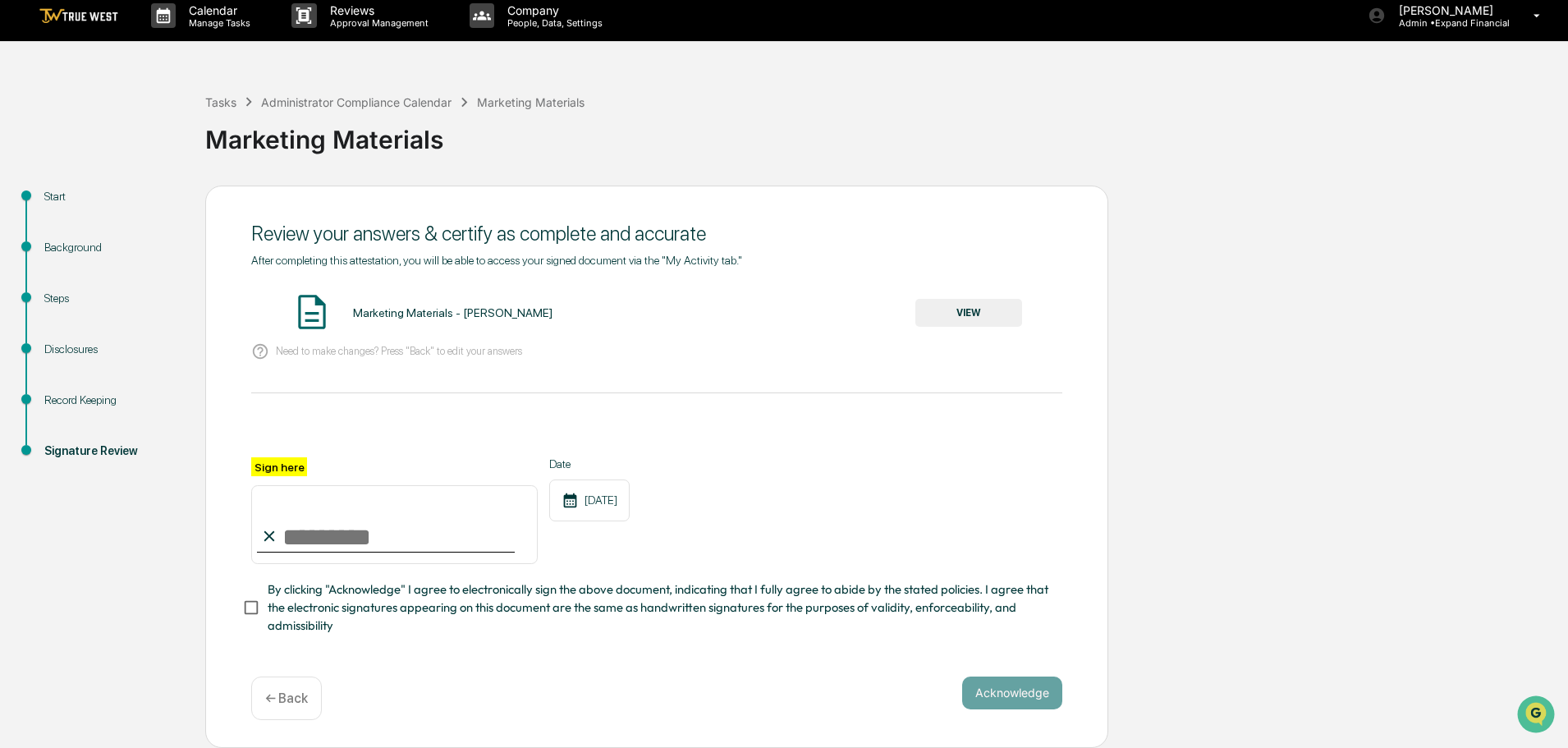
click at [276, 702] on p "← Back" at bounding box center [287, 698] width 43 height 15
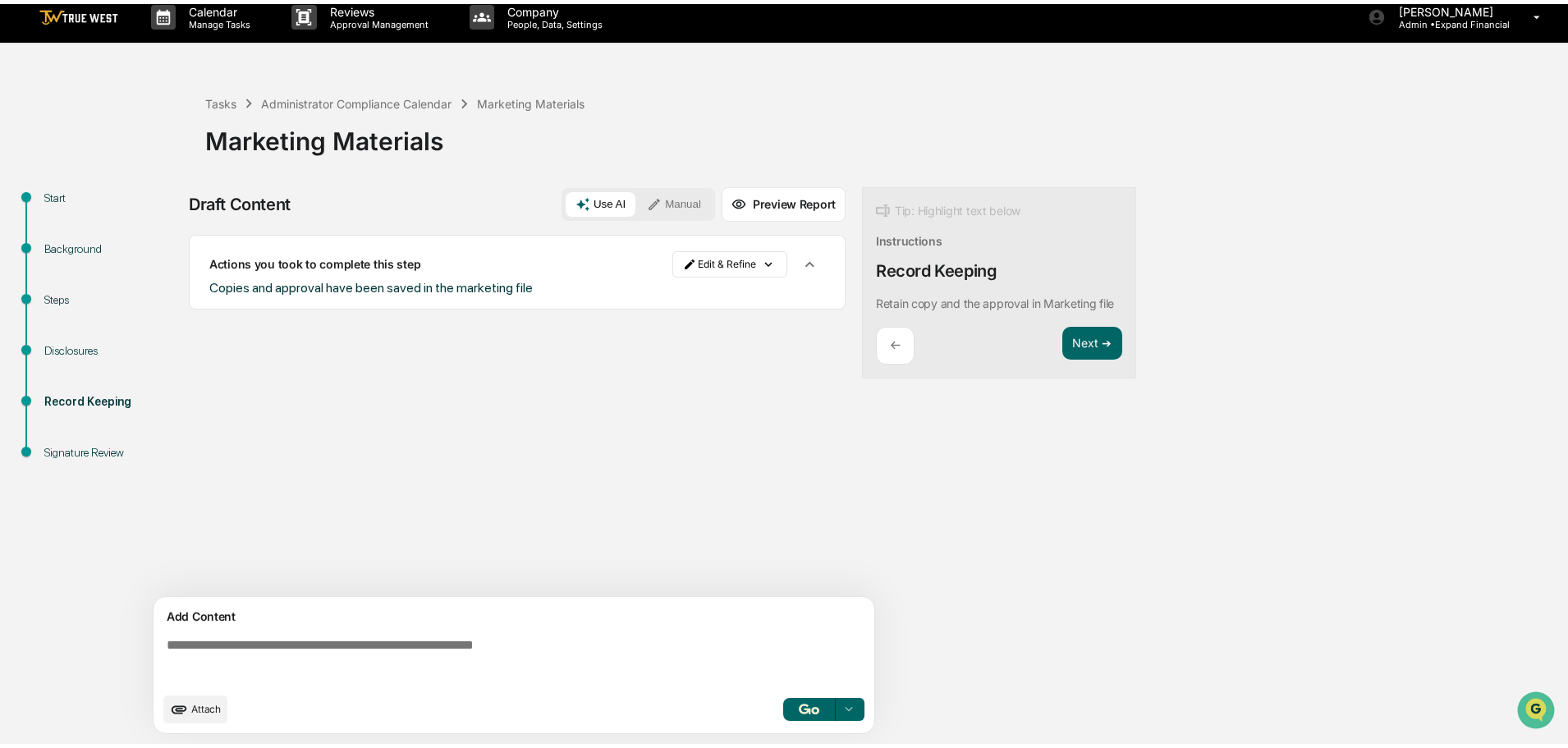
scroll to position [13, 0]
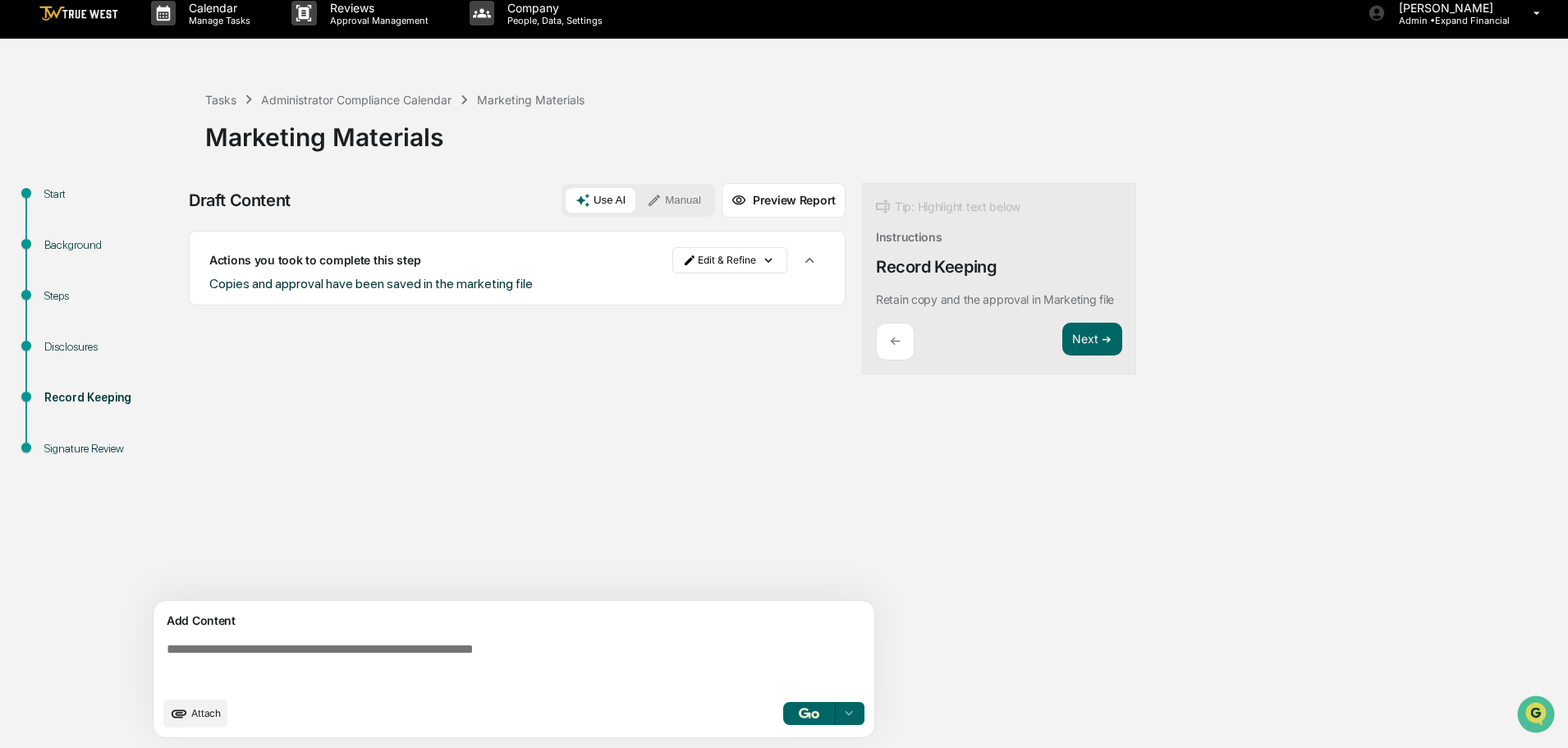
click at [890, 329] on div "←" at bounding box center [894, 342] width 39 height 39
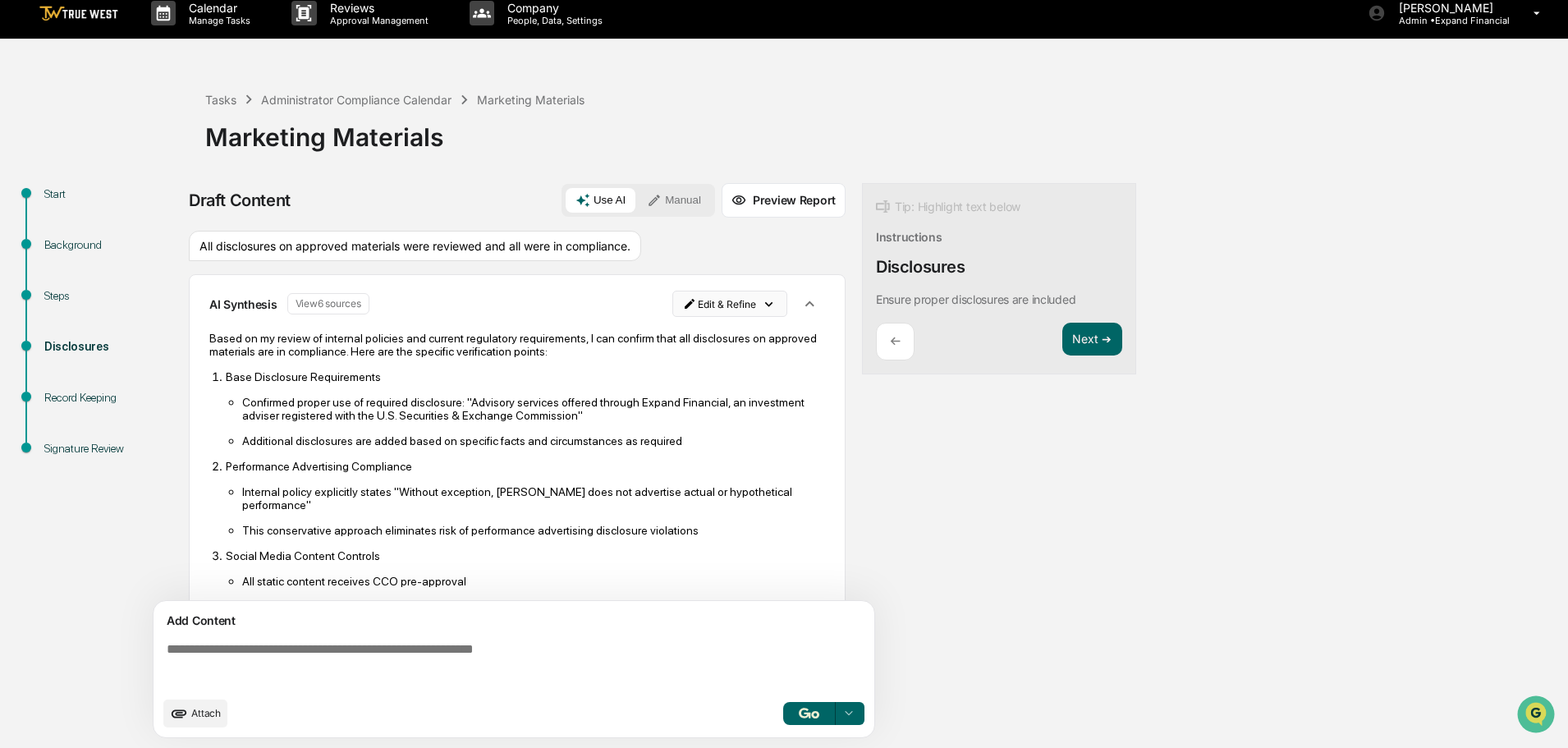
click at [719, 306] on html "Calendar Manage Tasks Reviews Approval Management Company People, Data, Setting…" at bounding box center [784, 361] width 1568 height 748
click at [719, 362] on div "Delete Result" at bounding box center [723, 363] width 121 height 26
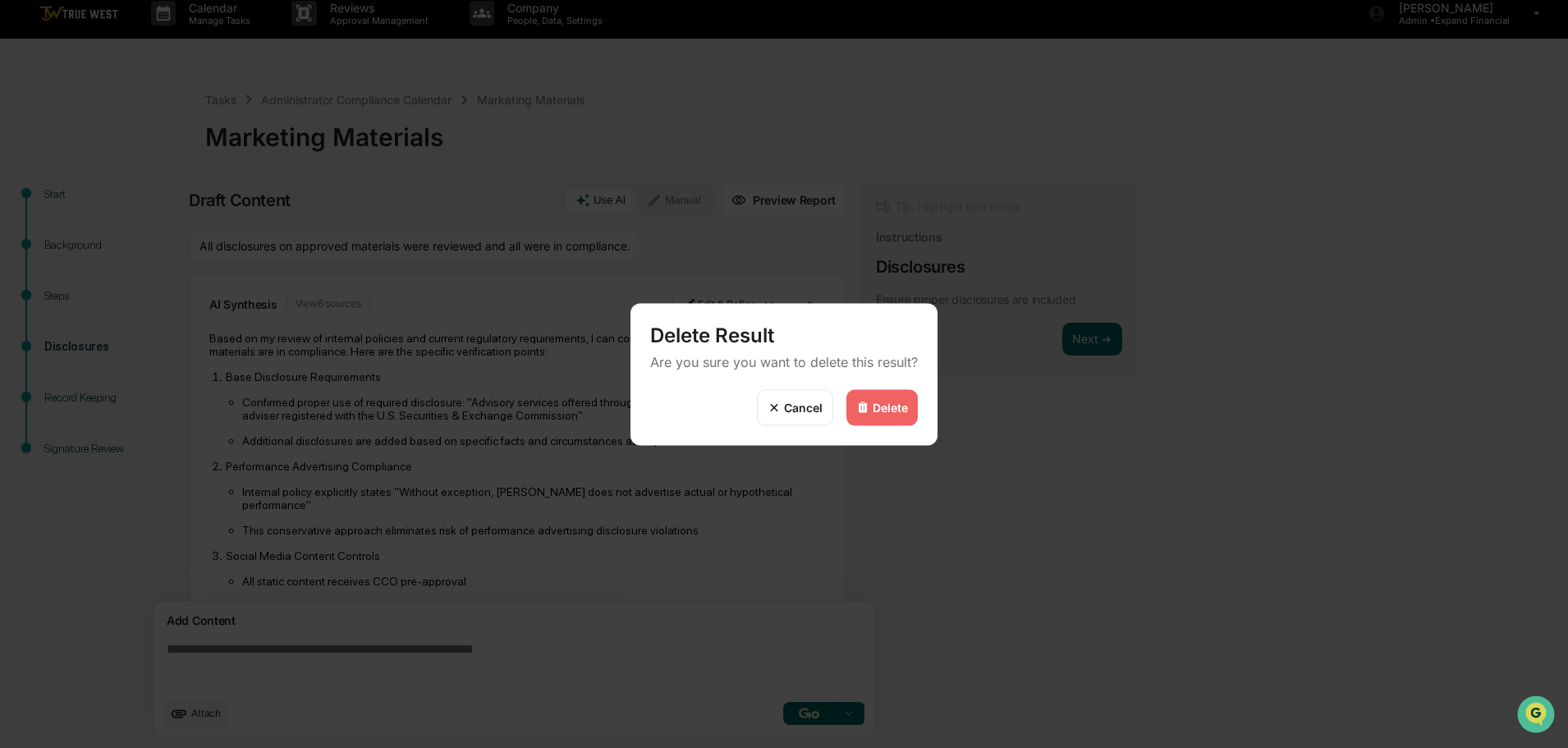
click at [885, 399] on div "Delete" at bounding box center [882, 407] width 72 height 36
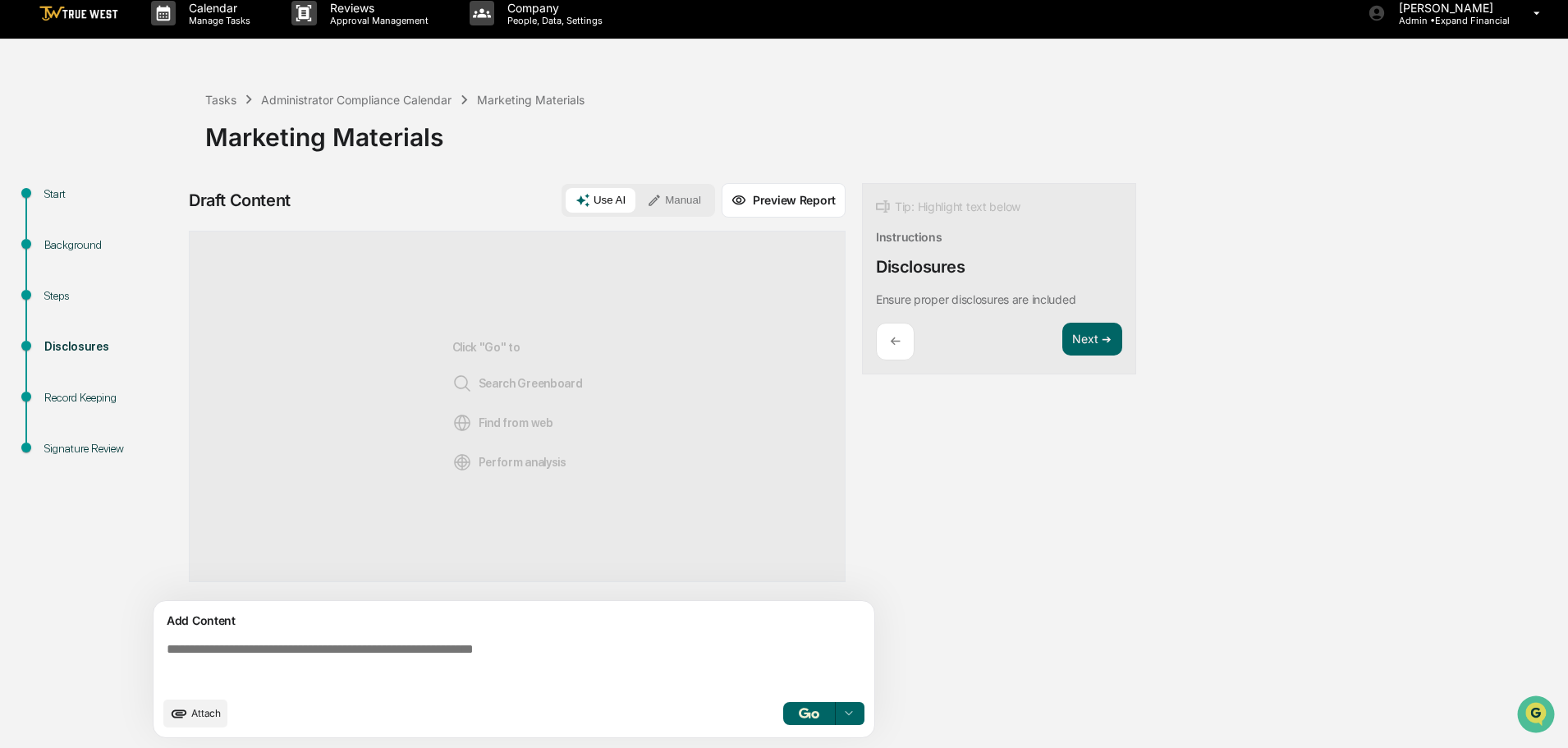
click at [679, 200] on button "Manual" at bounding box center [674, 200] width 74 height 24
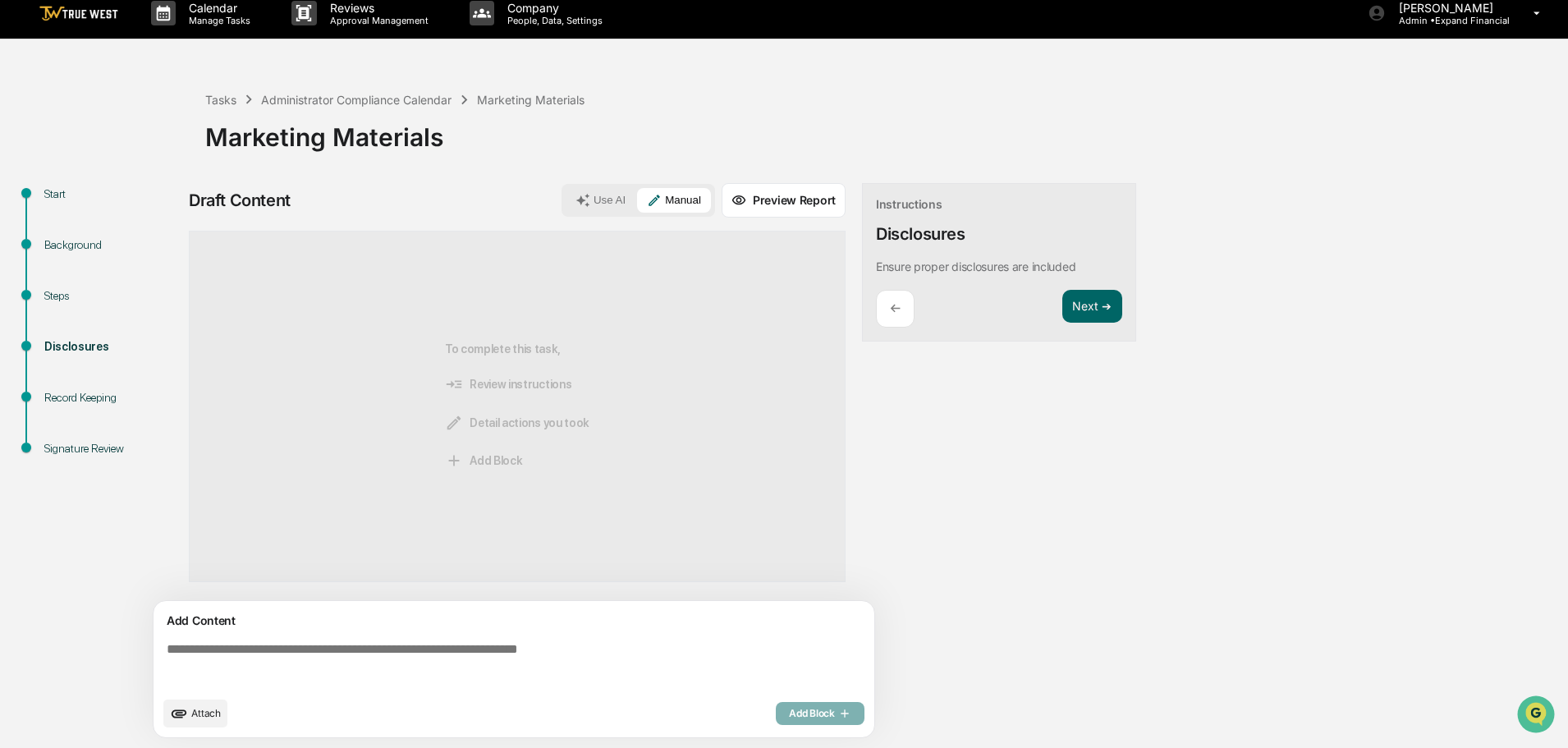
click at [514, 656] on textarea at bounding box center [517, 665] width 714 height 59
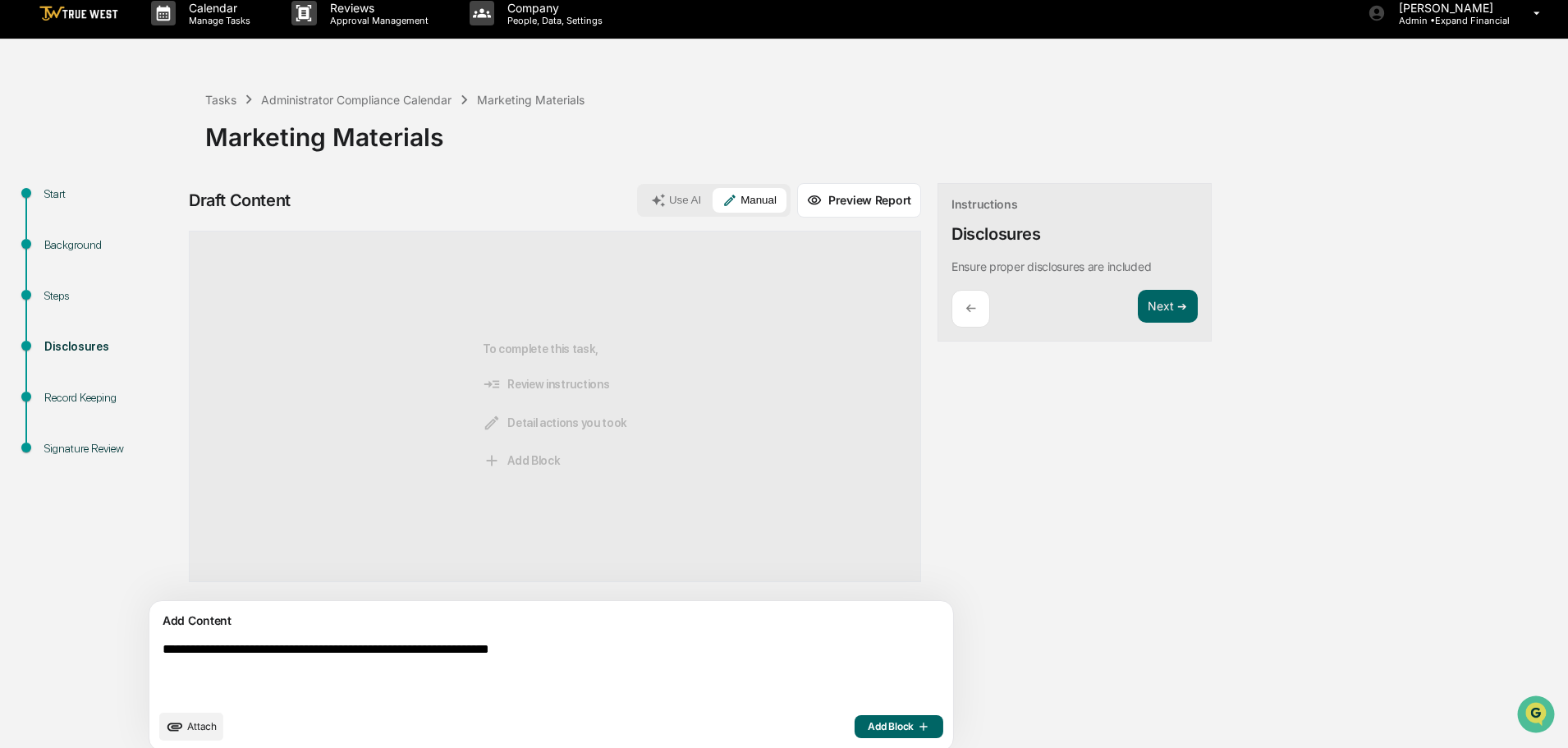
type textarea "**********"
click at [867, 729] on span "Add Block" at bounding box center [899, 726] width 63 height 13
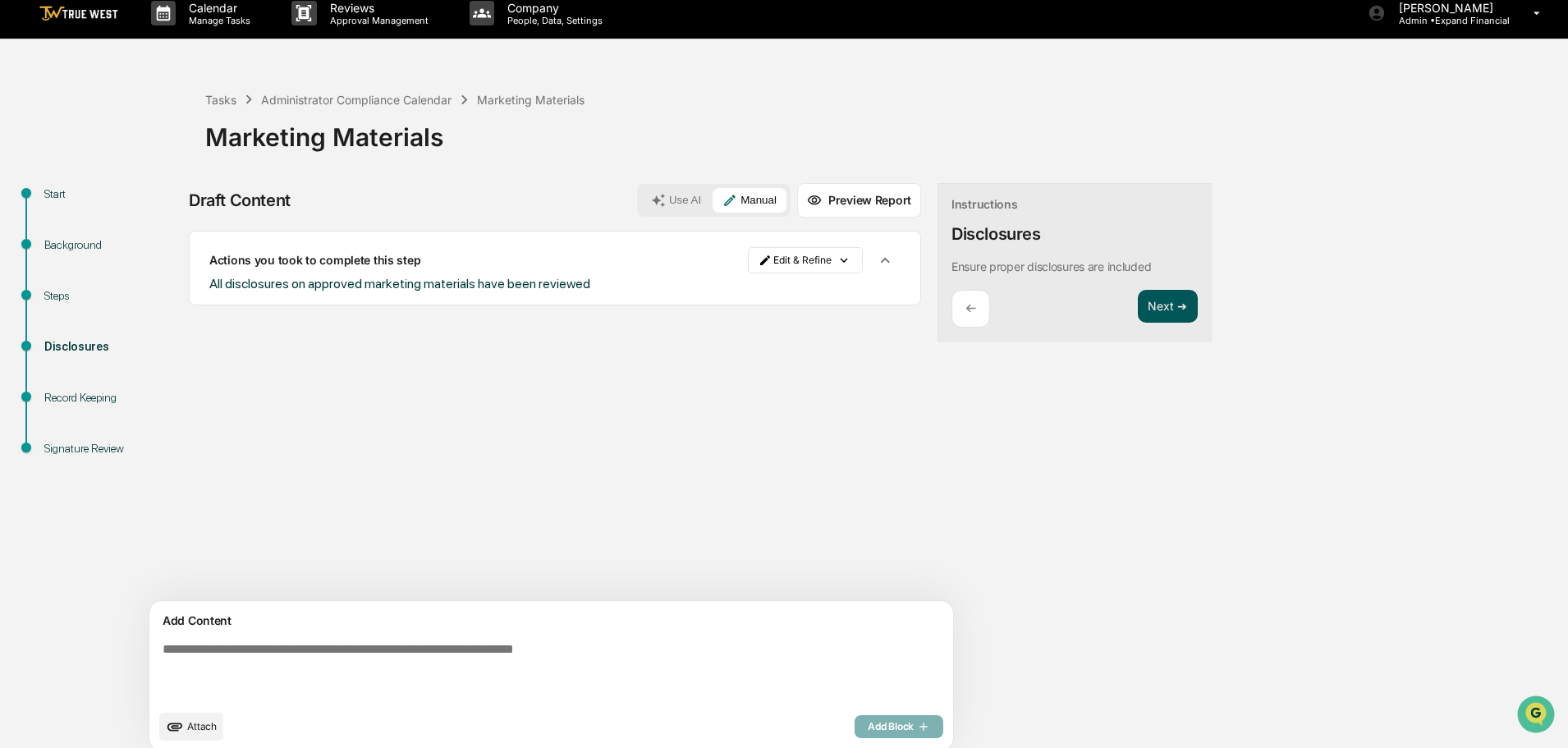
click at [1137, 310] on button "Next ➔" at bounding box center [1167, 307] width 60 height 34
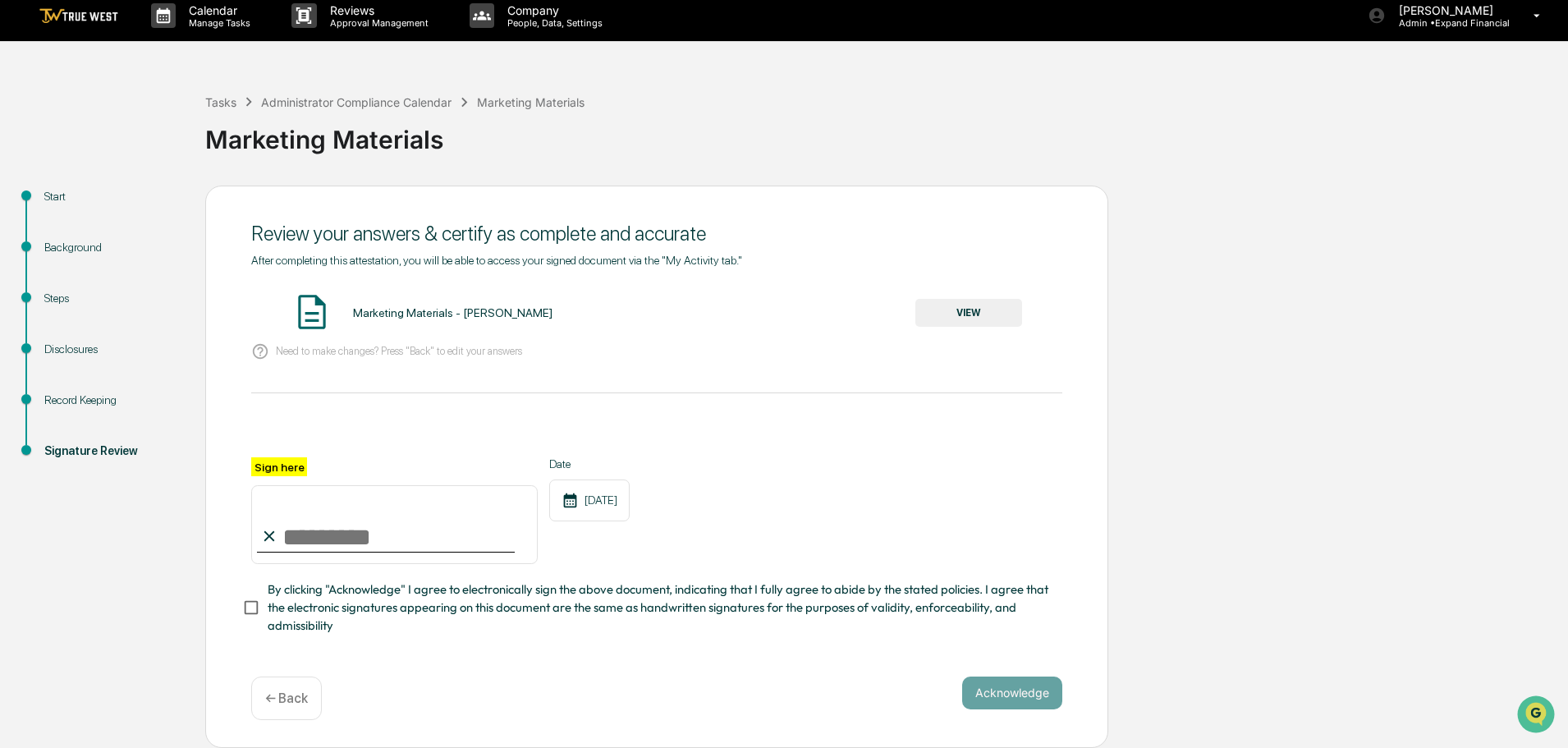
click at [963, 309] on button "VIEW" at bounding box center [968, 312] width 107 height 28
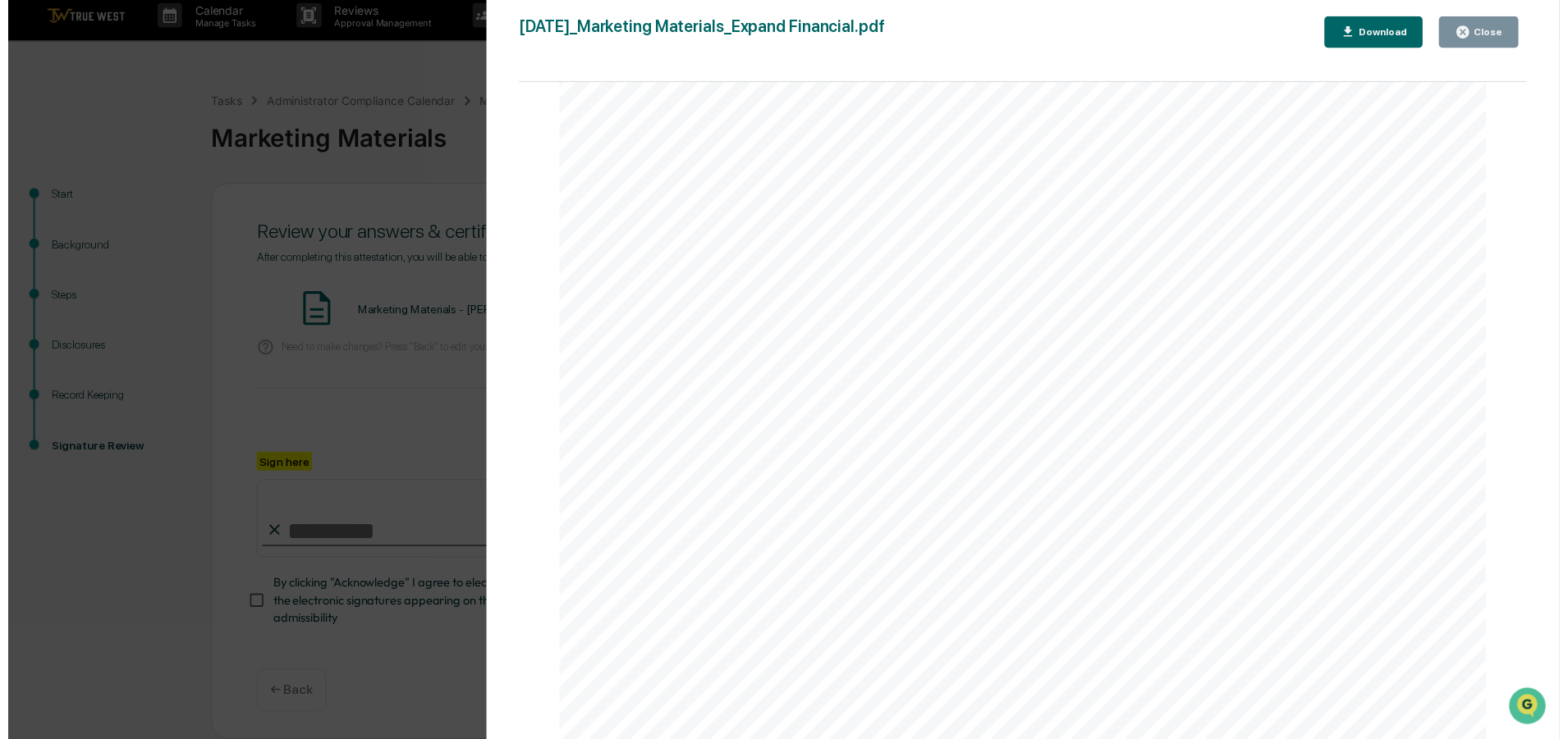
scroll to position [41, 0]
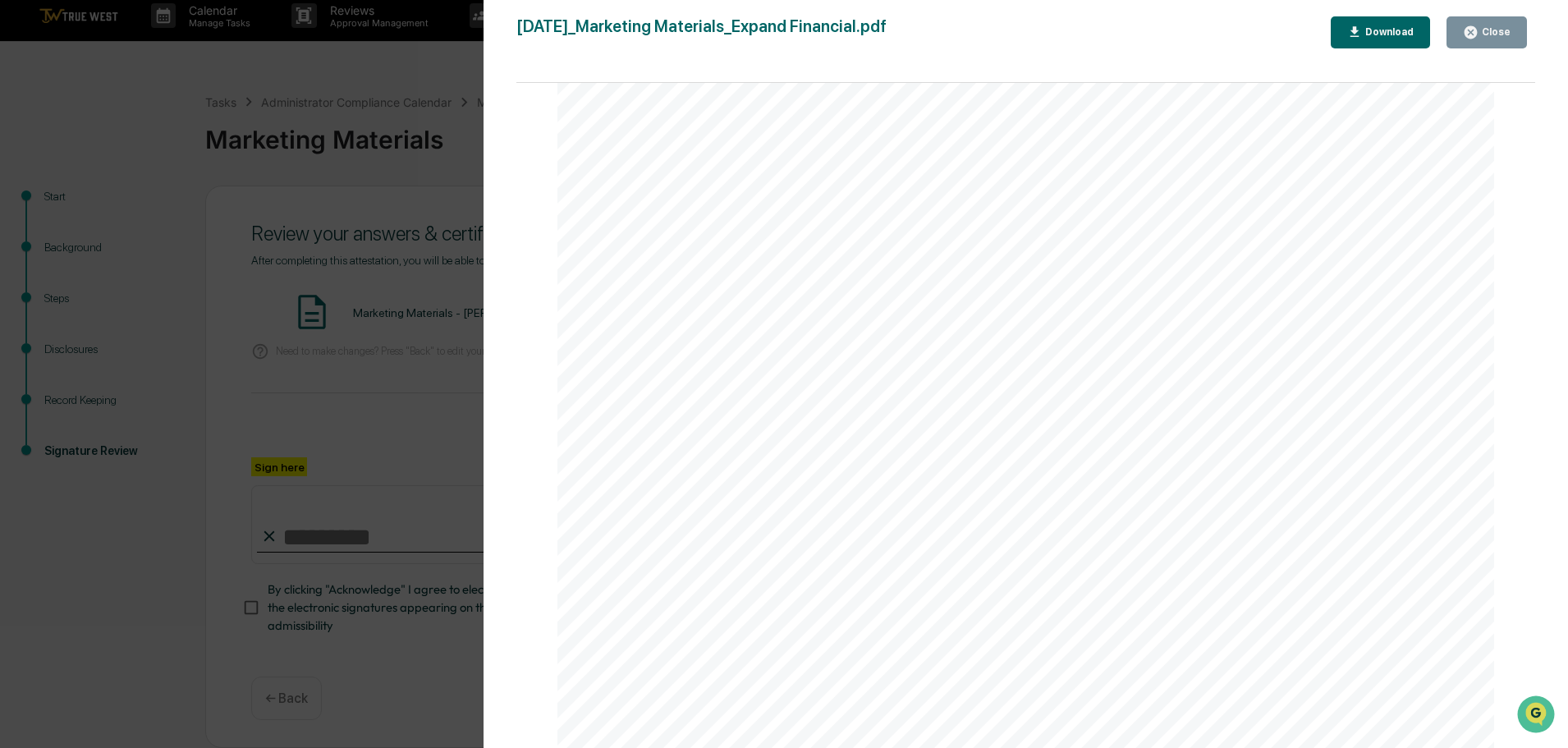
click at [1511, 28] on button "Close" at bounding box center [1486, 32] width 81 height 32
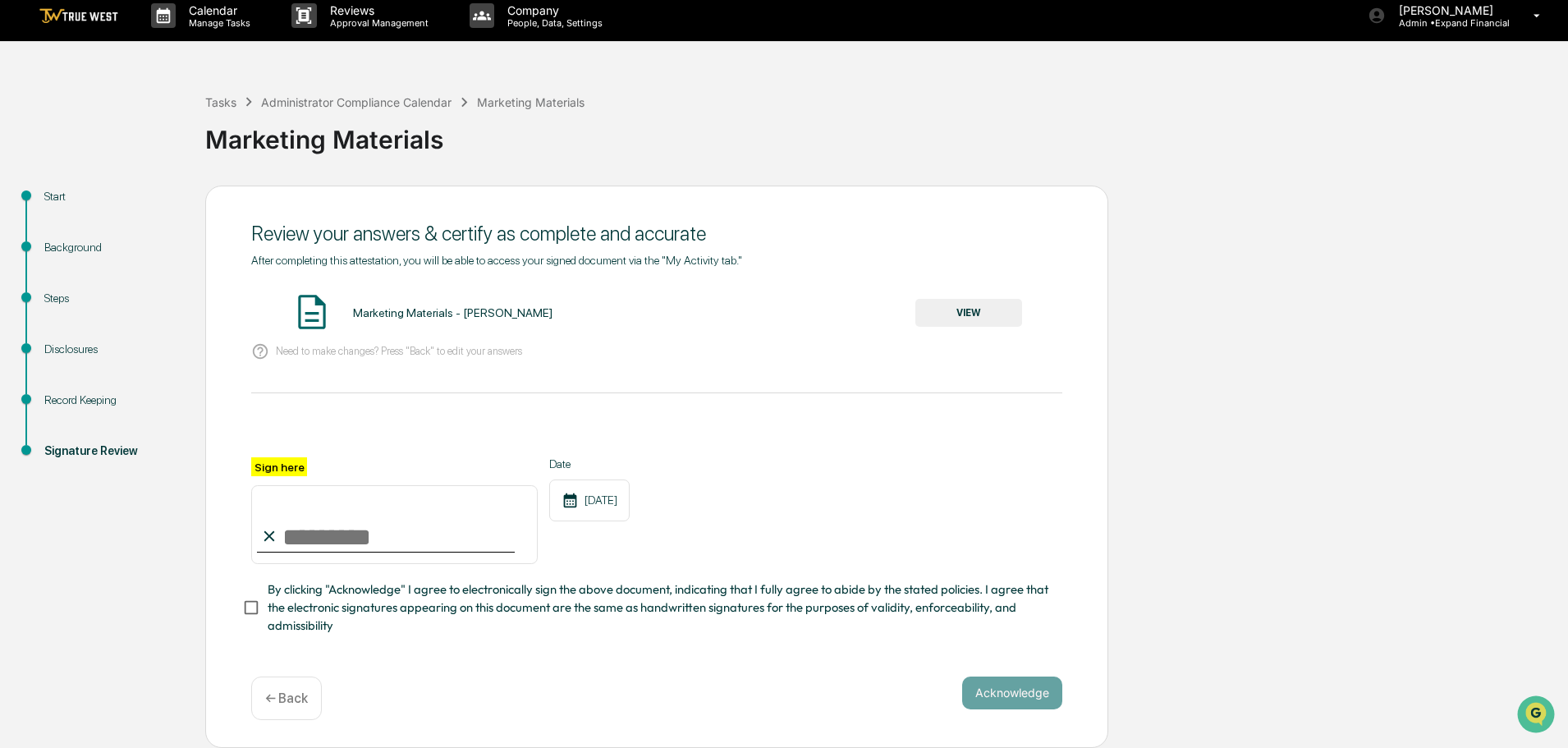
click at [344, 527] on input "Sign here" at bounding box center [394, 525] width 286 height 79
type input "**********"
click at [1002, 684] on button "Acknowledge" at bounding box center [1012, 692] width 100 height 33
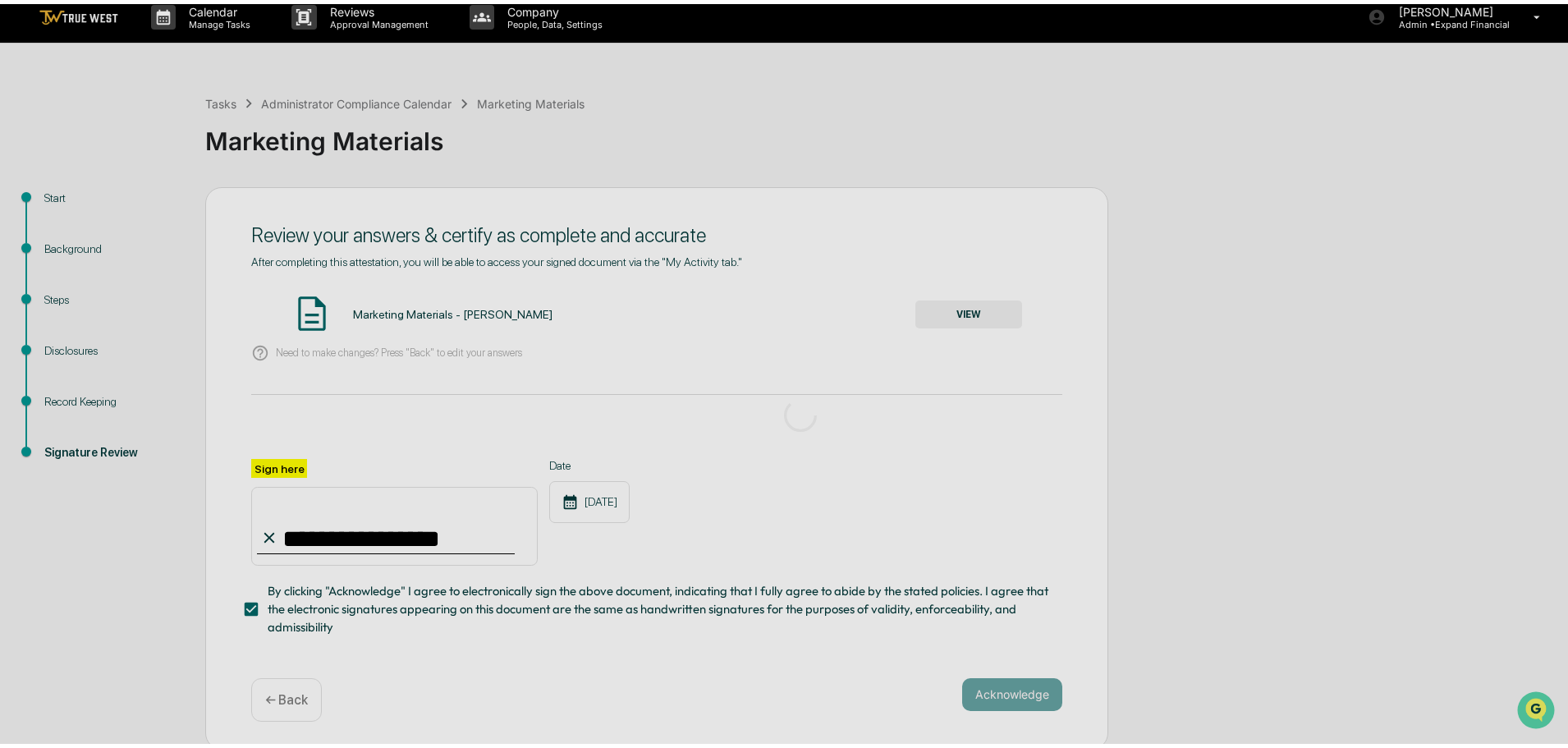
scroll to position [0, 0]
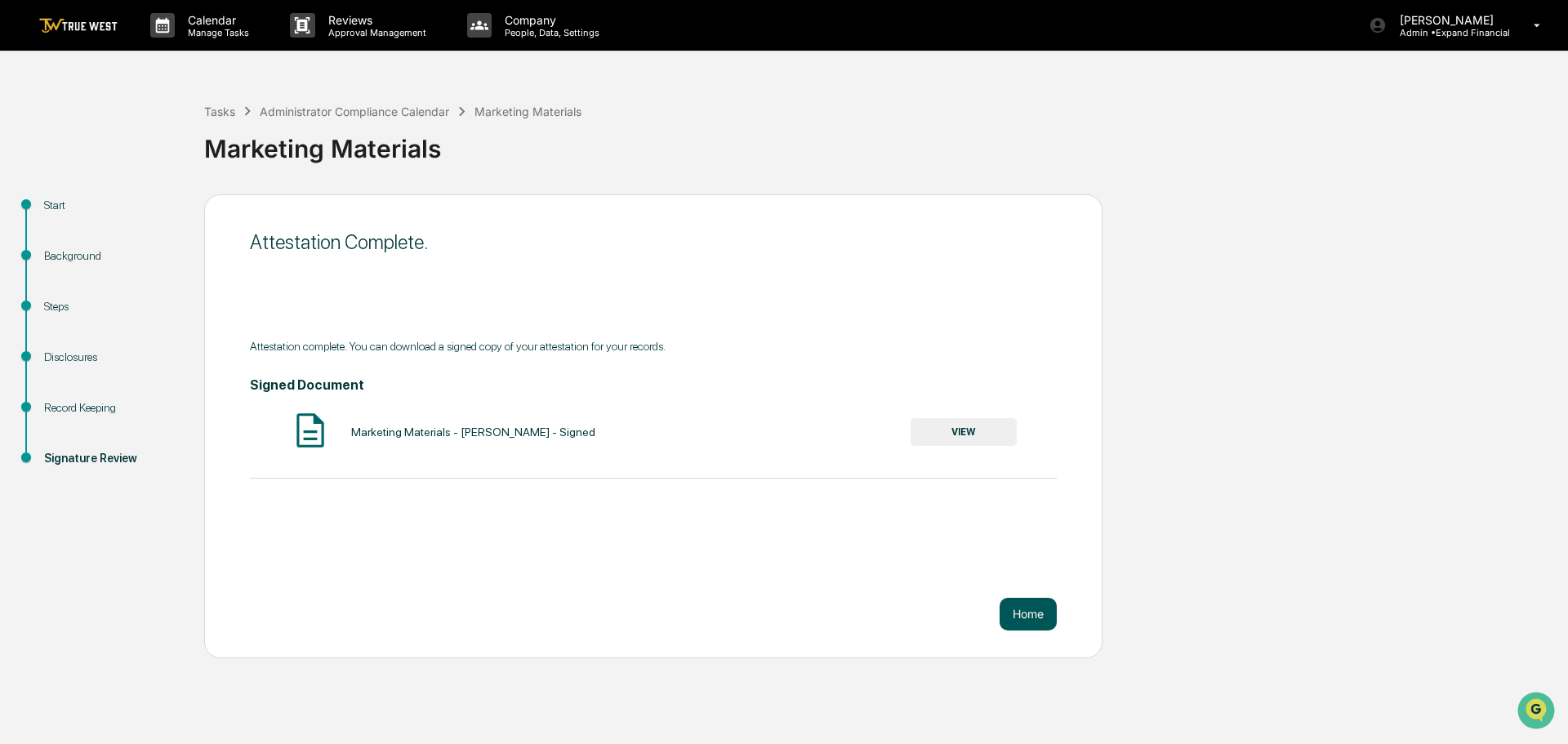
click at [1029, 618] on button "Home" at bounding box center [1028, 614] width 57 height 33
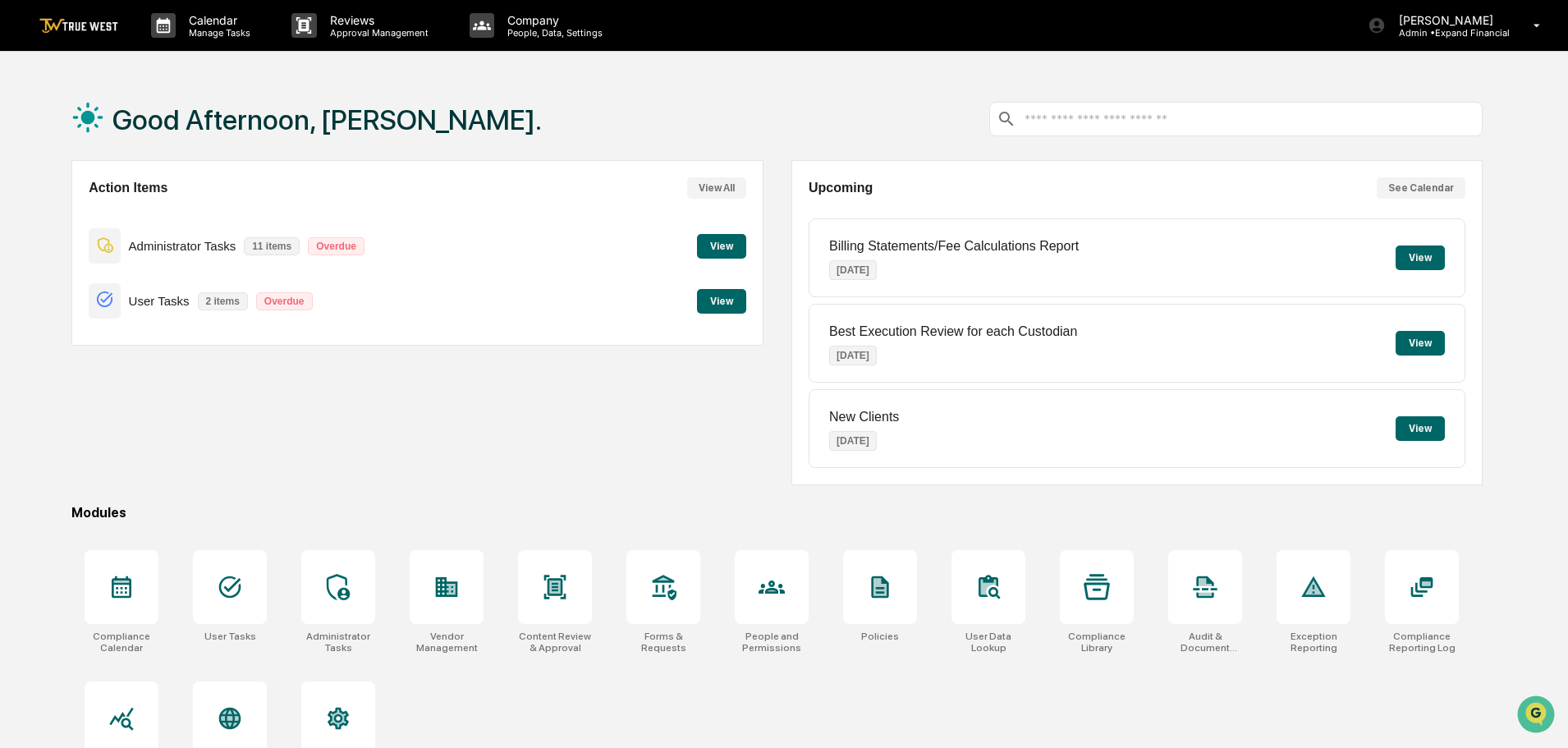
click at [719, 246] on button "View" at bounding box center [721, 246] width 49 height 24
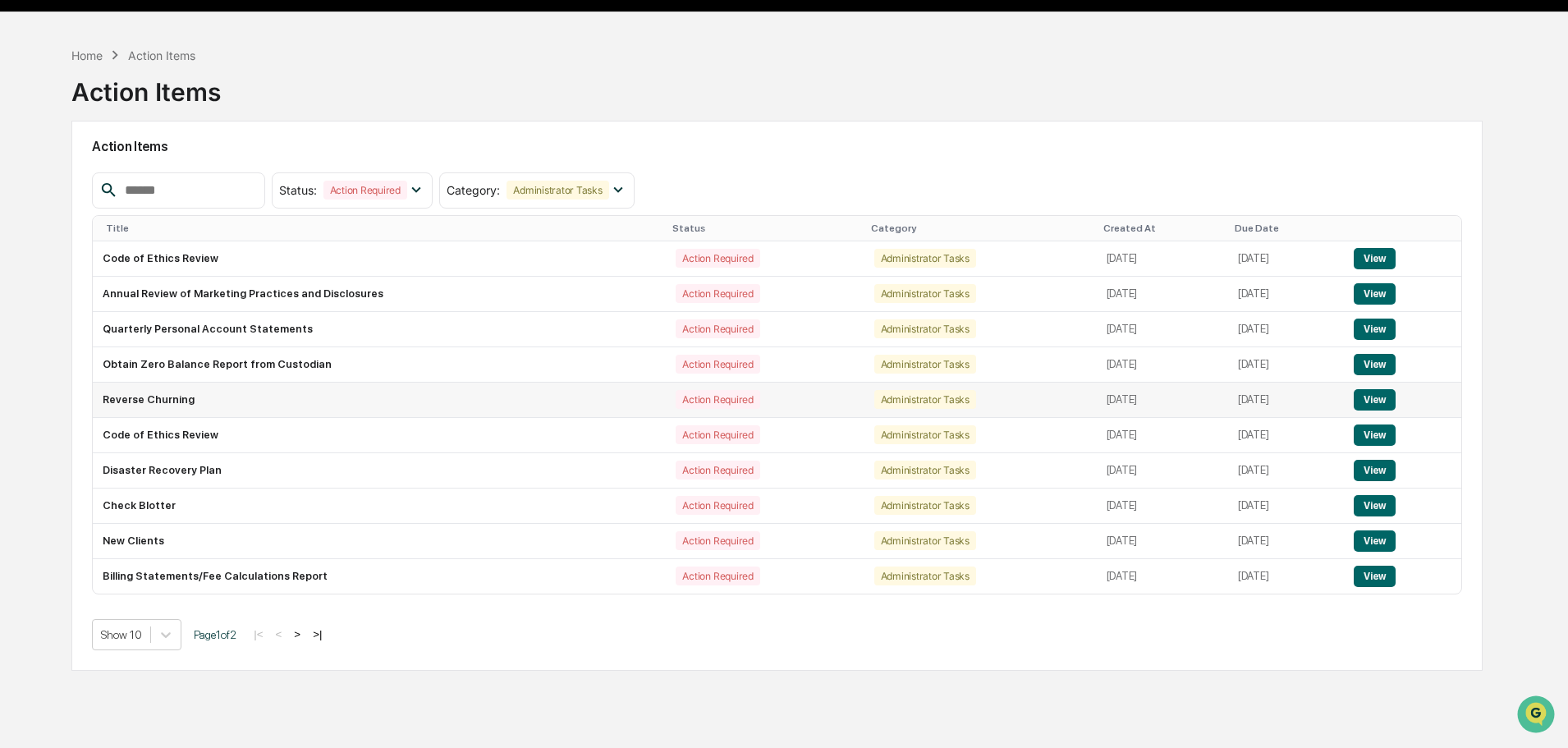
scroll to position [78, 0]
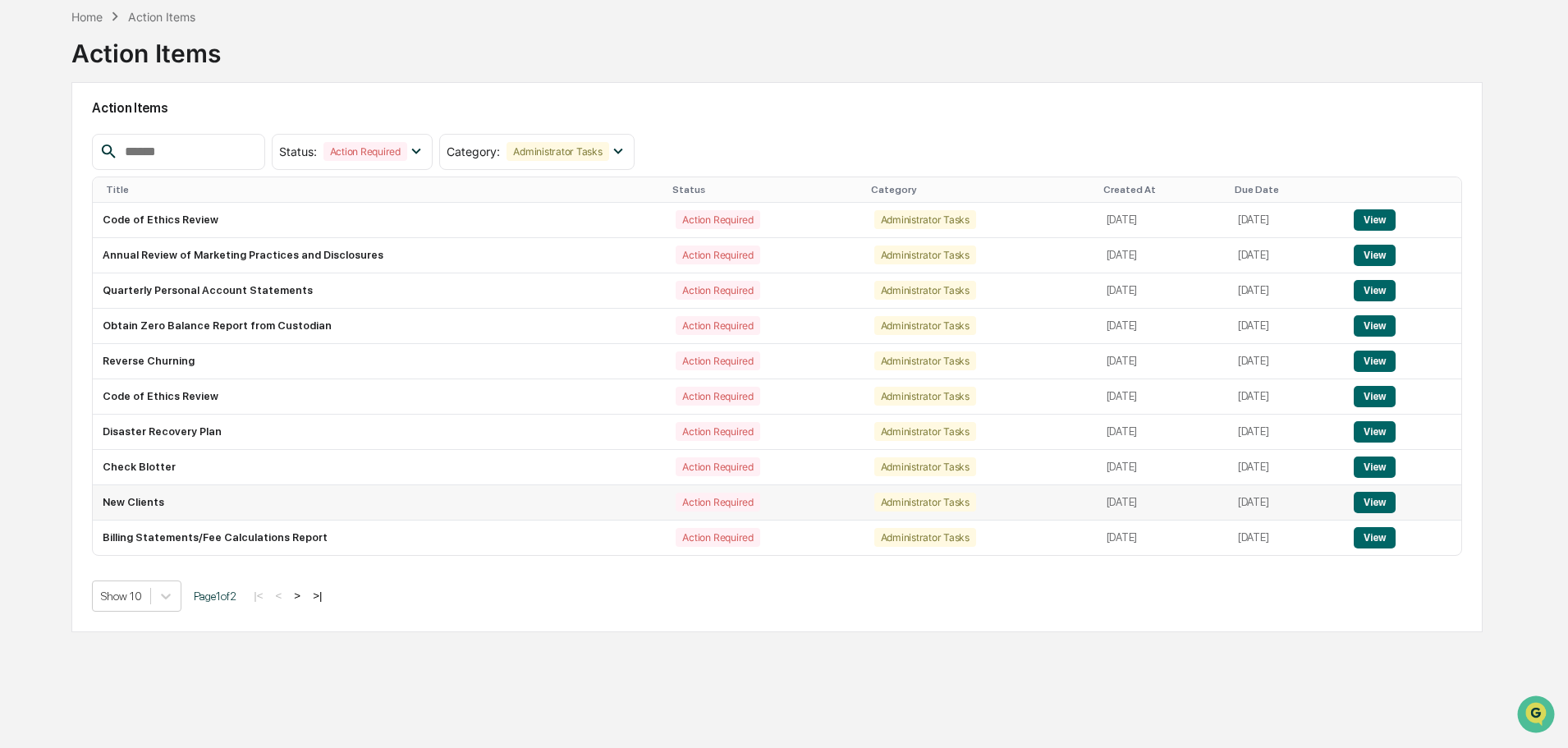
click at [1372, 502] on button "View" at bounding box center [1374, 502] width 42 height 22
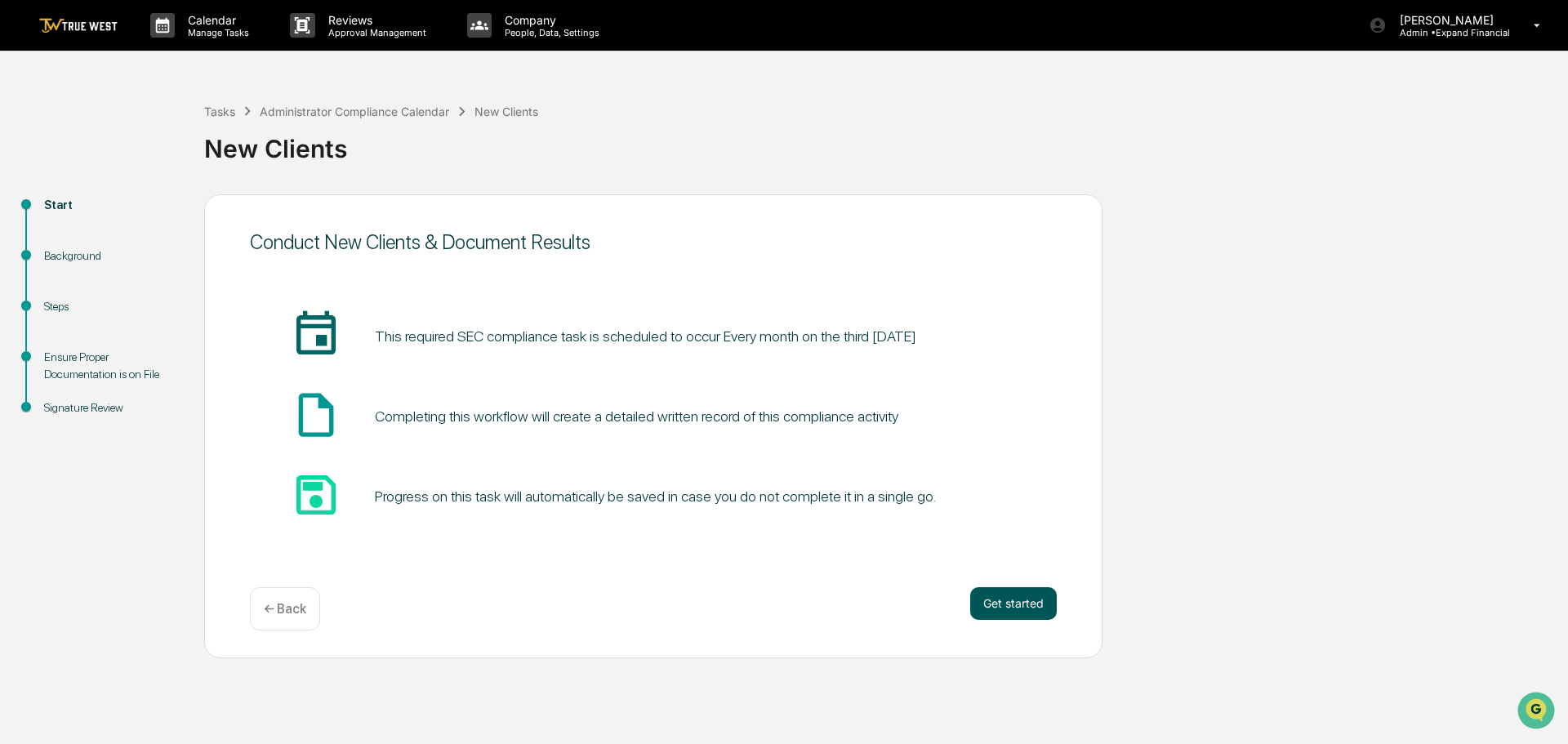
click at [1022, 609] on button "Get started" at bounding box center [1013, 603] width 87 height 33
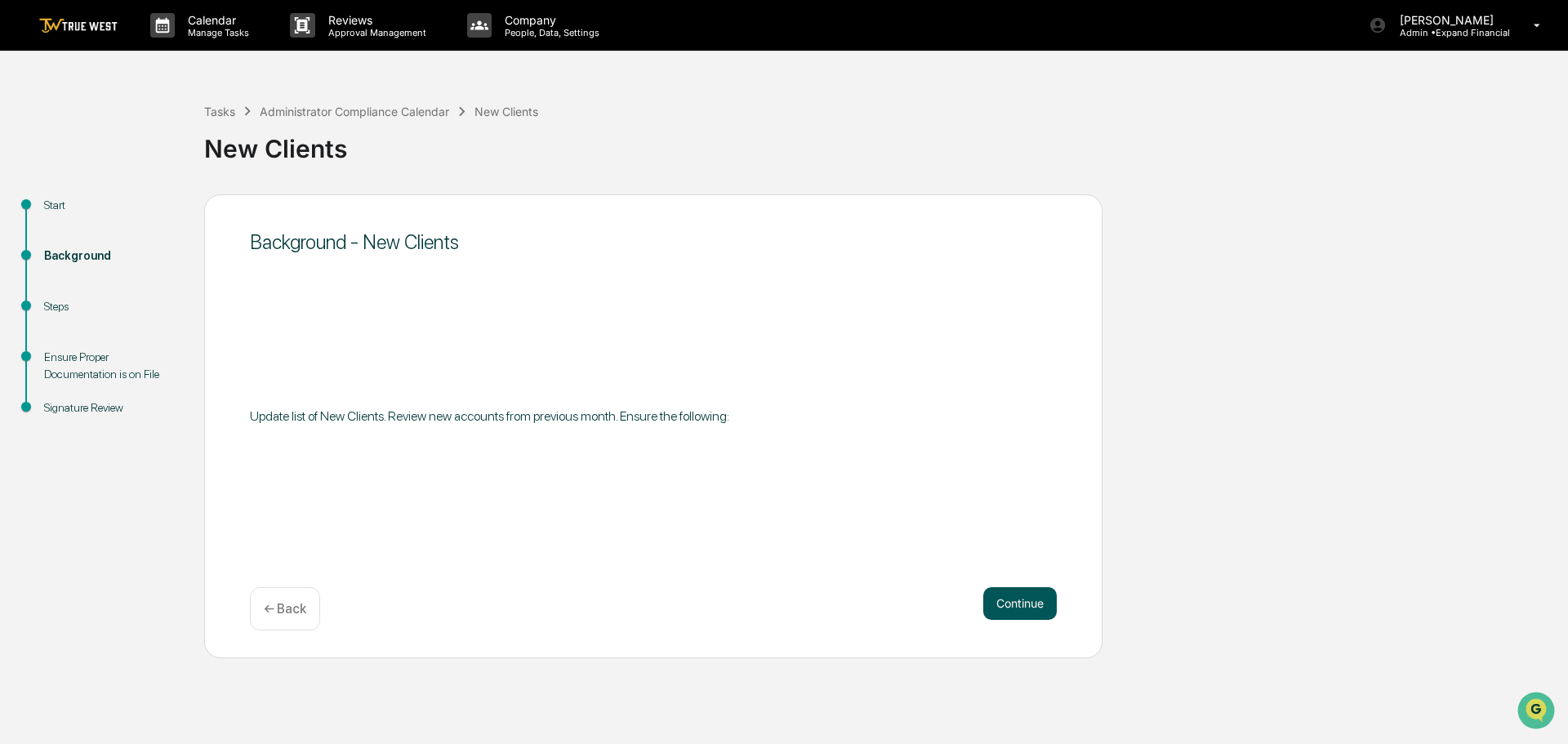
click at [1000, 603] on button "Continue" at bounding box center [1020, 603] width 73 height 33
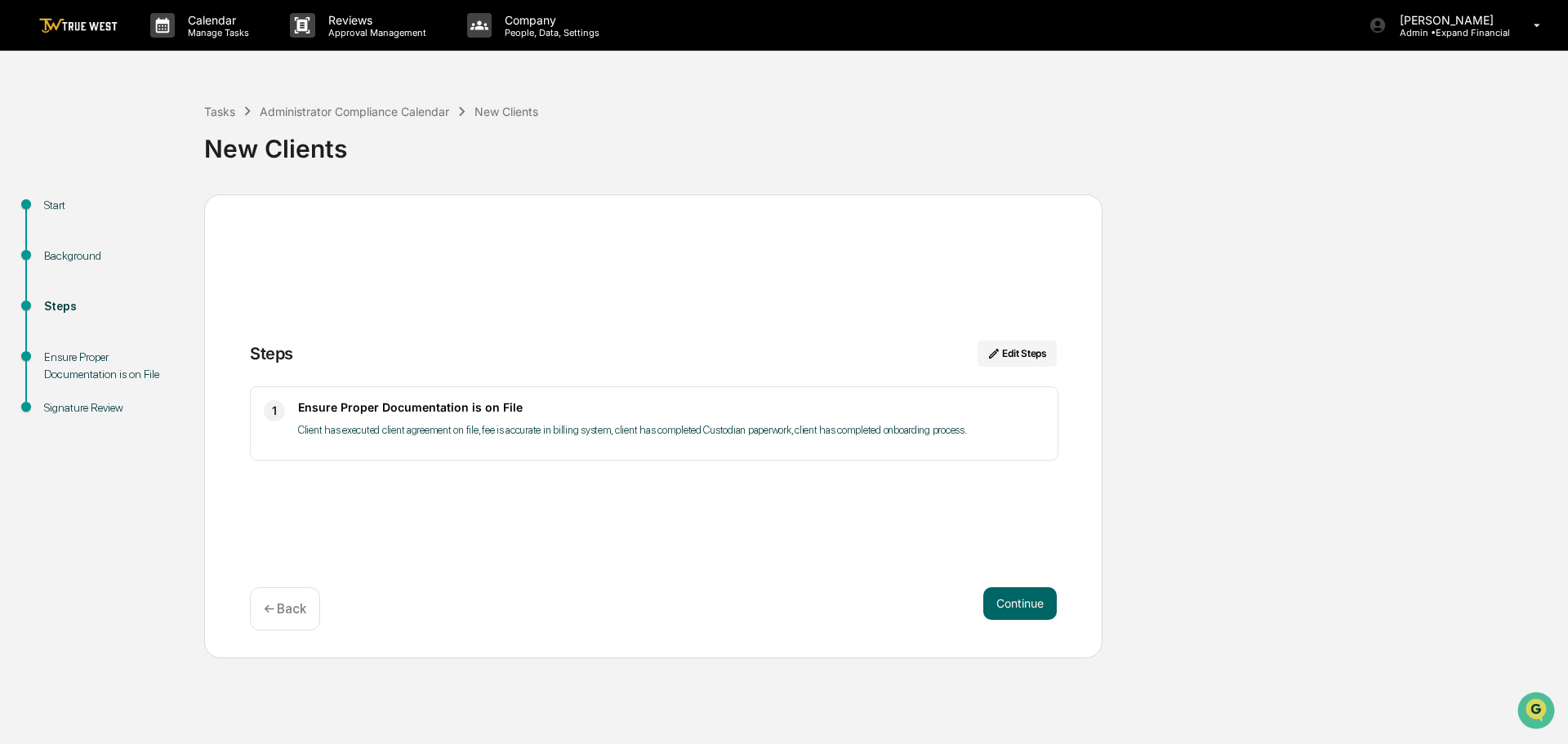
click at [1000, 603] on button "Continue" at bounding box center [1020, 603] width 73 height 33
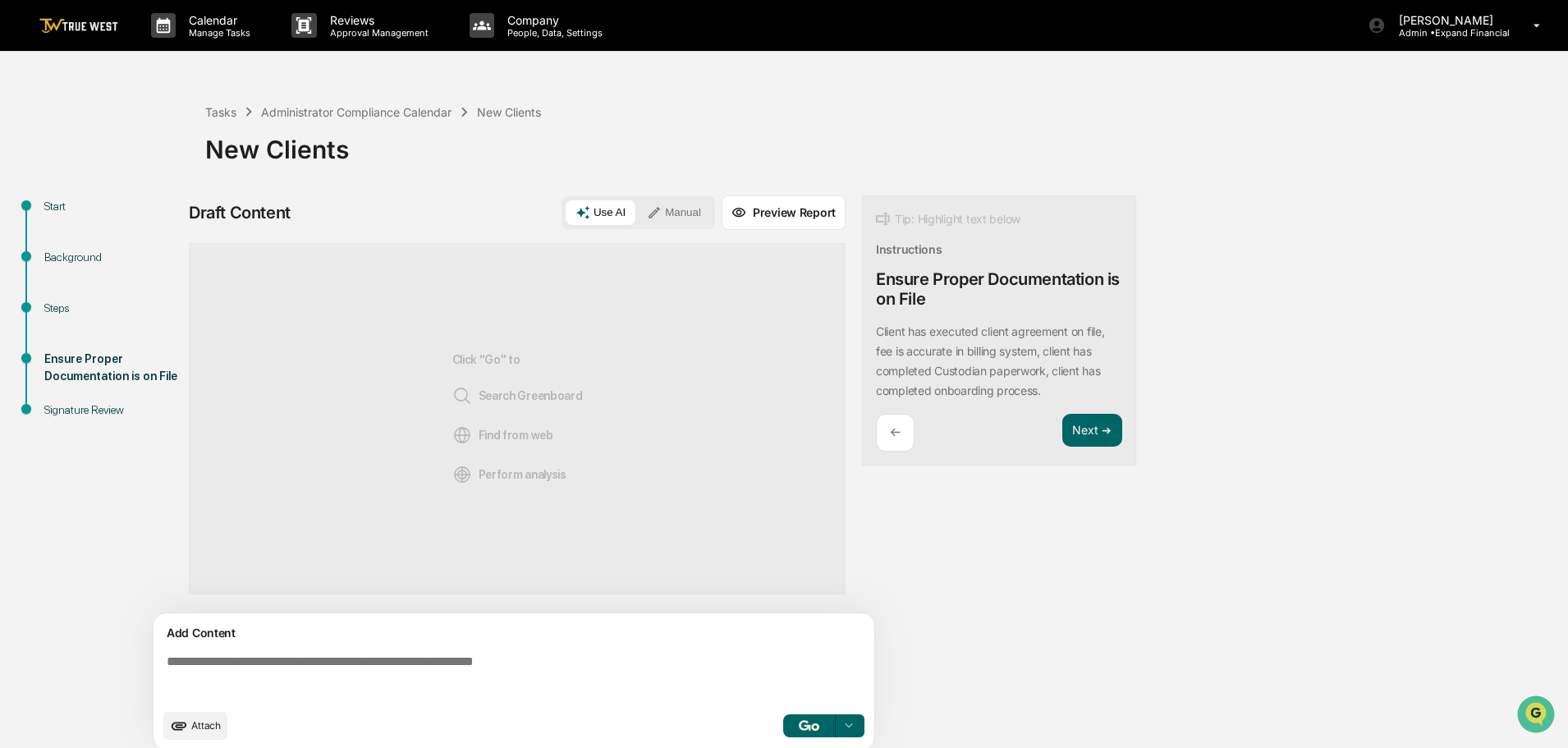
click at [684, 205] on button "Manual" at bounding box center [674, 212] width 74 height 24
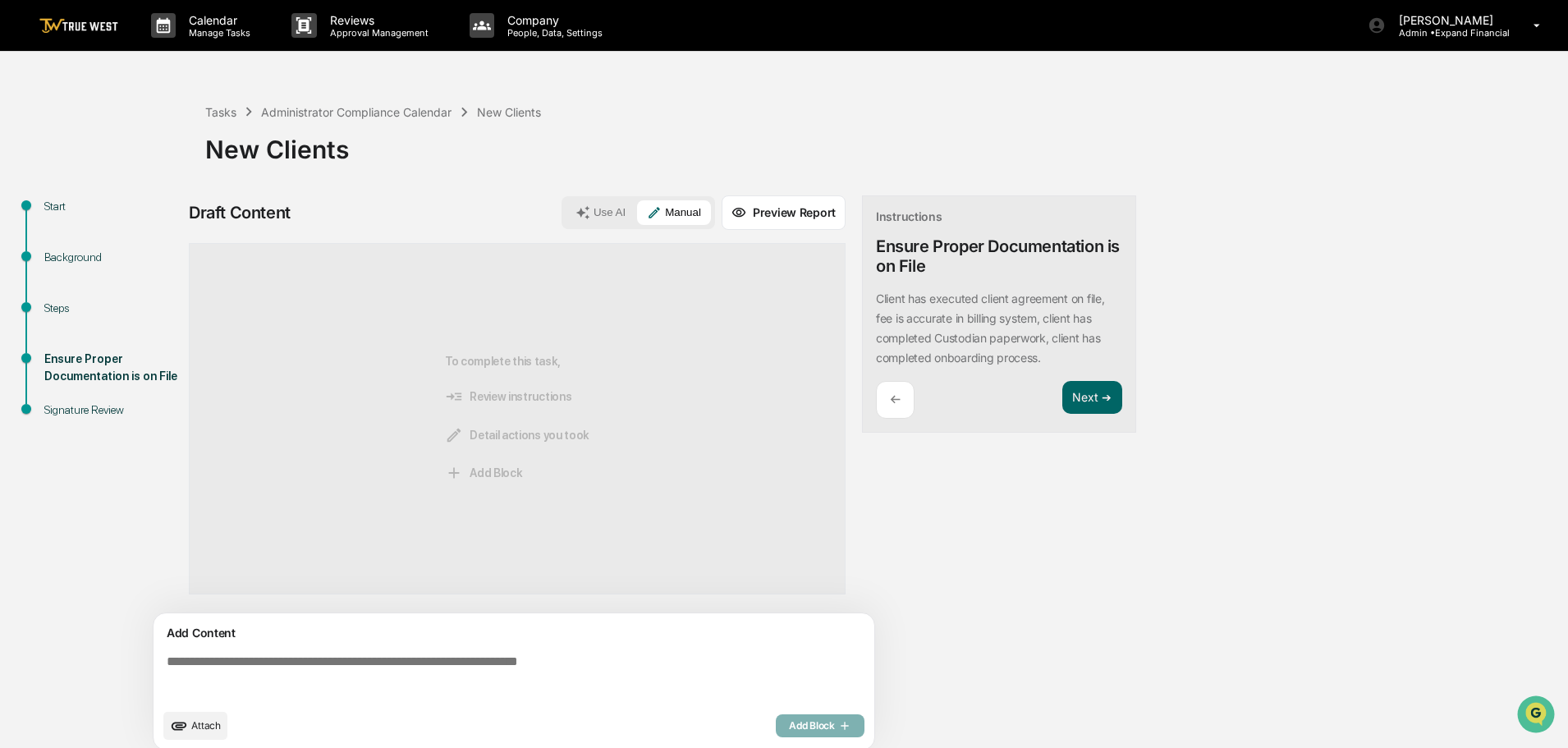
click at [525, 658] on textarea at bounding box center [517, 677] width 714 height 59
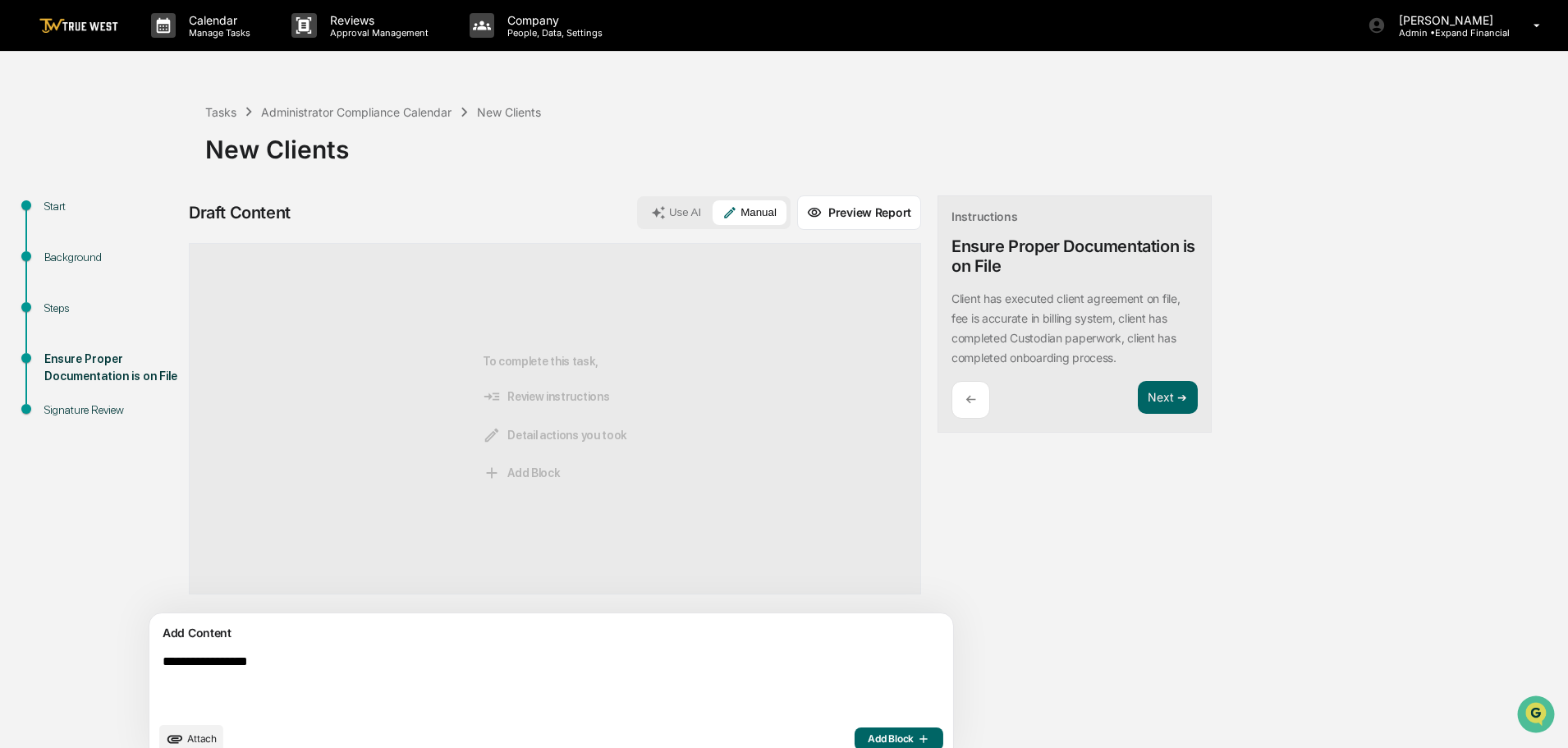
click at [641, 204] on button "Use AI" at bounding box center [676, 212] width 70 height 24
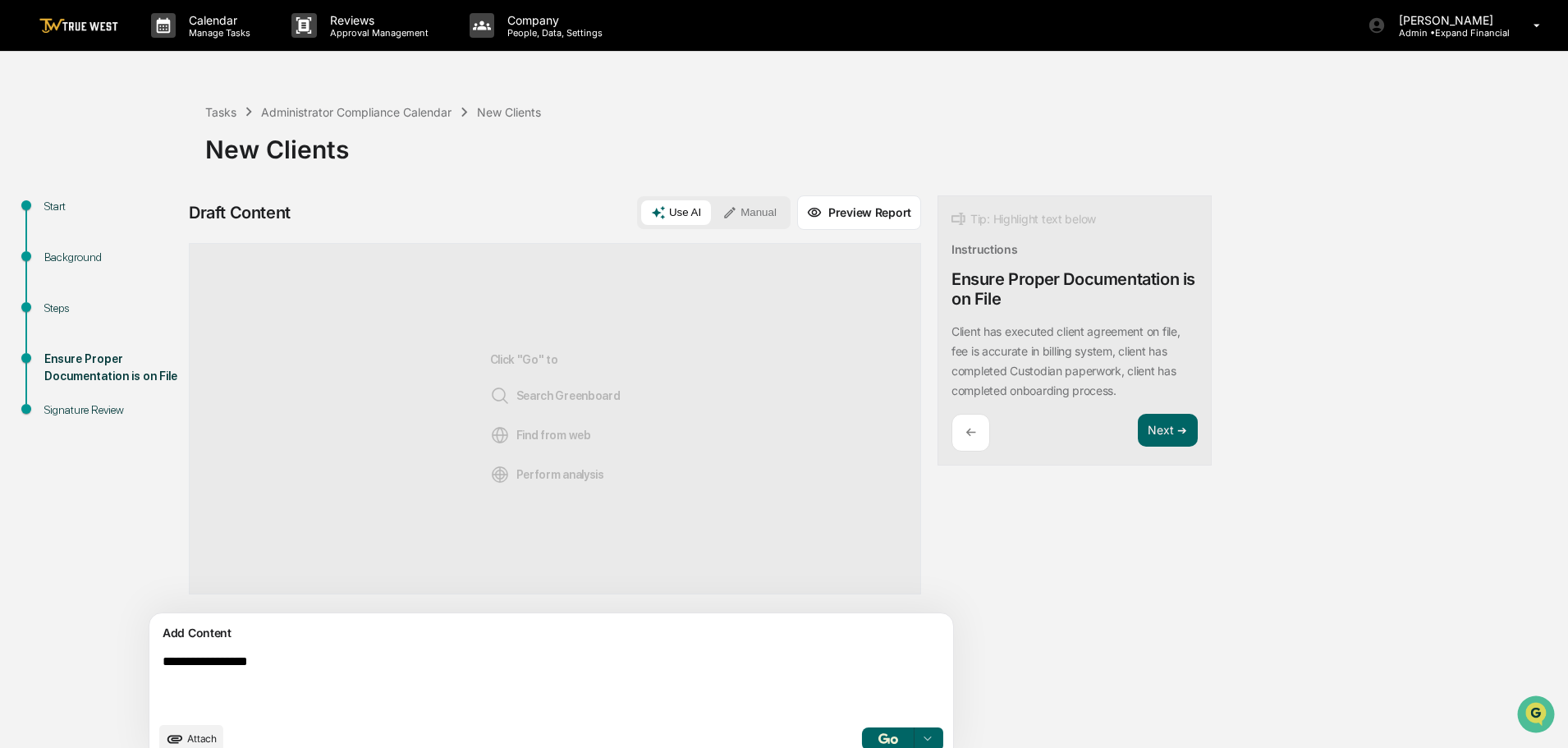
click at [332, 654] on textarea "**********" at bounding box center [513, 683] width 714 height 73
type textarea "**********"
drag, startPoint x: 162, startPoint y: 659, endPoint x: 275, endPoint y: 683, distance: 115.5
click at [275, 683] on textarea "**********" at bounding box center [513, 683] width 714 height 73
click at [222, 736] on button "Attach" at bounding box center [191, 738] width 64 height 28
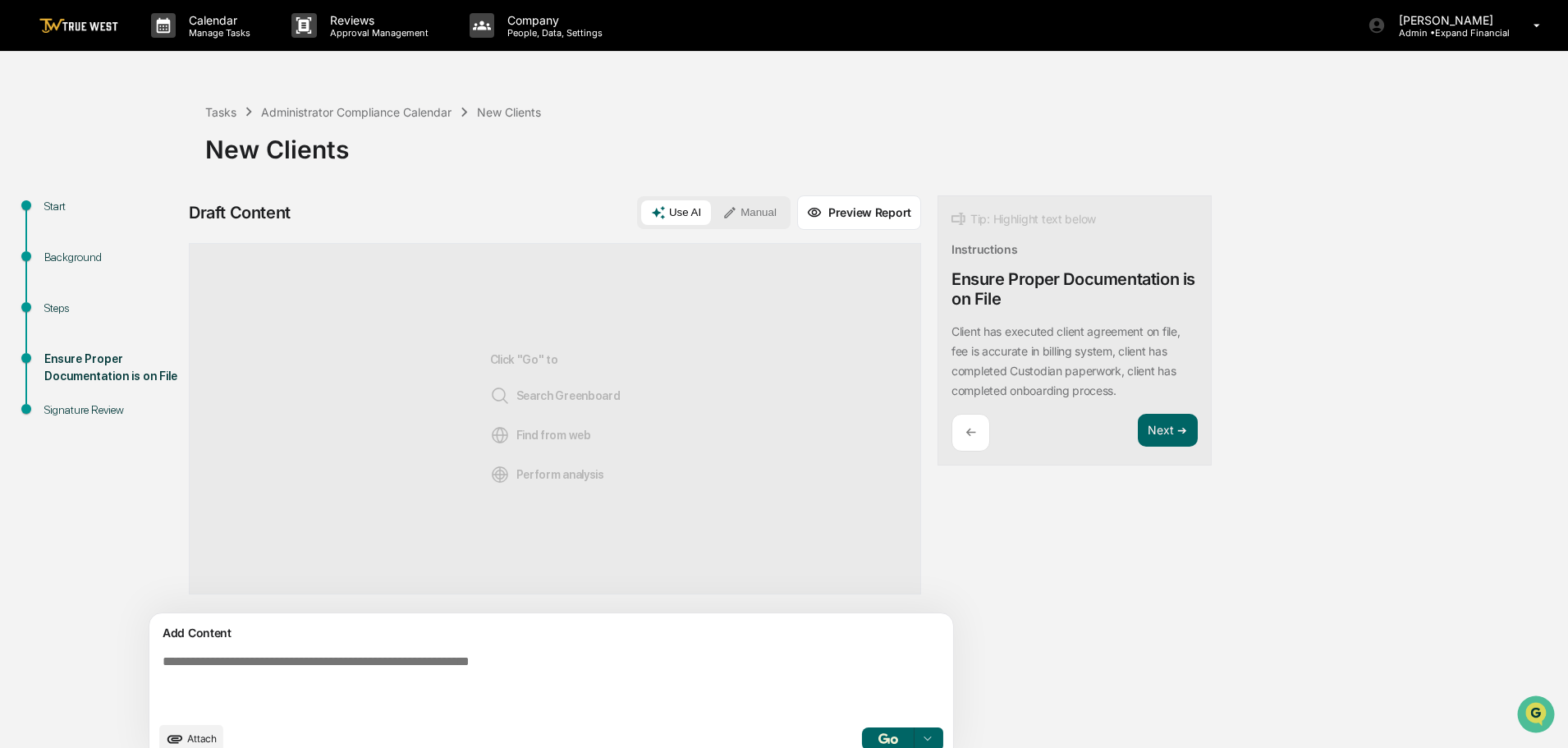
scroll to position [25, 0]
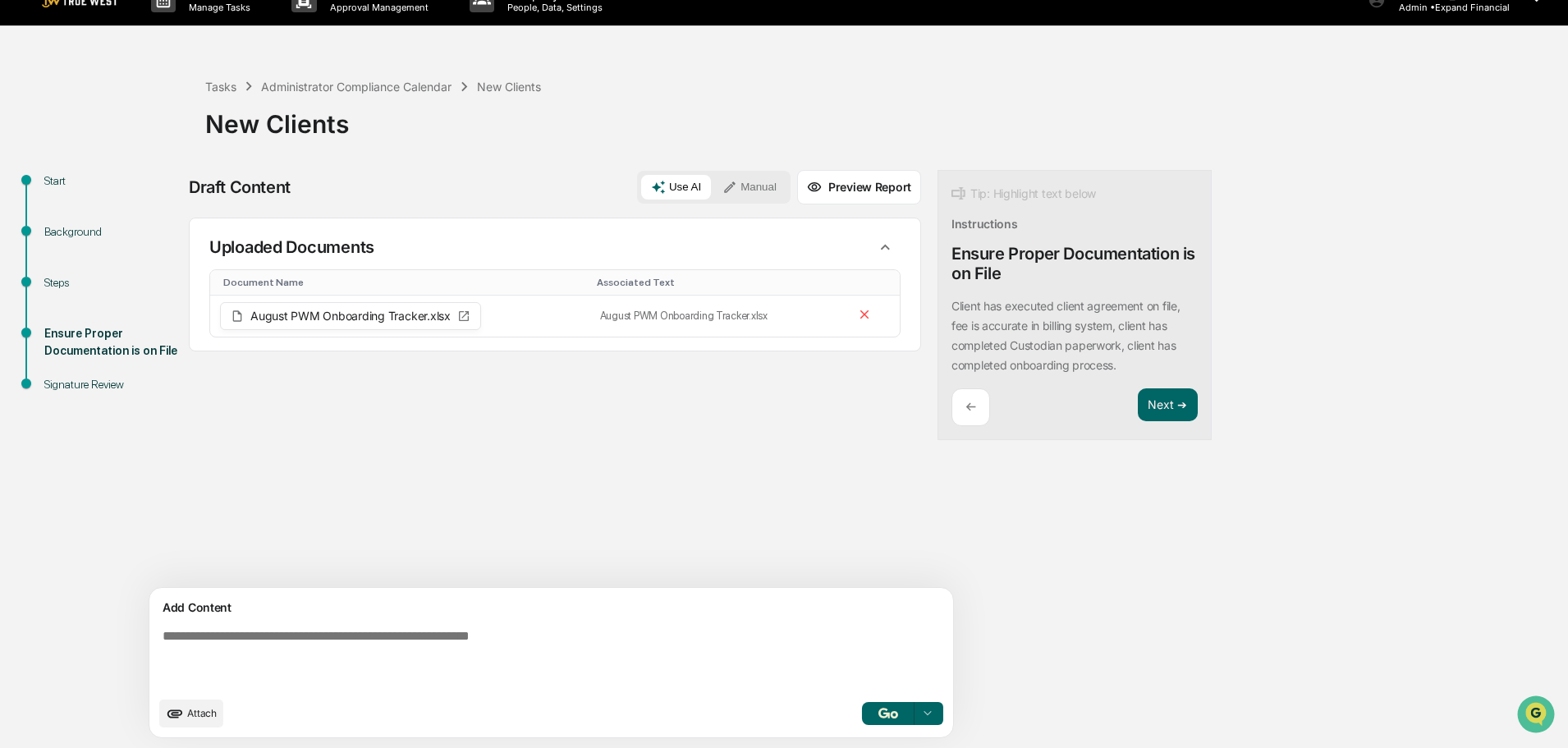
click at [539, 648] on textarea at bounding box center [513, 658] width 714 height 73
paste textarea "**********"
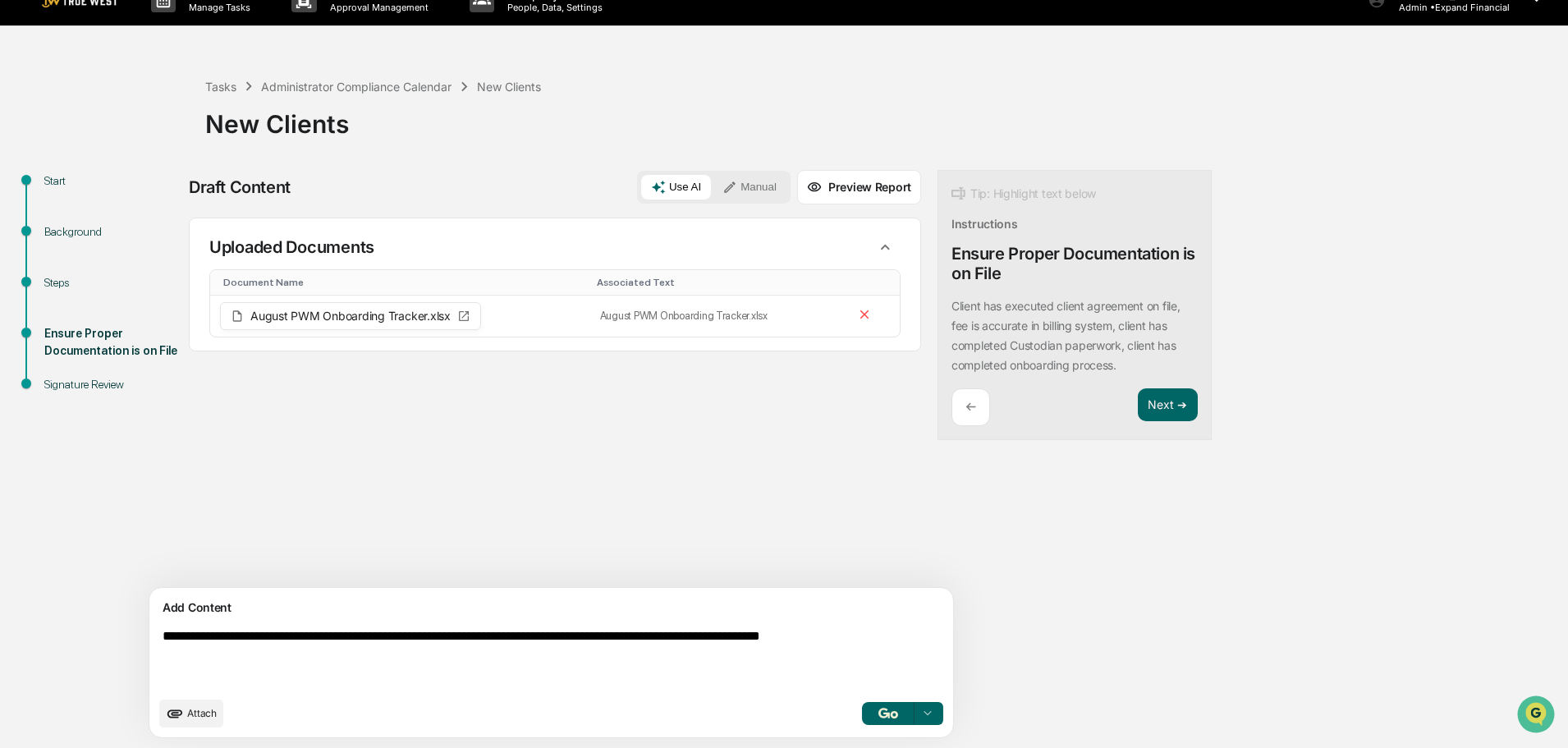
type textarea "**********"
click at [862, 713] on button "button" at bounding box center [888, 713] width 53 height 23
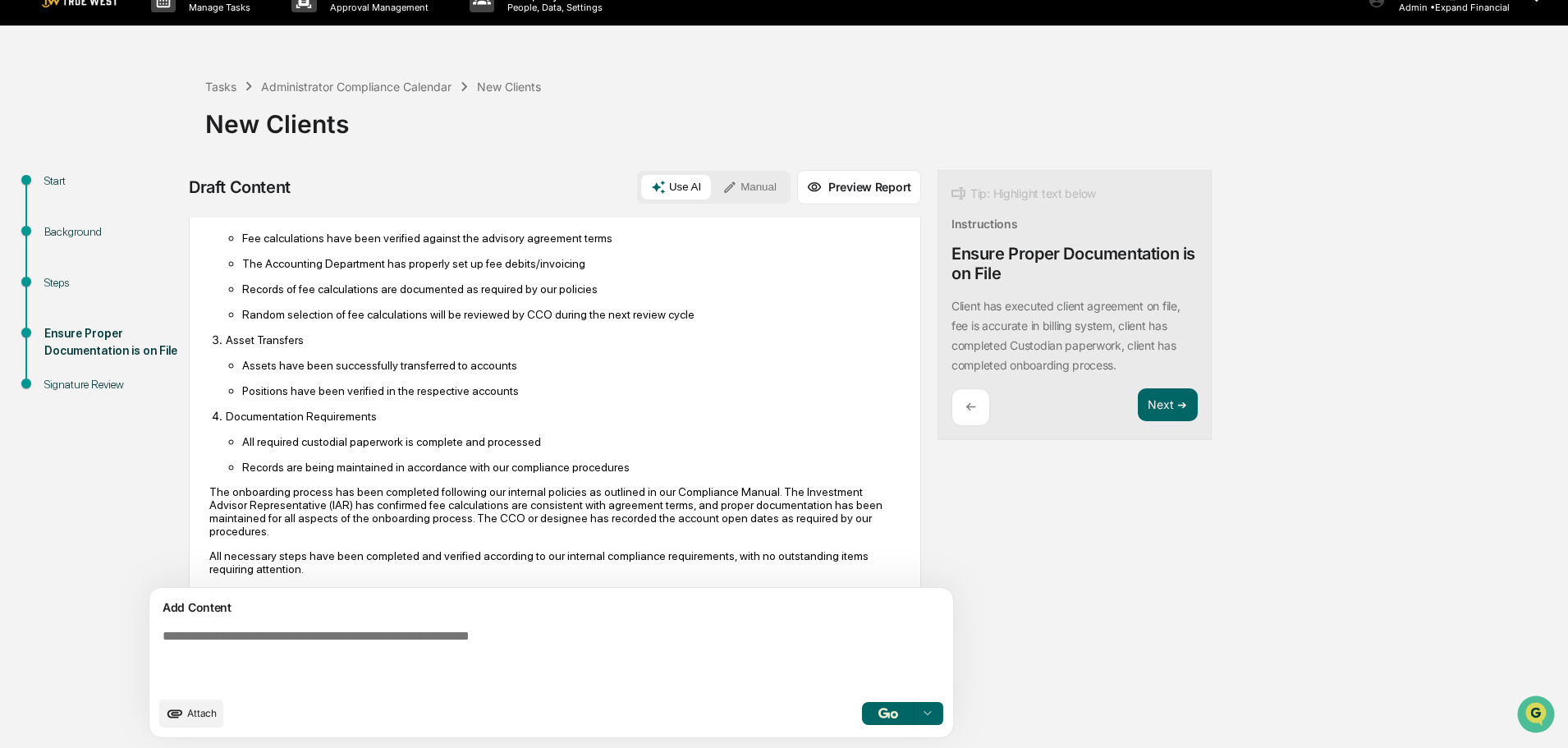
scroll to position [403, 0]
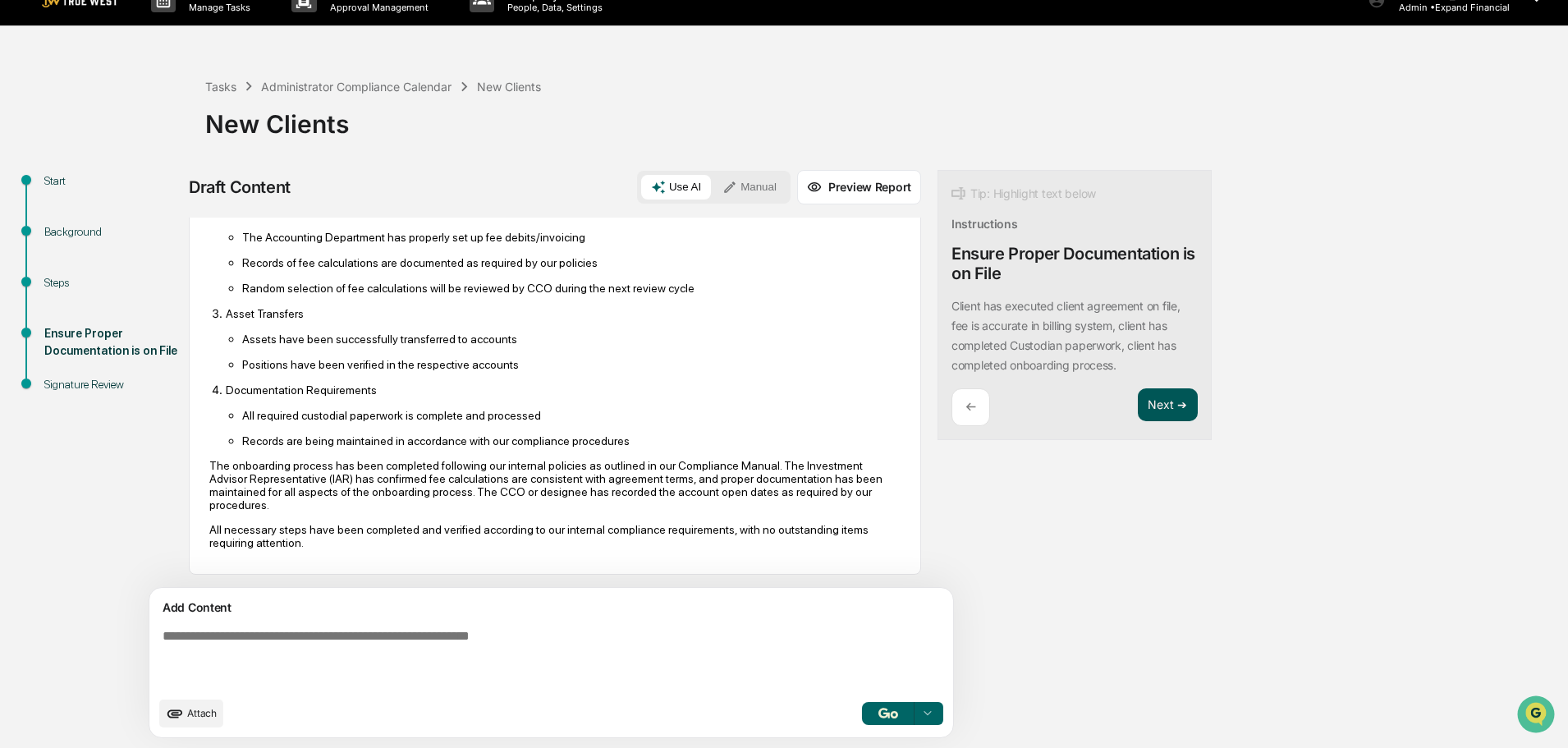
click at [1137, 402] on button "Next ➔" at bounding box center [1167, 405] width 60 height 34
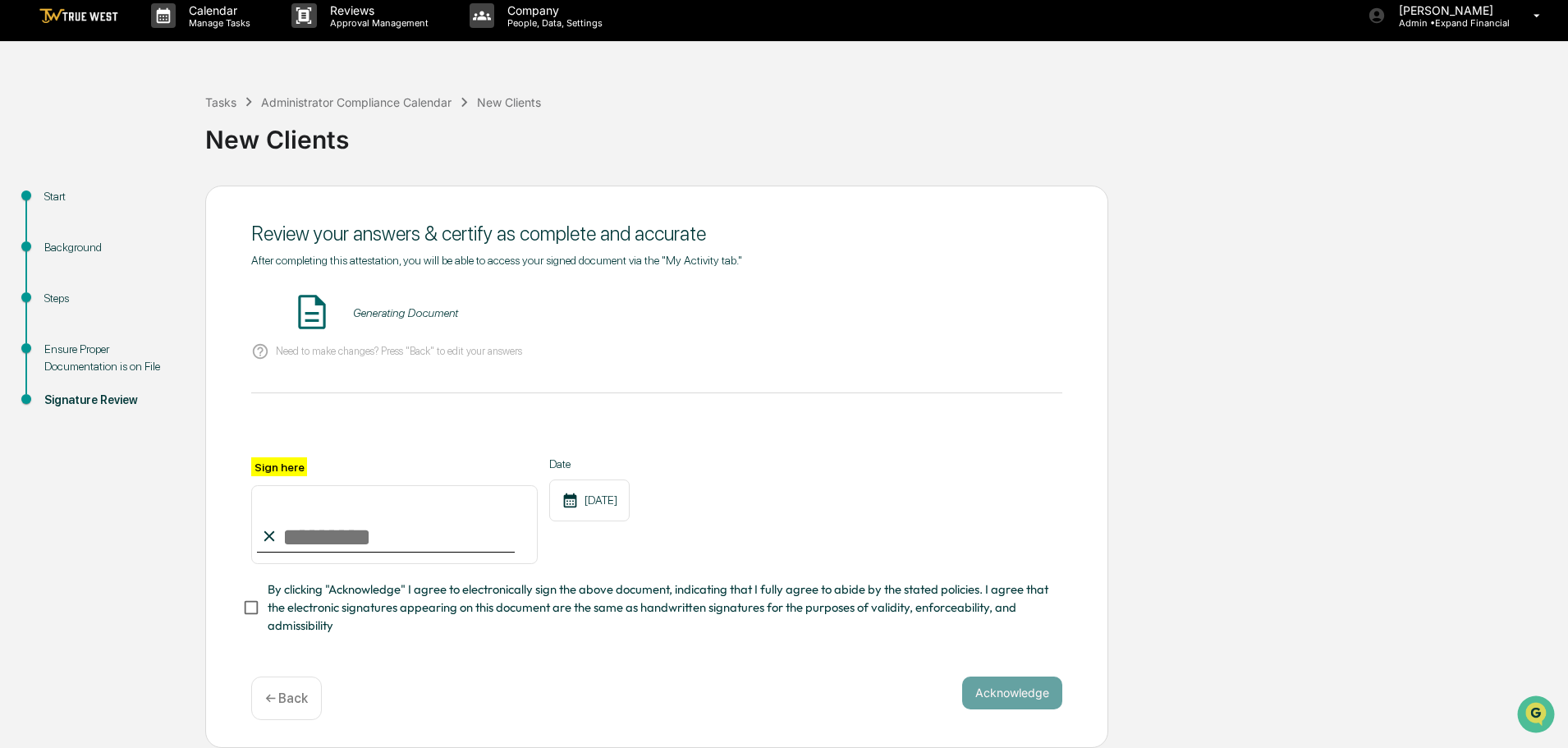
scroll to position [14, 0]
click at [960, 308] on button "VIEW" at bounding box center [968, 312] width 107 height 28
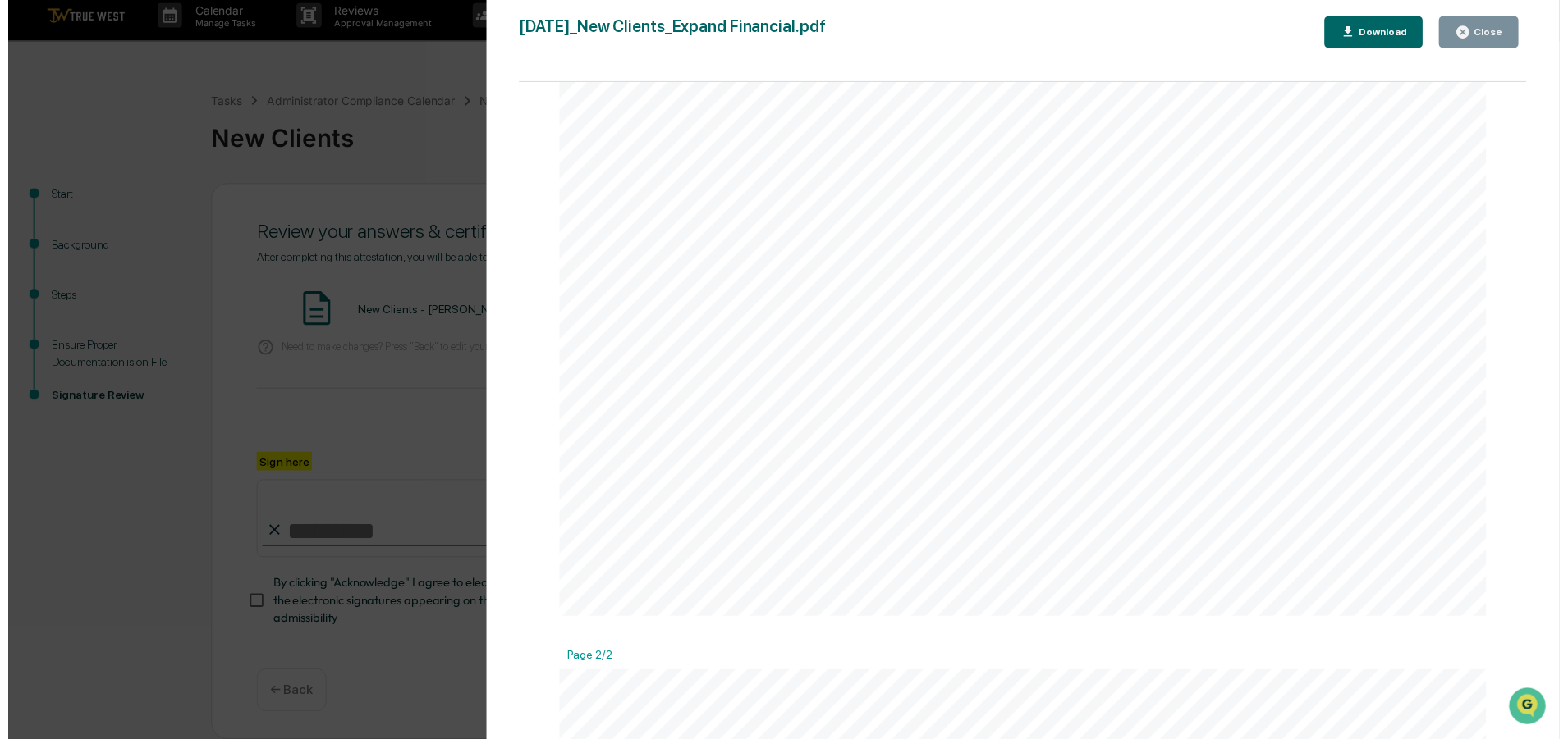
scroll to position [821, 0]
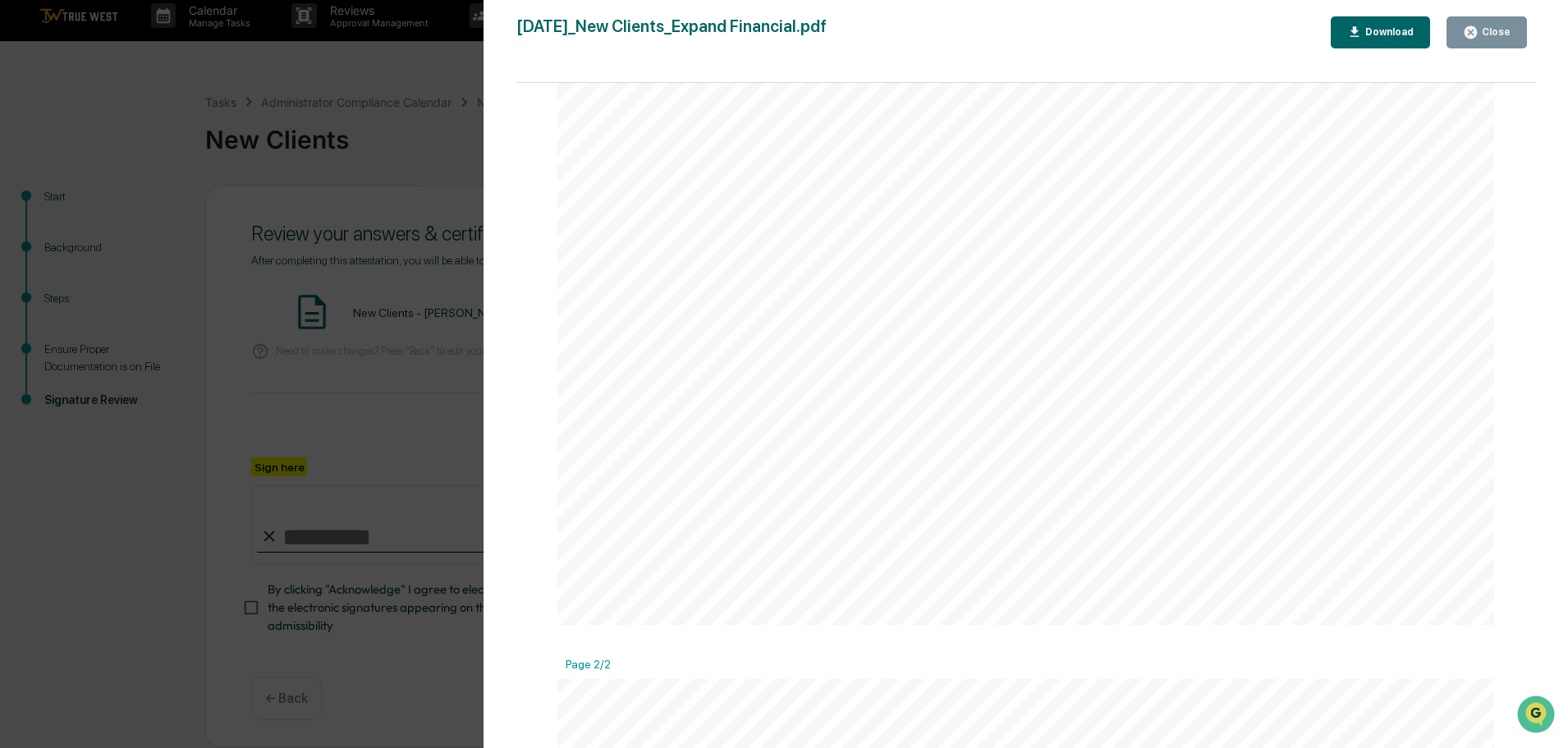
click at [1483, 46] on button "Close" at bounding box center [1486, 32] width 81 height 32
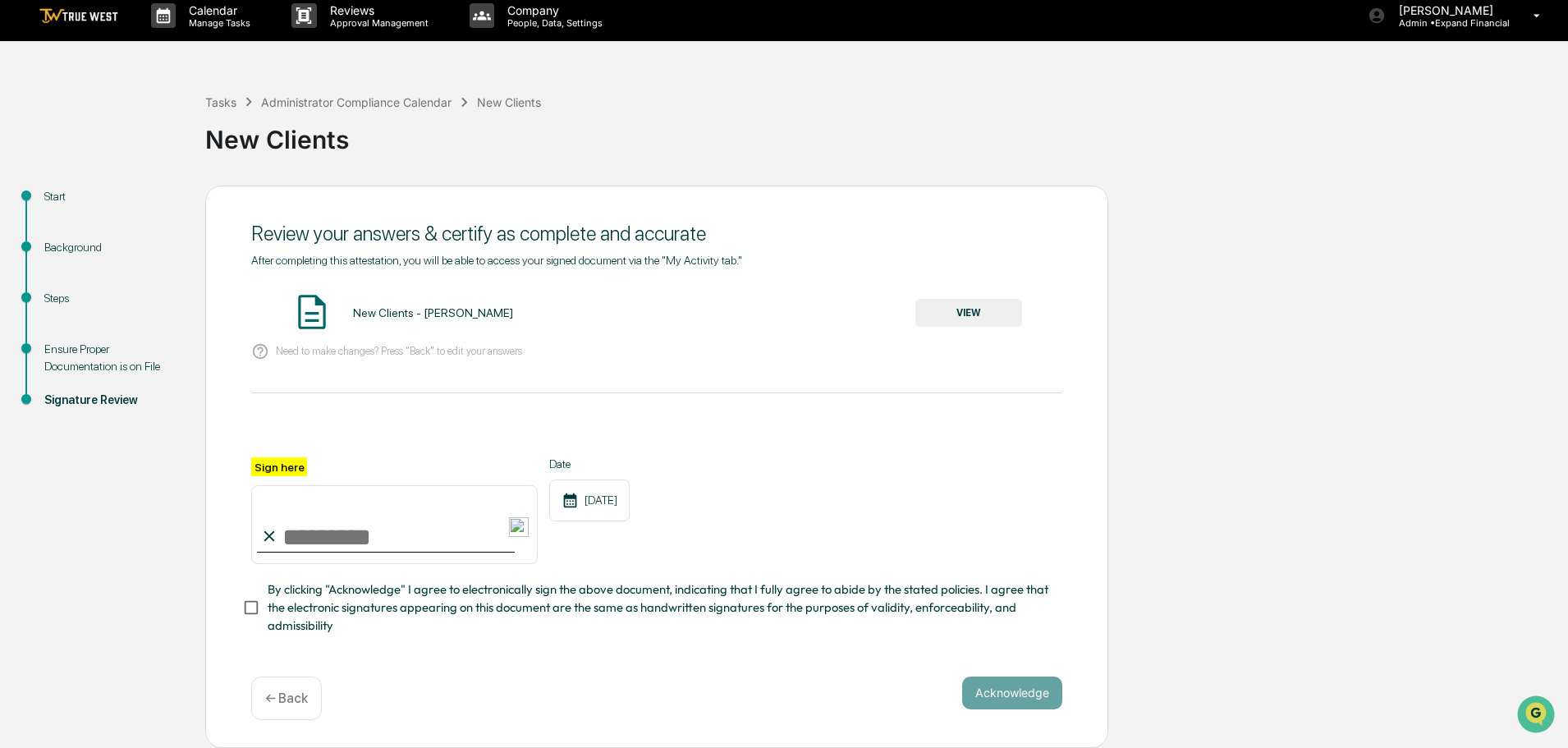
drag, startPoint x: 414, startPoint y: 549, endPoint x: 403, endPoint y: 535, distance: 17.8
click at [409, 544] on input "Sign here" at bounding box center [394, 525] width 286 height 79
click at [398, 535] on input "Sign here" at bounding box center [394, 525] width 286 height 79
type input "**********"
click at [1042, 691] on button "Acknowledge" at bounding box center [1012, 692] width 100 height 33
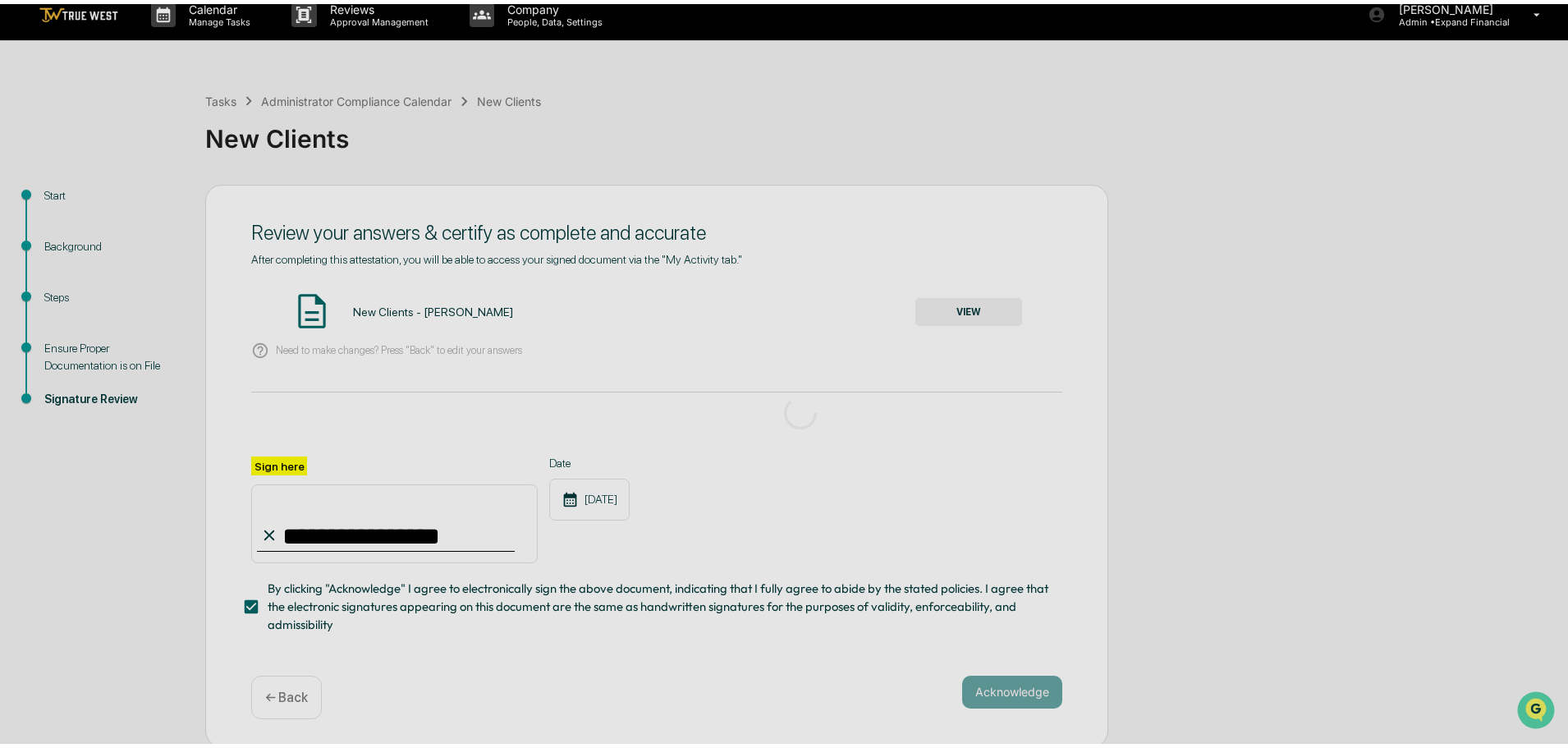
scroll to position [0, 0]
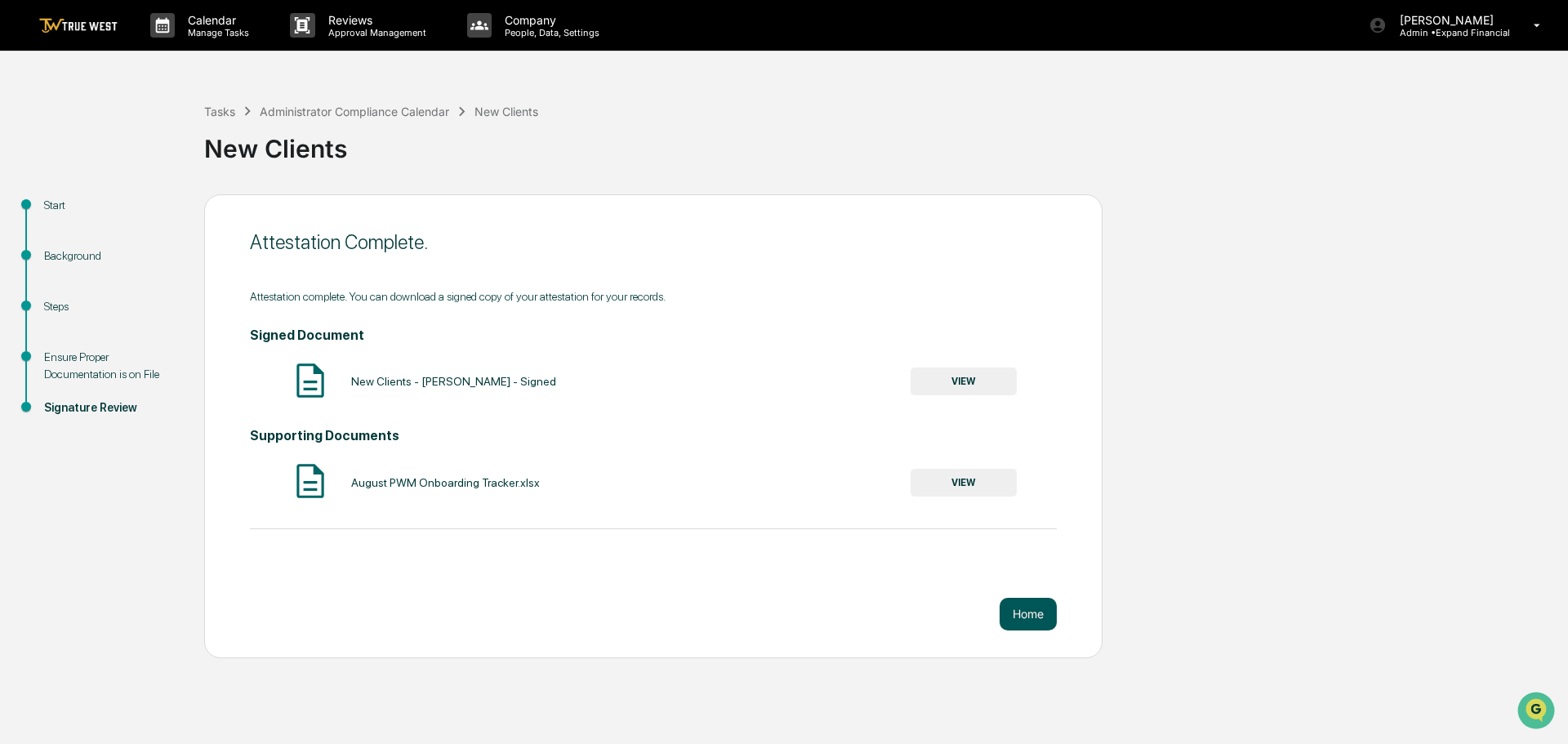
click at [1010, 618] on button "Home" at bounding box center [1028, 614] width 57 height 33
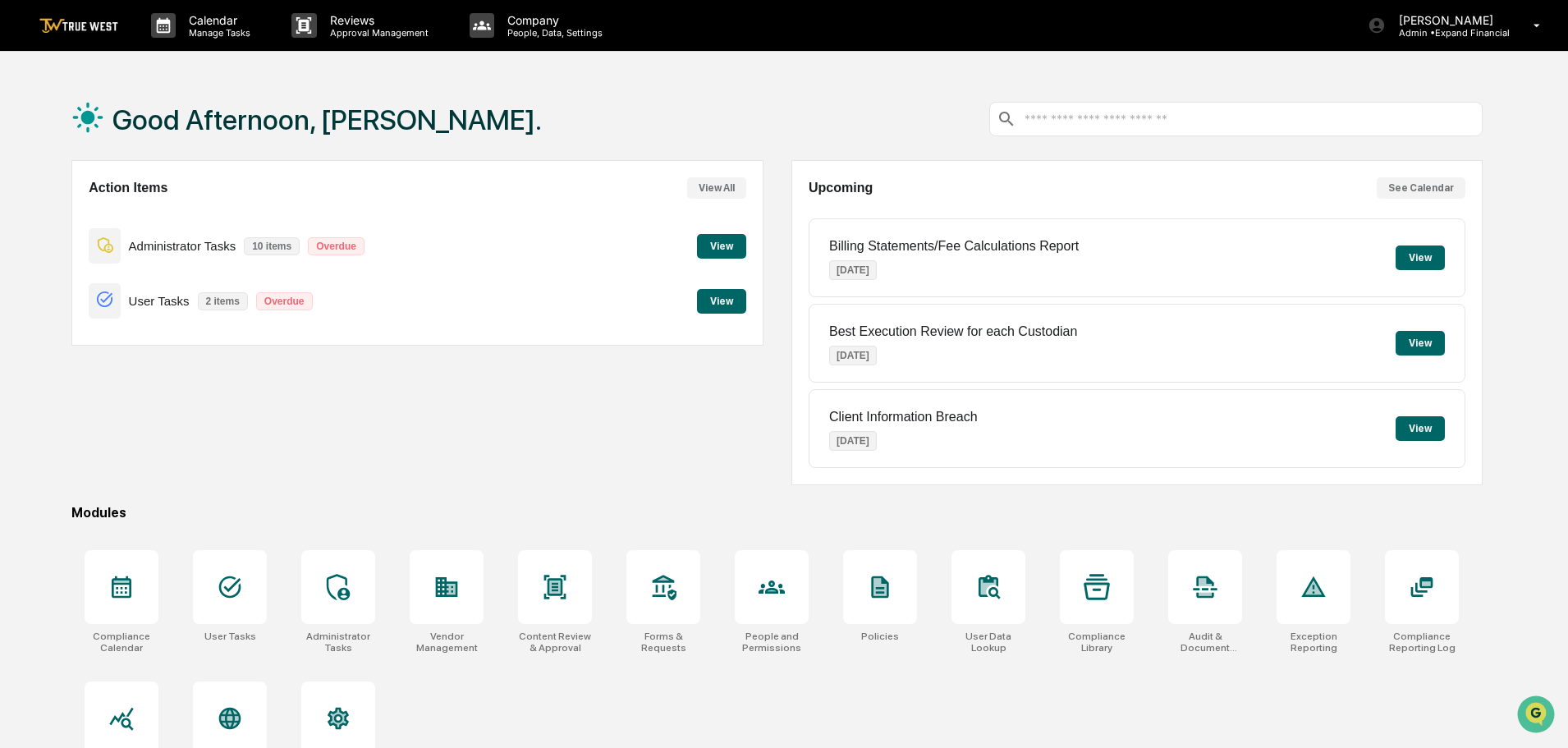
click at [716, 249] on button "View" at bounding box center [721, 246] width 49 height 24
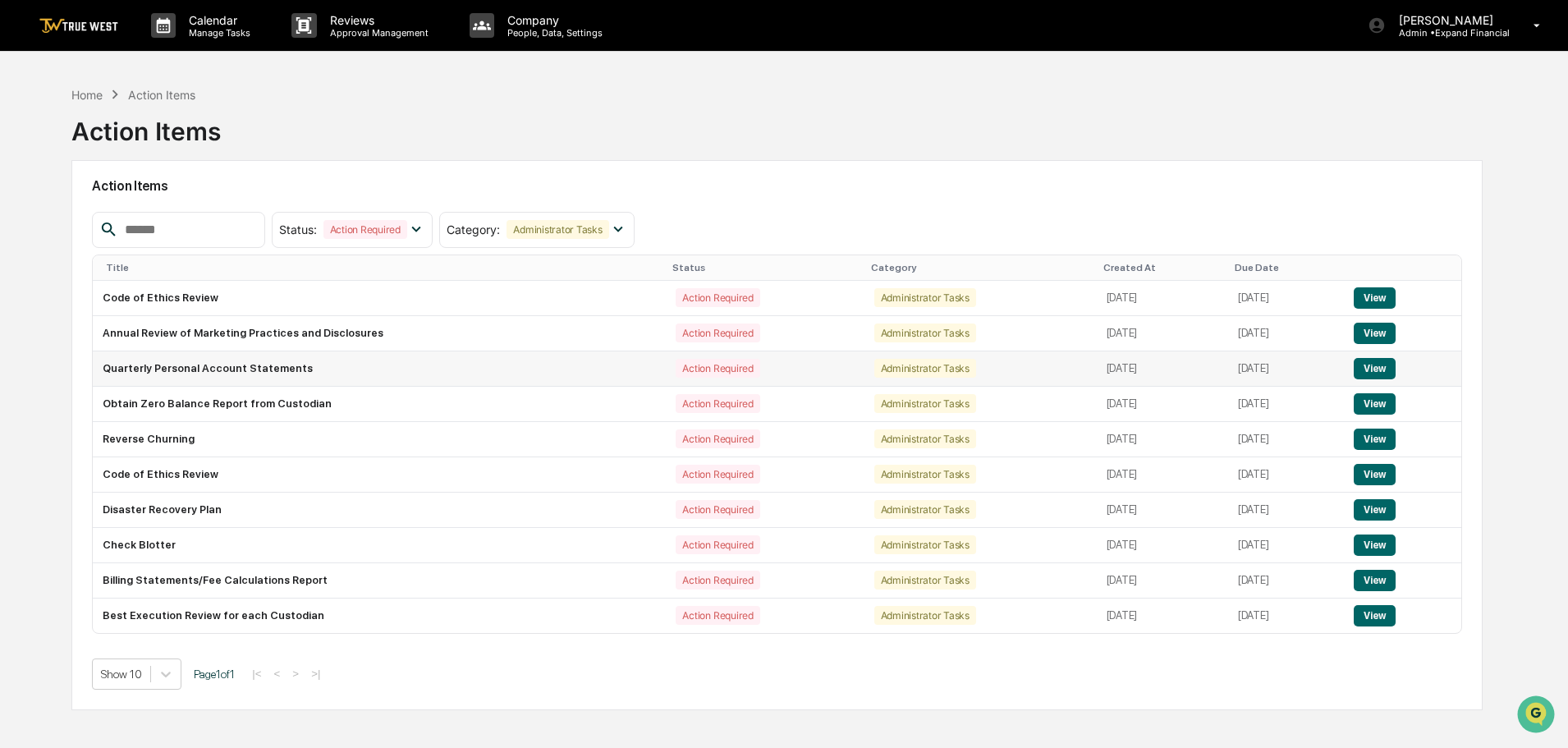
click at [1384, 368] on button "View" at bounding box center [1374, 369] width 42 height 22
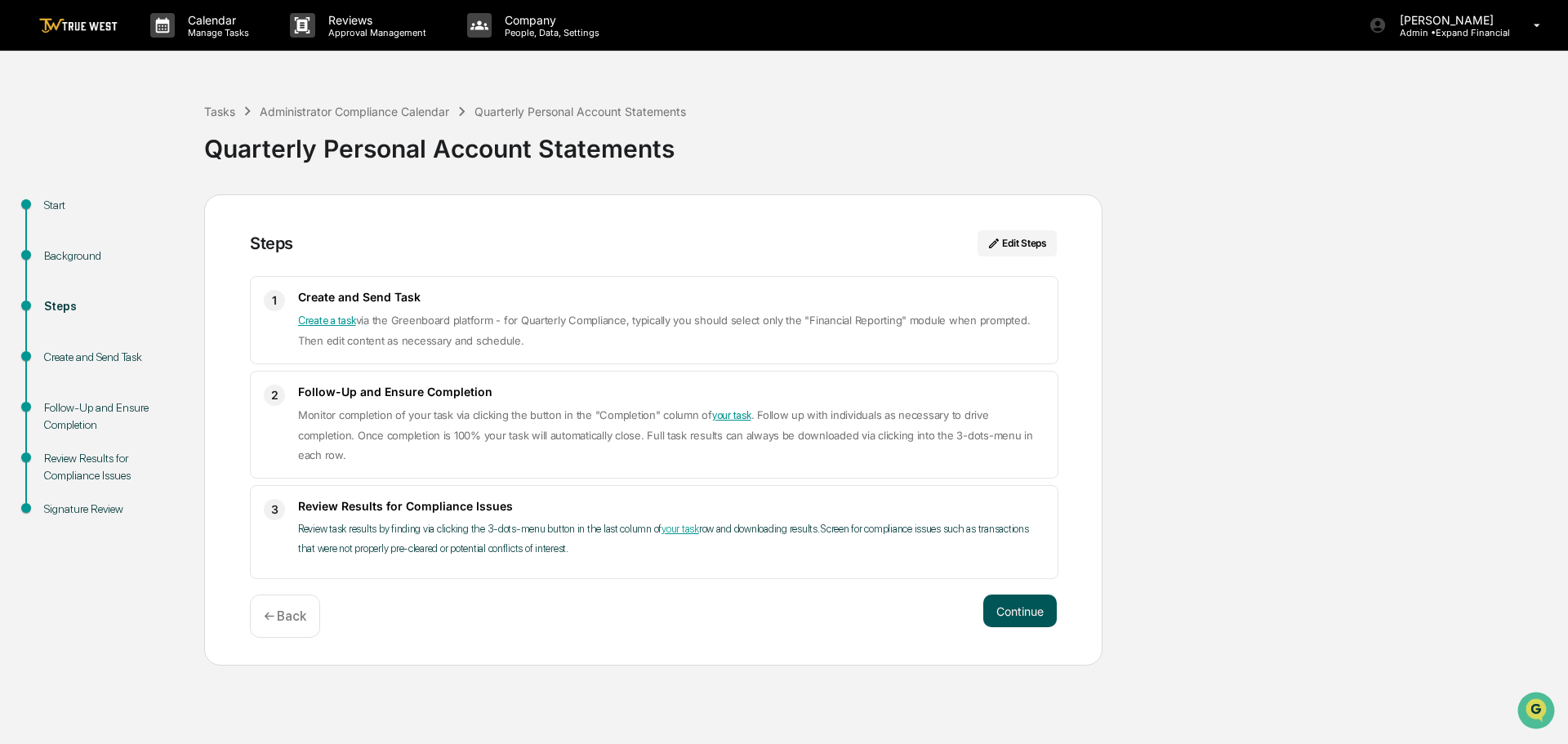
click at [1014, 604] on button "Continue" at bounding box center [1020, 610] width 73 height 33
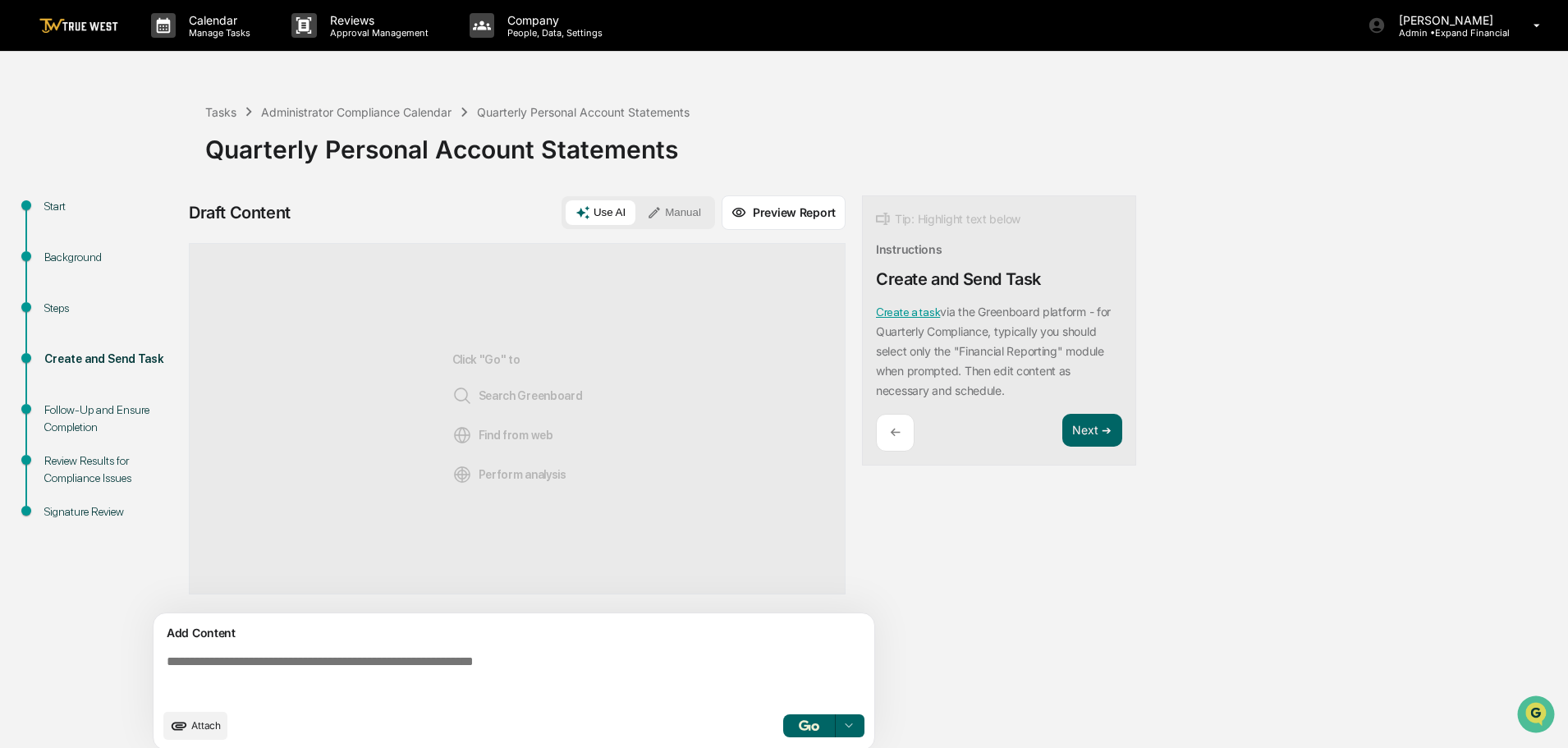
click at [443, 662] on textarea at bounding box center [517, 677] width 714 height 59
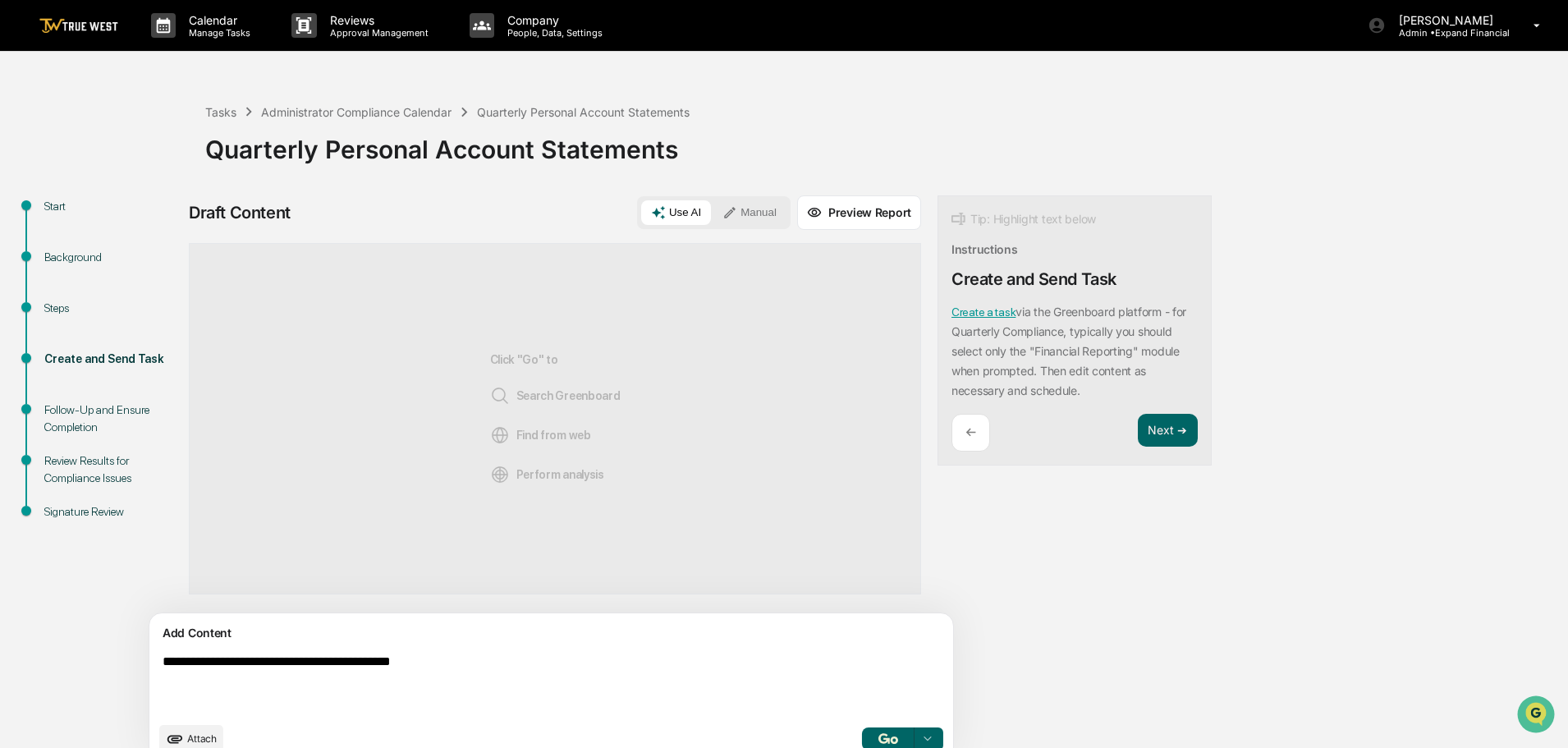
type textarea "**********"
drag, startPoint x: 489, startPoint y: 665, endPoint x: 0, endPoint y: 648, distance: 489.3
click at [0, 648] on div "**********" at bounding box center [784, 425] width 1568 height 695
click at [951, 309] on link "Create a task" at bounding box center [982, 311] width 64 height 13
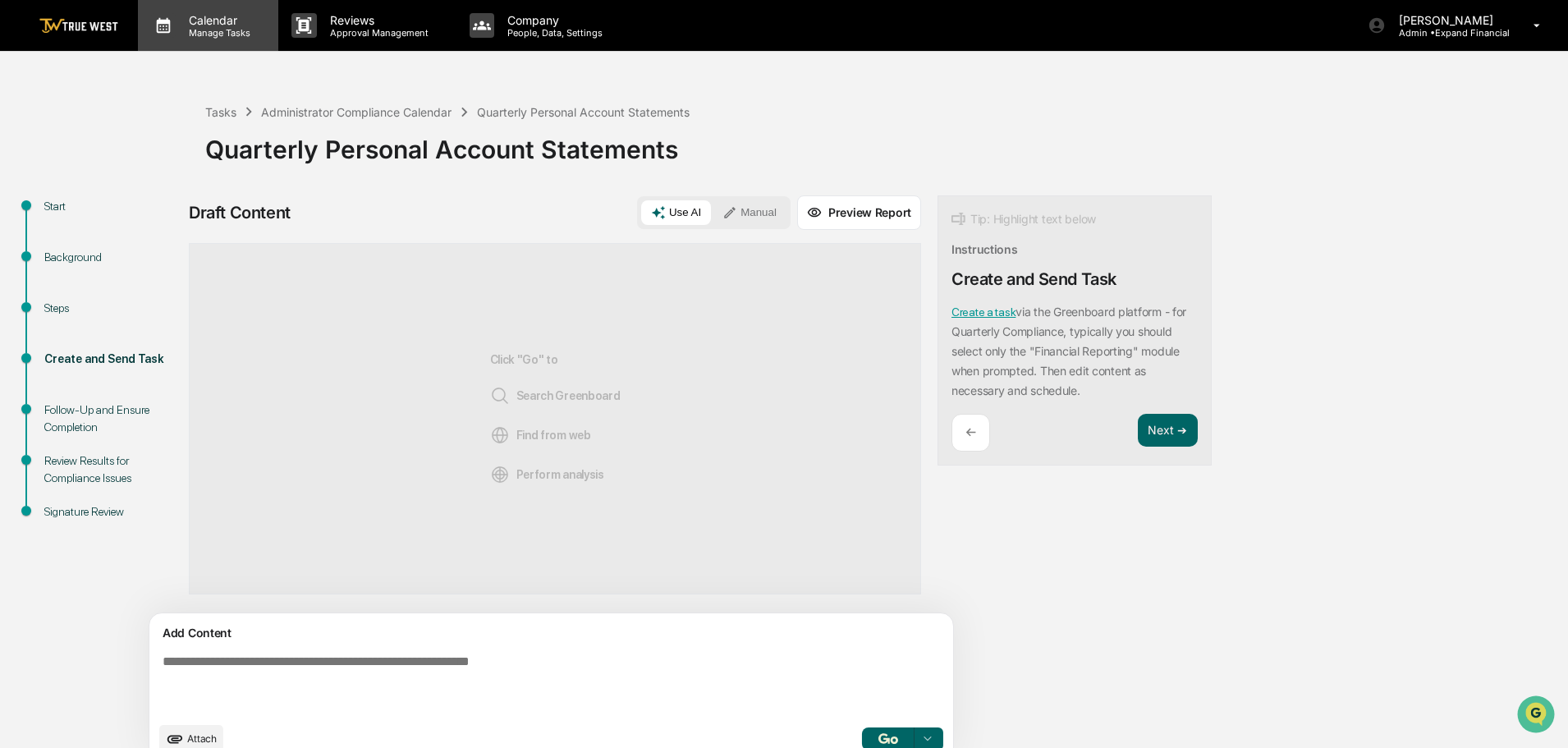
click at [196, 23] on p "Calendar" at bounding box center [217, 21] width 83 height 14
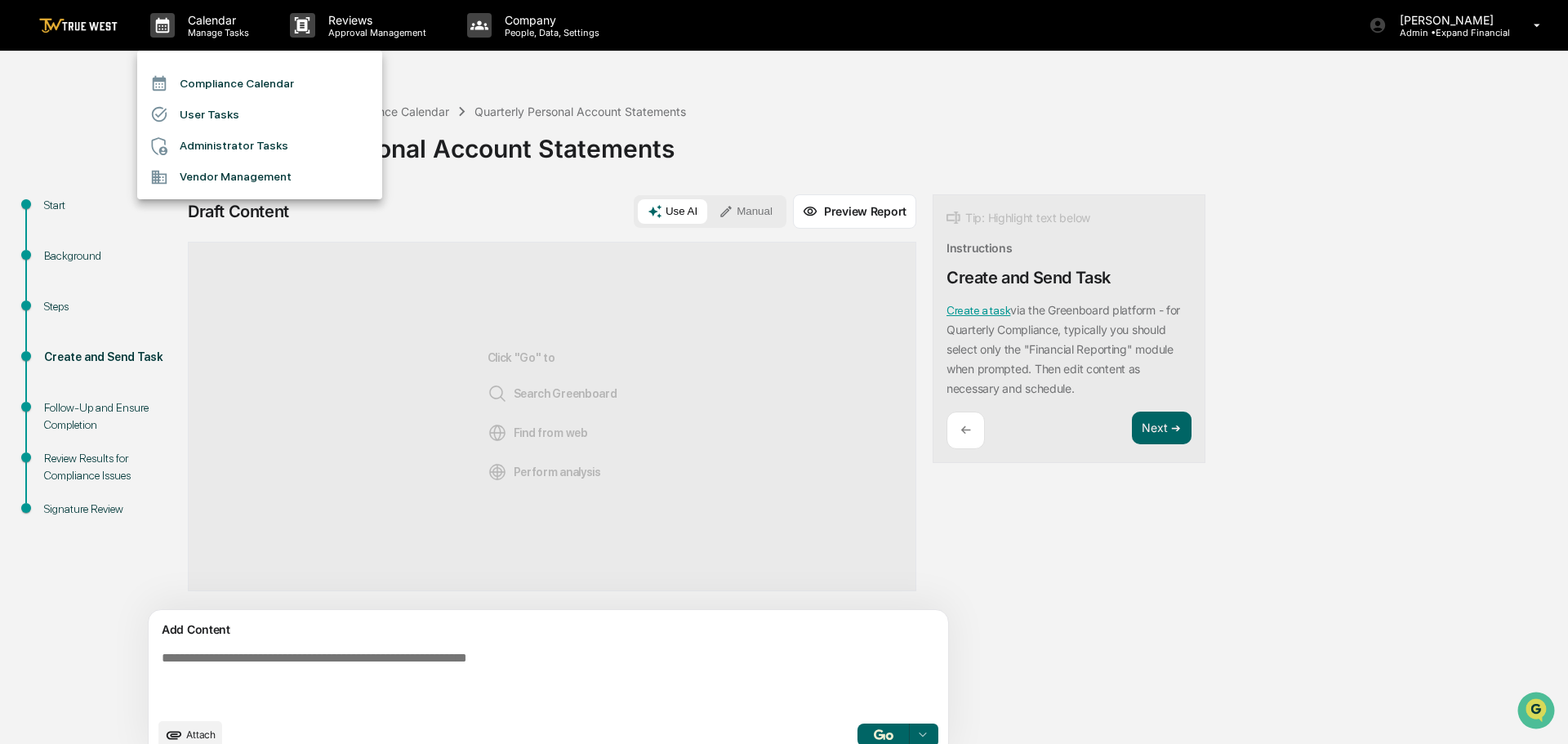
click at [205, 79] on li "Compliance Calendar" at bounding box center [260, 83] width 245 height 31
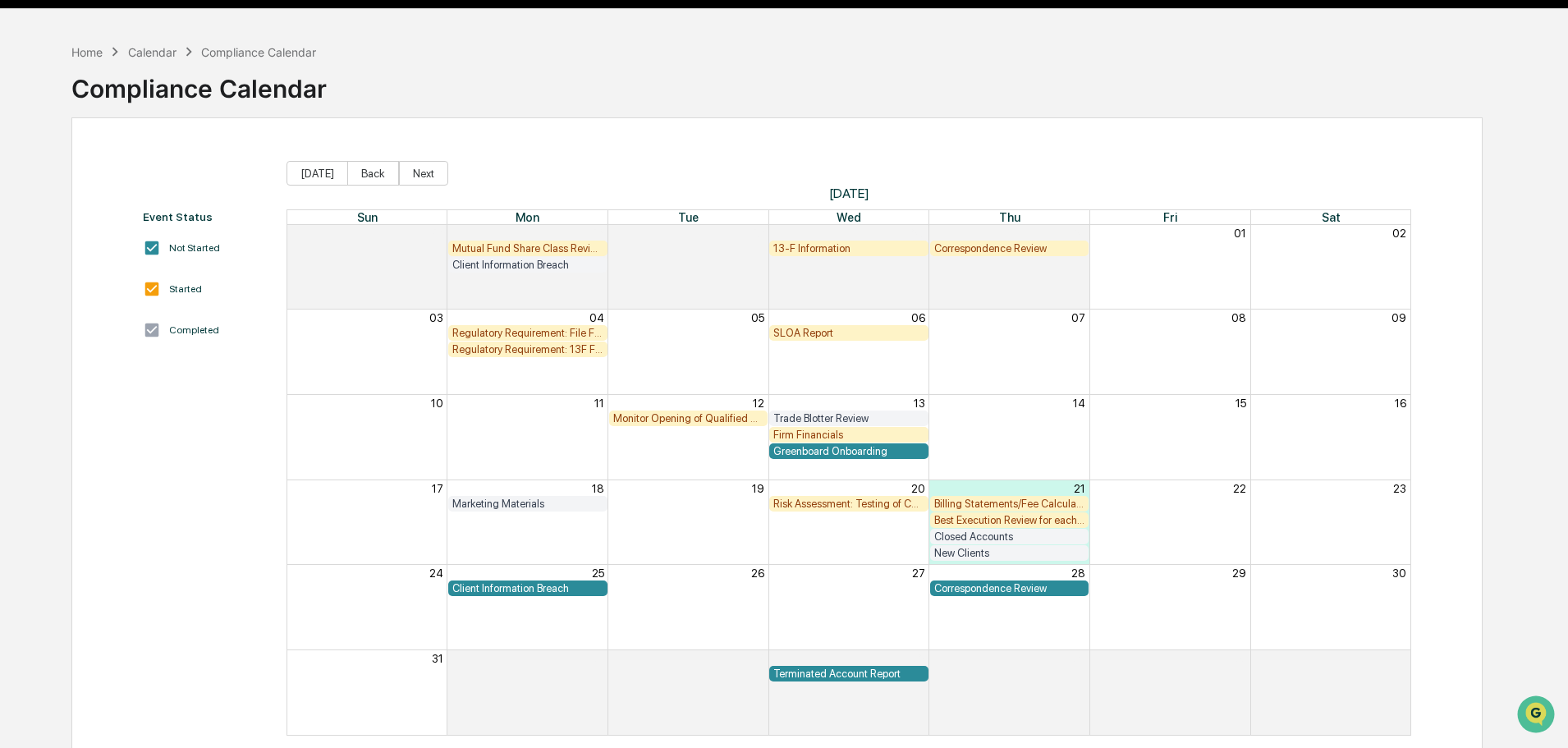
scroll to position [78, 0]
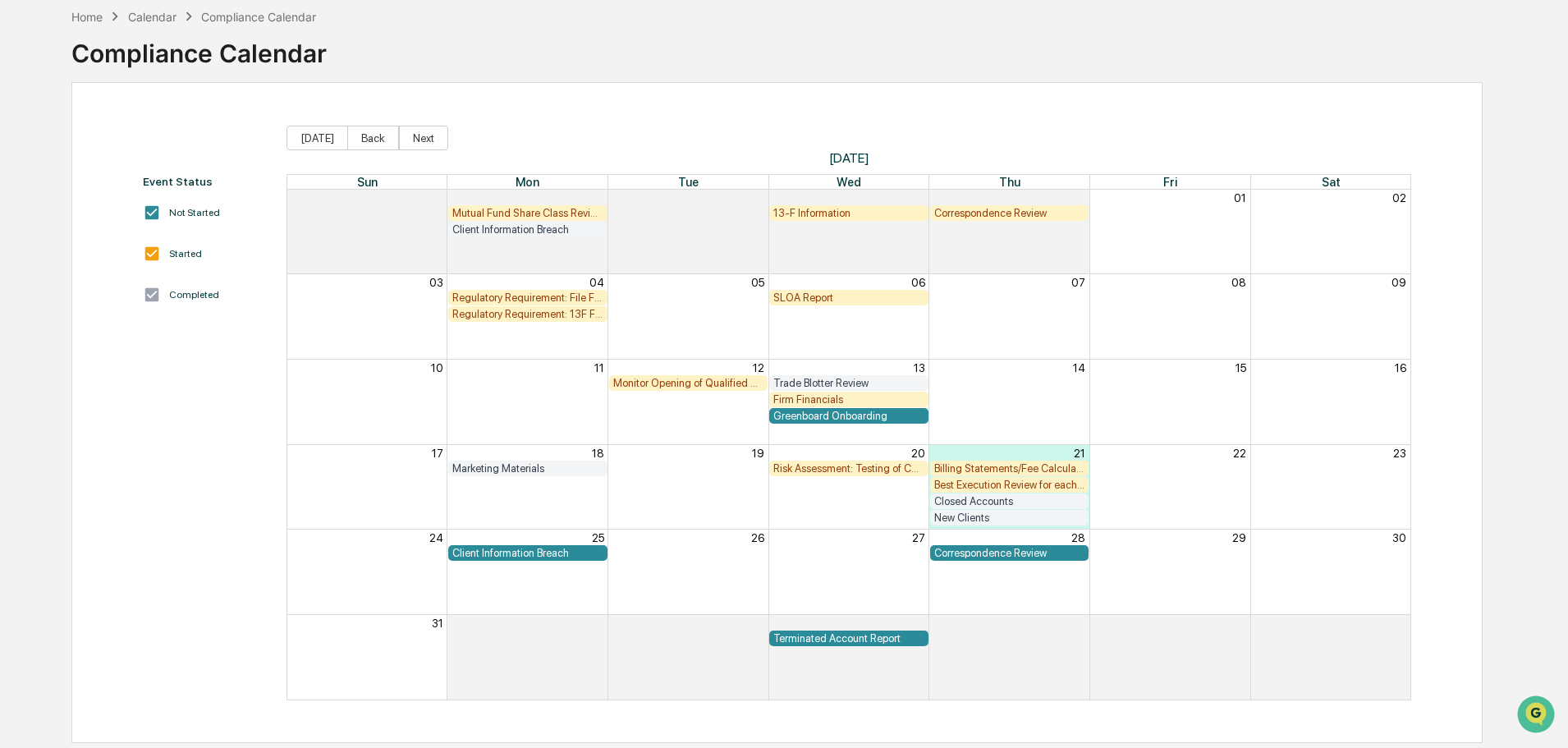
click at [962, 468] on div "Billing Statements/Fee Calculations Report" at bounding box center [1009, 468] width 151 height 13
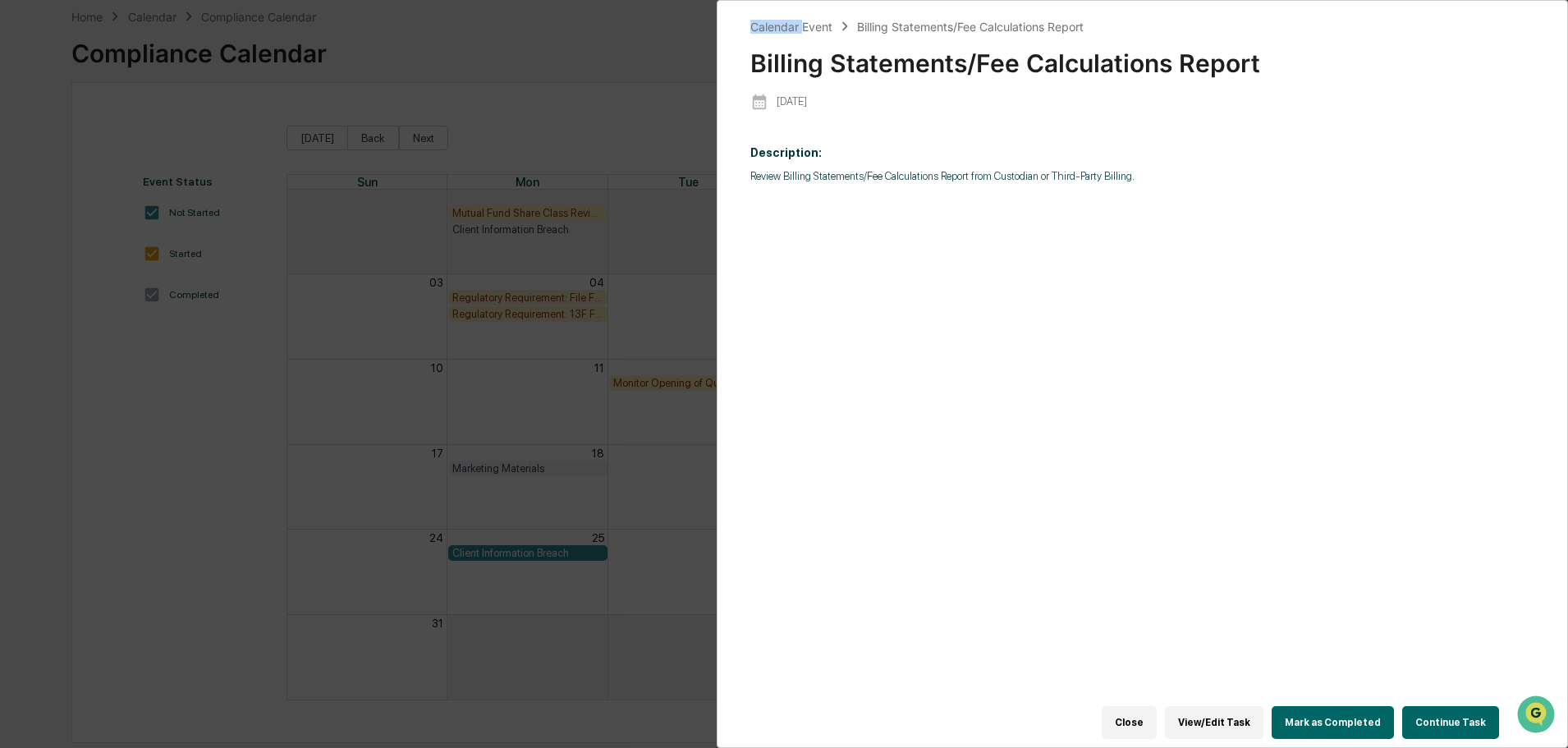
click at [962, 468] on div "Calendar Event Billing Statements/Fee Calculations Report Billing Statements/Fe…" at bounding box center [784, 374] width 1568 height 748
click at [1453, 706] on button "Continue Task" at bounding box center [1450, 722] width 97 height 33
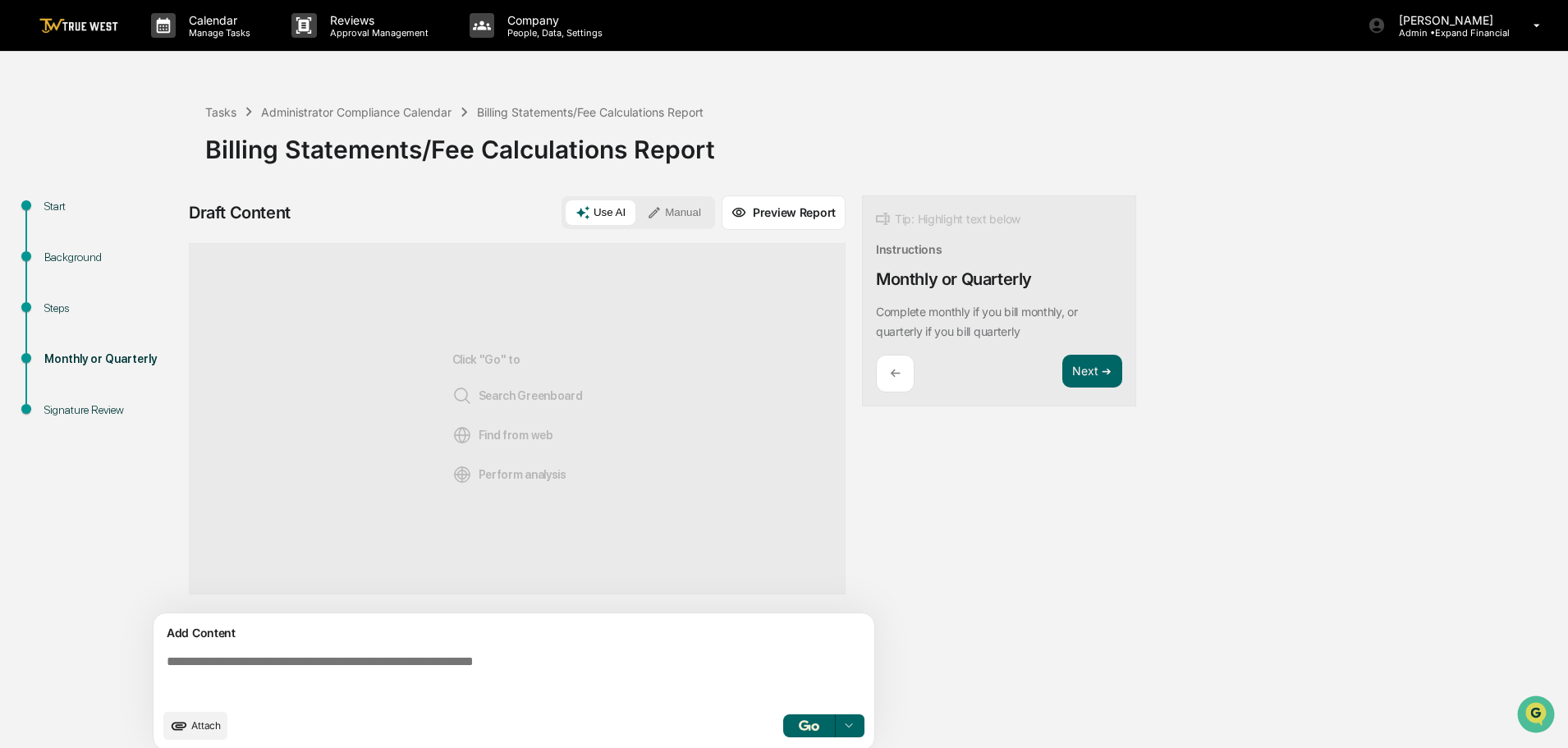
click at [691, 203] on button "Manual" at bounding box center [674, 212] width 74 height 24
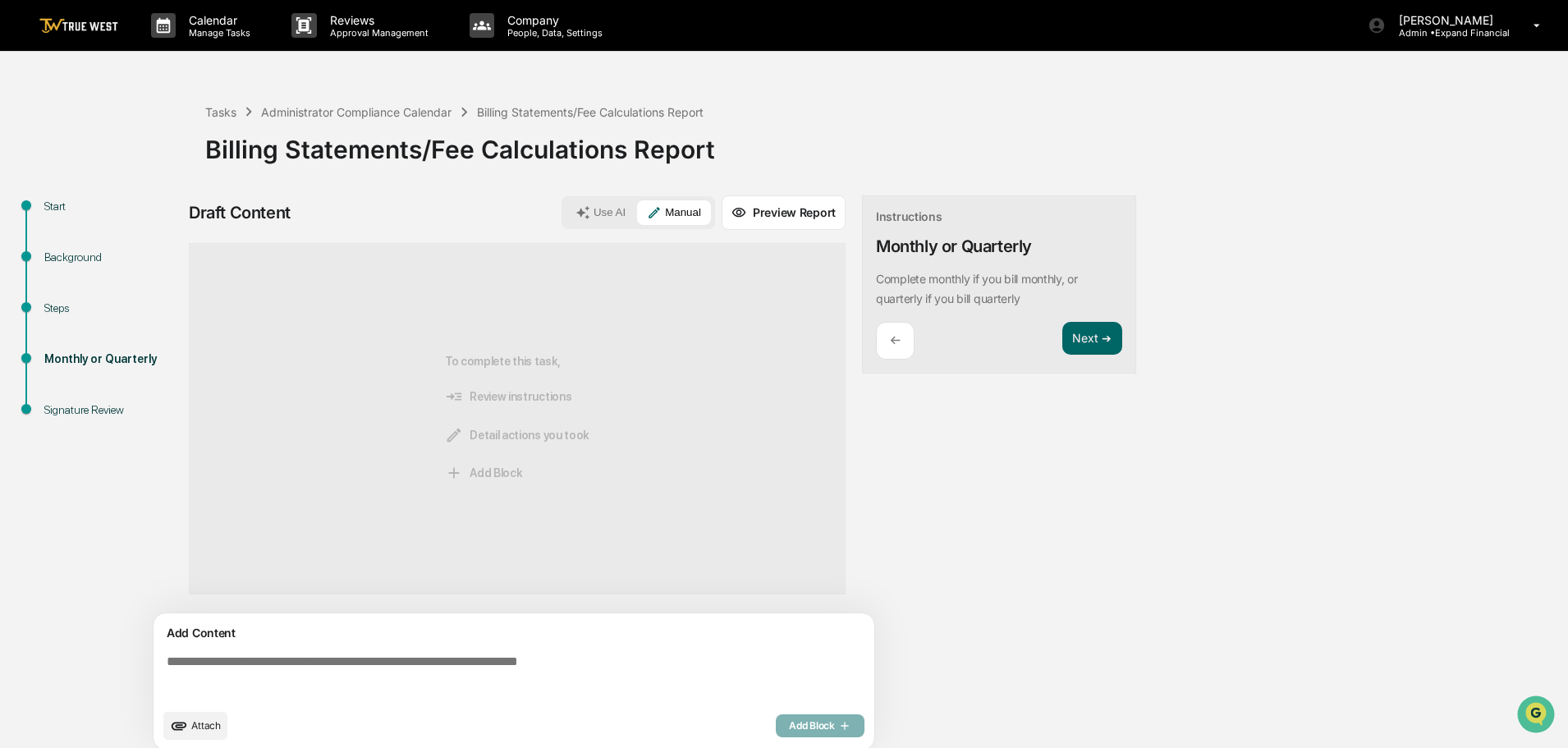
click at [385, 657] on textarea at bounding box center [517, 677] width 714 height 59
click at [1082, 333] on button "Next ➔" at bounding box center [1092, 339] width 60 height 34
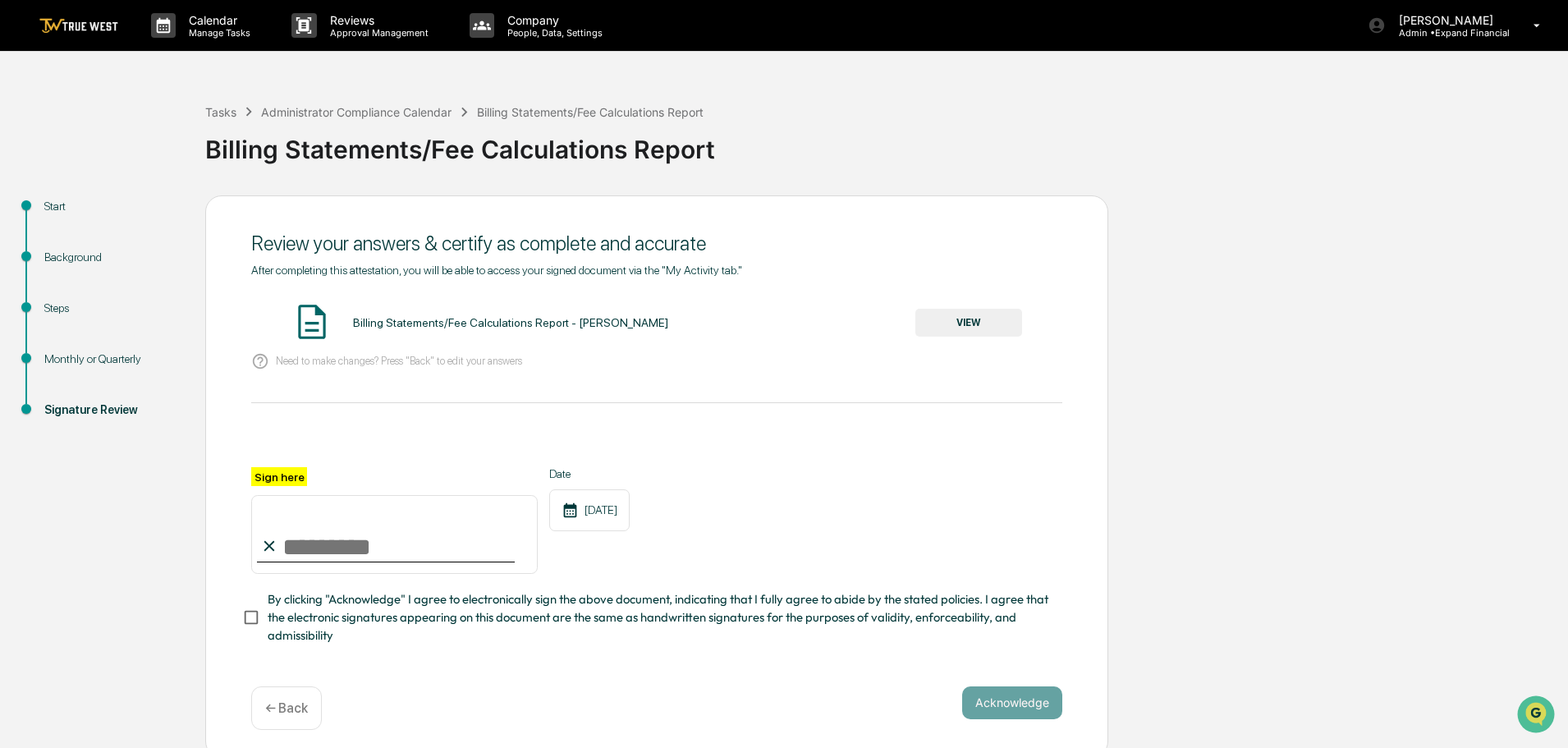
click at [295, 700] on div "← Back" at bounding box center [286, 708] width 71 height 43
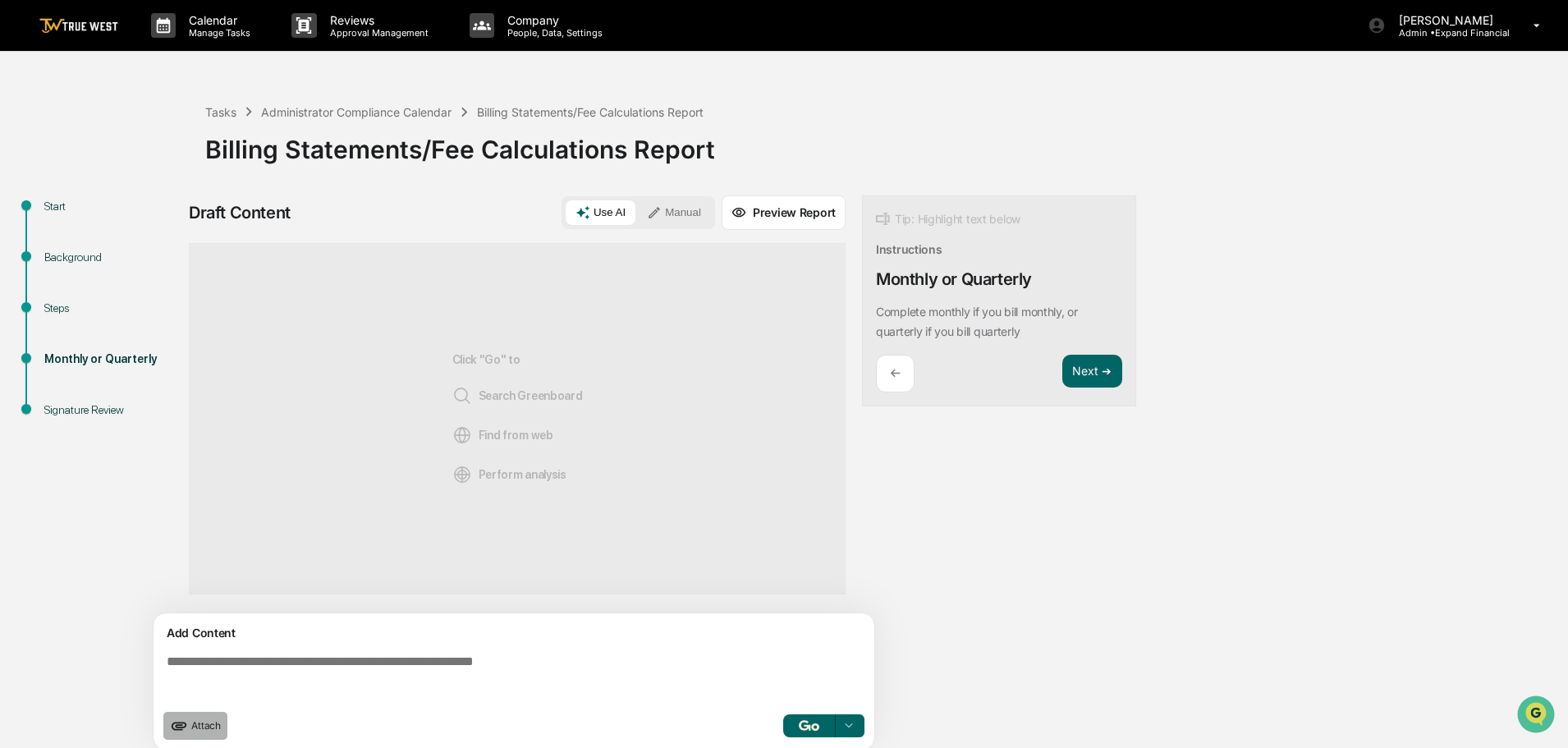
click at [221, 725] on button "Attach" at bounding box center [195, 725] width 64 height 28
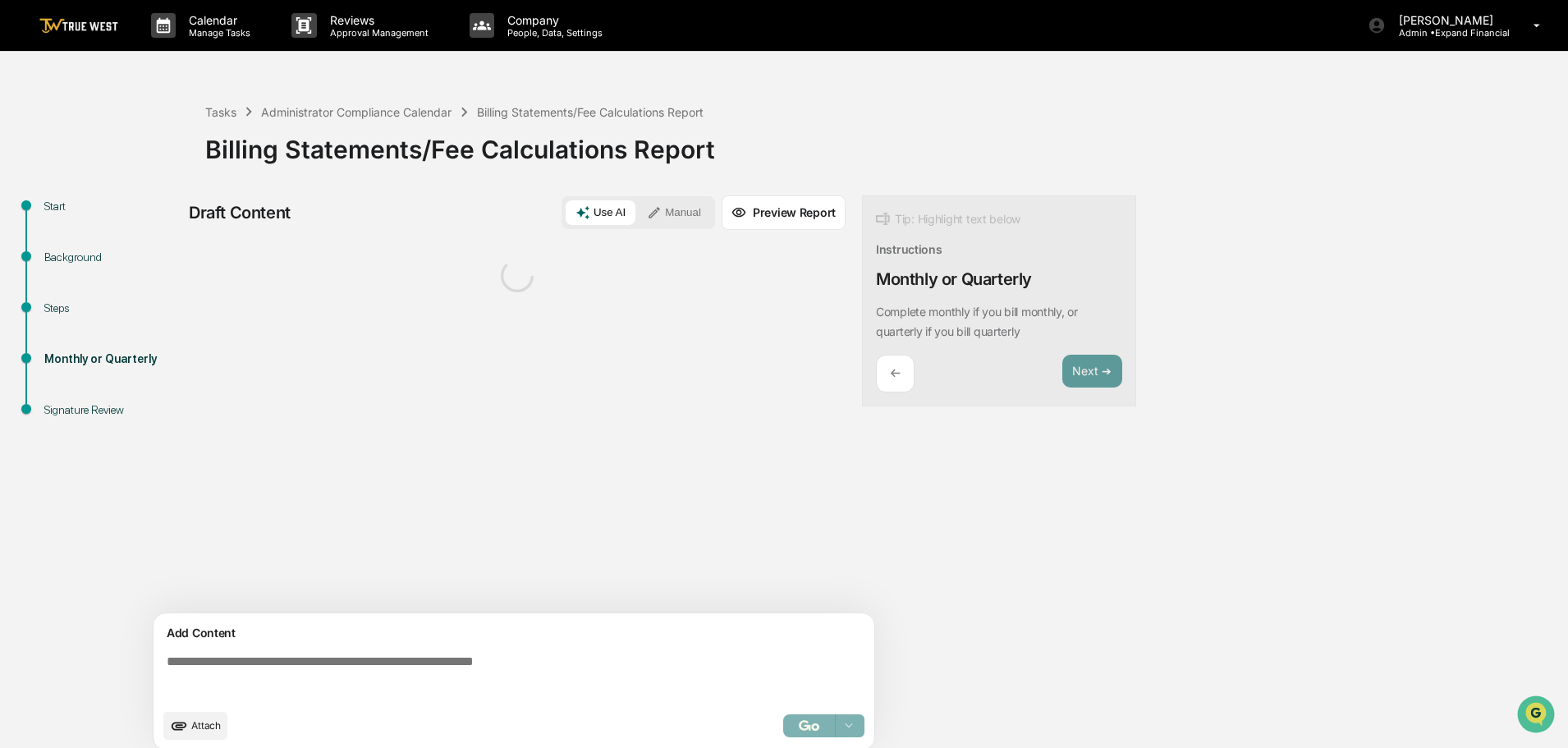
scroll to position [13, 0]
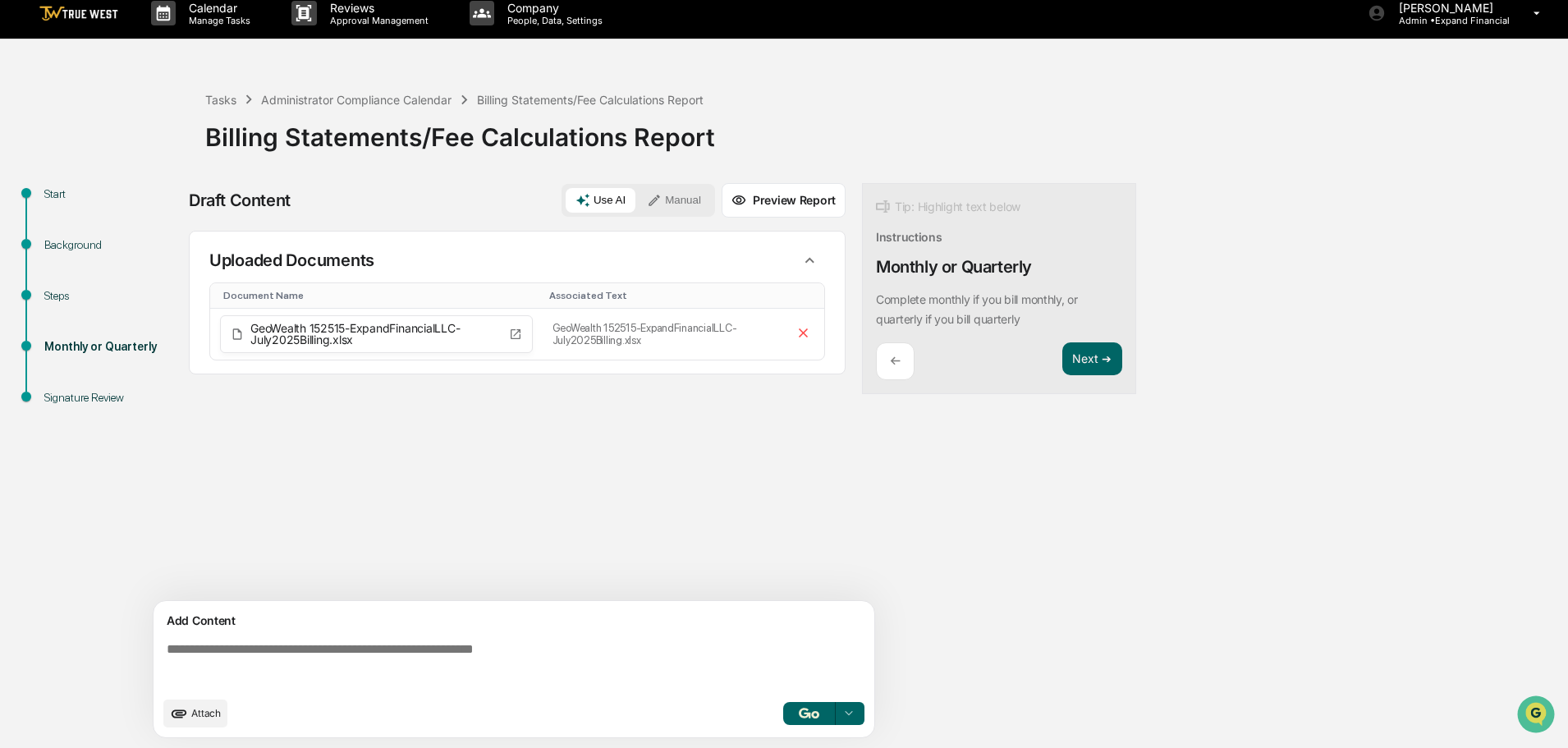
click at [684, 204] on button "Manual" at bounding box center [674, 200] width 74 height 24
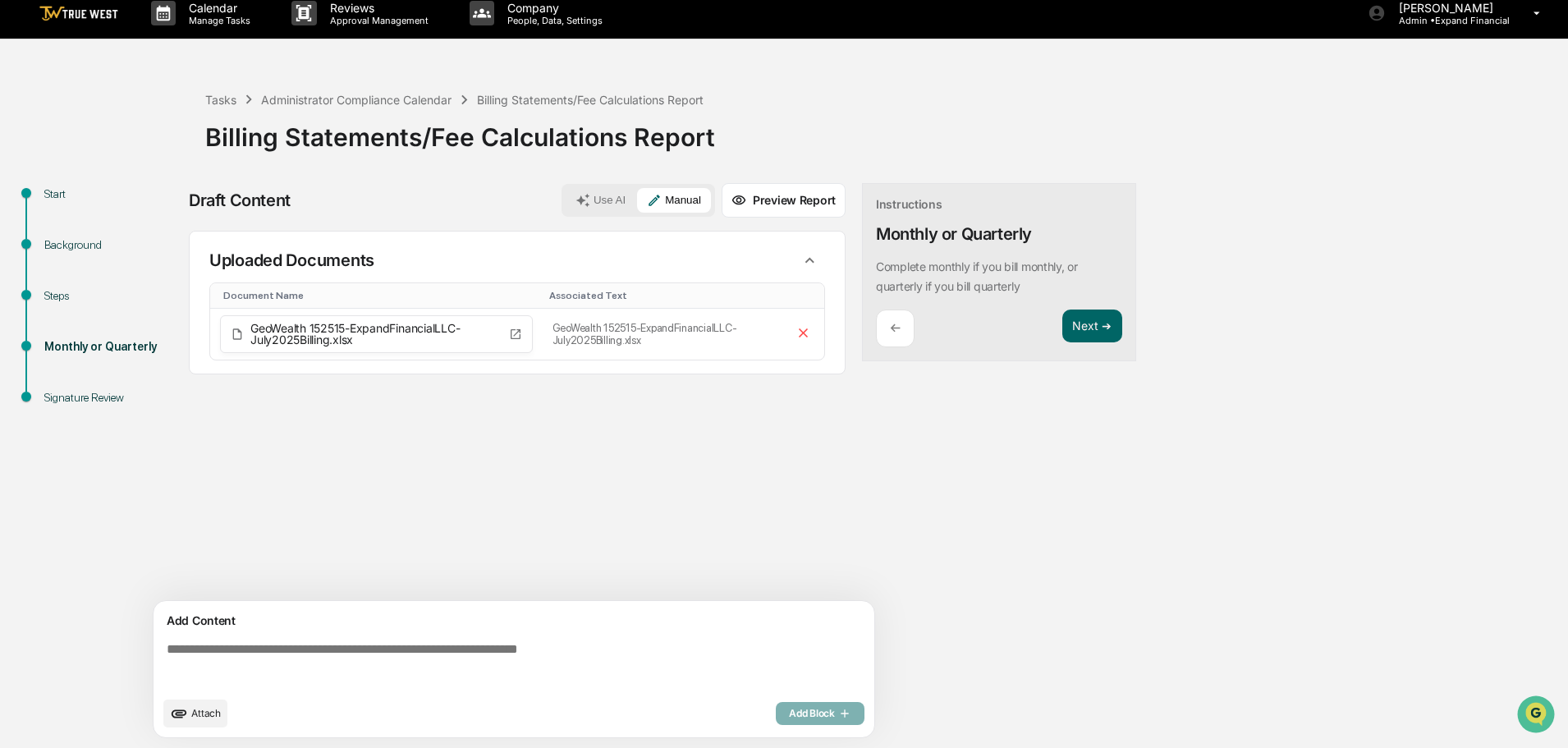
click at [481, 652] on textarea at bounding box center [517, 665] width 714 height 59
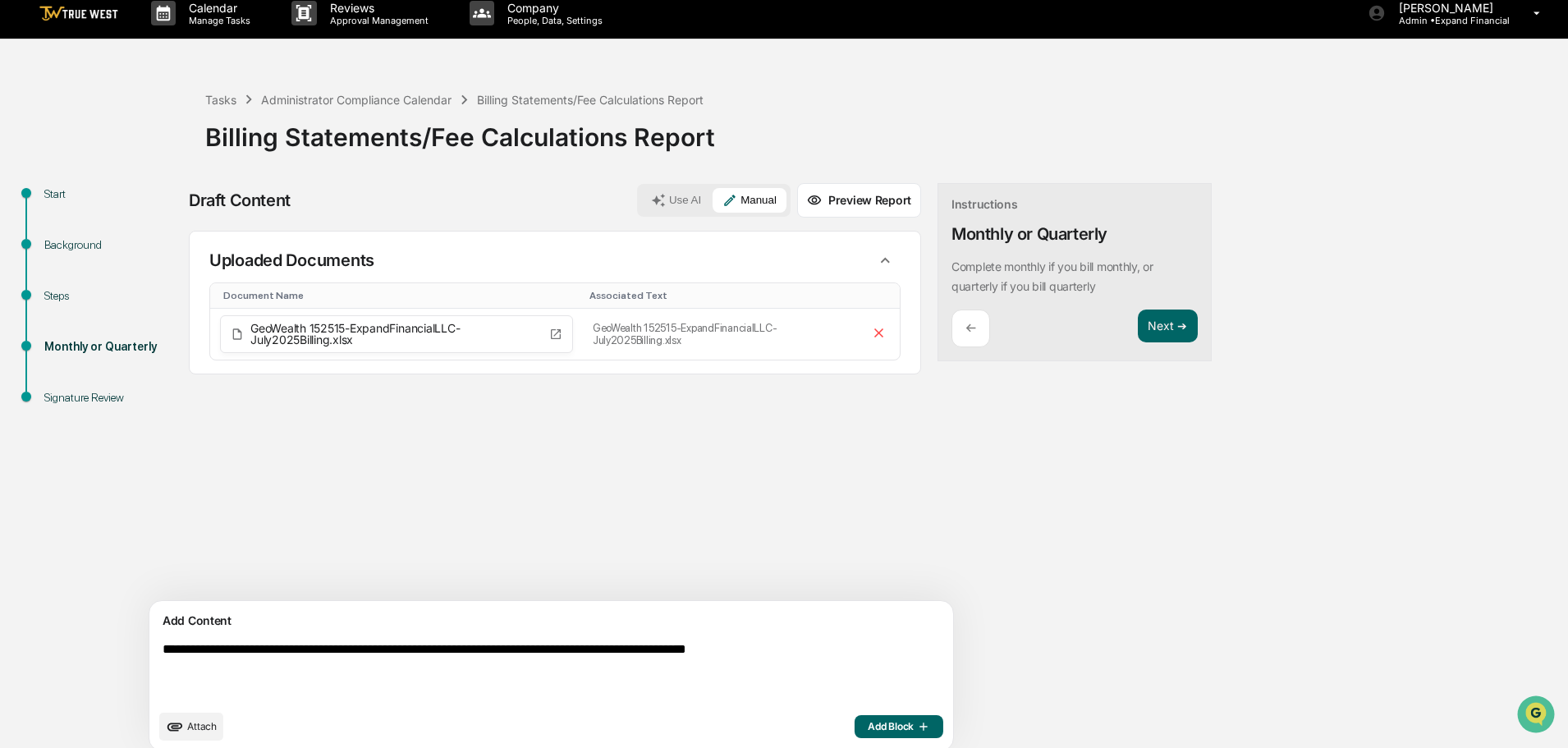
type textarea "**********"
click at [867, 720] on span "Add Block" at bounding box center [899, 726] width 63 height 13
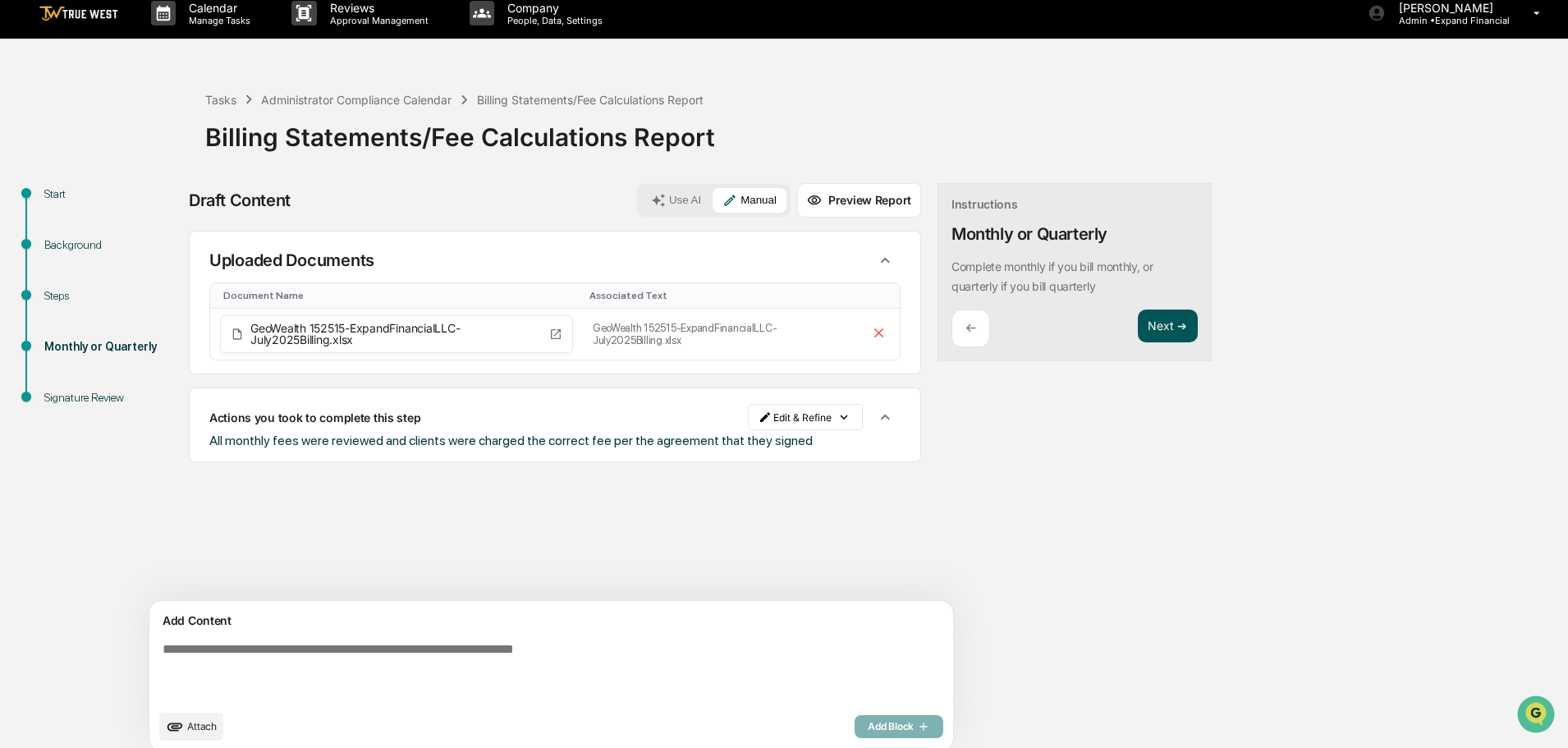
click at [1137, 328] on button "Next ➔" at bounding box center [1167, 326] width 60 height 34
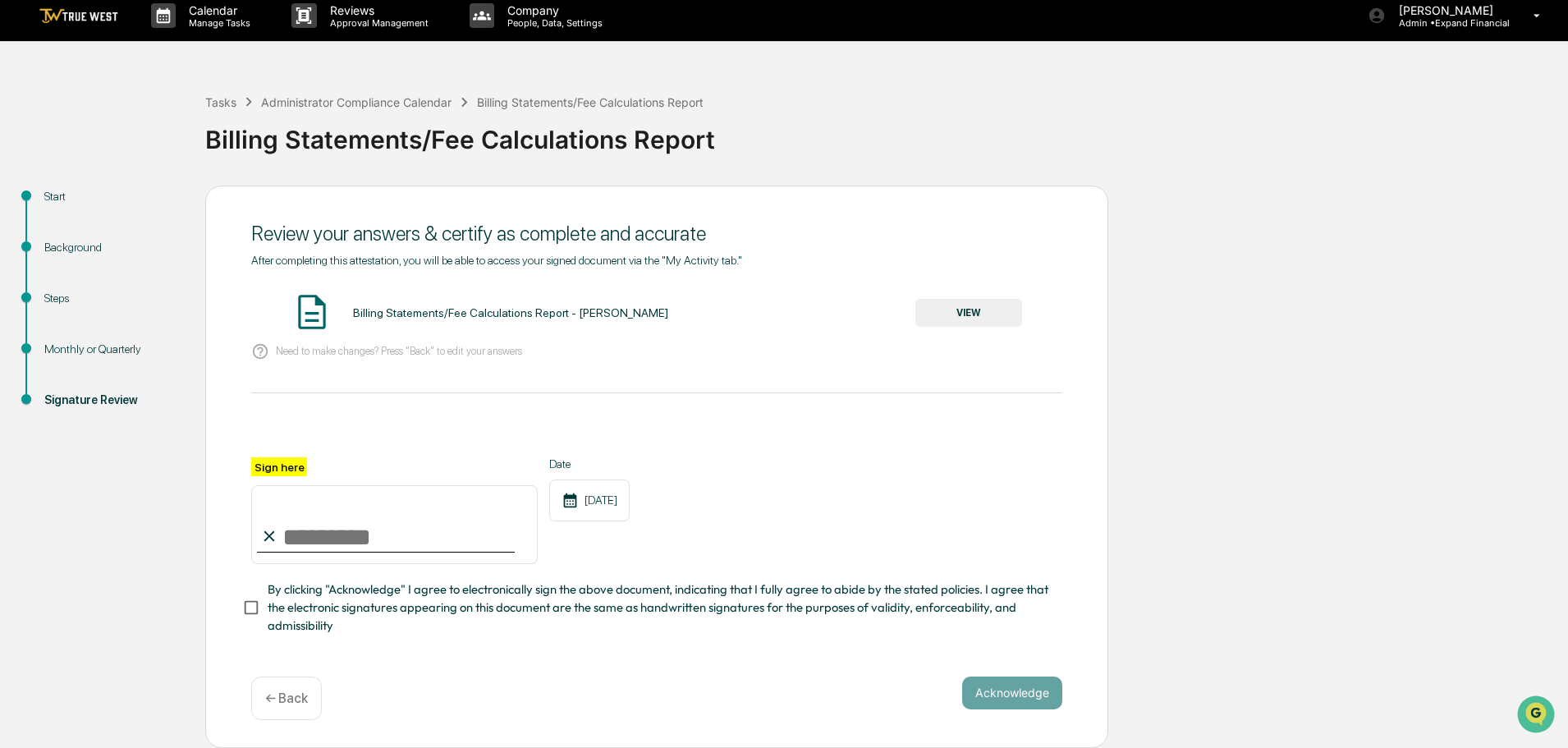
click at [966, 304] on button "VIEW" at bounding box center [968, 312] width 107 height 28
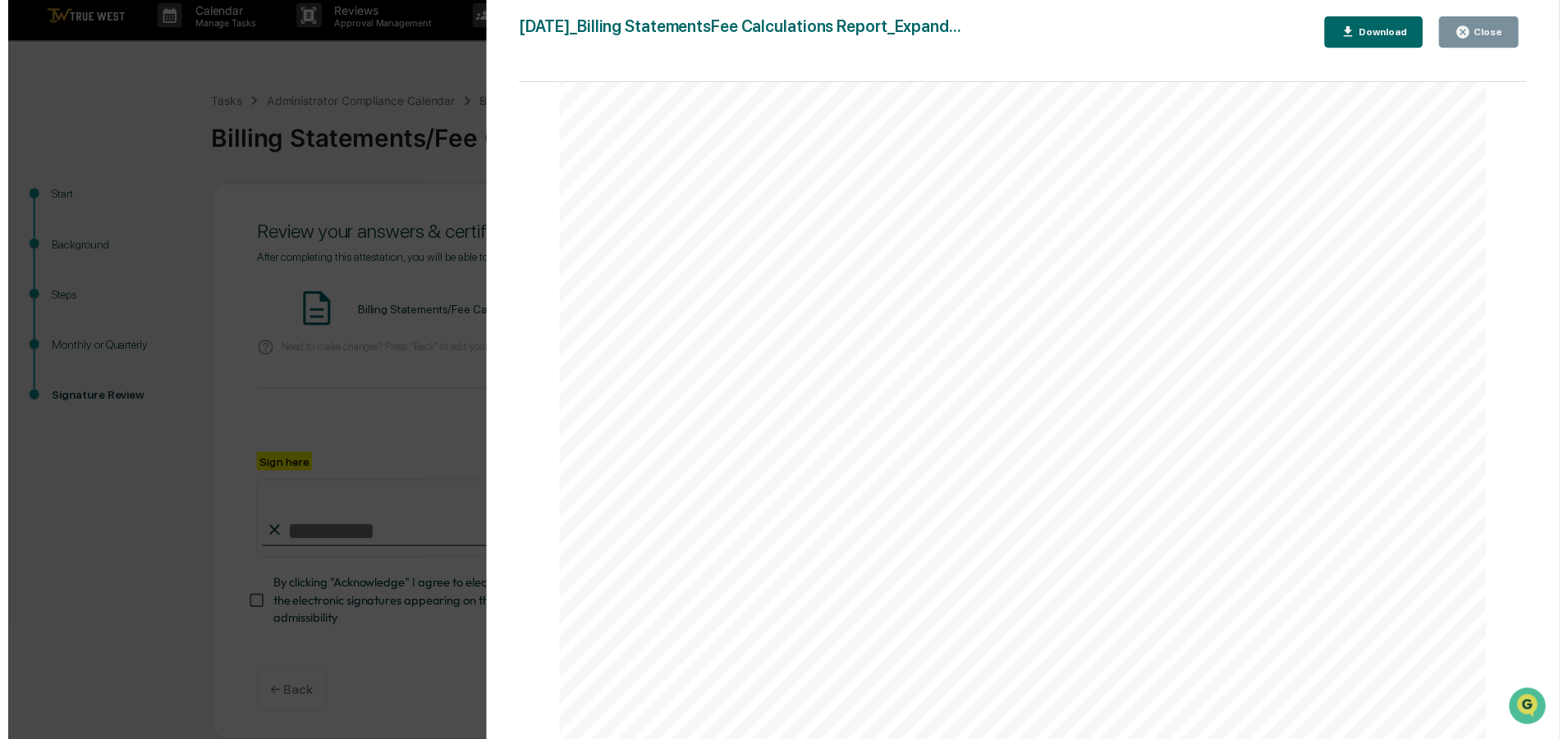
scroll to position [0, 0]
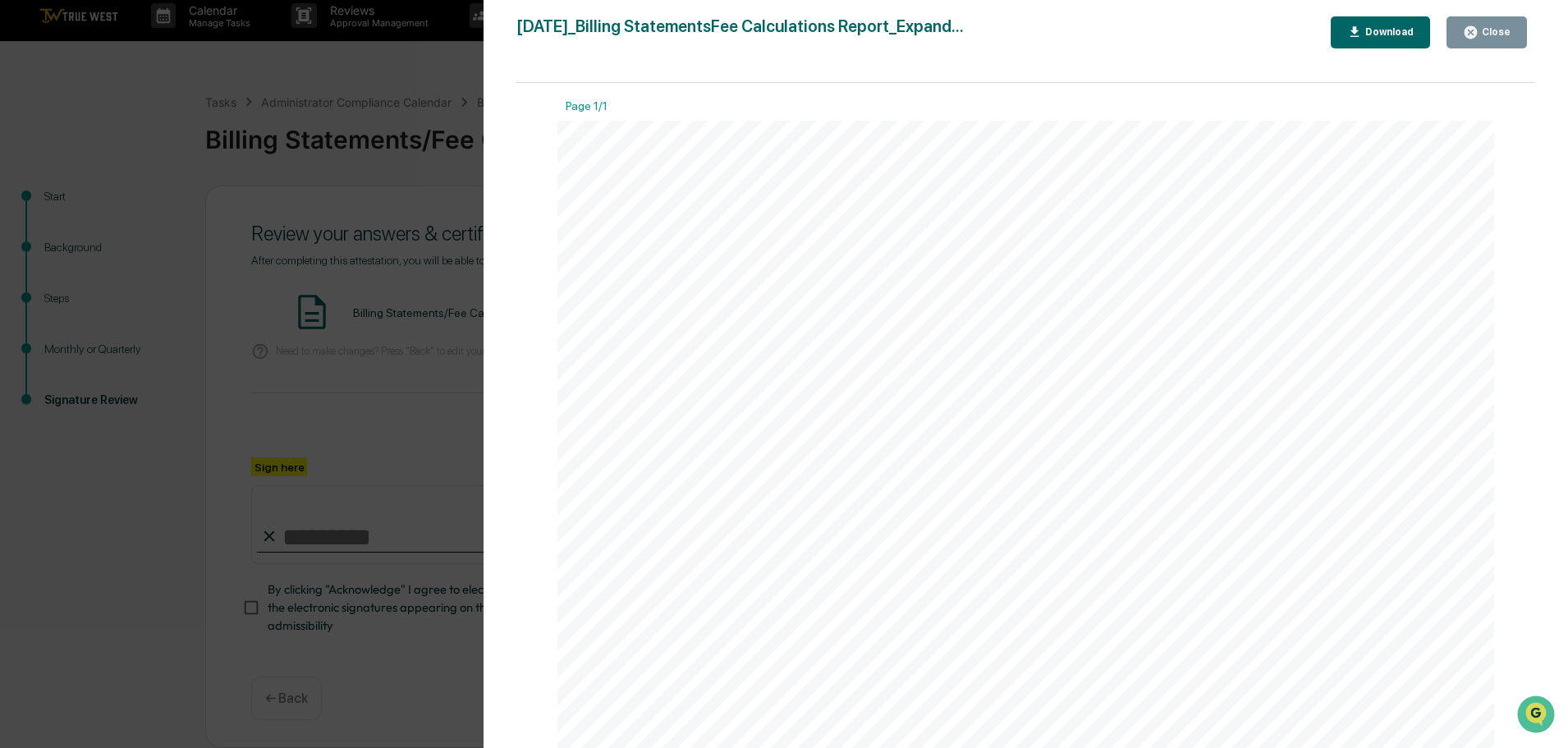
click at [1488, 34] on div "Close" at bounding box center [1494, 31] width 32 height 12
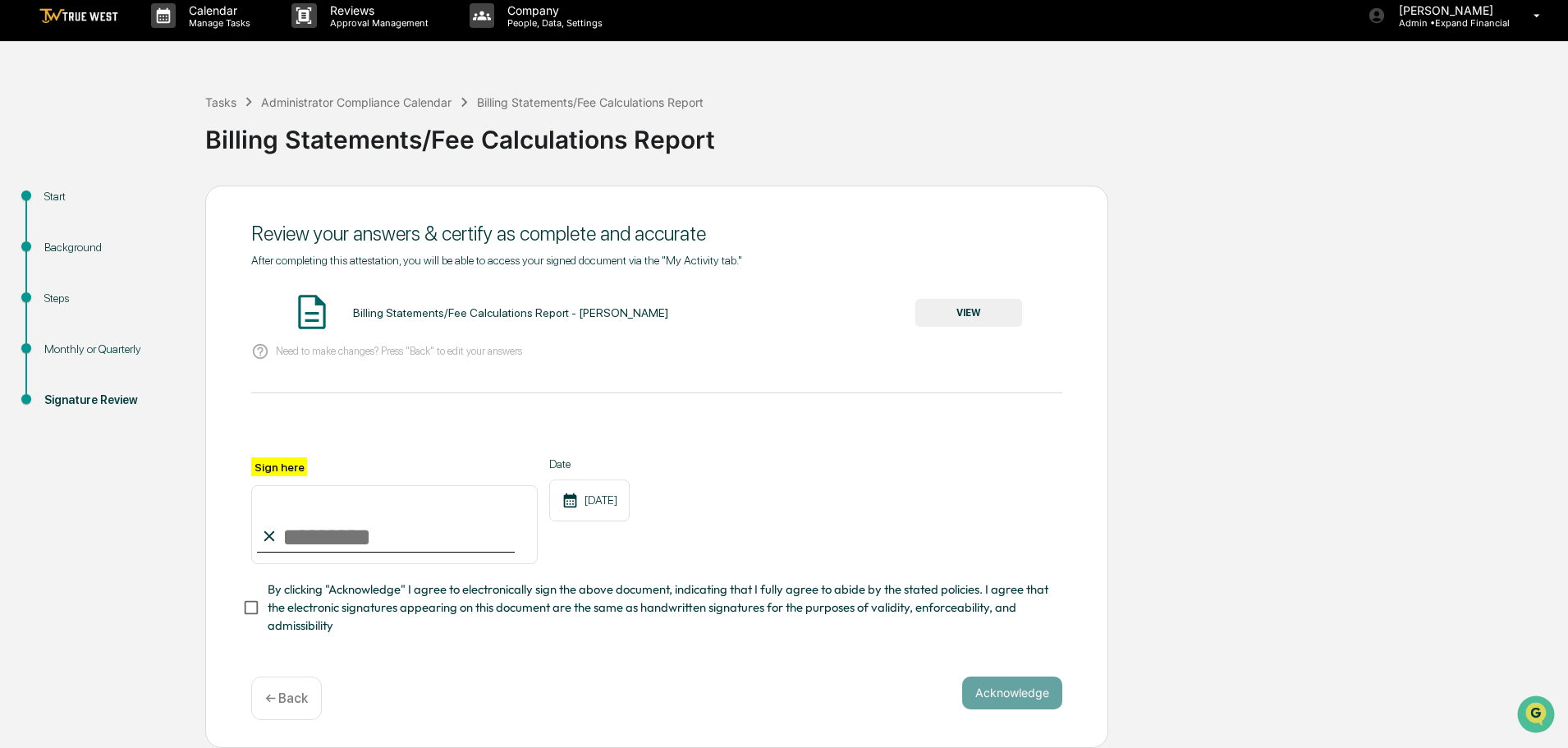
drag, startPoint x: 381, startPoint y: 527, endPoint x: 390, endPoint y: 529, distance: 9.2
click at [381, 526] on input "Sign here" at bounding box center [394, 525] width 286 height 79
type input "**********"
click at [1028, 685] on button "Acknowledge" at bounding box center [1012, 692] width 100 height 33
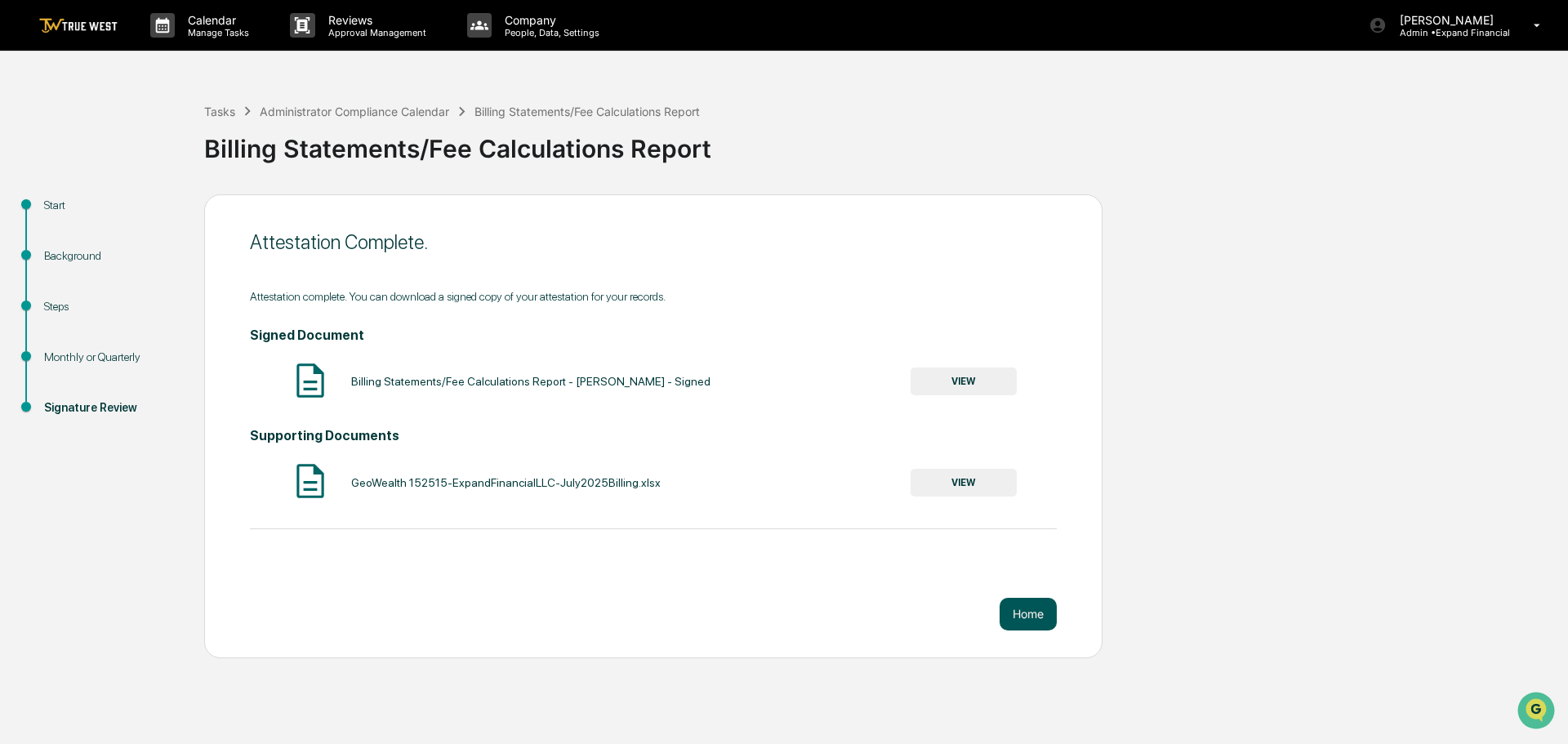
click at [1018, 619] on button "Home" at bounding box center [1028, 614] width 57 height 33
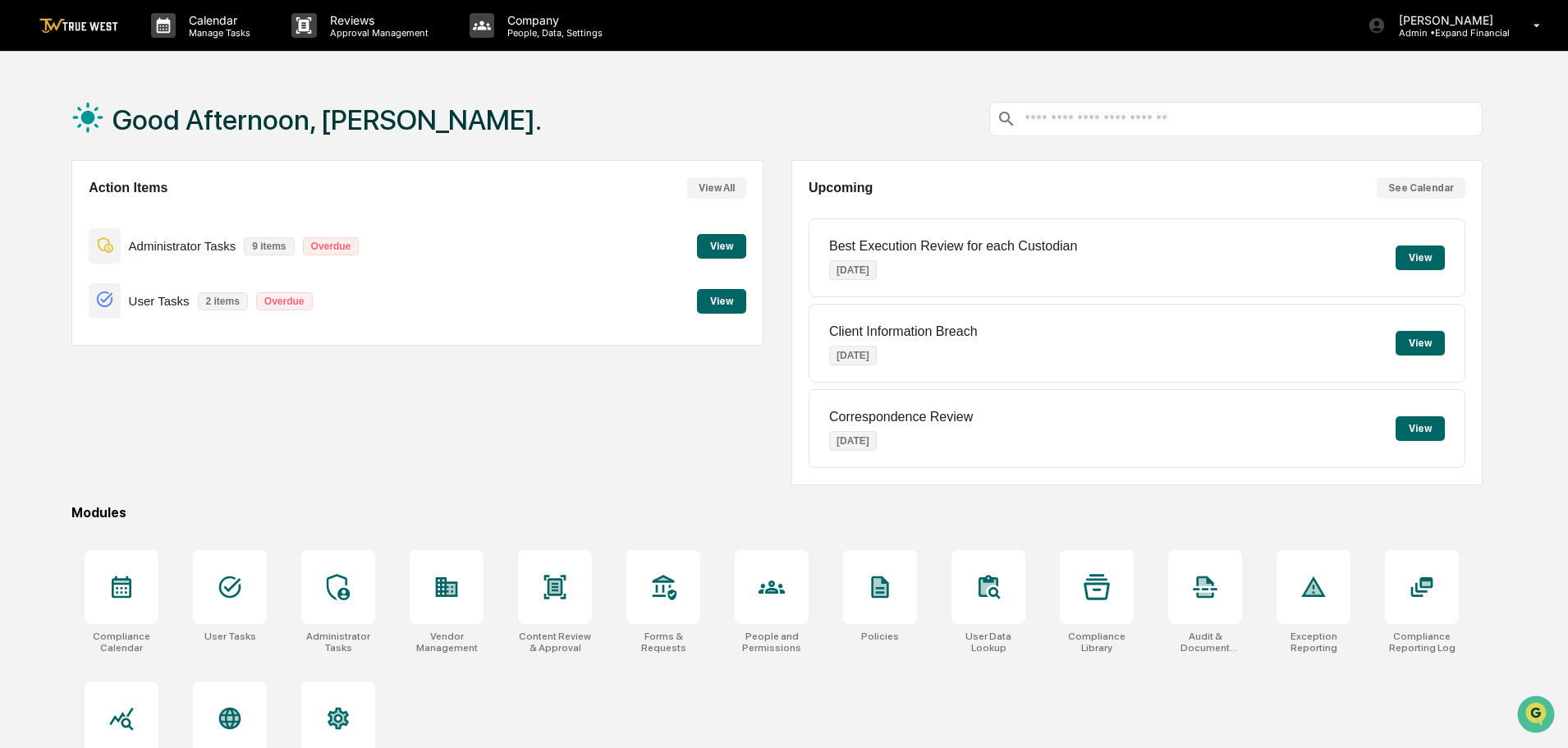
click at [731, 248] on button "View" at bounding box center [721, 246] width 49 height 24
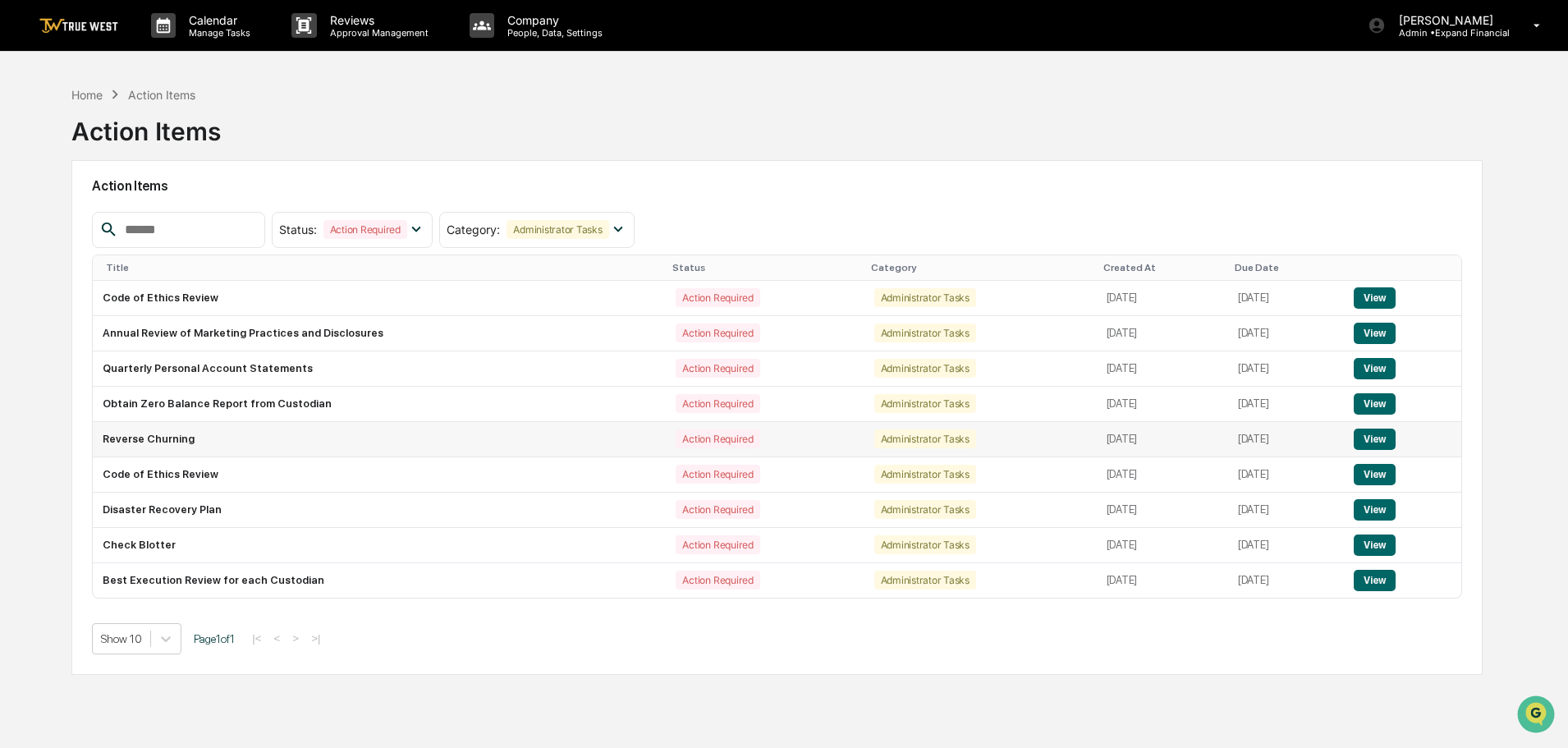
click at [1381, 439] on button "View" at bounding box center [1374, 439] width 42 height 22
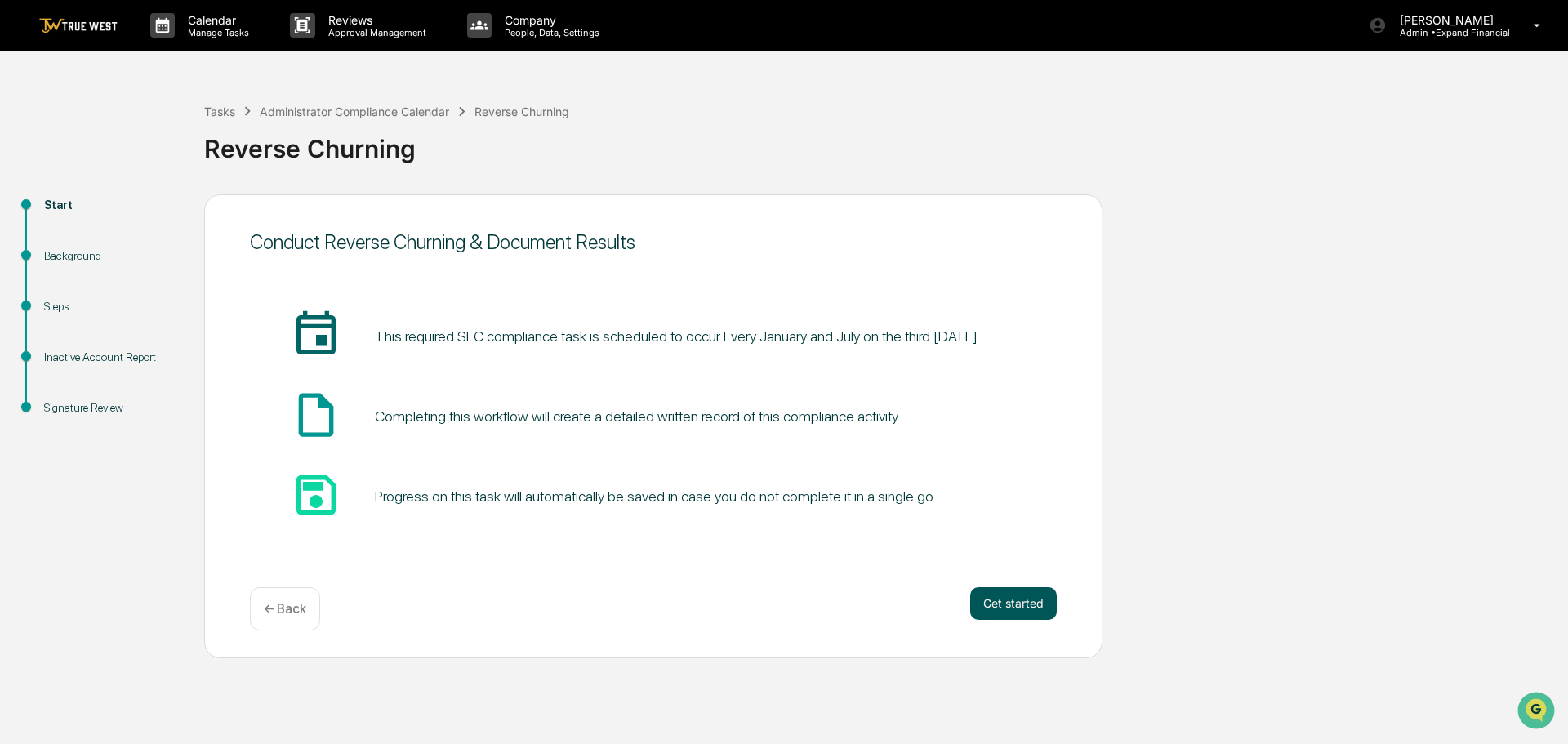
click at [1001, 607] on button "Get started" at bounding box center [1013, 603] width 87 height 33
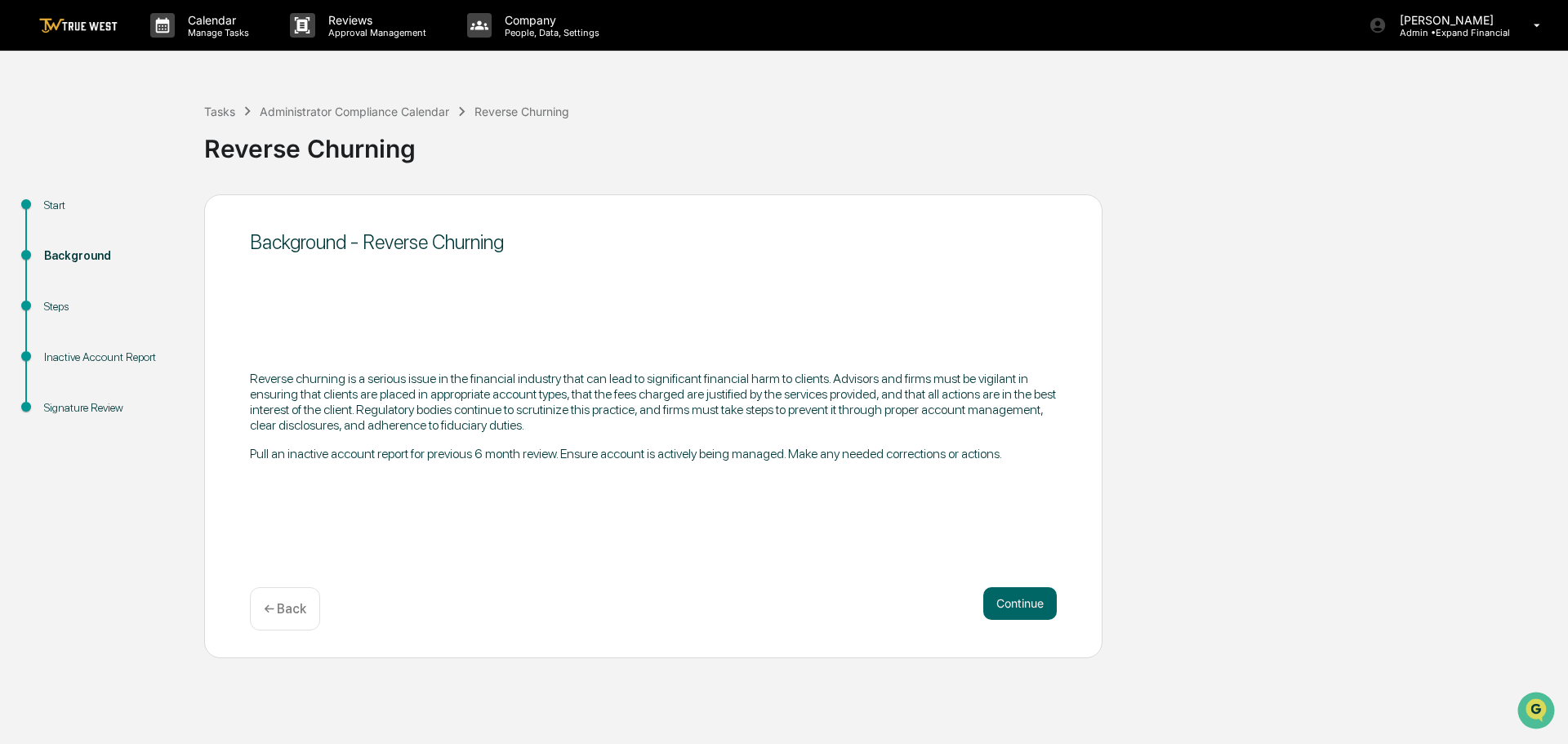
click at [289, 614] on p "← Back" at bounding box center [286, 608] width 43 height 15
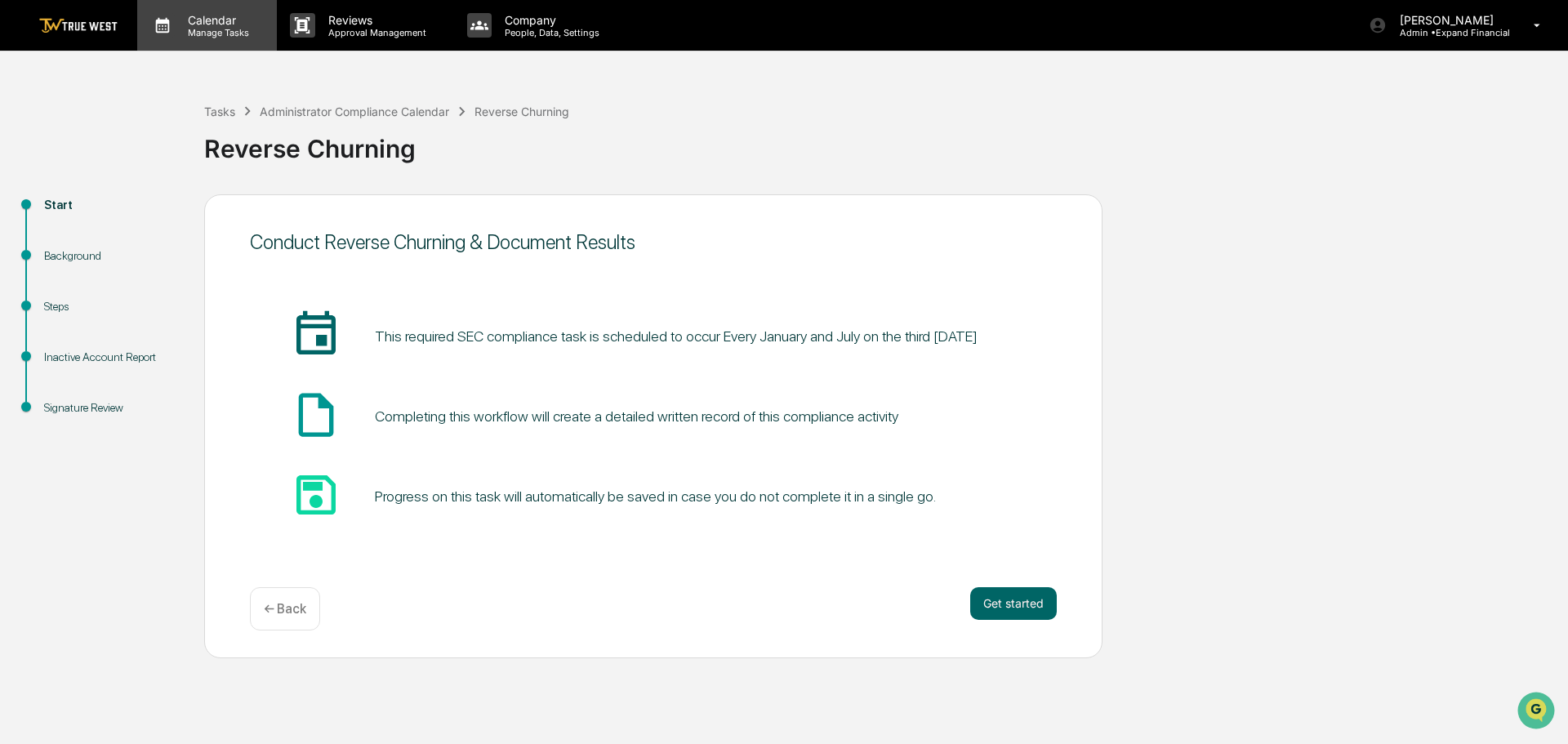
click at [228, 22] on p "Calendar" at bounding box center [216, 21] width 82 height 14
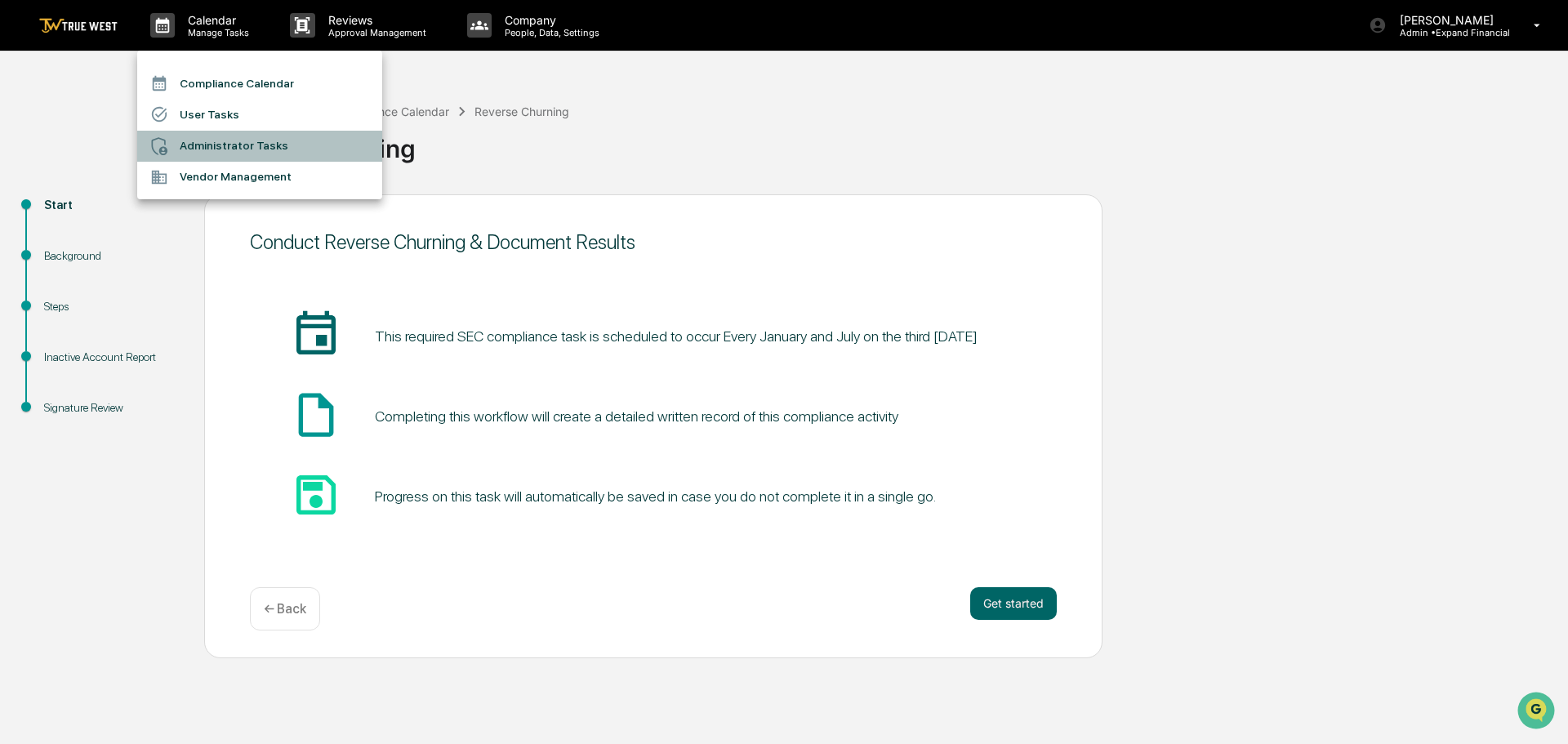
click at [226, 139] on li "Administrator Tasks" at bounding box center [260, 145] width 245 height 31
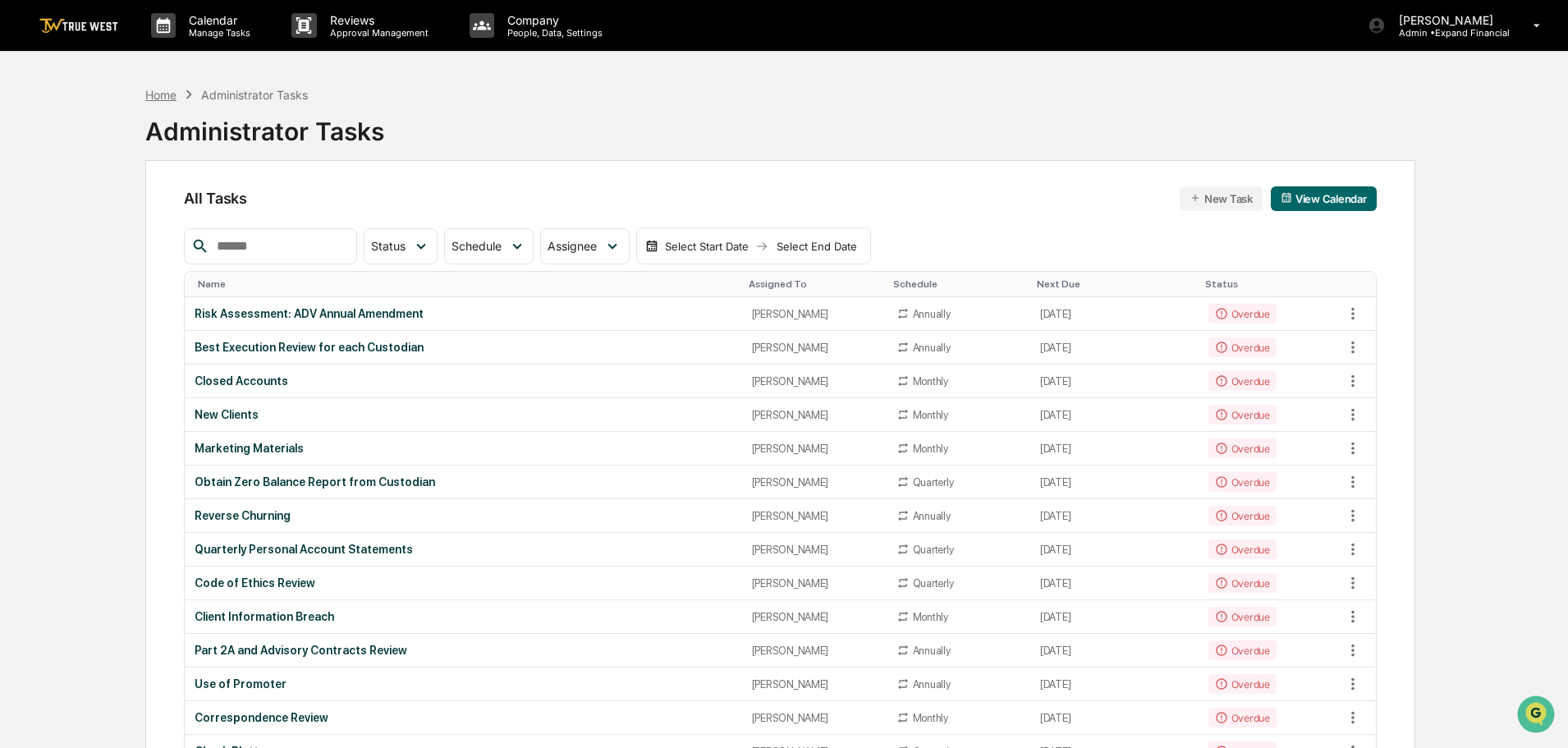
click at [166, 91] on div "Home" at bounding box center [161, 95] width 31 height 14
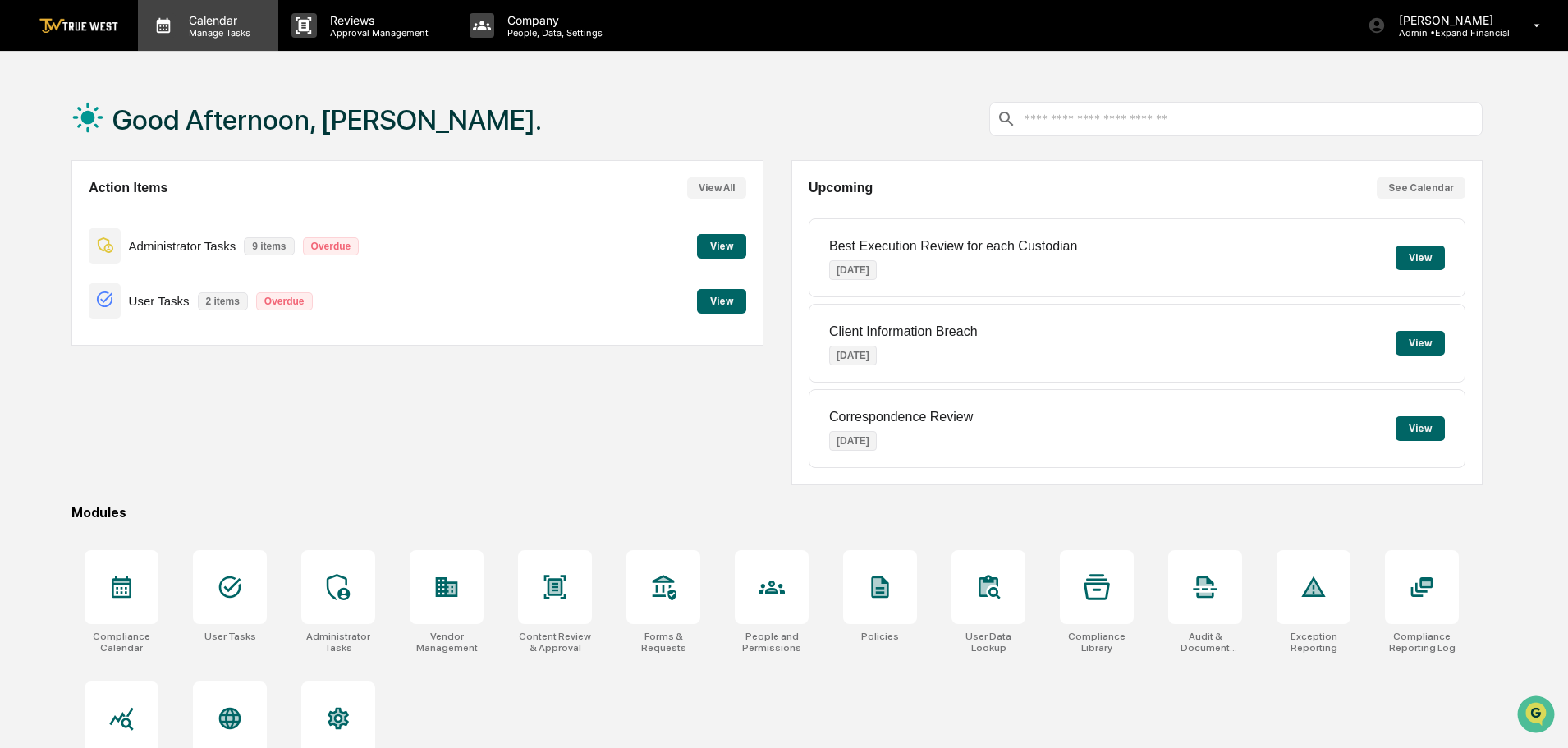
click at [207, 39] on div "Calendar Manage Tasks" at bounding box center [208, 25] width 140 height 51
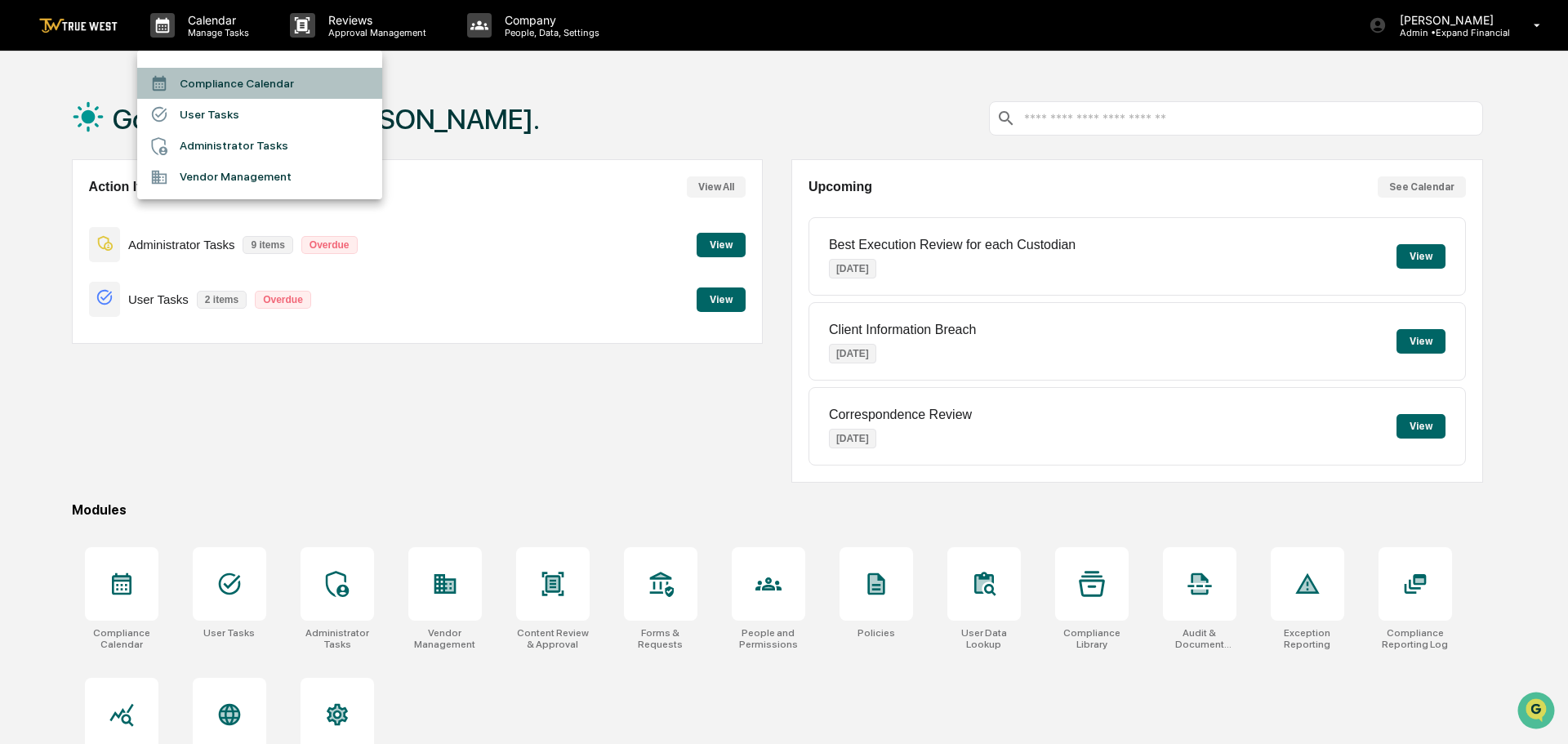
click at [220, 85] on li "Compliance Calendar" at bounding box center [260, 83] width 245 height 31
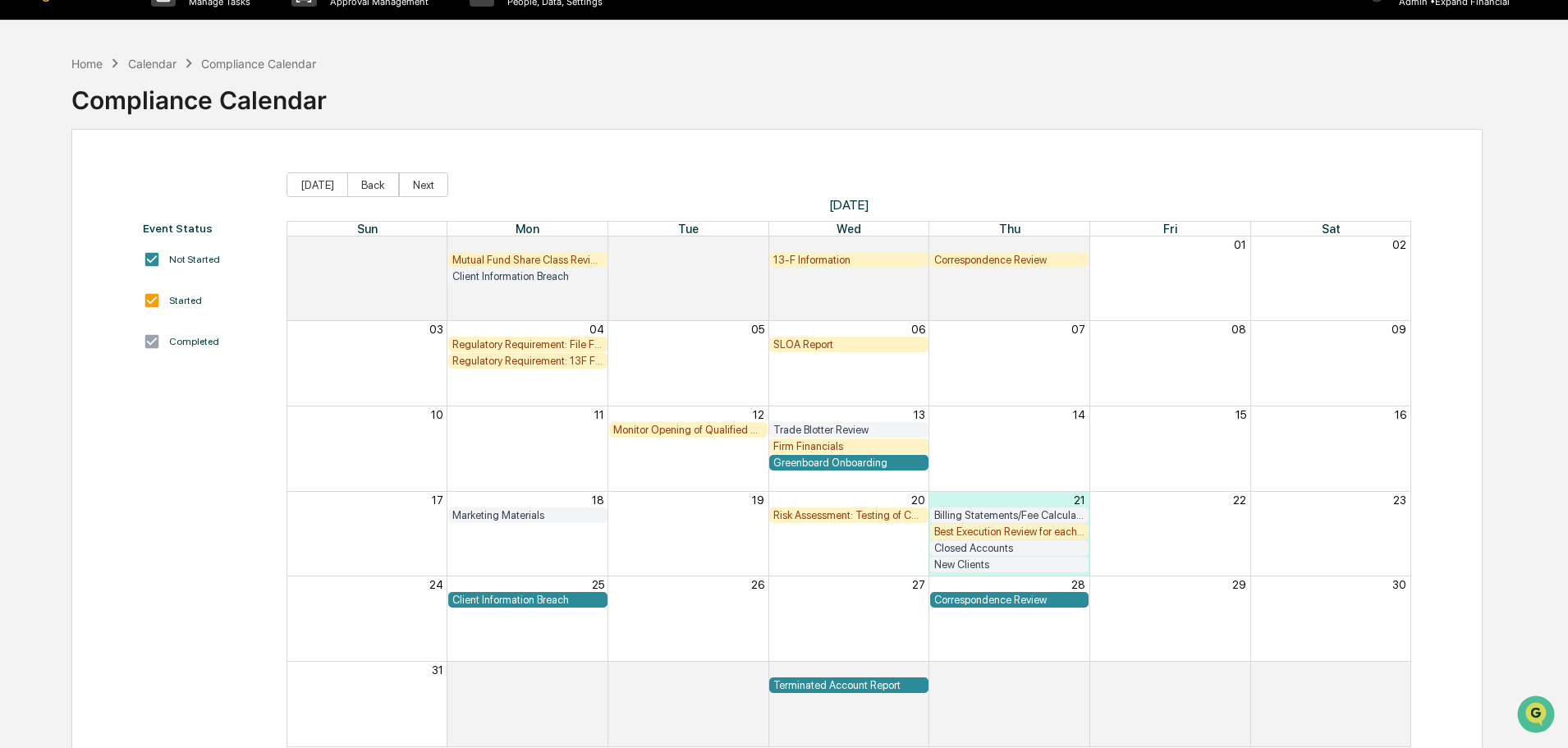
scroll to position [78, 0]
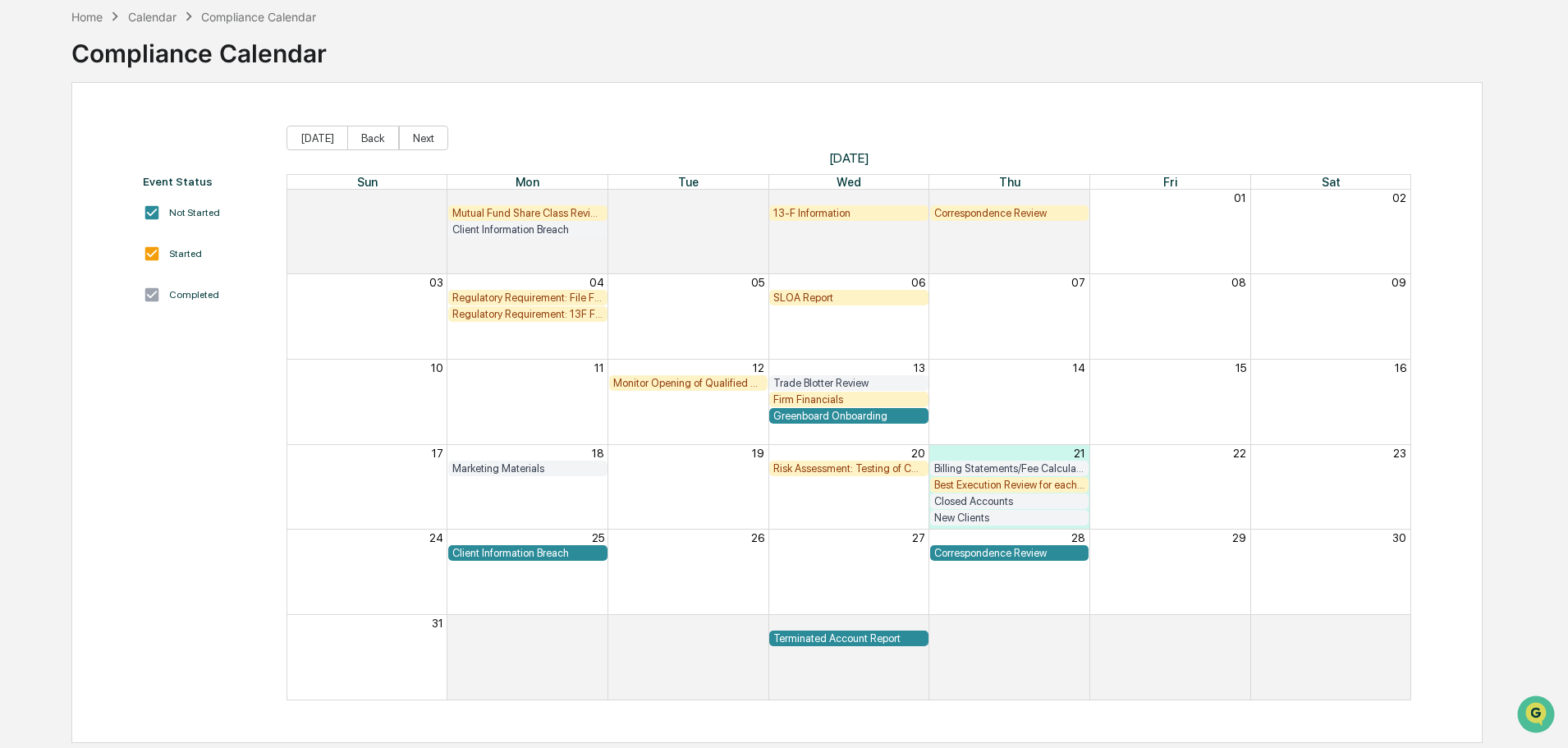
click at [547, 211] on div "Mutual Fund Share Class Review" at bounding box center [527, 213] width 151 height 13
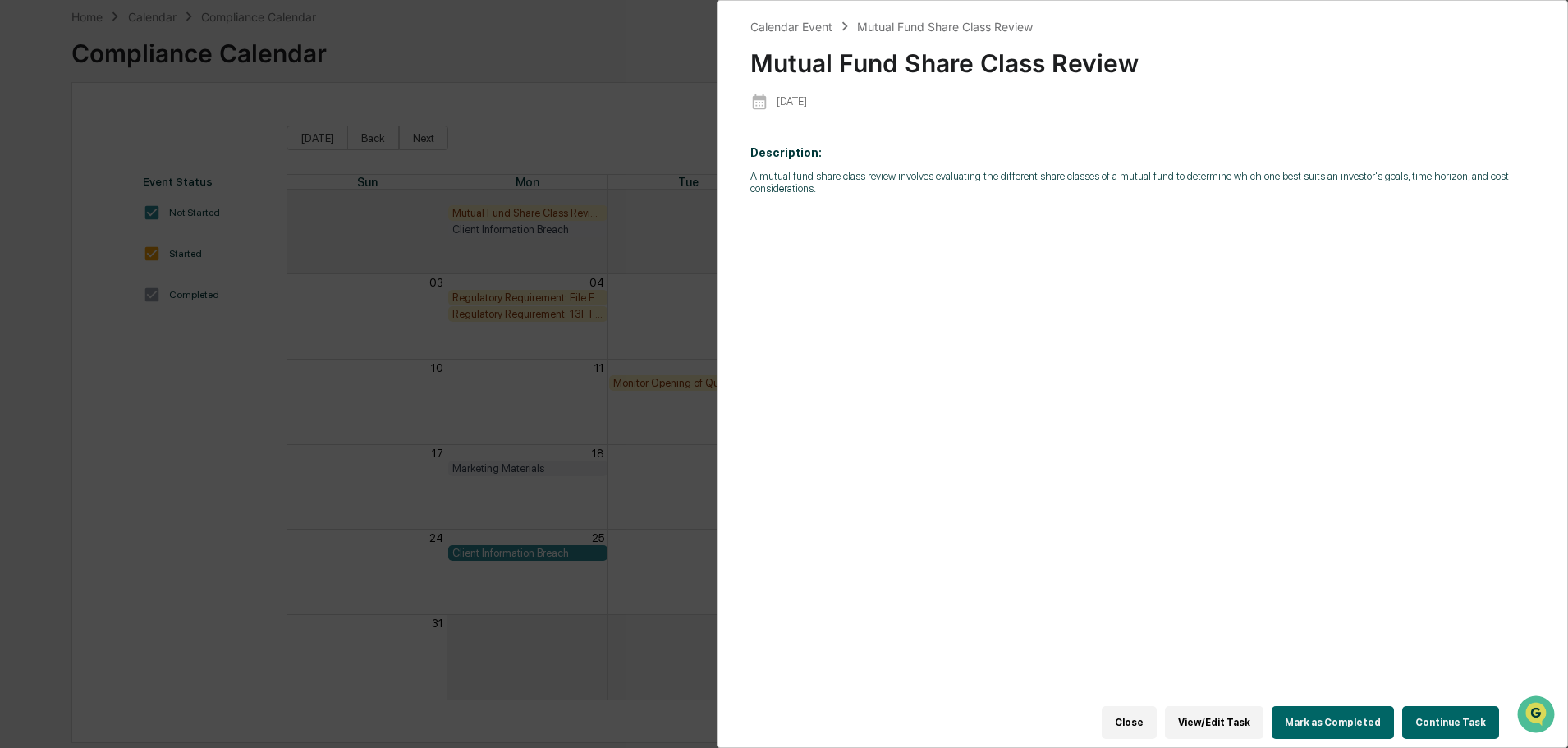
click at [1226, 711] on button "View/Edit Task" at bounding box center [1214, 722] width 99 height 33
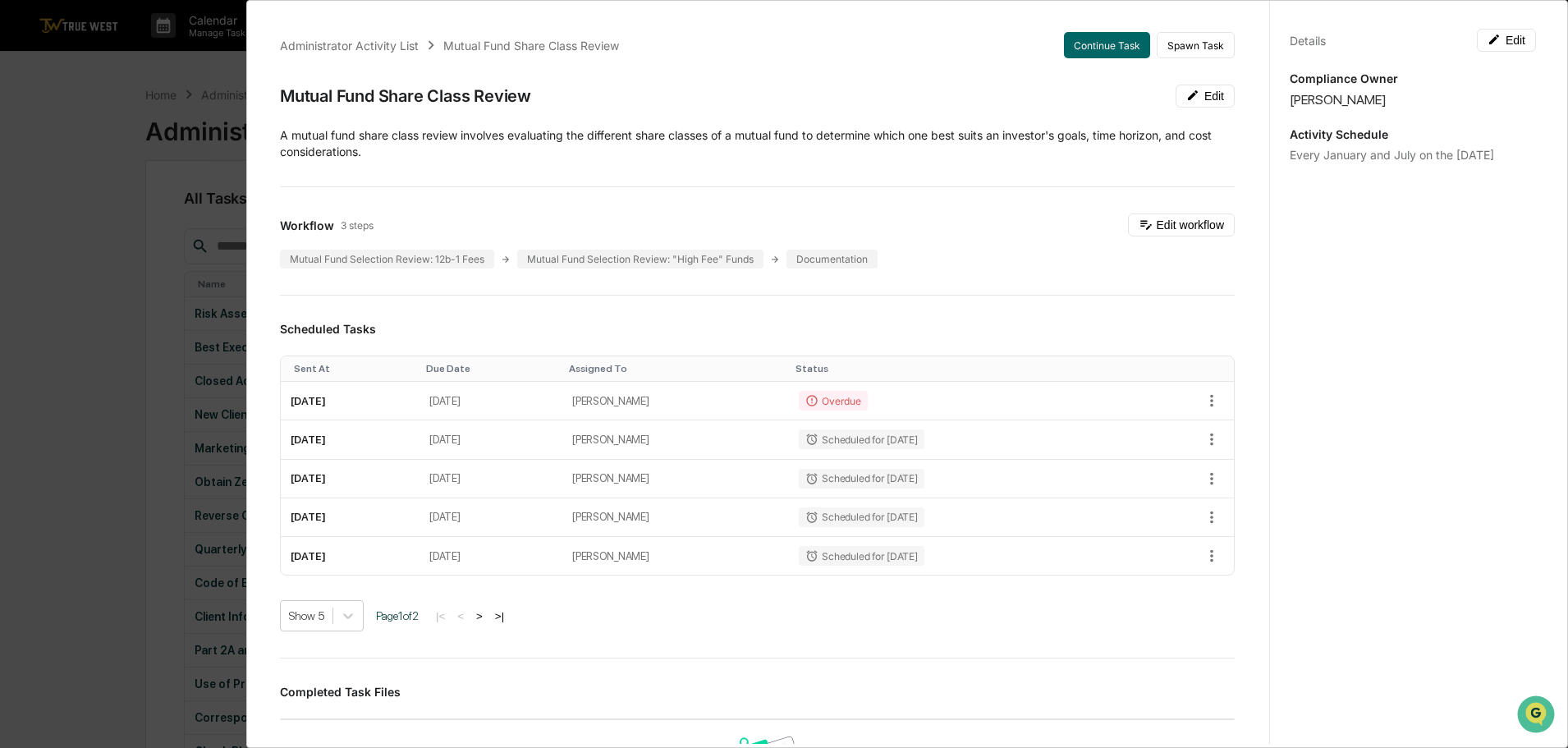
click at [191, 415] on div "Administrator Activity List Mutual Fund Share Class Review Continue Task Spawn …" at bounding box center [784, 374] width 1568 height 748
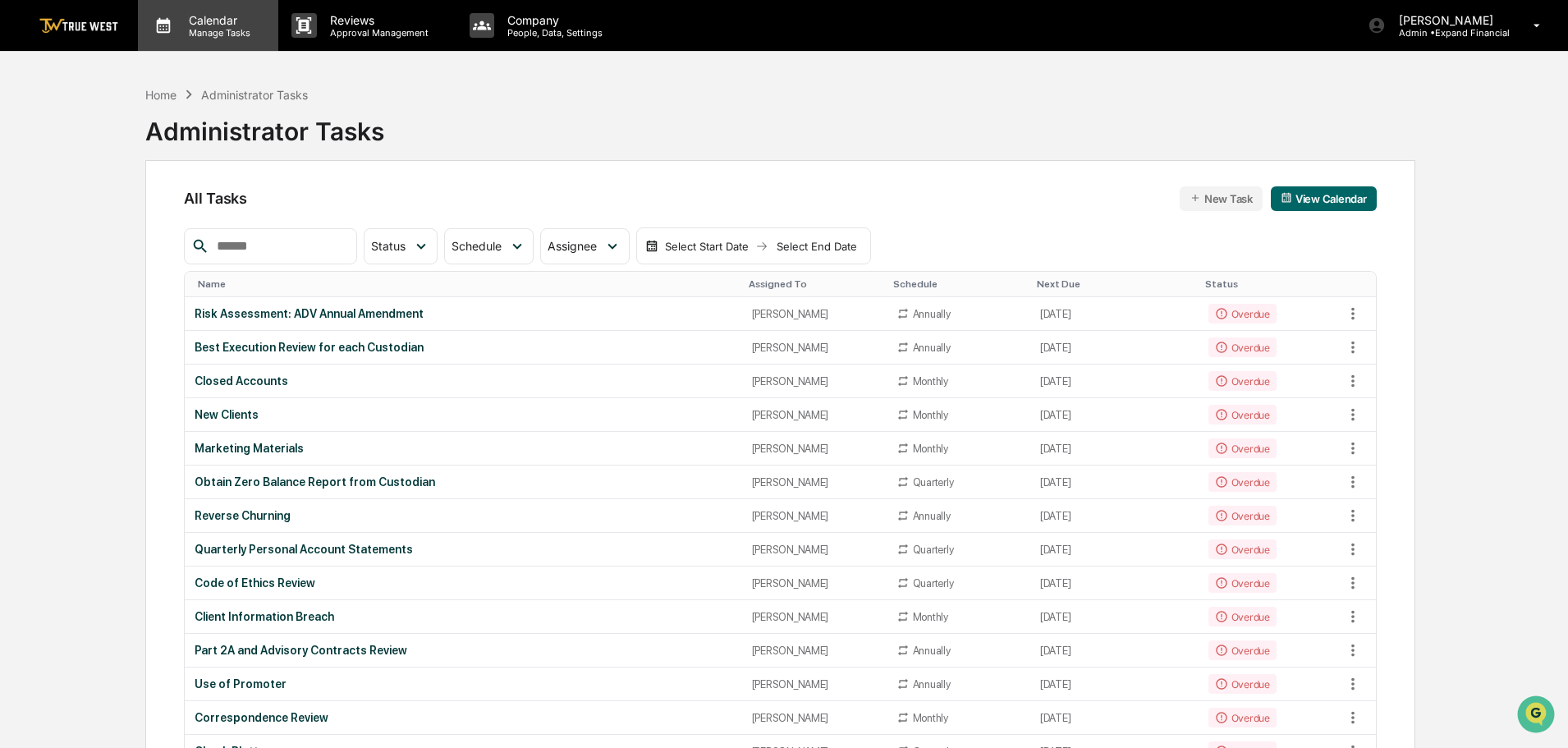
click at [195, 16] on p "Calendar" at bounding box center [217, 21] width 83 height 14
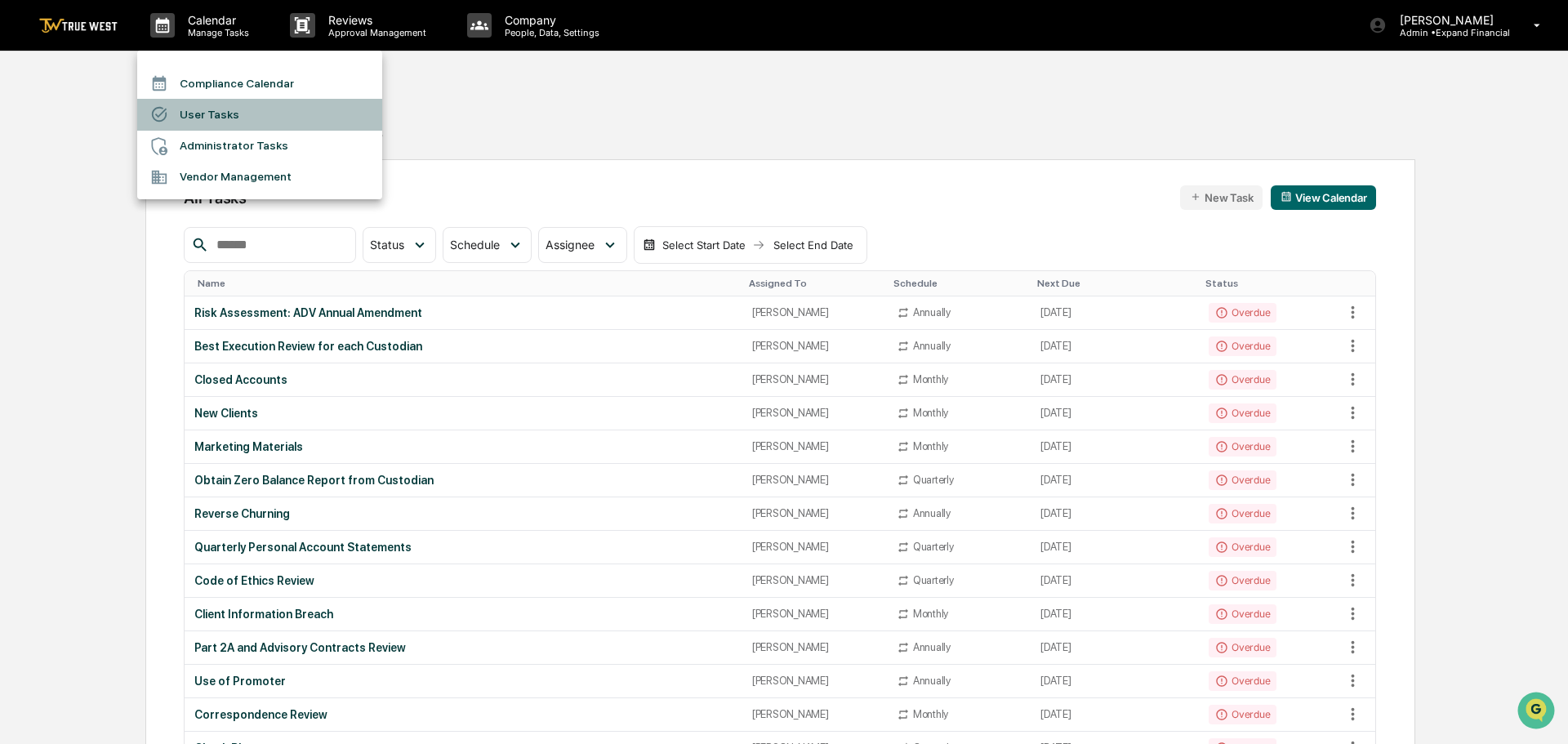
click at [227, 111] on li "User Tasks" at bounding box center [260, 114] width 245 height 31
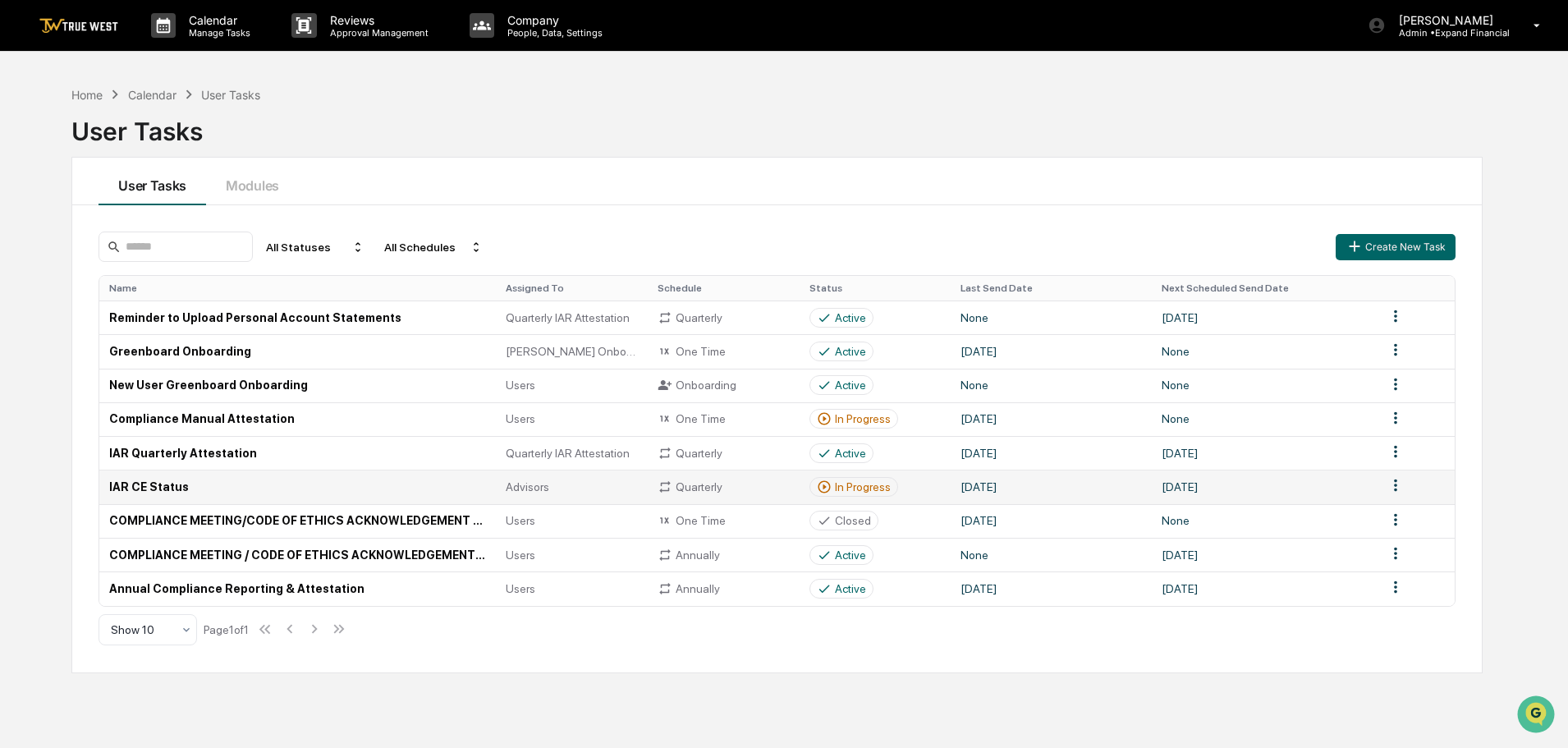
click at [188, 488] on td "IAR CE Status" at bounding box center [298, 486] width 396 height 34
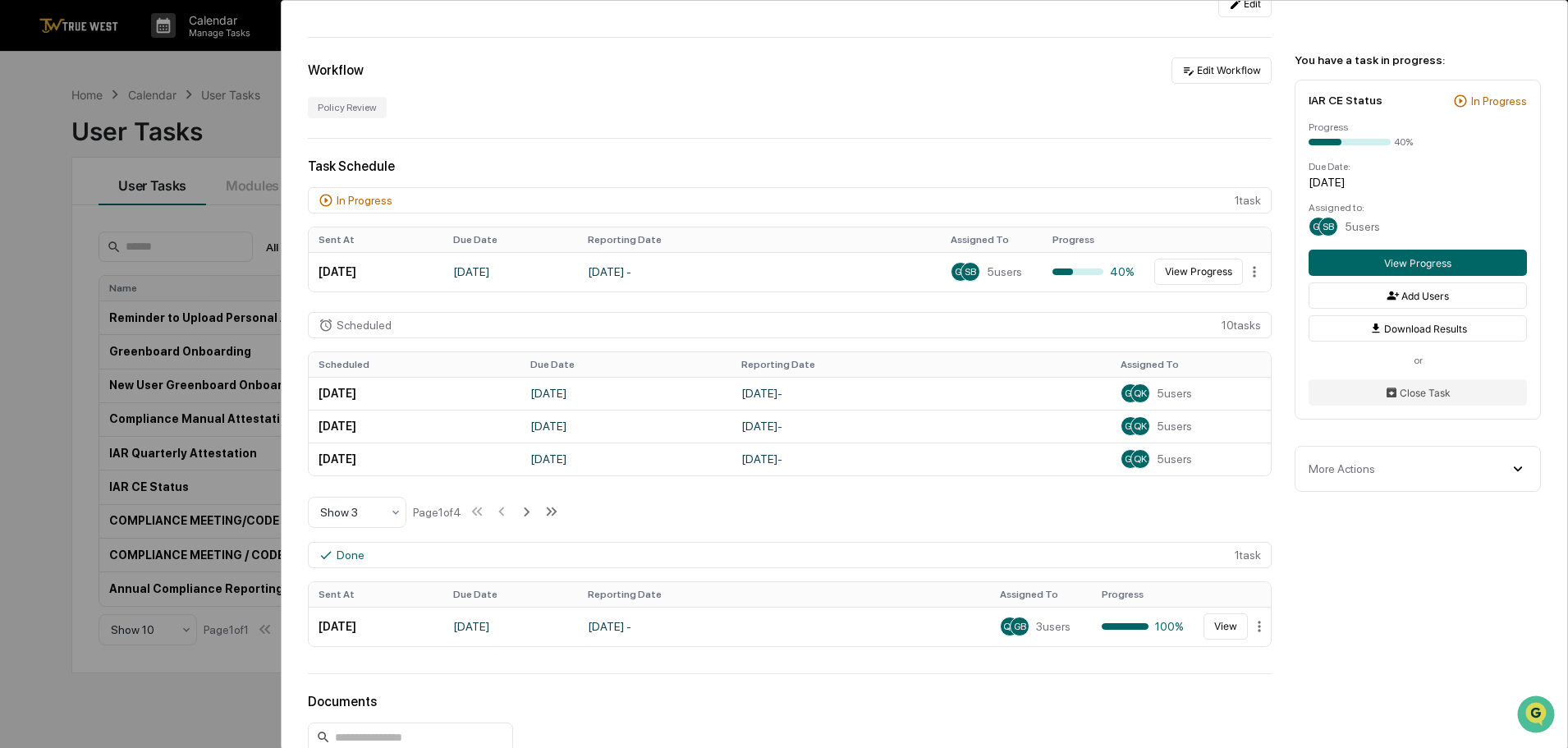
scroll to position [328, 0]
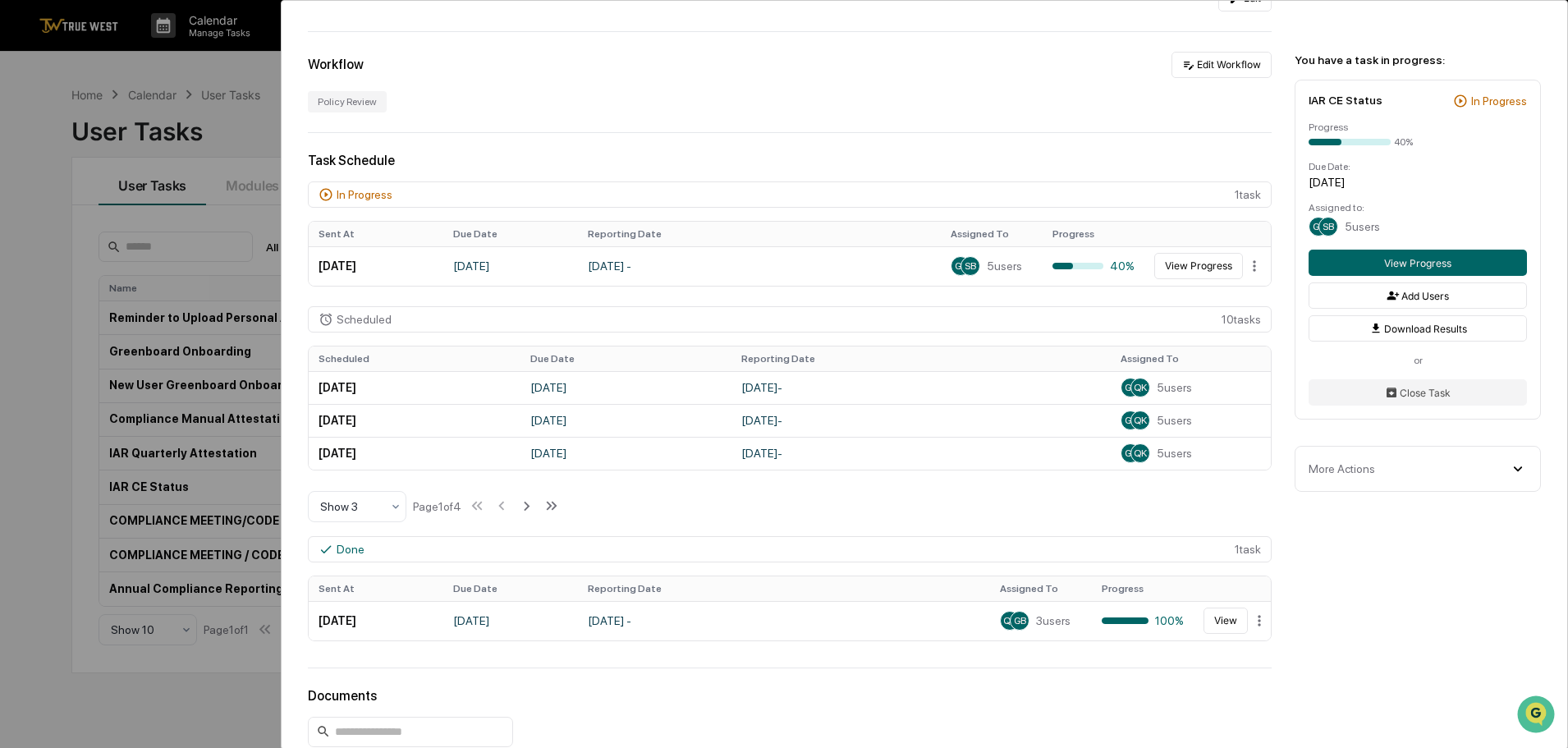
click at [327, 195] on icon at bounding box center [326, 195] width 13 height 13
click at [324, 194] on icon at bounding box center [326, 195] width 14 height 14
click at [749, 129] on div "User Tasks IAR CE Status IAR CE Status Active True West recommends checking you…" at bounding box center [924, 410] width 1285 height 1474
click at [1056, 266] on div at bounding box center [1062, 265] width 21 height 6
click at [1200, 264] on button "View Progress" at bounding box center [1198, 265] width 89 height 26
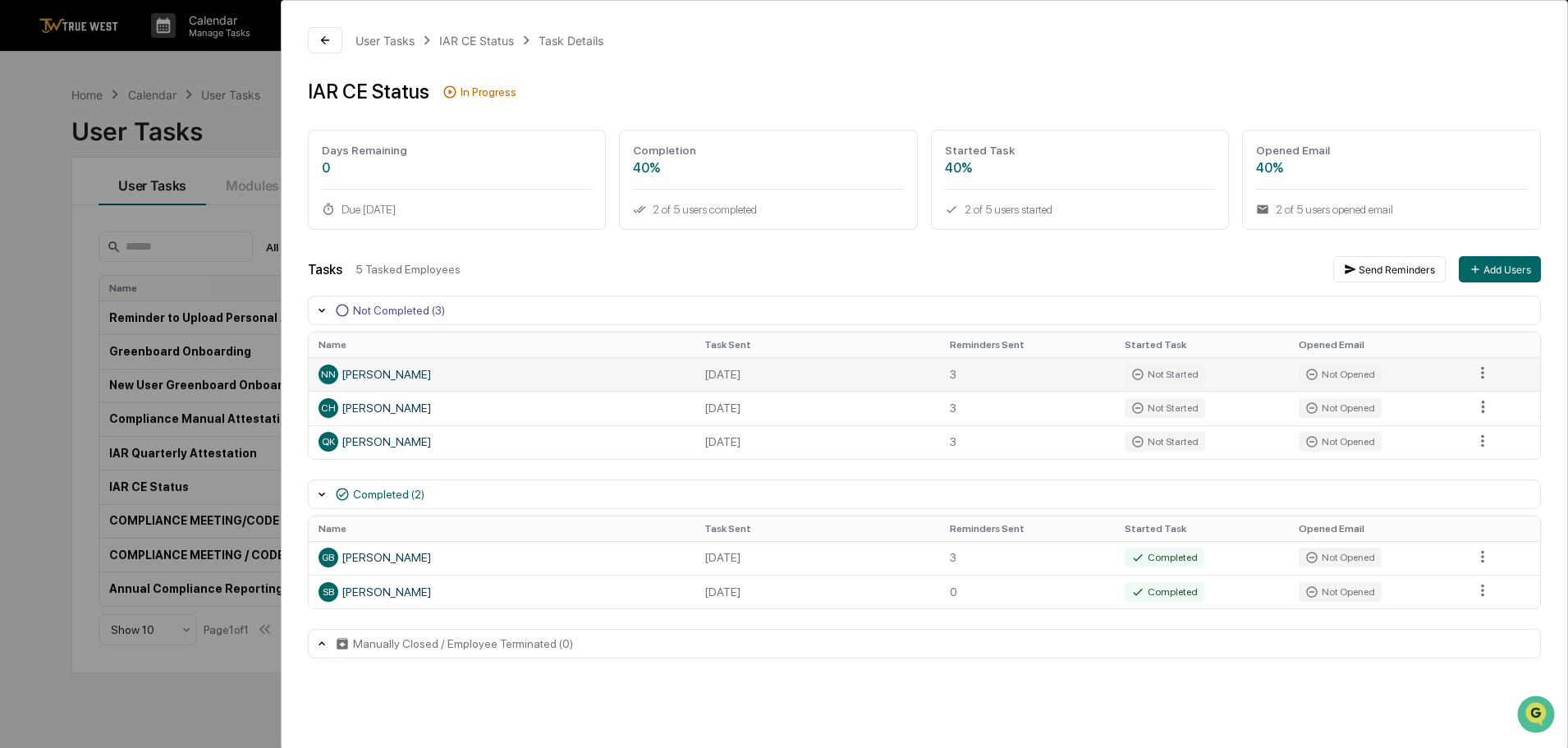
click at [389, 371] on div "NN [PERSON_NAME]" at bounding box center [501, 374] width 366 height 20
click at [389, 372] on div "NN [PERSON_NAME]" at bounding box center [501, 374] width 366 height 20
click at [392, 43] on div "User Tasks" at bounding box center [385, 41] width 59 height 14
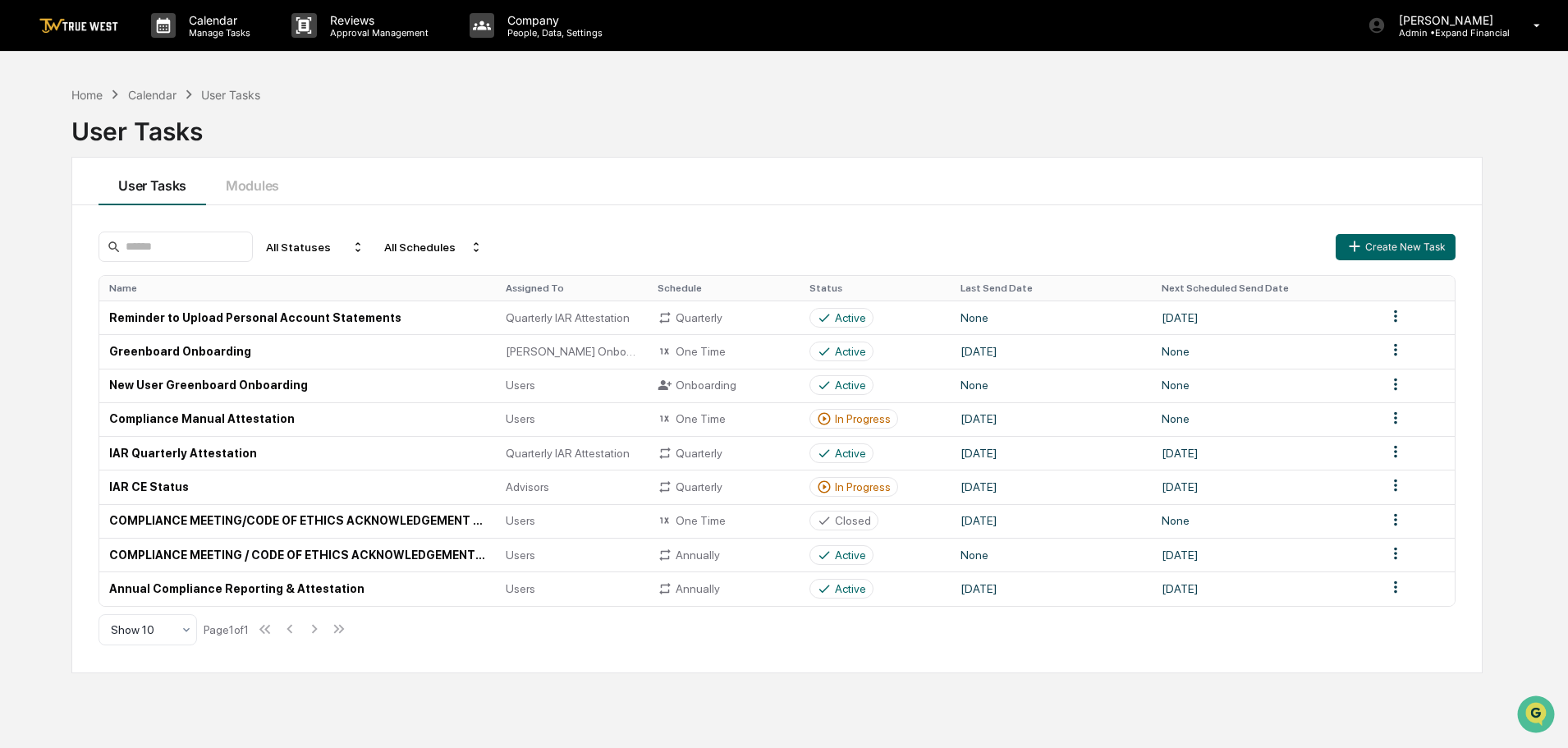
click at [1122, 120] on div "User Tasks" at bounding box center [777, 125] width 1411 height 43
click at [140, 487] on td "IAR CE Status" at bounding box center [298, 486] width 396 height 34
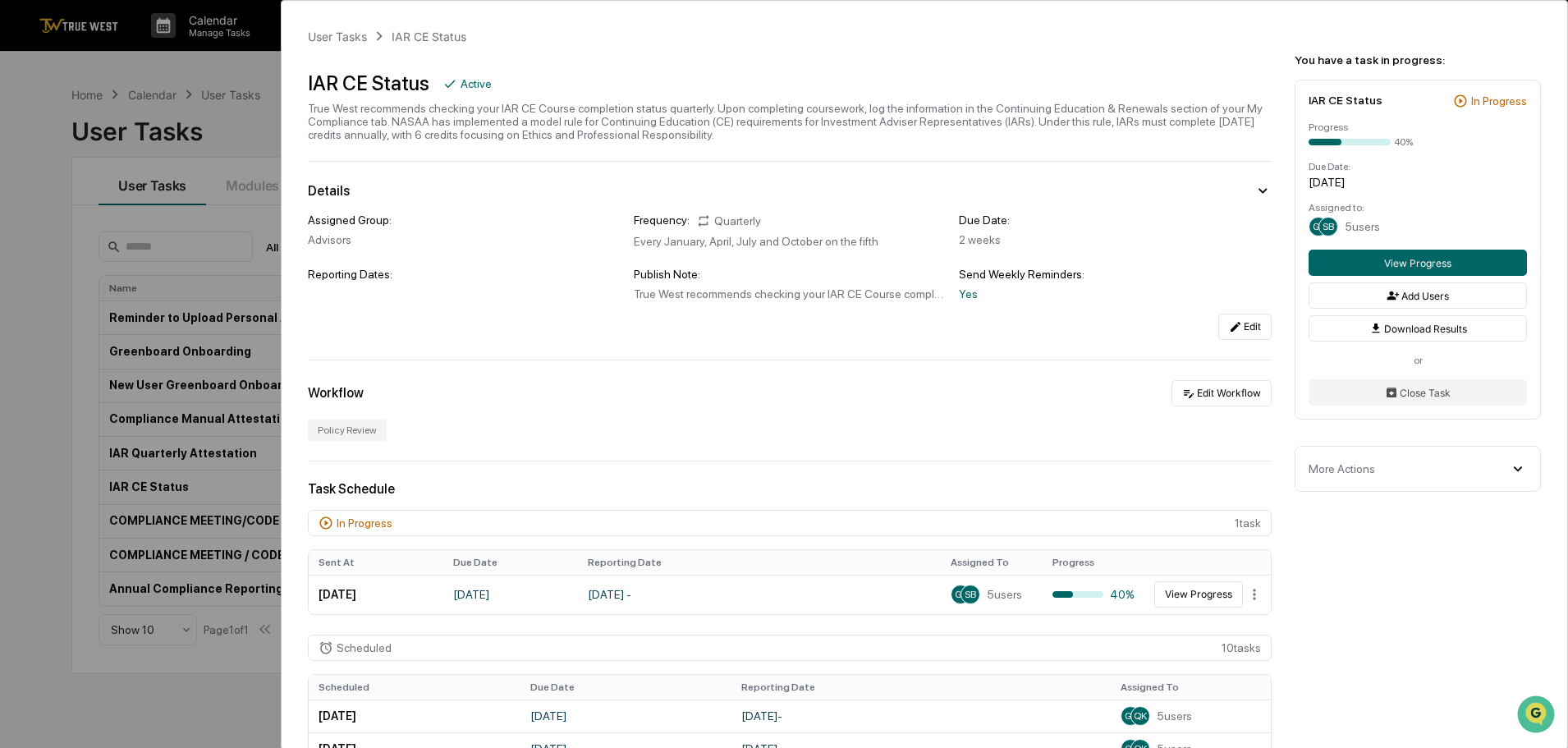
click at [31, 249] on div "User Tasks IAR CE Status IAR CE Status Active True West recommends checking you…" at bounding box center [784, 374] width 1568 height 748
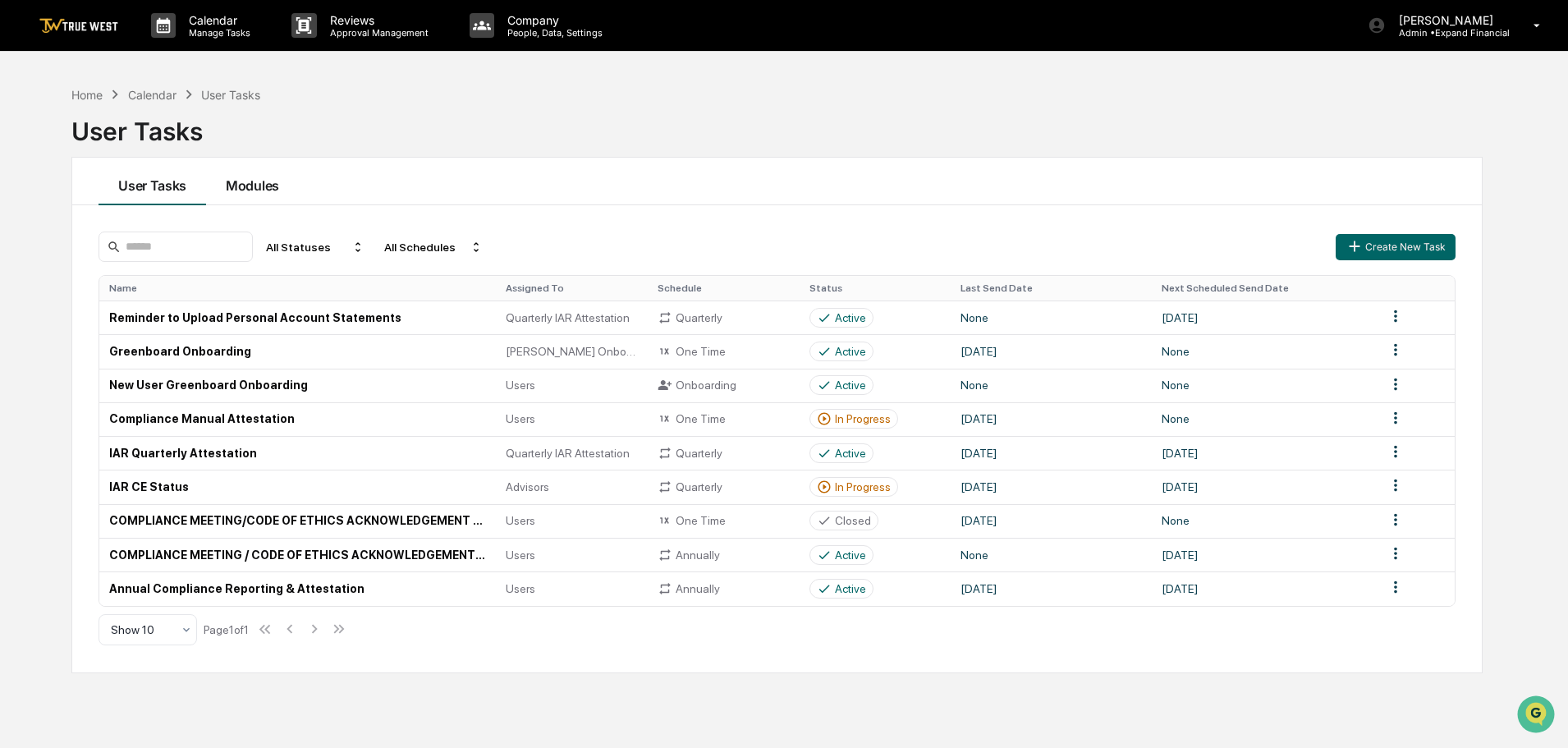
click at [249, 191] on button "Modules" at bounding box center [252, 181] width 92 height 48
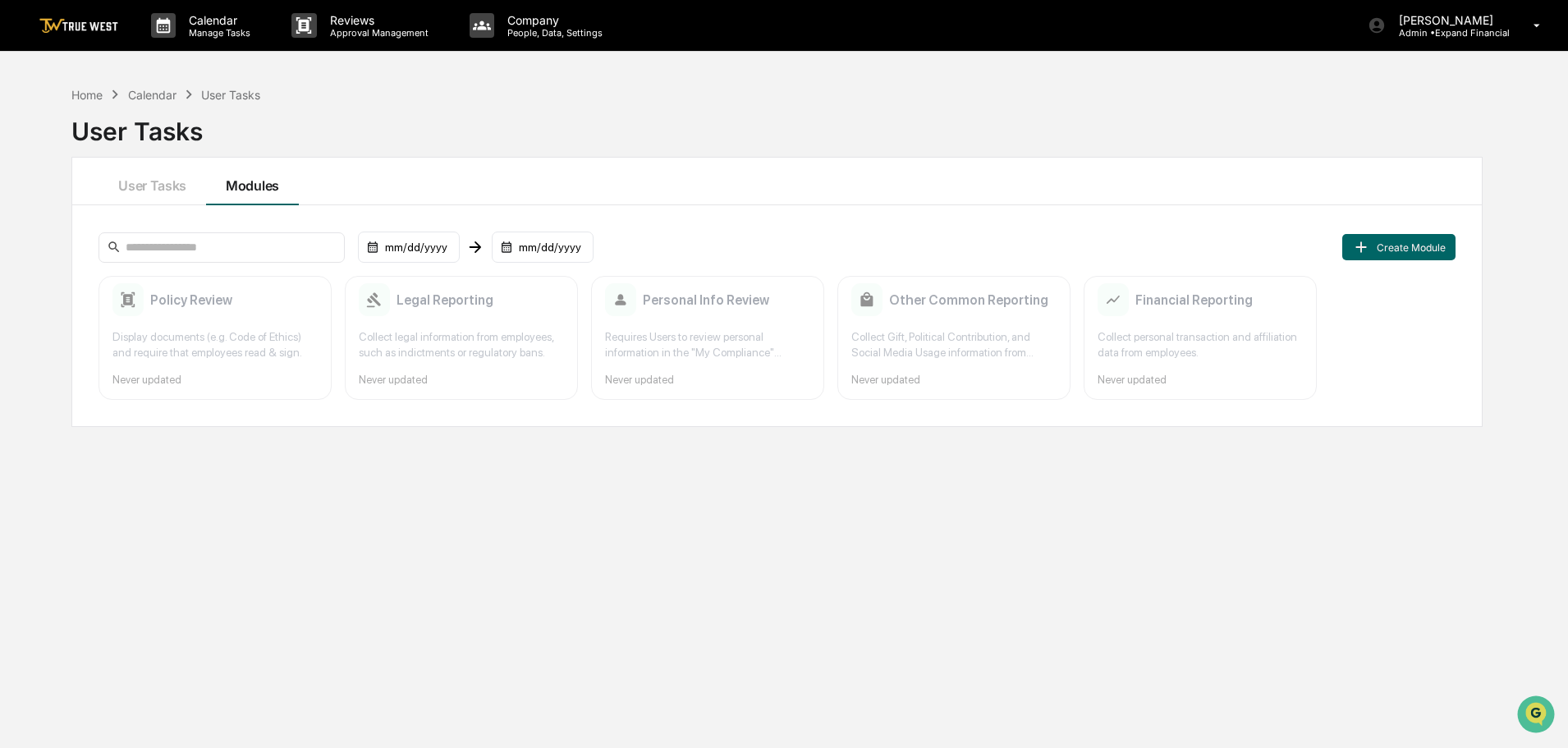
click at [161, 92] on div "Calendar" at bounding box center [152, 95] width 48 height 14
click at [160, 188] on button "User Tasks" at bounding box center [152, 181] width 108 height 48
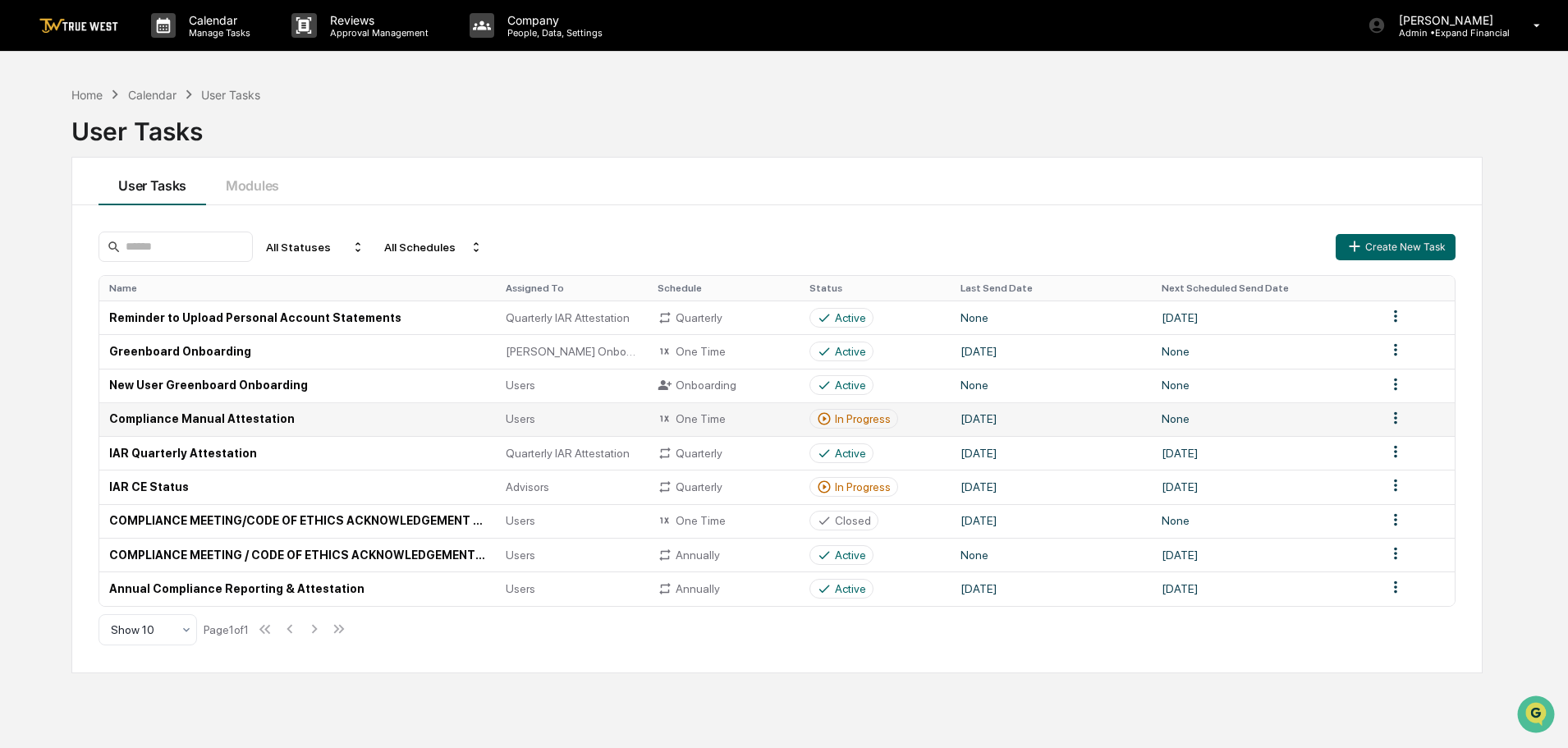
click at [168, 414] on td "Compliance Manual Attestation" at bounding box center [298, 419] width 396 height 34
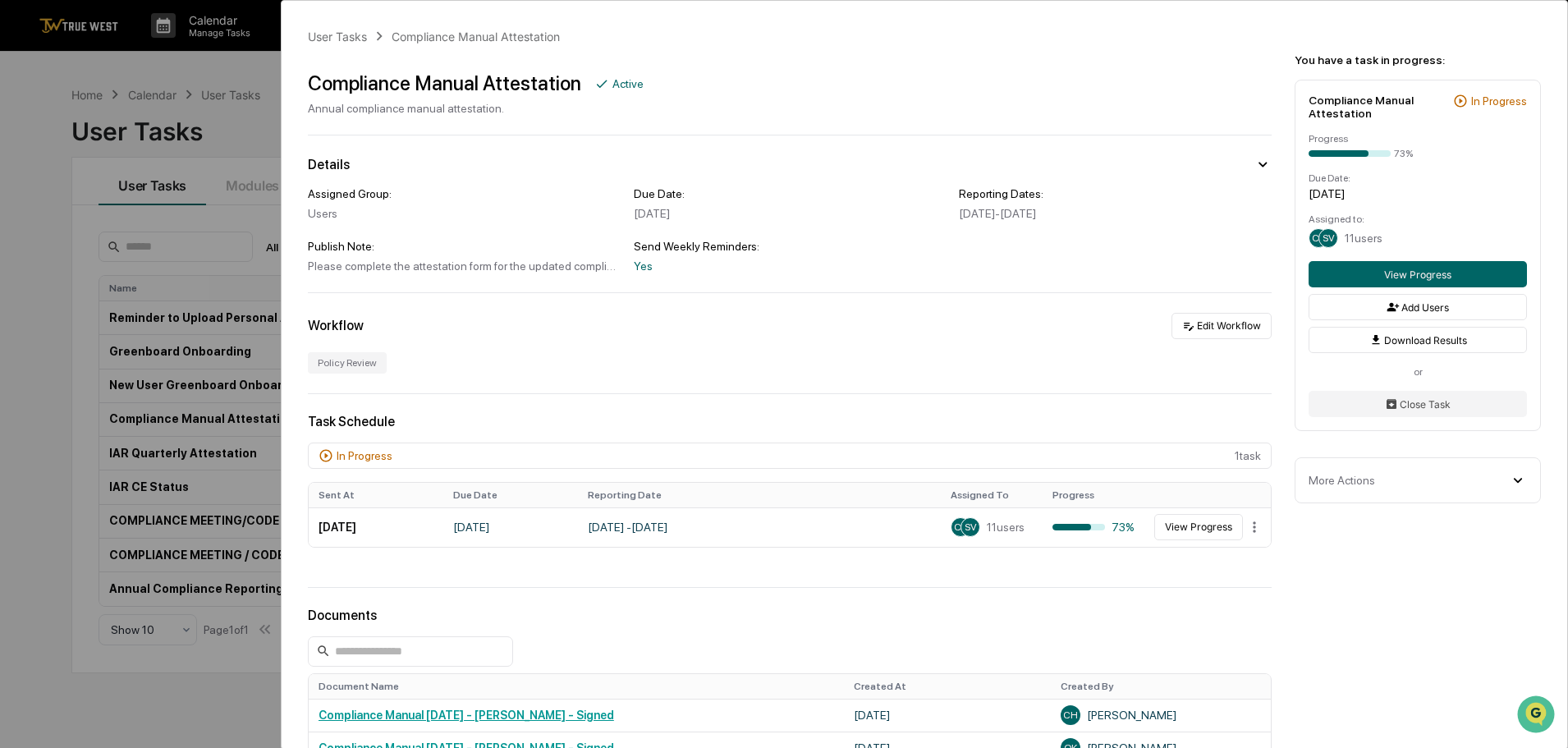
scroll to position [164, 0]
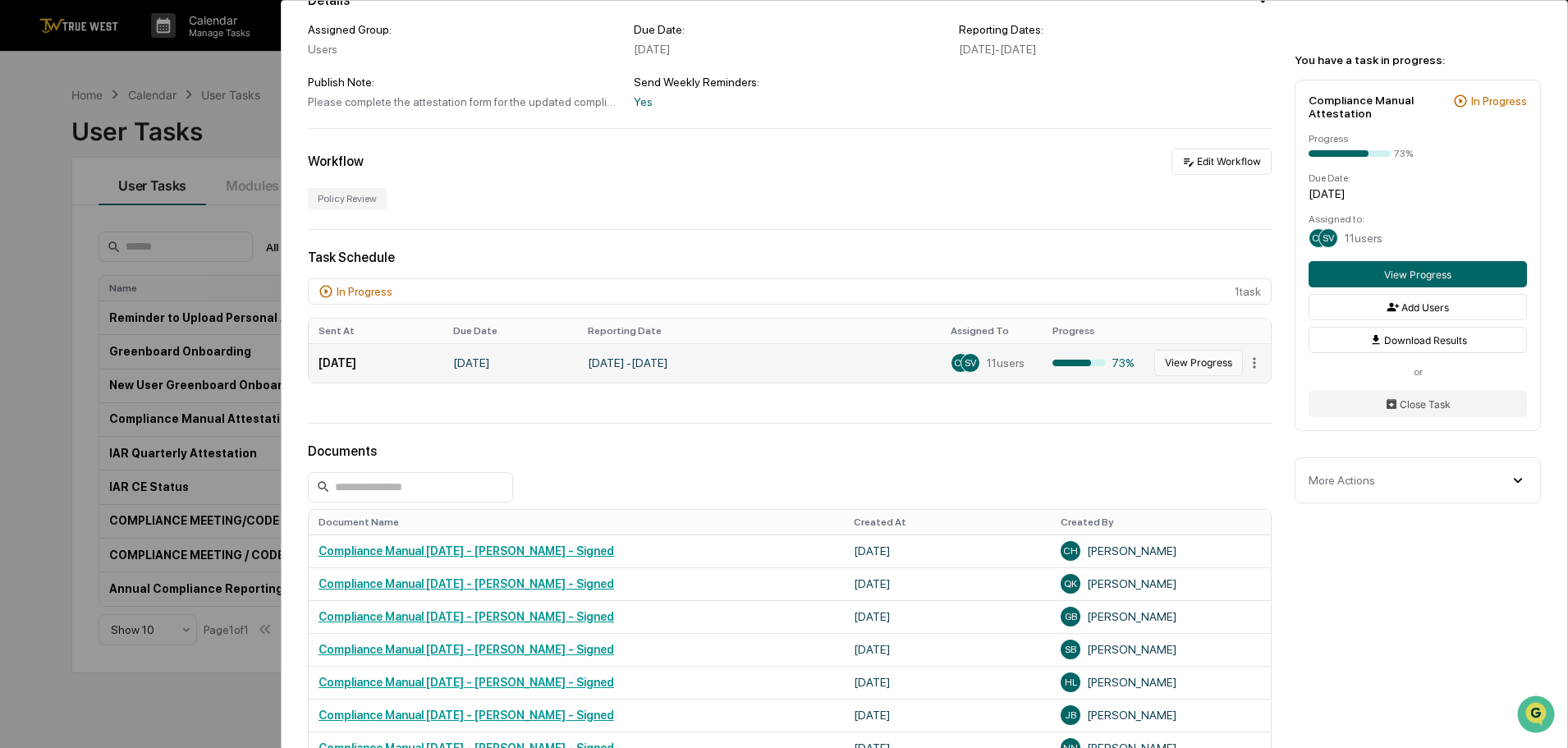
click at [1203, 361] on button "View Progress" at bounding box center [1198, 362] width 89 height 26
